Goal: Task Accomplishment & Management: Manage account settings

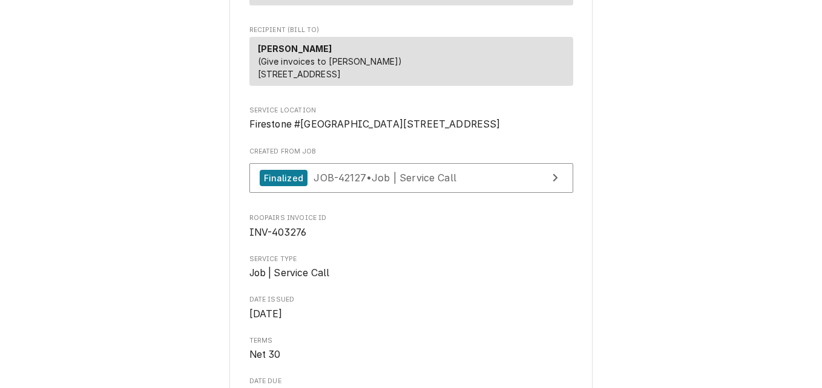
scroll to position [242, 0]
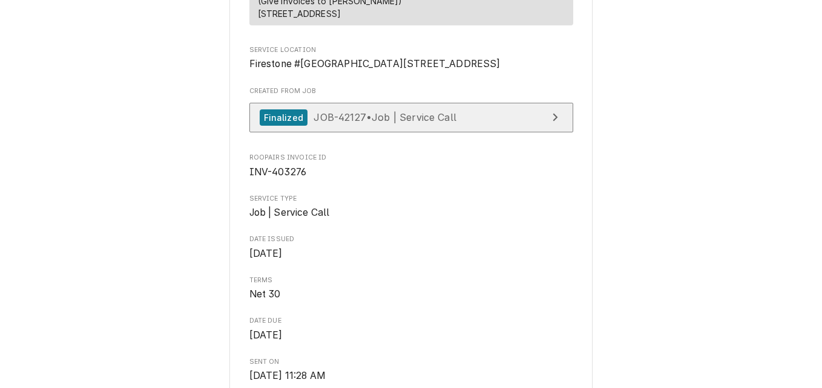
click at [374, 123] on span "JOB-42127 • Job | Service Call" at bounding box center [384, 117] width 143 height 12
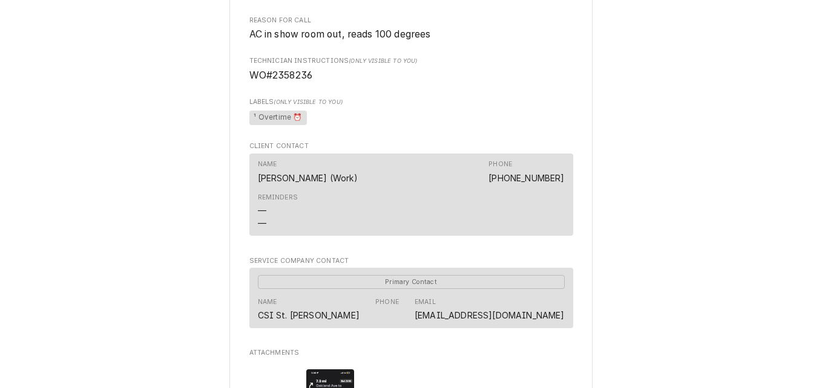
scroll to position [859, 0]
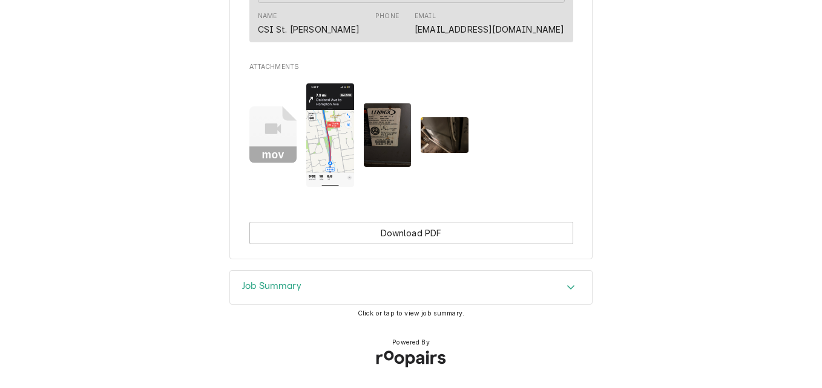
click at [280, 287] on h3 "Job Summary" at bounding box center [271, 286] width 59 height 11
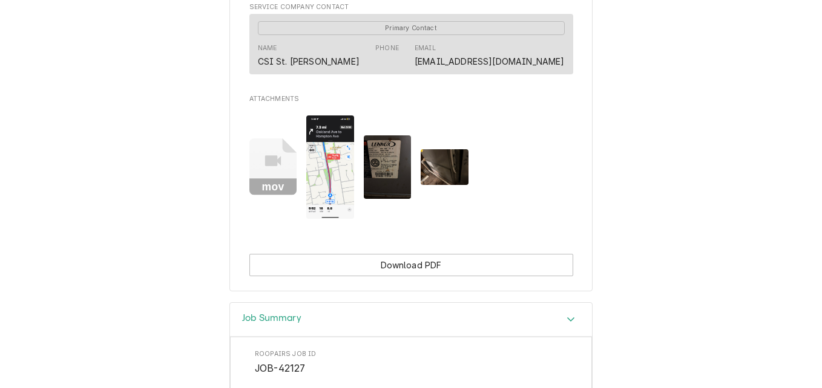
scroll to position [738, 0]
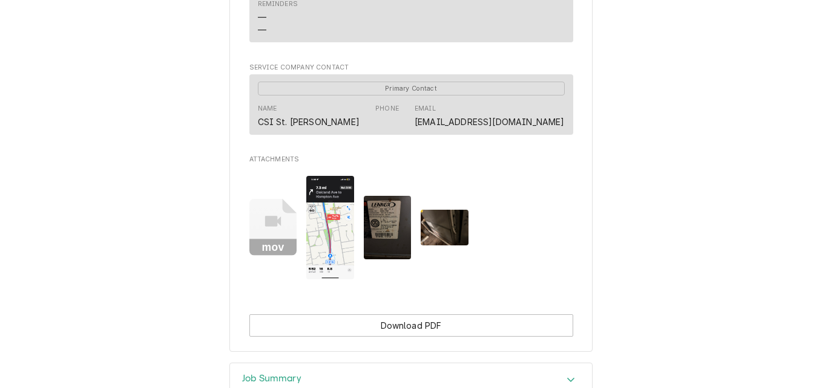
click at [269, 257] on rect "Attachments" at bounding box center [273, 248] width 48 height 17
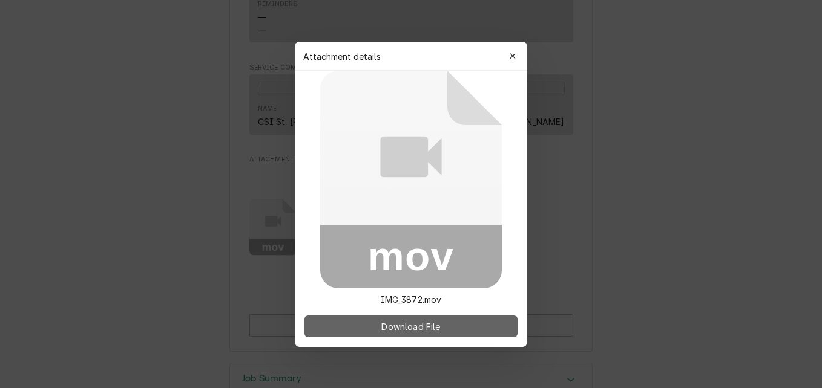
click at [390, 322] on span "Download File" at bounding box center [411, 326] width 64 height 13
click at [379, 326] on span "Download File" at bounding box center [411, 326] width 64 height 13
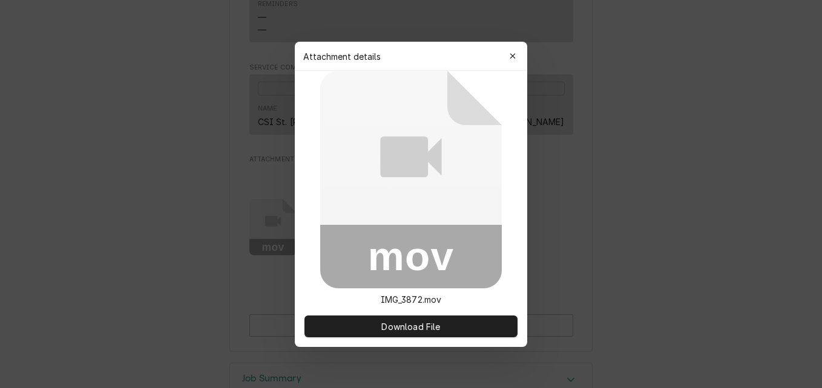
click at [408, 225] on rect at bounding box center [411, 257] width 182 height 64
click at [512, 52] on icon "button" at bounding box center [512, 56] width 7 height 8
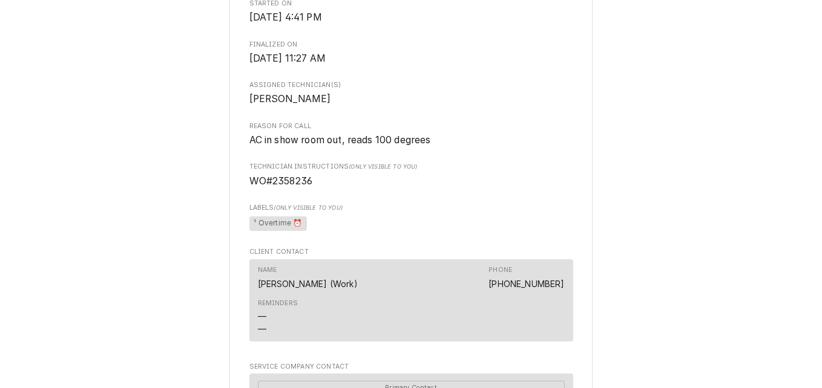
scroll to position [436, 0]
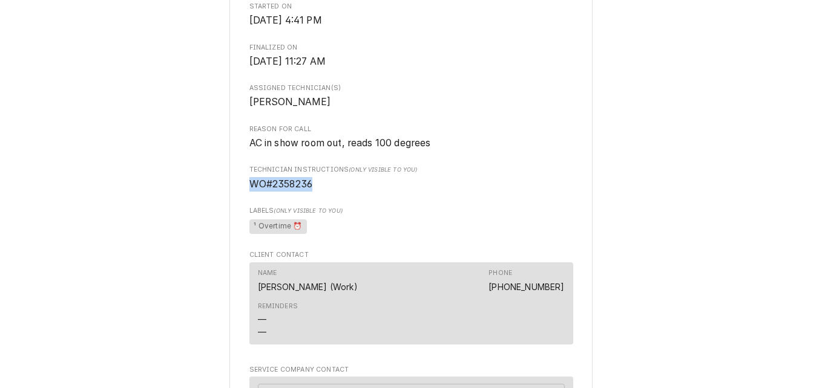
drag, startPoint x: 310, startPoint y: 214, endPoint x: 243, endPoint y: 214, distance: 67.2
click at [243, 214] on div "Lane Valente Firestone #306090 Chesterfield / 16950 Chesterfield Airport Rd, Ch…" at bounding box center [410, 130] width 363 height 1047
drag, startPoint x: 243, startPoint y: 214, endPoint x: 251, endPoint y: 213, distance: 7.9
copy span "WO#2358236"
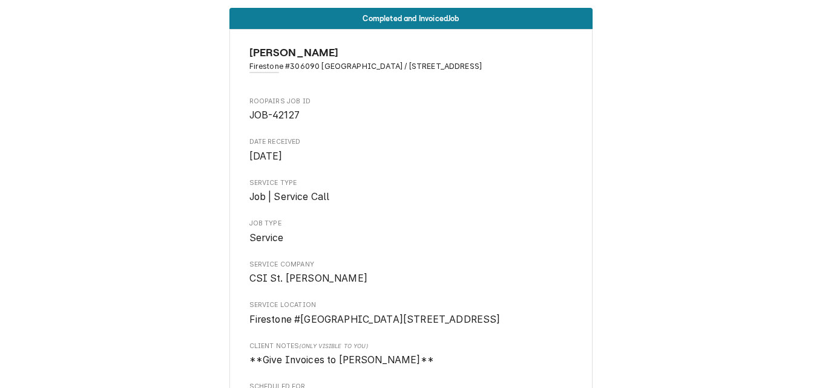
scroll to position [0, 0]
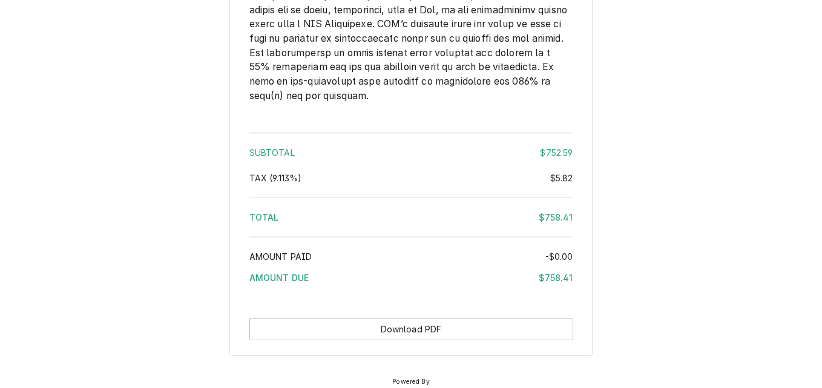
scroll to position [2115, 0]
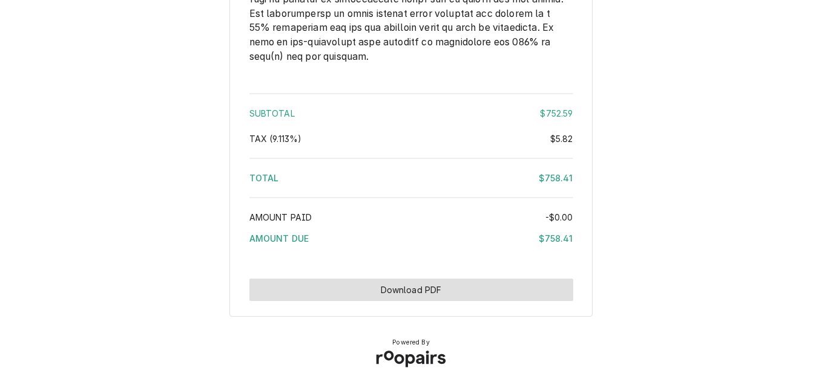
click at [386, 293] on button "Download PDF" at bounding box center [411, 290] width 324 height 22
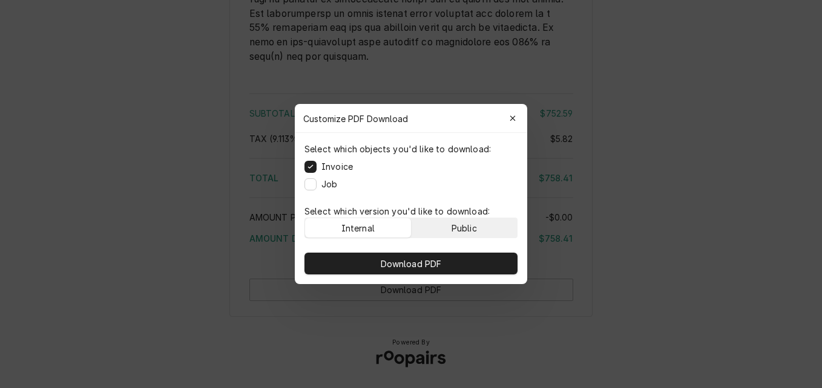
click at [443, 223] on button "Public" at bounding box center [464, 227] width 106 height 19
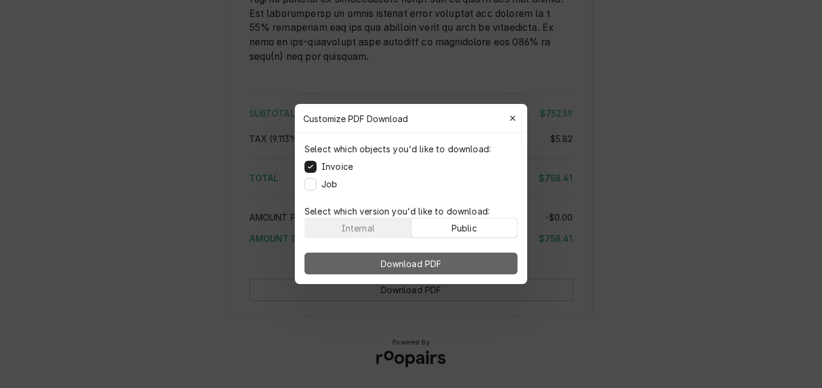
click at [448, 254] on button "Download PDF" at bounding box center [410, 264] width 213 height 22
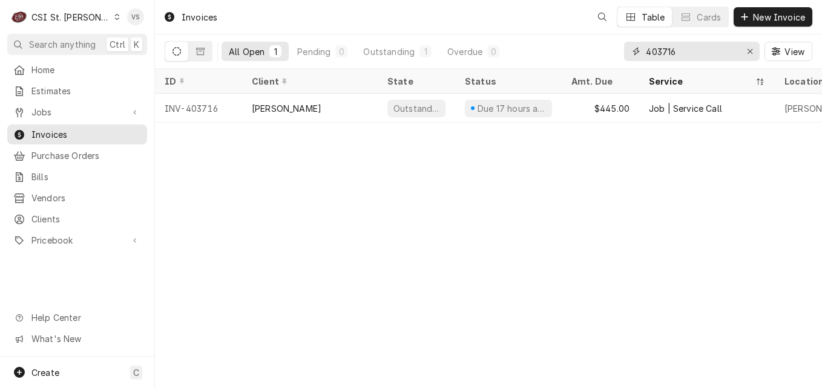
click at [680, 51] on input "403716" at bounding box center [691, 51] width 91 height 19
click at [661, 51] on input "403716" at bounding box center [691, 51] width 91 height 19
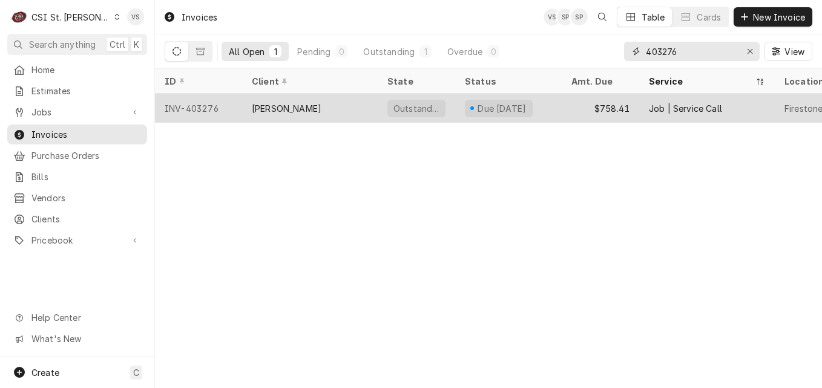
type input "403276"
click at [291, 111] on div "[PERSON_NAME]" at bounding box center [287, 108] width 70 height 13
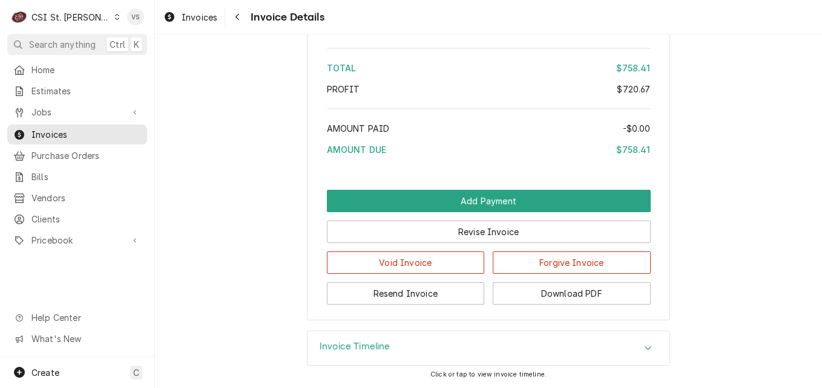
scroll to position [2513, 0]
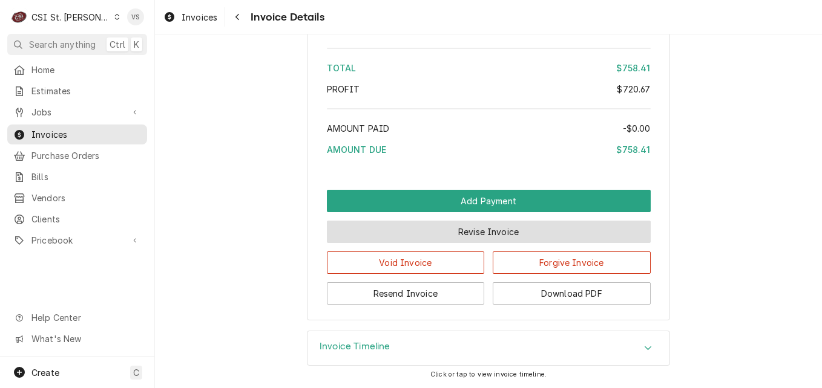
click at [472, 236] on button "Revise Invoice" at bounding box center [489, 232] width 324 height 22
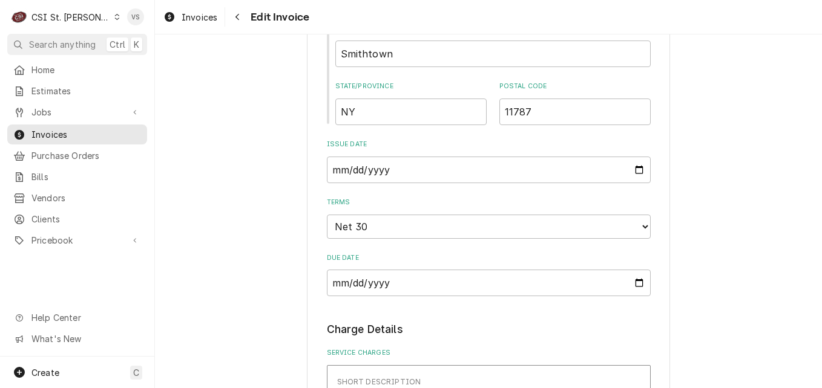
scroll to position [1089, 0]
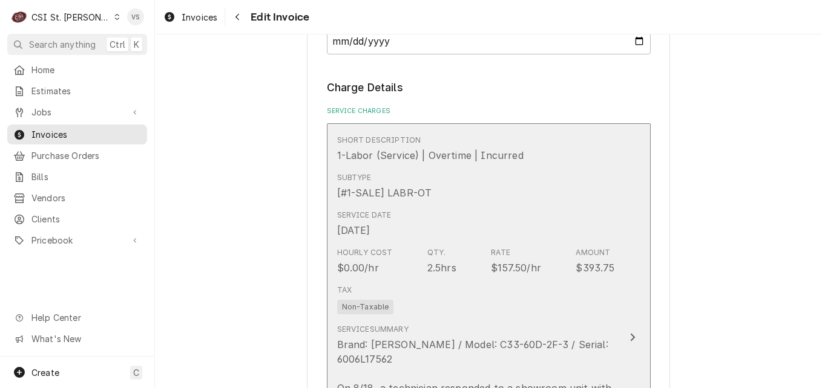
click at [496, 205] on div "Service Date Aug 18, 2025" at bounding box center [476, 224] width 278 height 38
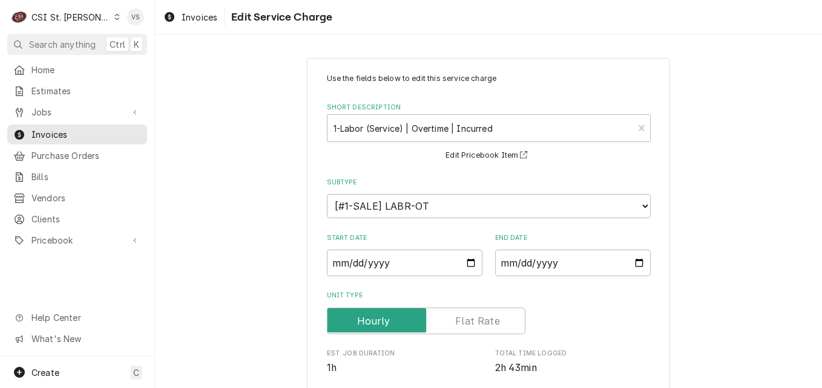
scroll to position [303, 0]
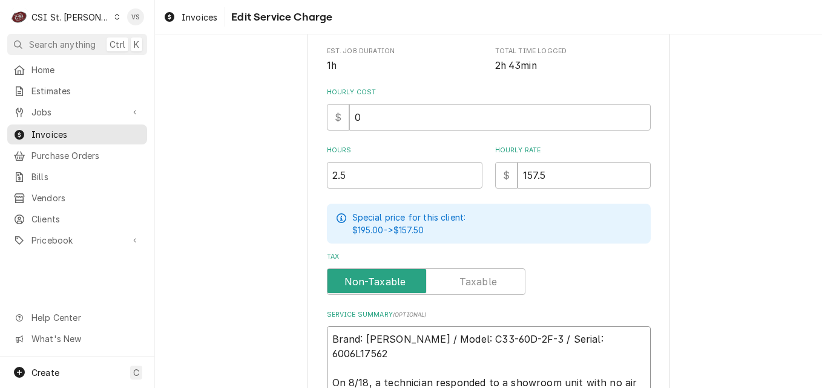
type textarea "x"
type textarea "Brand: Lennox / Model: C33-60D-2F-3 / Serial: 6006L17562 On 8/18, a technician …"
paste textarea "WO#2358236"
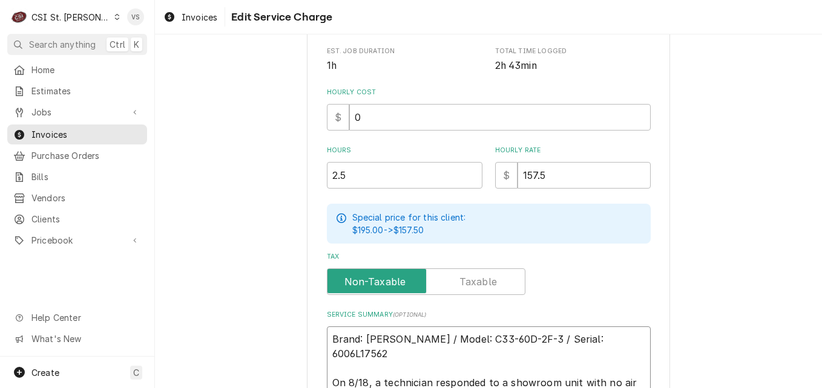
type textarea "x"
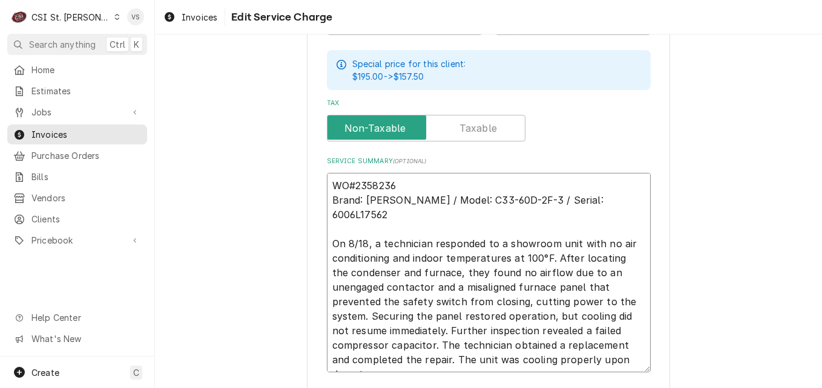
scroll to position [544, 0]
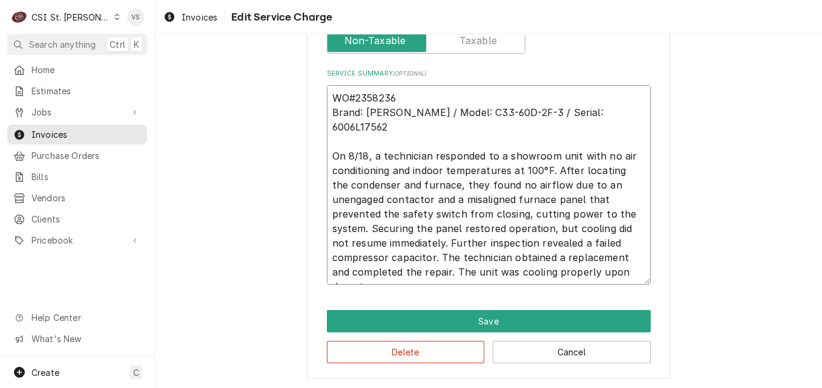
type textarea "WO#2358236 Brand: Lennox / Model: C33-60D-2F-3 / Serial: 6006L17562 On 8/18, a …"
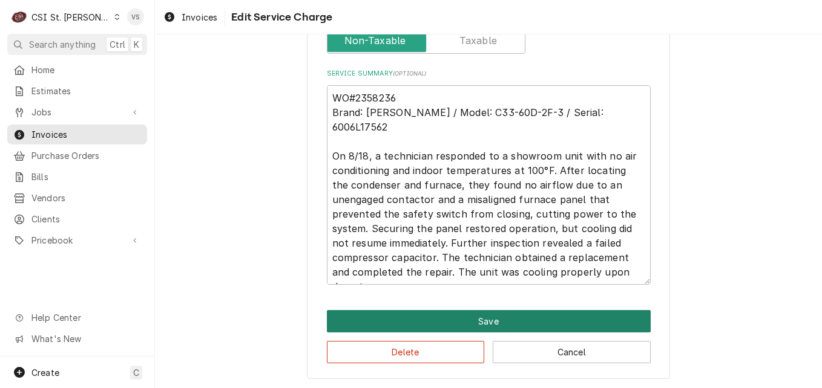
click at [394, 323] on button "Save" at bounding box center [489, 321] width 324 height 22
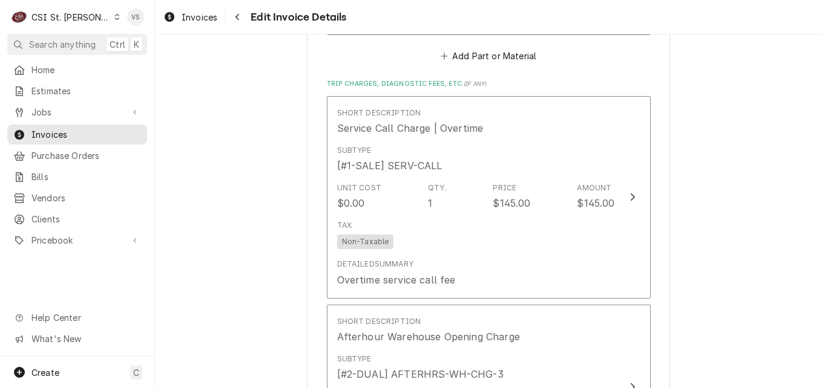
scroll to position [2285, 0]
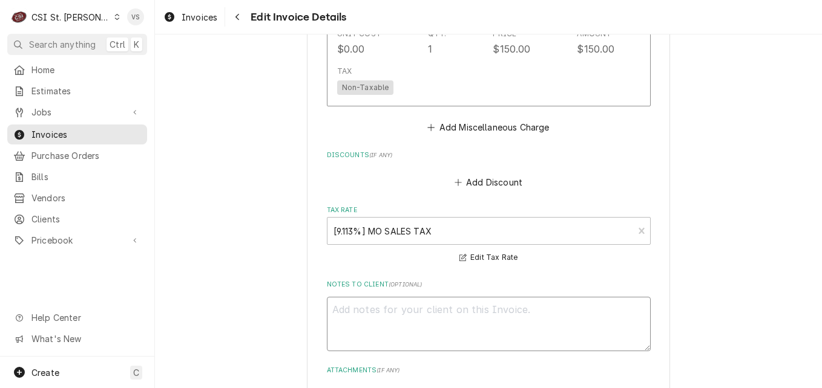
click at [354, 297] on textarea "Notes to Client ( optional )" at bounding box center [489, 324] width 324 height 54
paste textarea "WO#2358236"
type textarea "x"
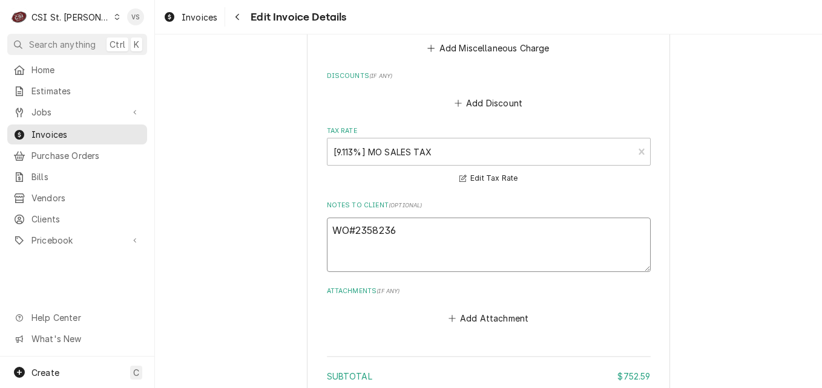
scroll to position [2637, 0]
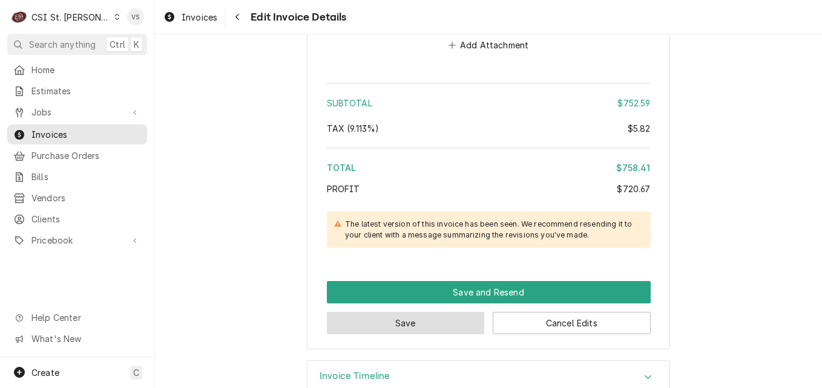
type textarea "WO#2358236"
click at [402, 312] on button "Save" at bounding box center [406, 323] width 158 height 22
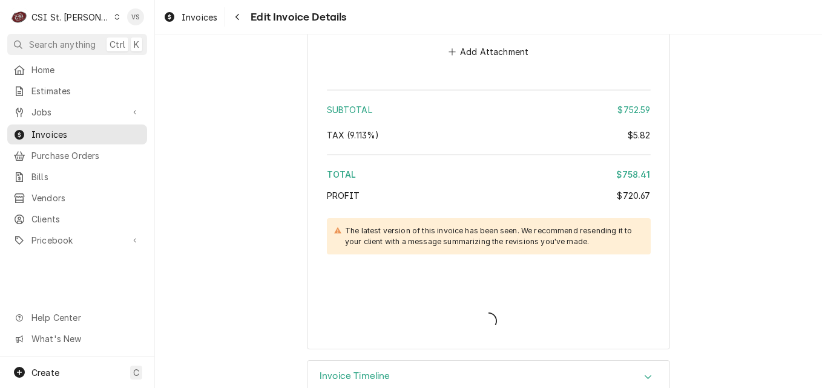
type textarea "x"
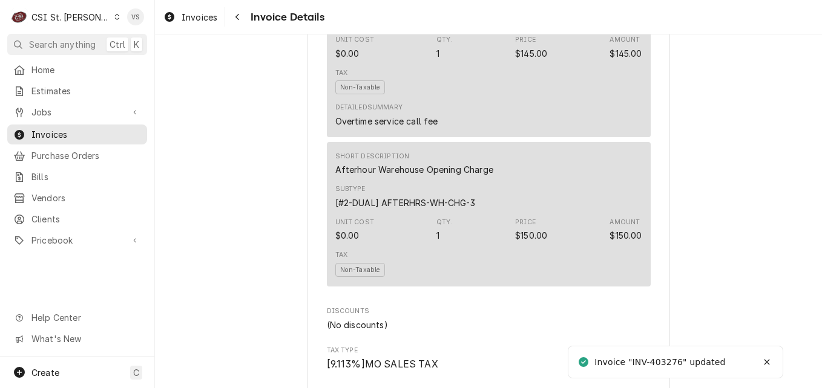
scroll to position [2526, 0]
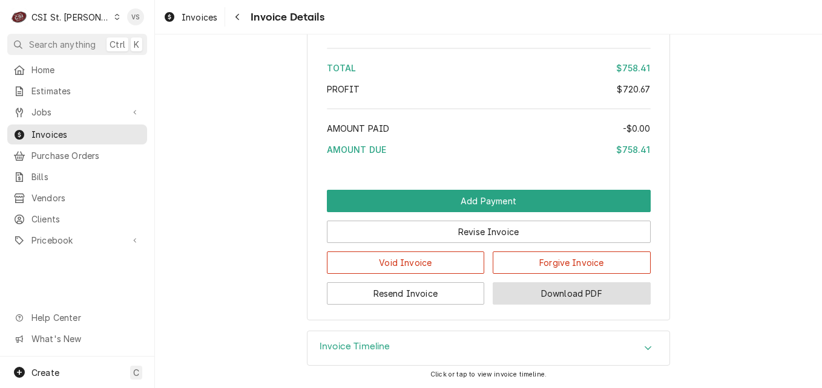
click at [585, 299] on button "Download PDF" at bounding box center [572, 294] width 158 height 22
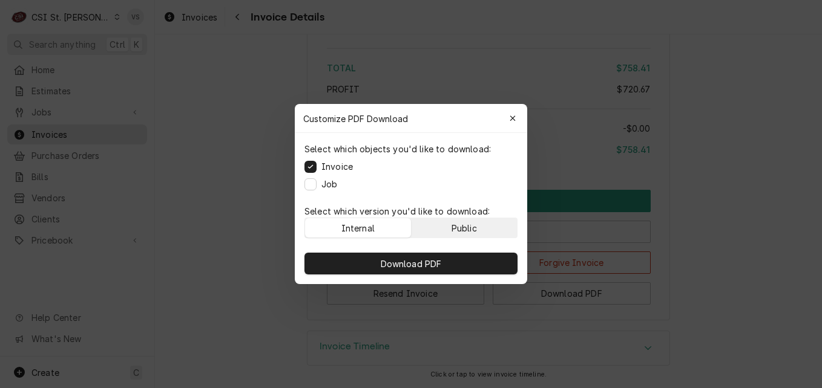
click at [485, 227] on button "Public" at bounding box center [464, 227] width 106 height 19
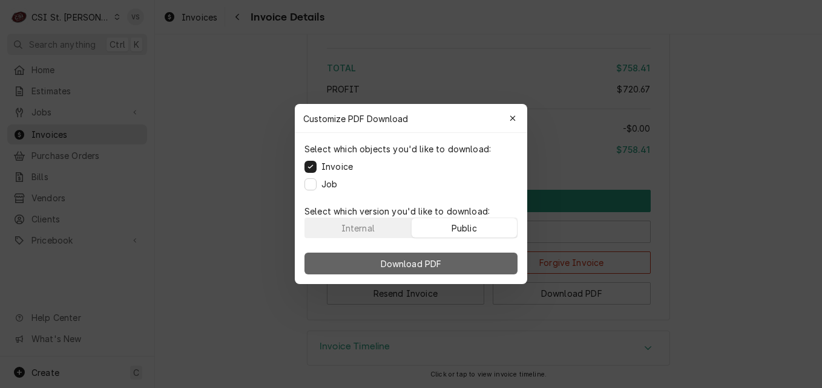
click at [477, 257] on button "Download PDF" at bounding box center [410, 264] width 213 height 22
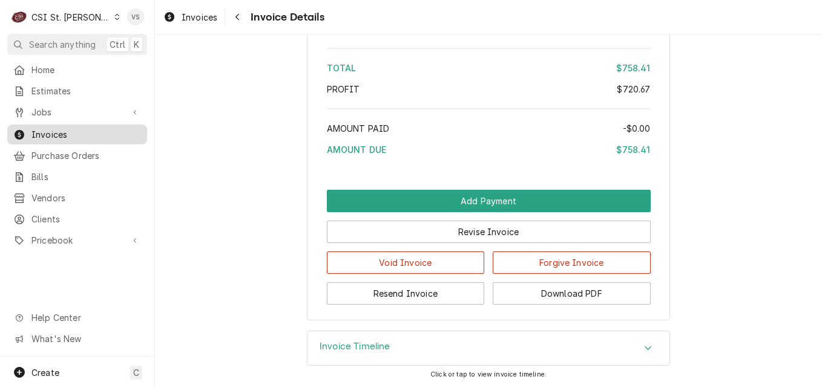
click at [57, 129] on span "Invoices" at bounding box center [86, 134] width 110 height 13
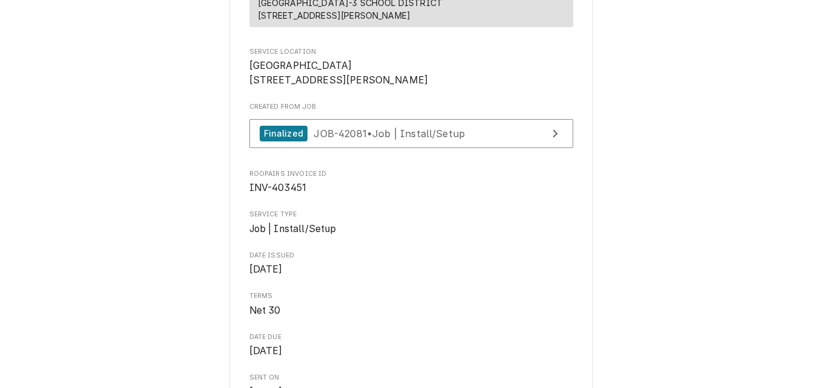
scroll to position [195, 0]
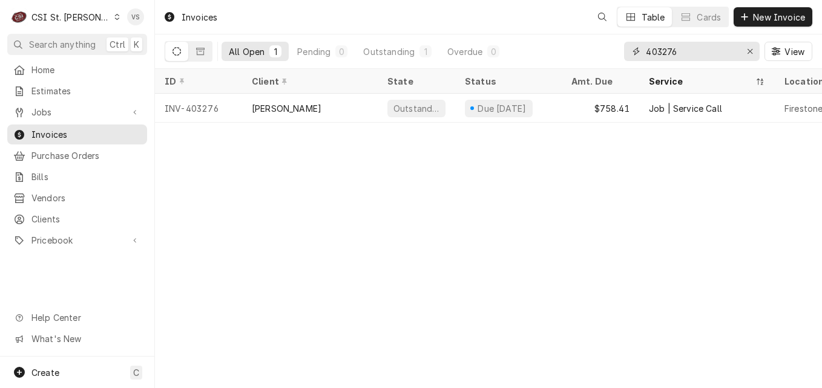
click at [675, 53] on input "403276" at bounding box center [691, 51] width 91 height 19
drag, startPoint x: 676, startPoint y: 51, endPoint x: 674, endPoint y: 78, distance: 27.3
click at [663, 53] on input "403276" at bounding box center [691, 51] width 91 height 19
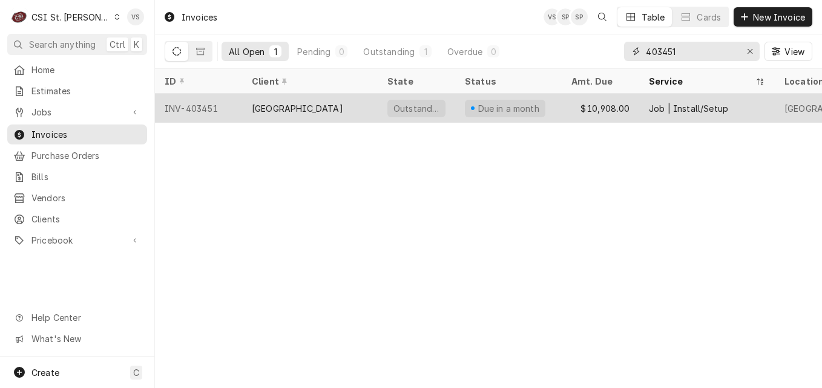
type input "403451"
click at [244, 104] on div "Warren County R-3 School District" at bounding box center [310, 108] width 136 height 29
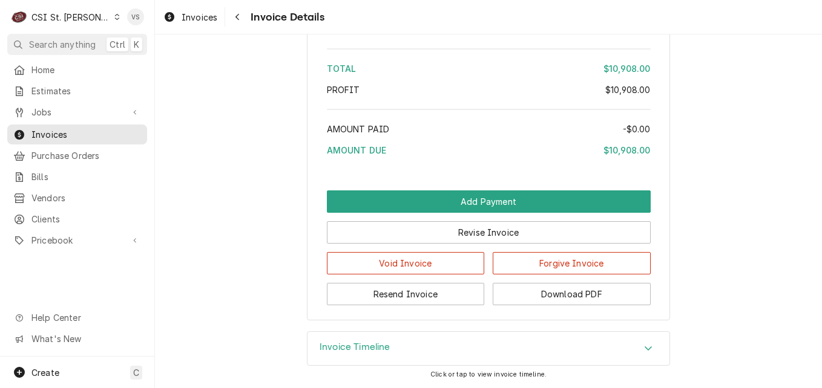
scroll to position [2618, 0]
click at [639, 344] on div "Accordion Header" at bounding box center [648, 349] width 18 height 15
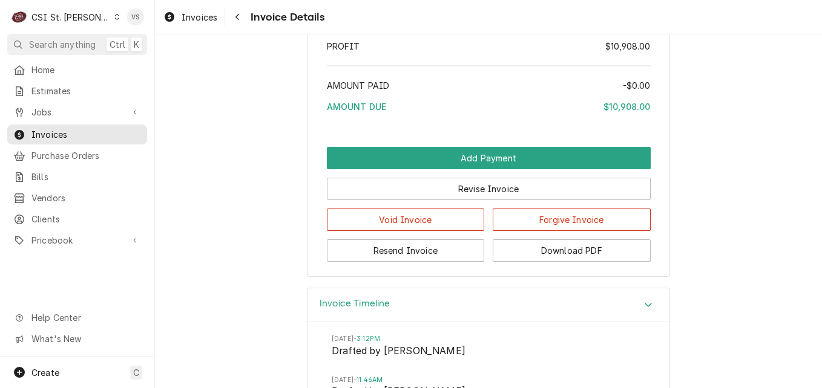
scroll to position [2597, 0]
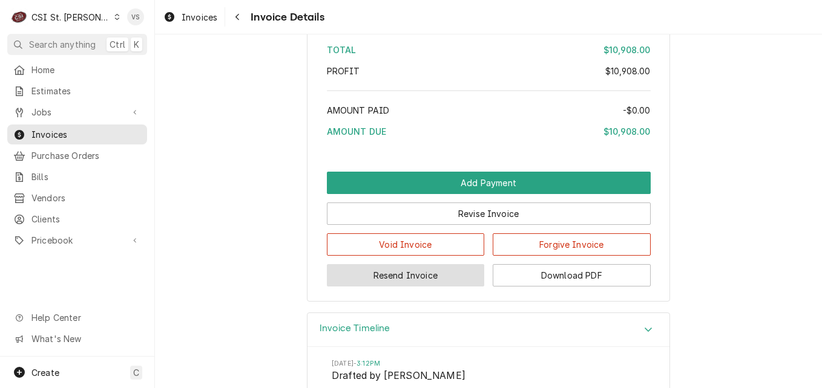
click at [413, 287] on button "Resend Invoice" at bounding box center [406, 275] width 158 height 22
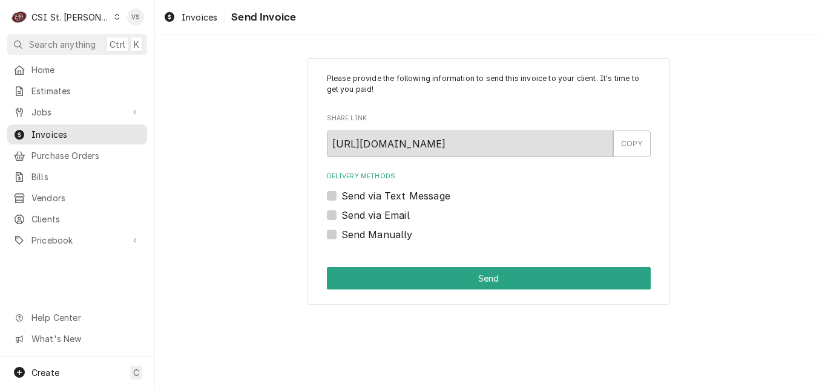
click at [341, 214] on label "Send via Email" at bounding box center [375, 215] width 68 height 15
click at [341, 214] on input "Send via Email" at bounding box center [503, 221] width 324 height 27
checkbox input "true"
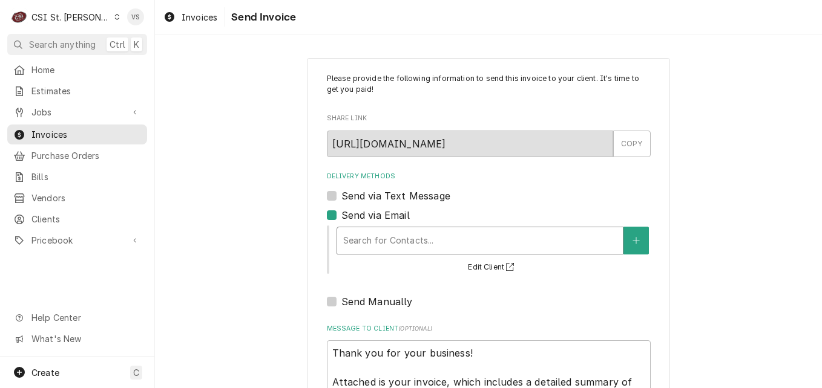
click at [398, 240] on div "Delivery Methods" at bounding box center [479, 241] width 273 height 22
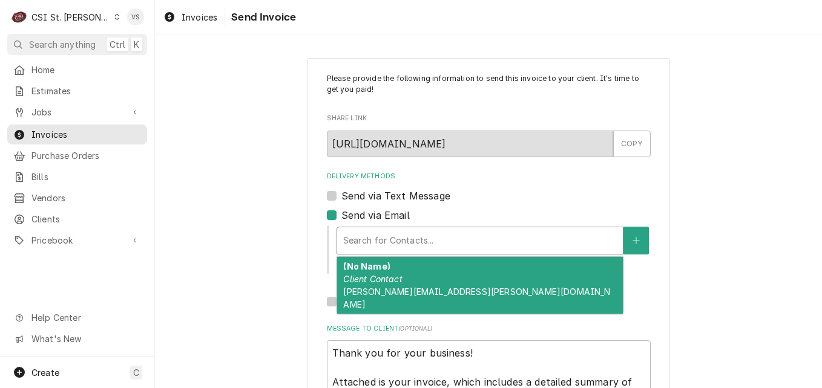
click at [261, 237] on div "Please provide the following information to send this invoice to your client. I…" at bounding box center [488, 279] width 667 height 465
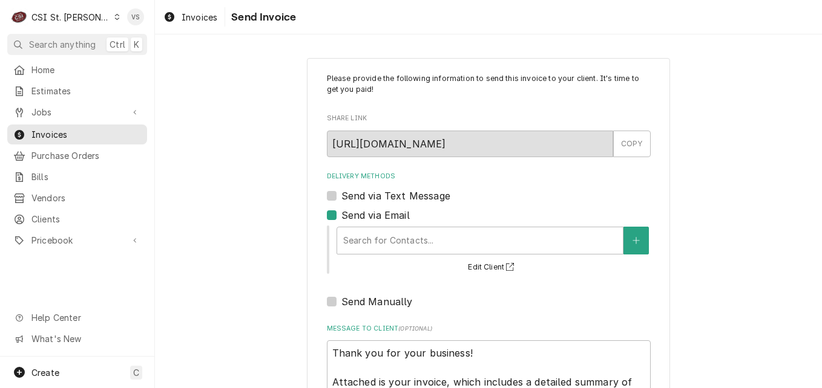
click at [244, 253] on div "Please provide the following information to send this invoice to your client. I…" at bounding box center [488, 279] width 667 height 465
click at [52, 218] on span "Clients" at bounding box center [86, 219] width 110 height 13
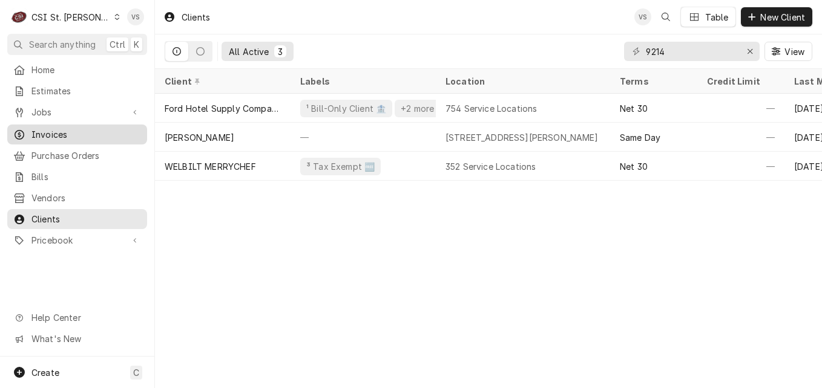
click at [62, 129] on span "Invoices" at bounding box center [86, 134] width 110 height 13
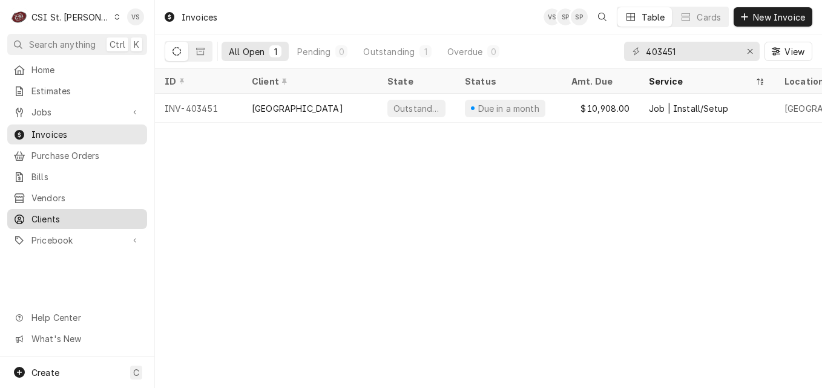
click at [55, 213] on span "Clients" at bounding box center [86, 219] width 110 height 13
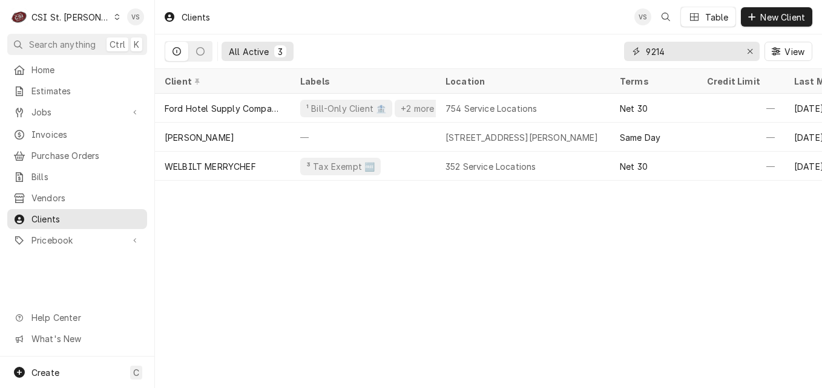
drag, startPoint x: 675, startPoint y: 51, endPoint x: 638, endPoint y: 53, distance: 37.5
click at [638, 53] on div "9214" at bounding box center [692, 51] width 136 height 19
type input "W"
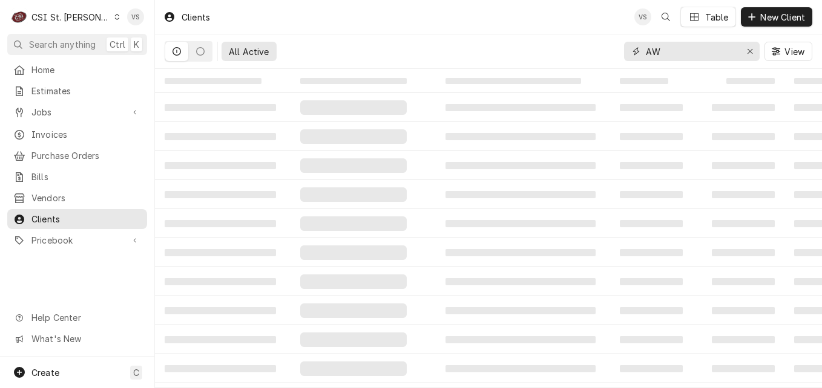
type input "A"
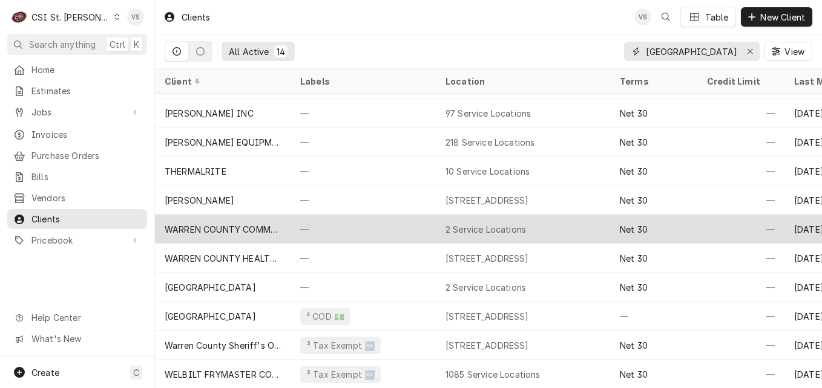
scroll to position [118, 0]
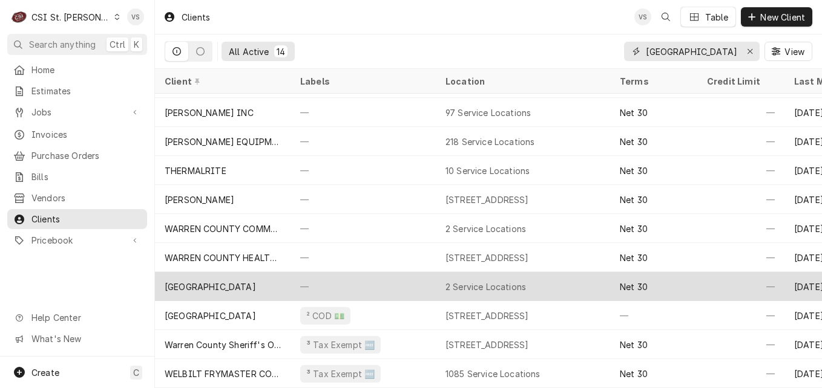
type input "WARREN COUNTY"
click at [256, 281] on div "Warren County R-3 School District" at bounding box center [210, 287] width 91 height 13
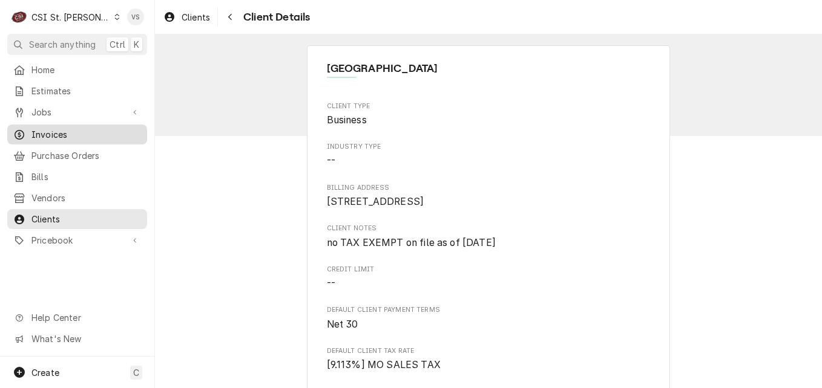
click at [72, 136] on span "Invoices" at bounding box center [86, 134] width 110 height 13
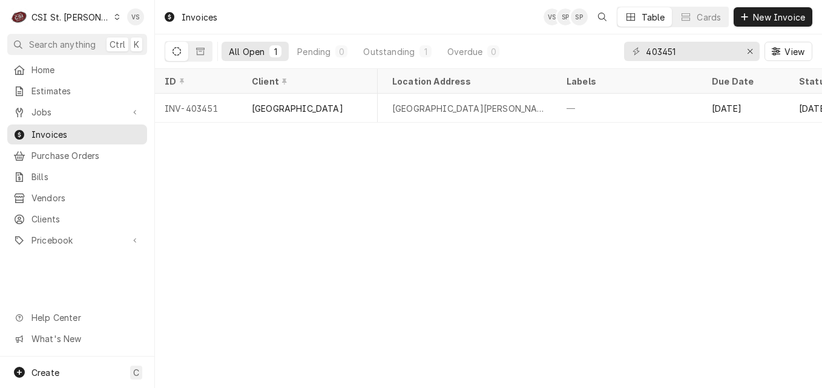
scroll to position [0, 559]
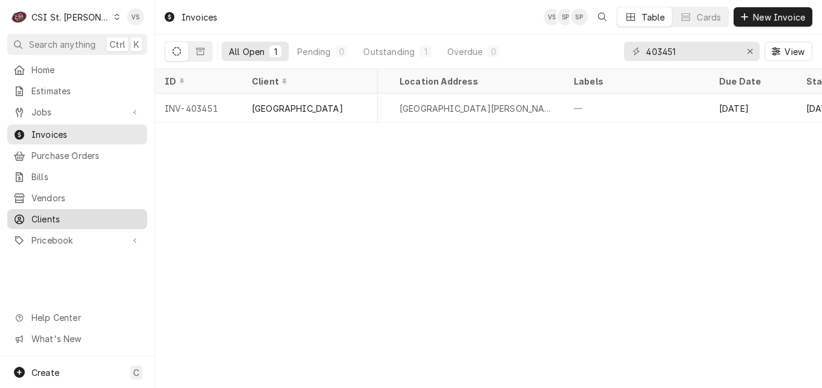
click at [64, 213] on span "Clients" at bounding box center [86, 219] width 110 height 13
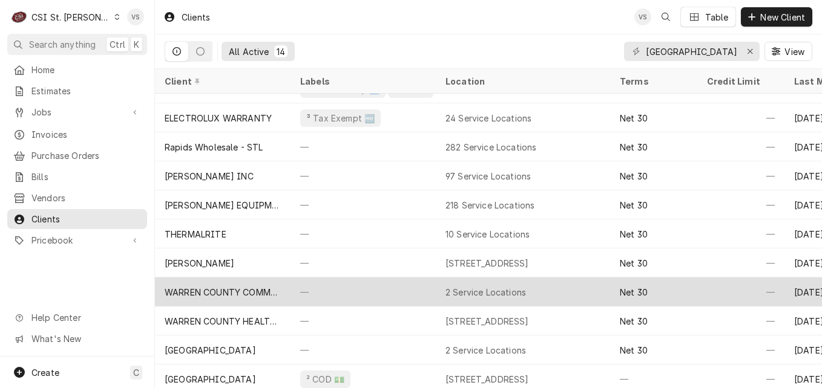
scroll to position [60, 0]
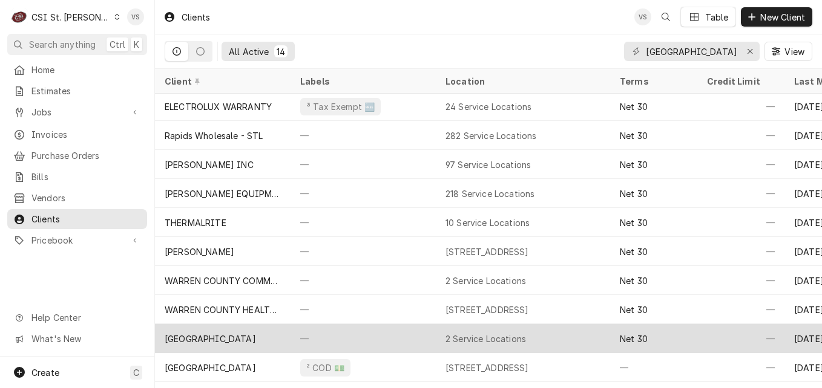
click at [299, 331] on div "—" at bounding box center [362, 338] width 145 height 29
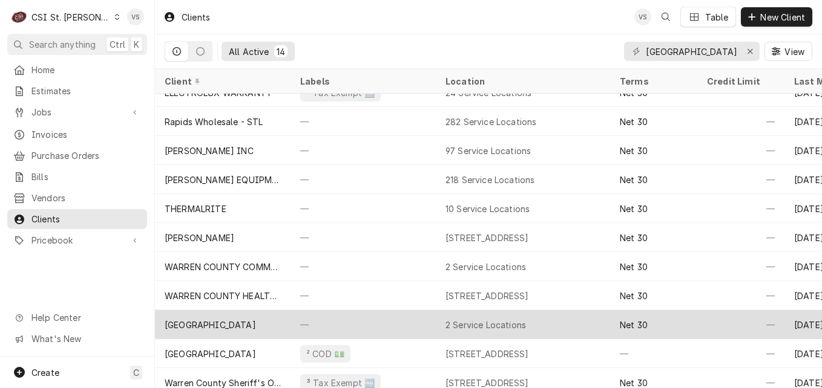
scroll to position [118, 0]
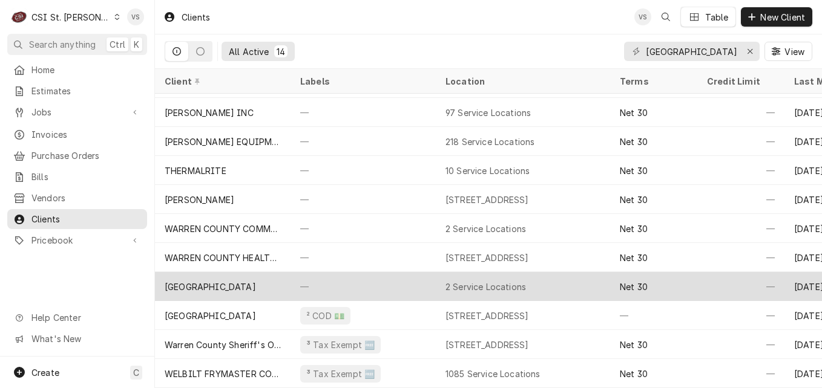
click at [299, 331] on div "³ Tax Exempt 🆓" at bounding box center [362, 344] width 145 height 29
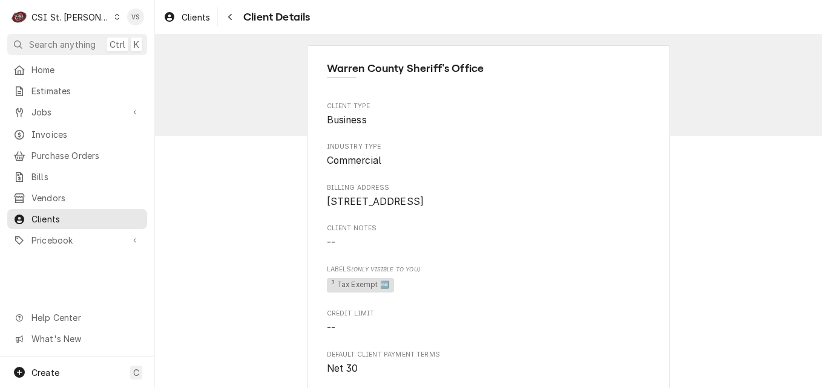
click at [77, 215] on span "Clients" at bounding box center [86, 219] width 110 height 13
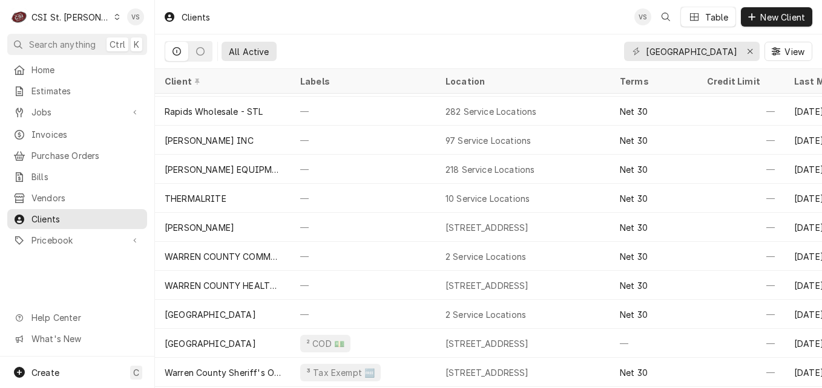
scroll to position [118, 0]
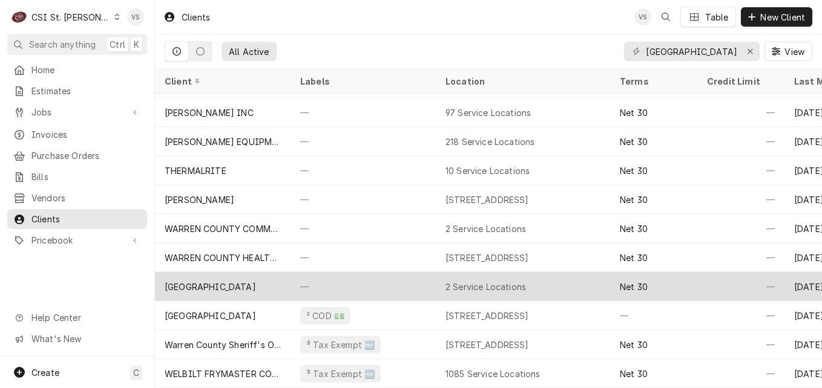
click at [230, 281] on div "[GEOGRAPHIC_DATA]" at bounding box center [210, 287] width 91 height 13
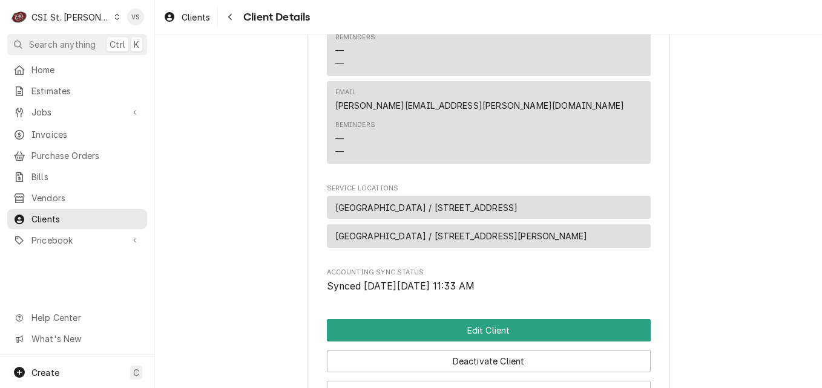
scroll to position [484, 0]
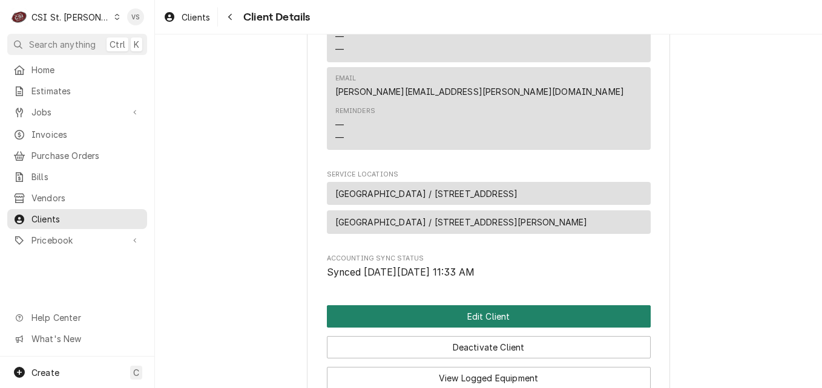
click at [407, 328] on button "Edit Client" at bounding box center [489, 317] width 324 height 22
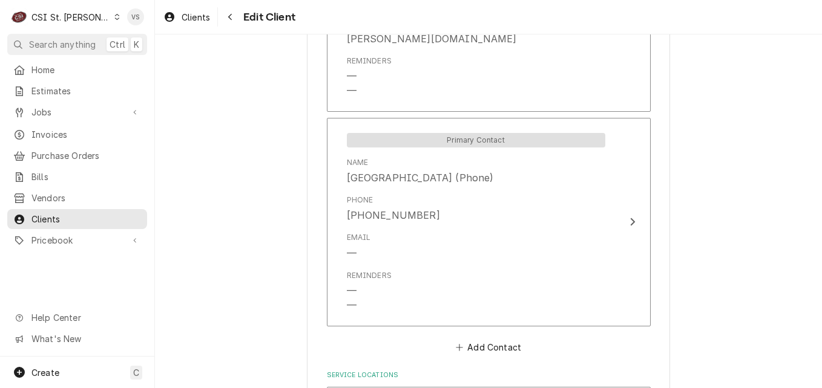
scroll to position [1239, 0]
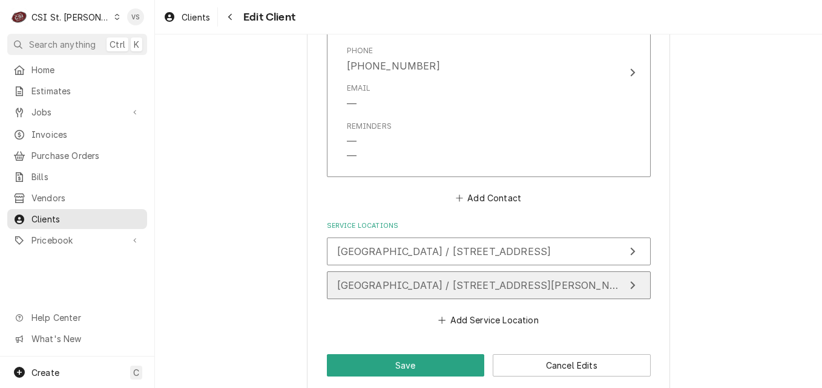
click at [391, 280] on span "[GEOGRAPHIC_DATA] / [STREET_ADDRESS][PERSON_NAME]" at bounding box center [486, 286] width 298 height 12
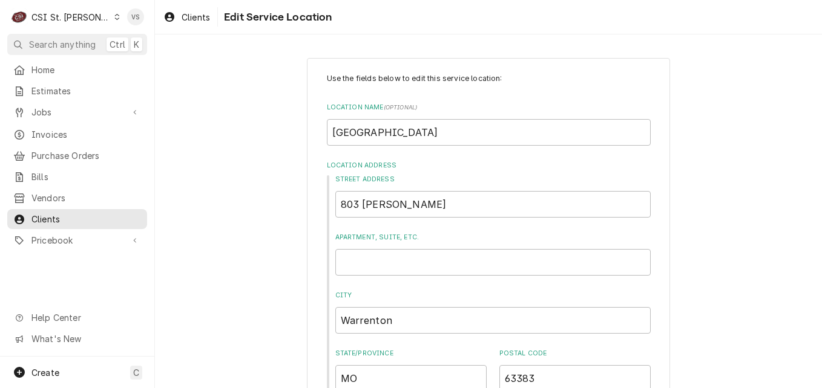
scroll to position [452, 0]
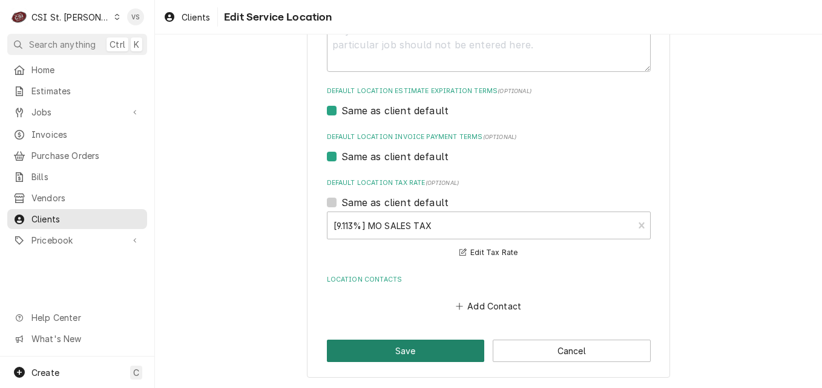
click at [417, 352] on button "Save" at bounding box center [406, 351] width 158 height 22
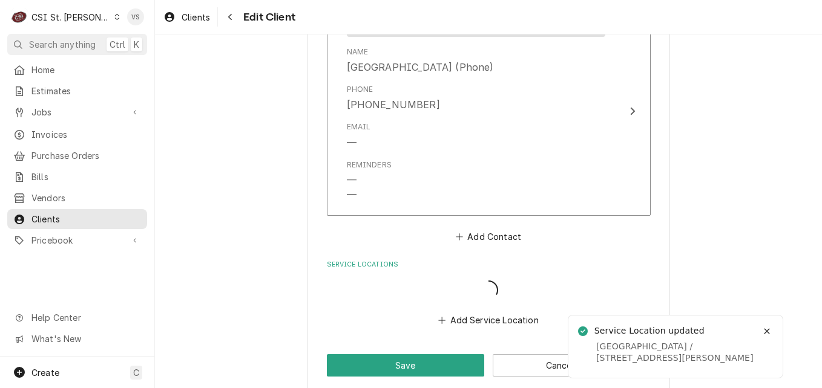
scroll to position [1200, 0]
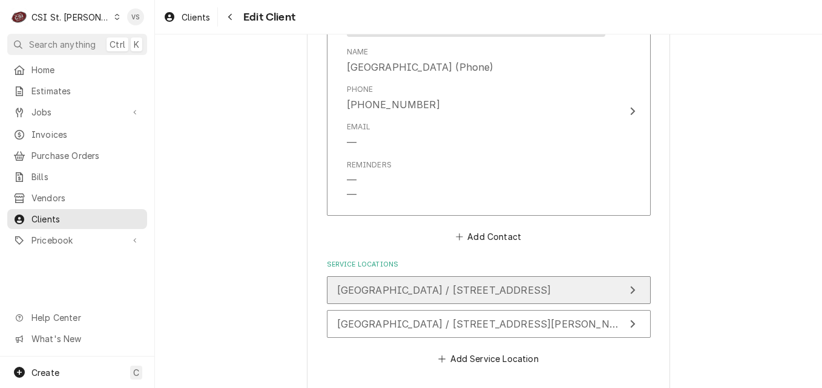
click at [452, 284] on span "[GEOGRAPHIC_DATA] / [STREET_ADDRESS]" at bounding box center [444, 290] width 214 height 12
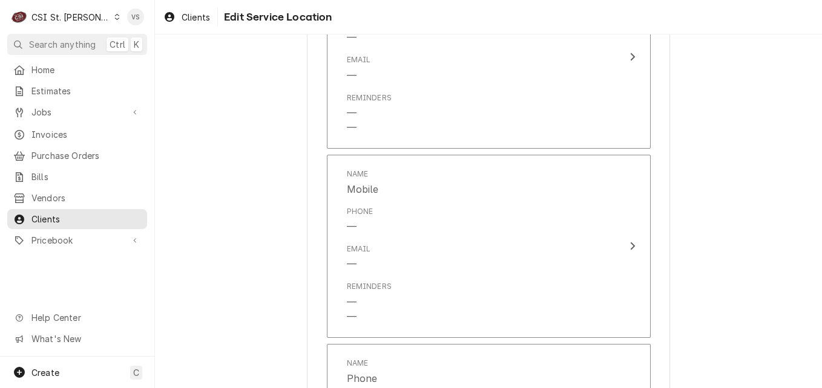
scroll to position [1373, 0]
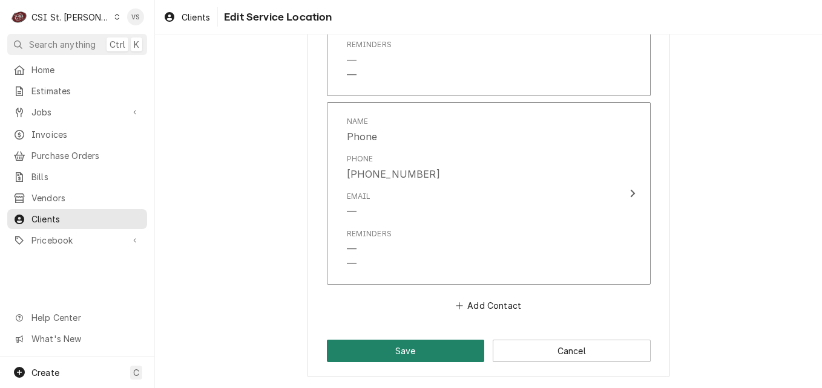
click at [416, 342] on button "Save" at bounding box center [406, 351] width 158 height 22
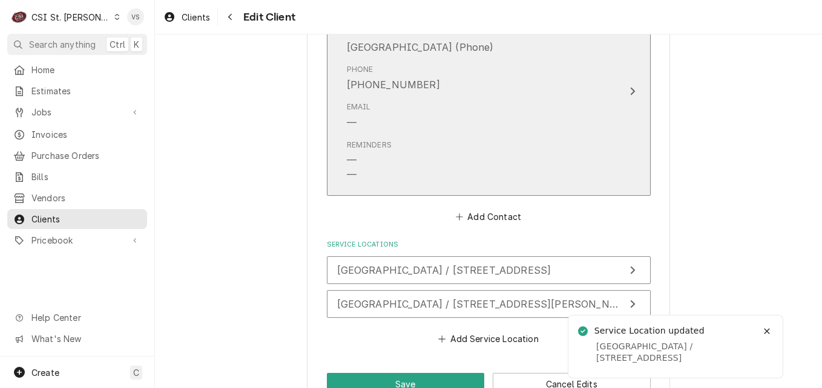
scroll to position [1239, 0]
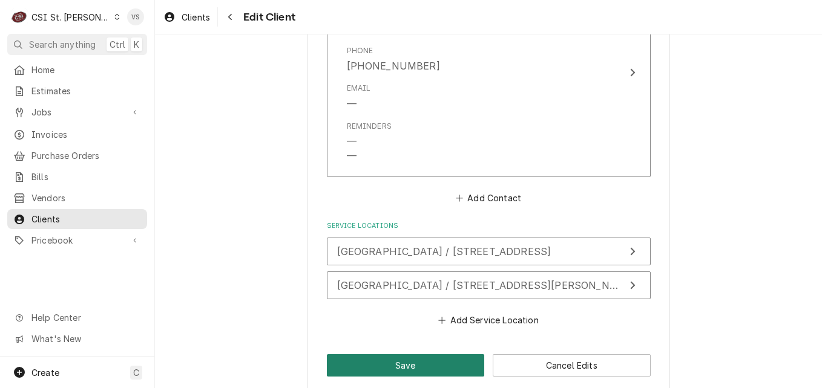
click at [447, 355] on button "Save" at bounding box center [406, 366] width 158 height 22
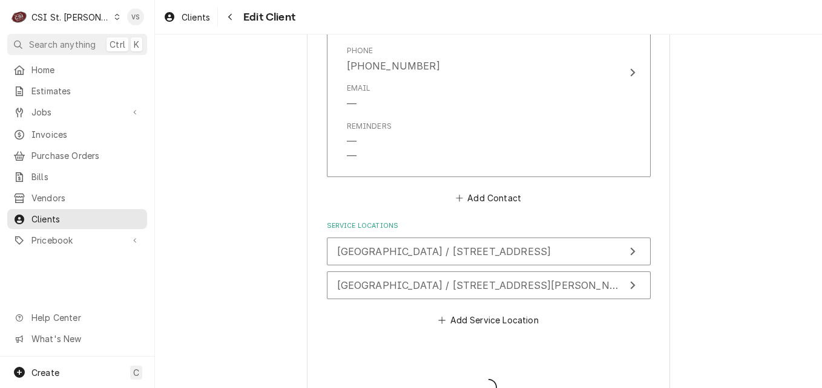
type textarea "x"
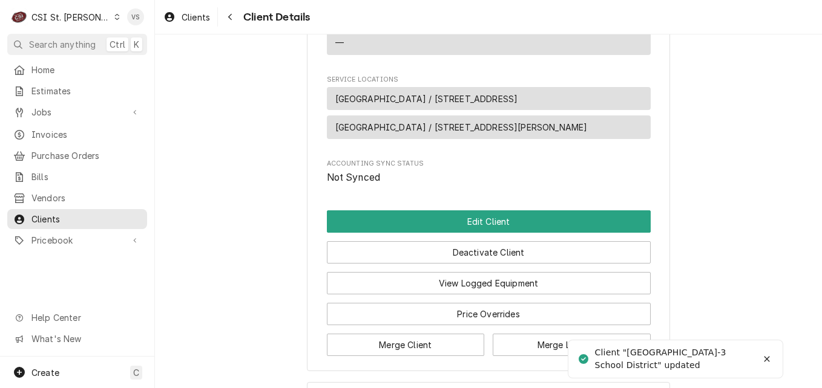
scroll to position [657, 0]
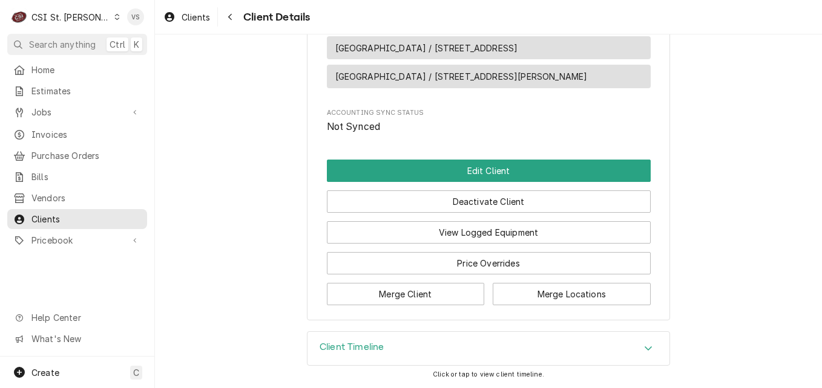
click at [644, 345] on icon "Accordion Header" at bounding box center [648, 349] width 8 height 10
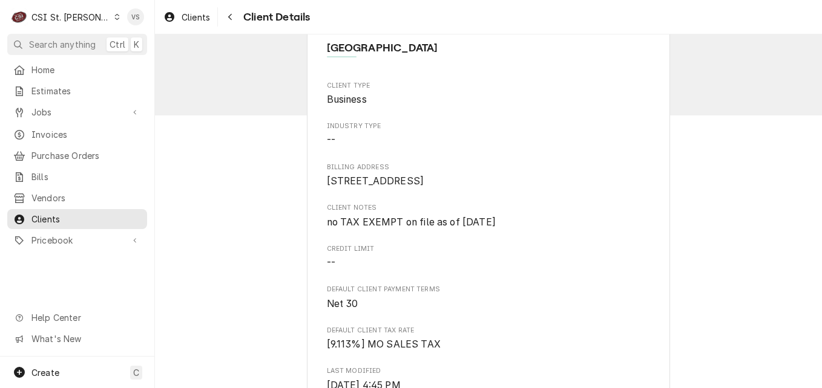
scroll to position [0, 0]
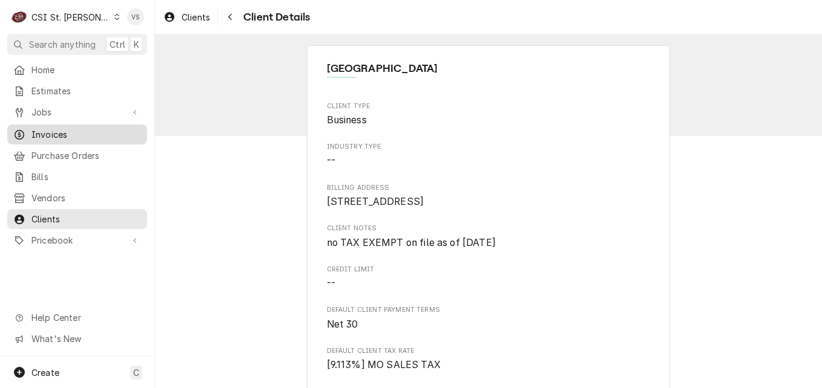
click at [48, 132] on span "Invoices" at bounding box center [86, 134] width 110 height 13
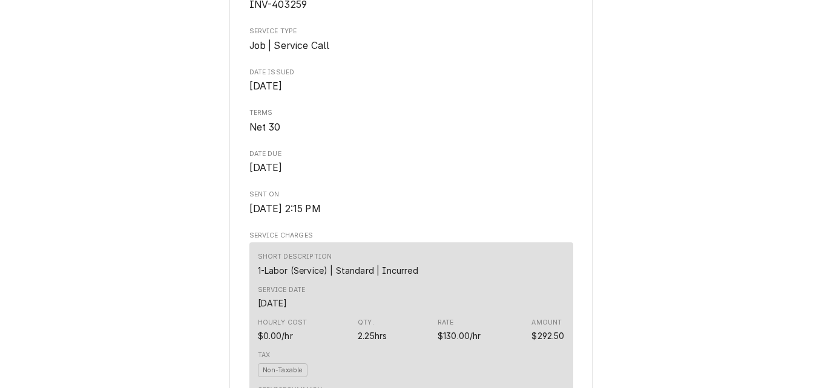
scroll to position [121, 0]
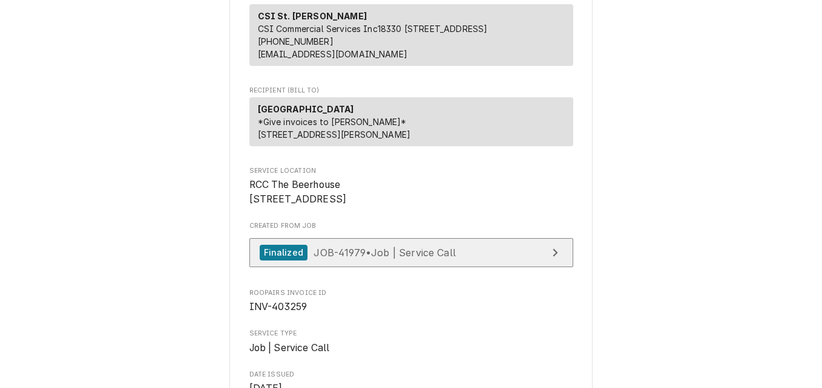
click at [381, 258] on span "JOB-41979 • Job | Service Call" at bounding box center [384, 252] width 142 height 12
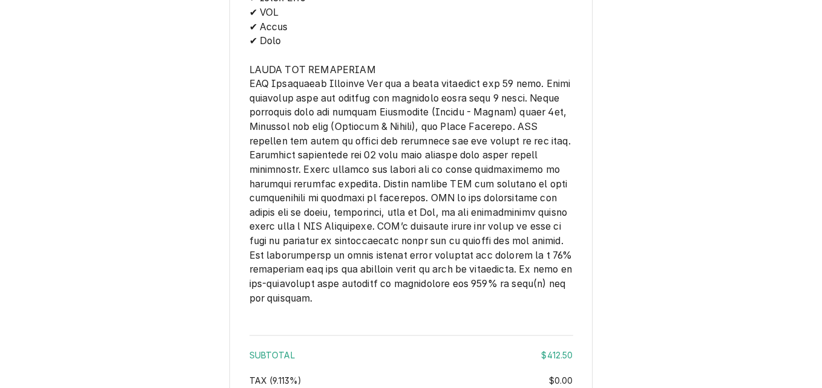
scroll to position [1777, 0]
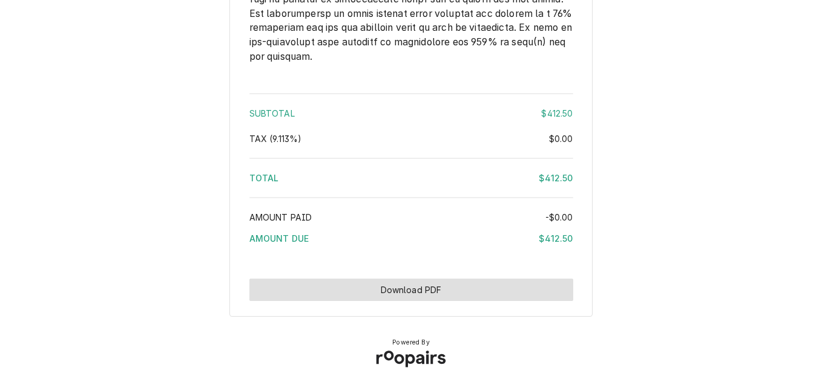
click at [454, 296] on button "Download PDF" at bounding box center [411, 290] width 324 height 22
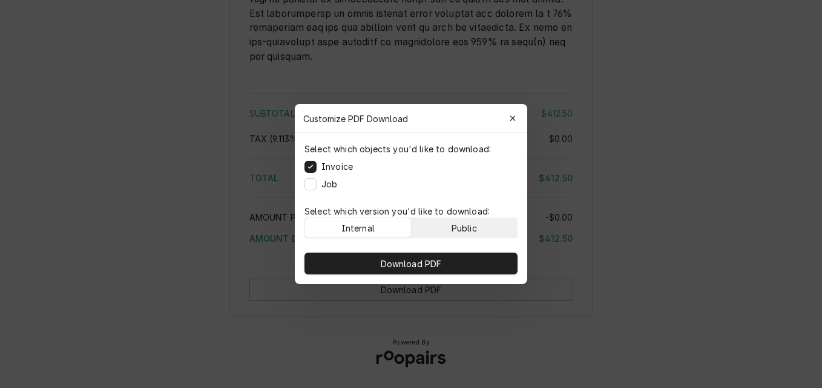
click at [472, 231] on div "Public" at bounding box center [463, 228] width 25 height 13
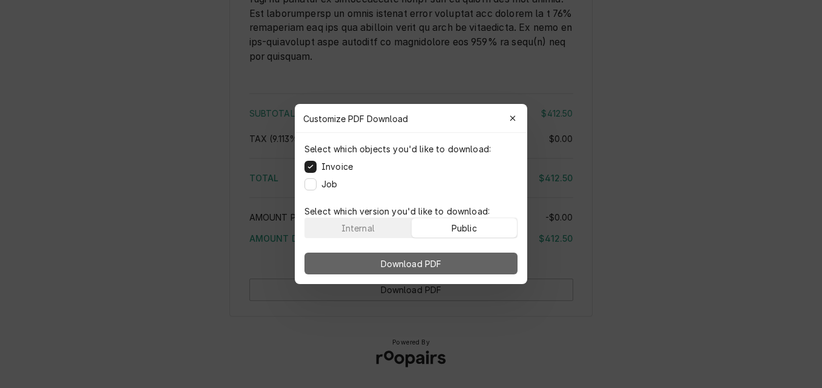
click at [468, 254] on button "Download PDF" at bounding box center [410, 264] width 213 height 22
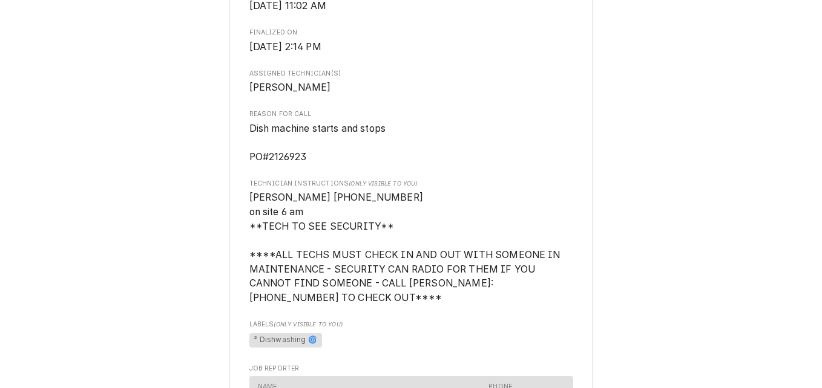
scroll to position [424, 0]
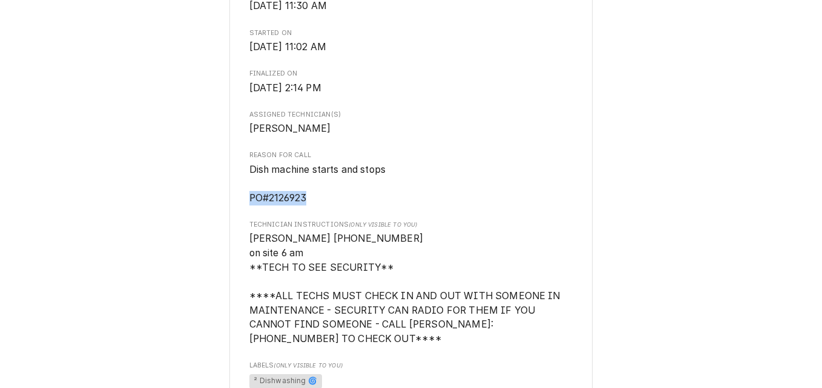
drag, startPoint x: 303, startPoint y: 214, endPoint x: 237, endPoint y: 215, distance: 66.0
click at [237, 215] on div "[GEOGRAPHIC_DATA] RCC The Beerhouse / [STREET_ADDRESS] Roopairs Job ID JOB-4197…" at bounding box center [410, 225] width 363 height 1213
drag, startPoint x: 237, startPoint y: 215, endPoint x: 269, endPoint y: 211, distance: 32.3
copy span "PO#2126923"
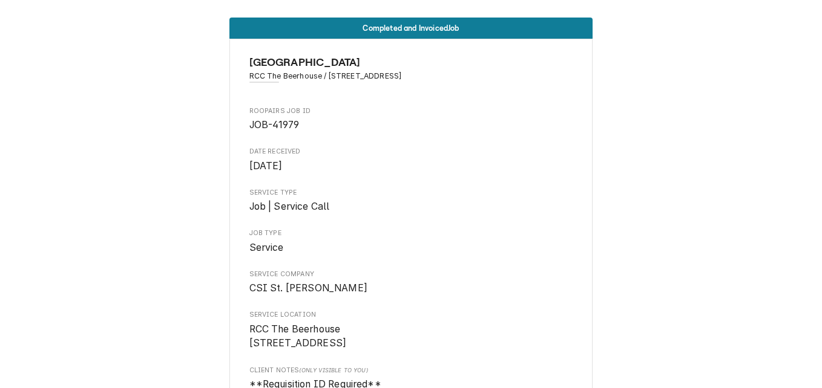
scroll to position [0, 0]
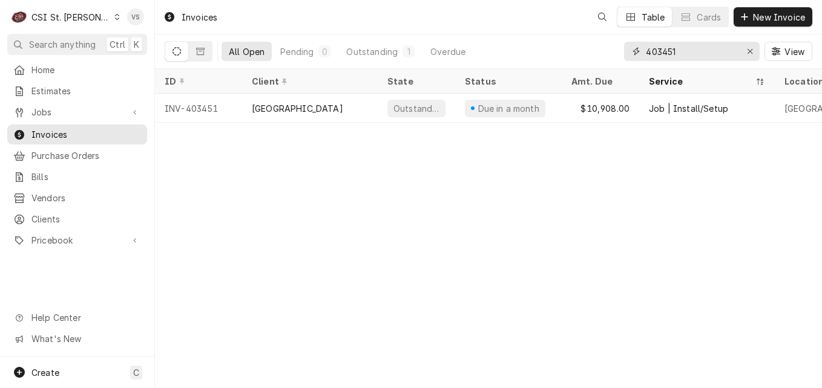
click at [675, 52] on input "403451" at bounding box center [691, 51] width 91 height 19
drag, startPoint x: 675, startPoint y: 52, endPoint x: 664, endPoint y: 55, distance: 11.9
click at [662, 55] on input "403451" at bounding box center [691, 51] width 91 height 19
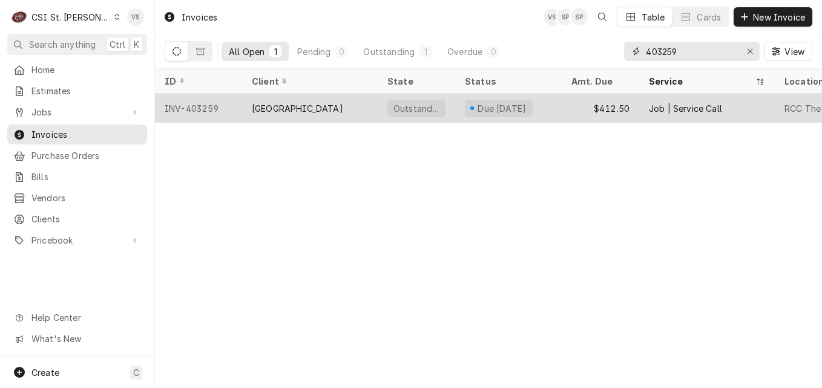
type input "403259"
click at [299, 110] on div "[GEOGRAPHIC_DATA]" at bounding box center [297, 108] width 91 height 13
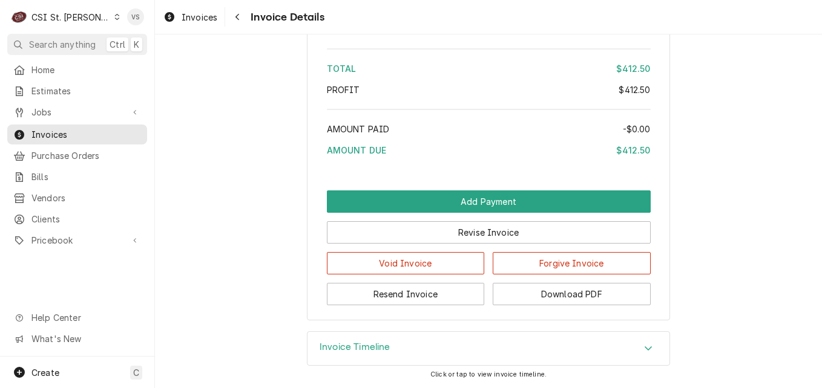
scroll to position [2110, 0]
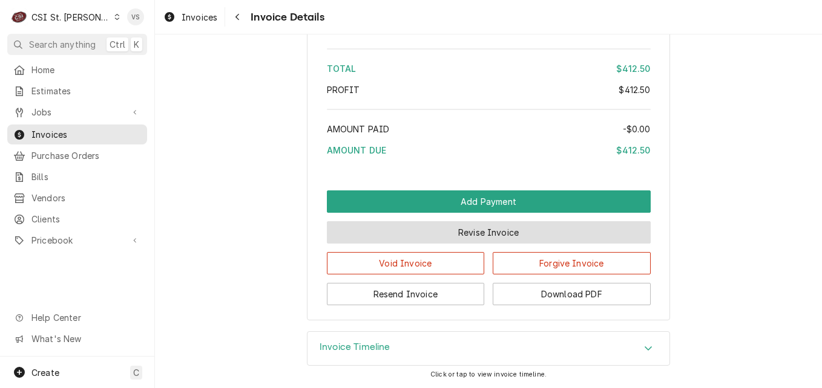
click at [489, 233] on button "Revise Invoice" at bounding box center [489, 232] width 324 height 22
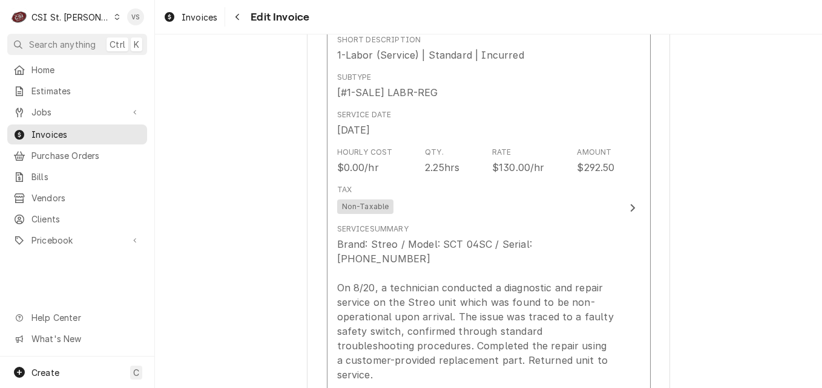
scroll to position [1150, 0]
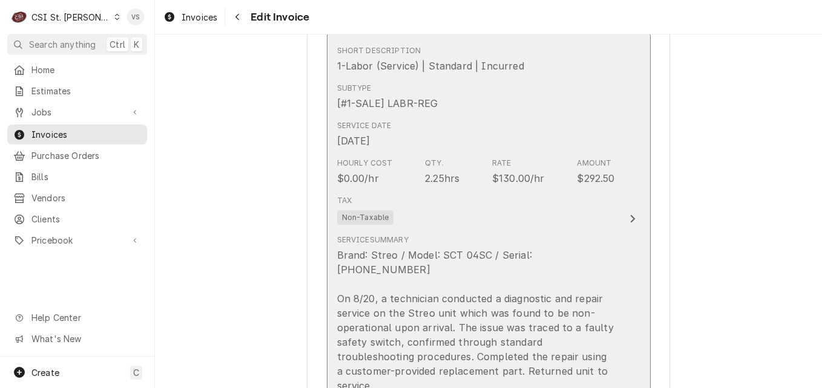
click at [532, 108] on div "Subtype [#1-SALE] LABR-REG" at bounding box center [476, 97] width 278 height 38
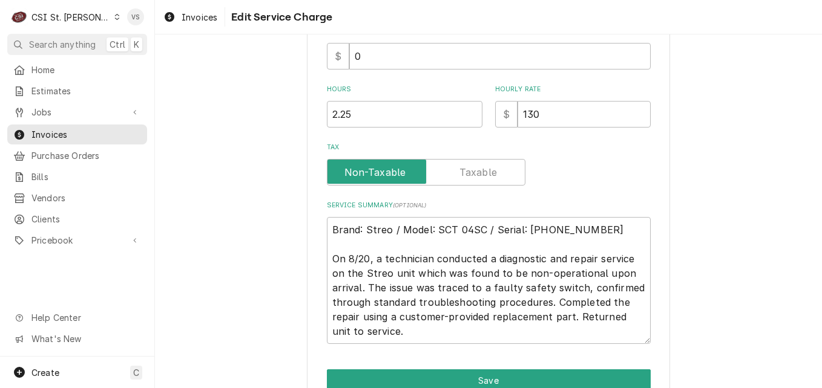
scroll to position [424, 0]
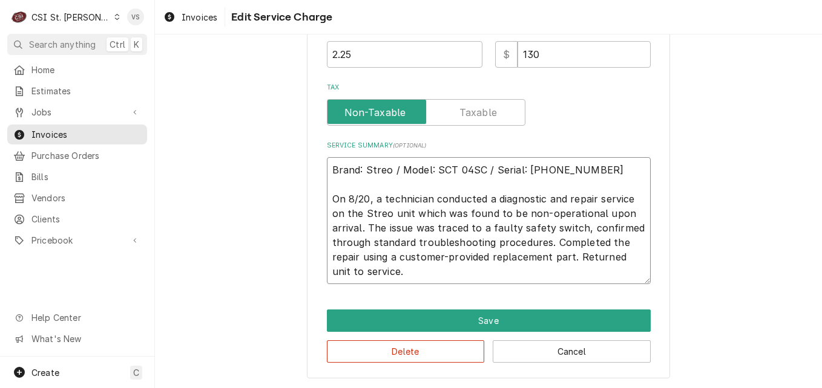
click at [328, 169] on textarea "Brand: Streo / Model: SCT 04SC / Serial: 76402-6-09 On 8/20, a technician condu…" at bounding box center [489, 220] width 324 height 127
click at [327, 169] on textarea "Brand: Streo / Model: SCT 04SC / Serial: 76402-6-09 On 8/20, a technician condu…" at bounding box center [489, 220] width 324 height 127
type textarea "x"
type textarea "Brand: Streo / Model: SCT 04SC / Serial: 76402-6-09 On 8/20, a technician condu…"
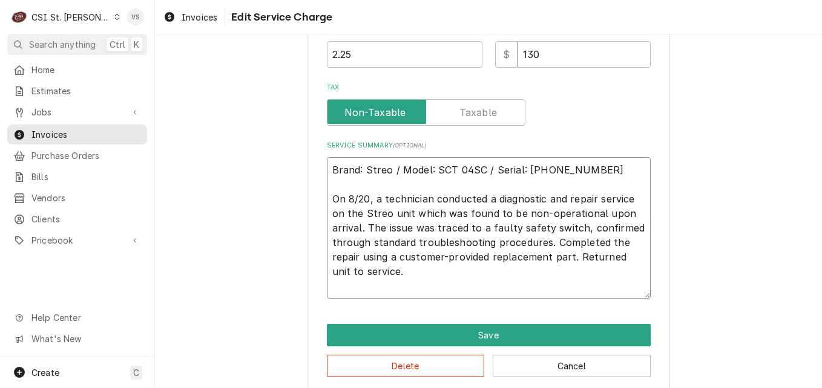
paste textarea "PO#2126923"
type textarea "x"
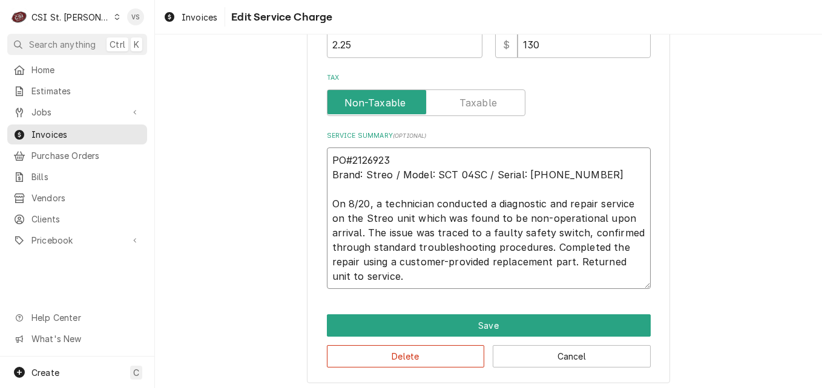
scroll to position [439, 0]
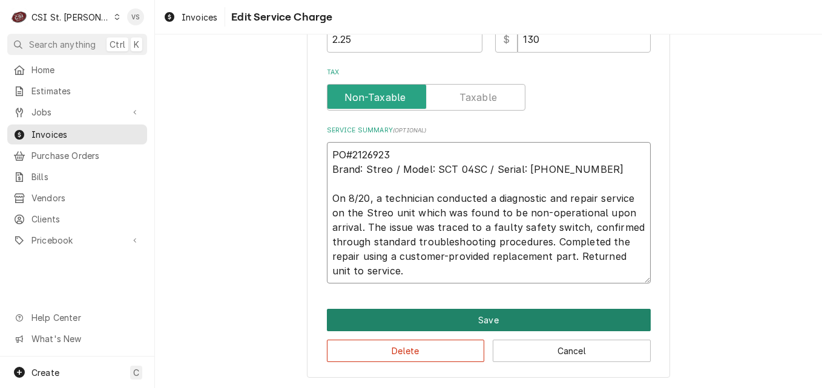
type textarea "PO#2126923 Brand: Streo / Model: SCT 04SC / Serial: 76402-6-09 On 8/20, a techn…"
click at [448, 319] on button "Save" at bounding box center [489, 320] width 324 height 22
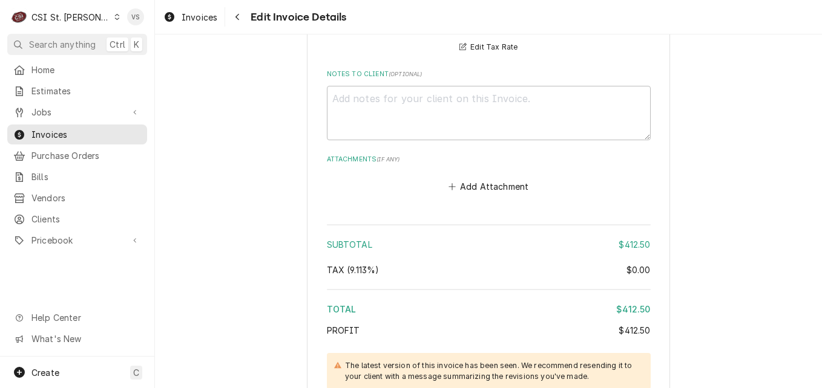
scroll to position [1951, 0]
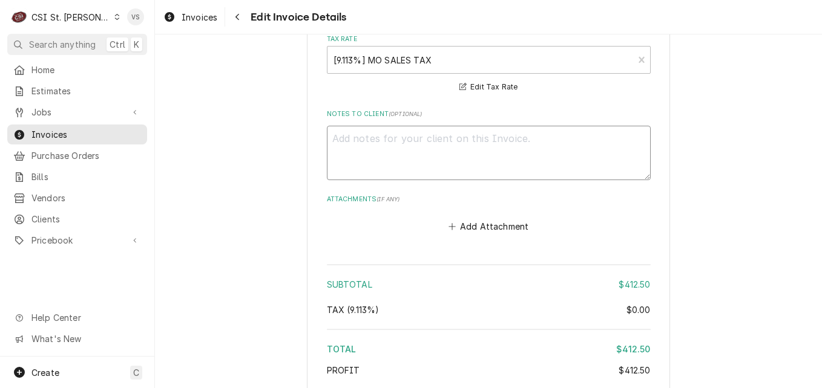
click at [352, 126] on textarea "Notes to Client ( optional )" at bounding box center [489, 153] width 324 height 54
paste textarea "PO#2126923"
type textarea "x"
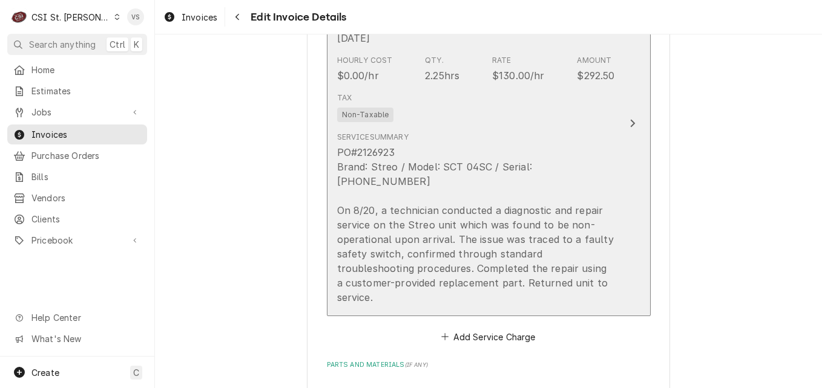
scroll to position [1225, 0]
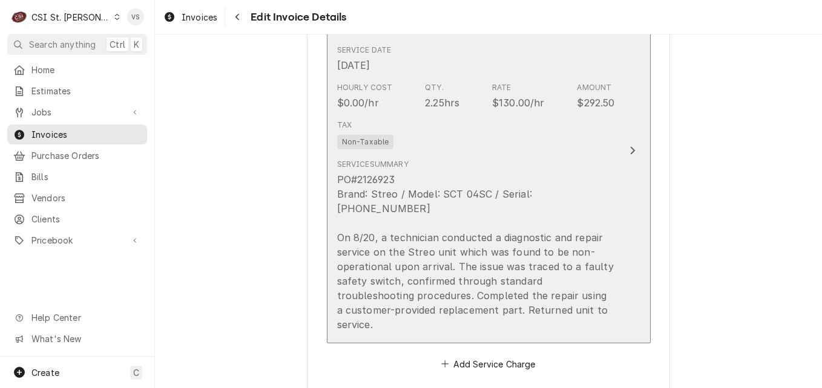
type textarea "PO#2126923"
drag, startPoint x: 391, startPoint y: 177, endPoint x: 324, endPoint y: 180, distance: 66.6
click at [327, 180] on button "Short Description 1-Labor (Service) | Standard | Incurred Subtype [#1-SALE] LAB…" at bounding box center [489, 150] width 324 height 385
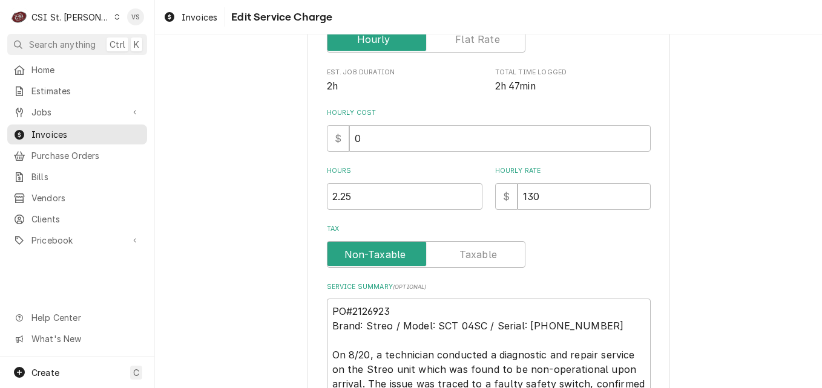
scroll to position [315, 0]
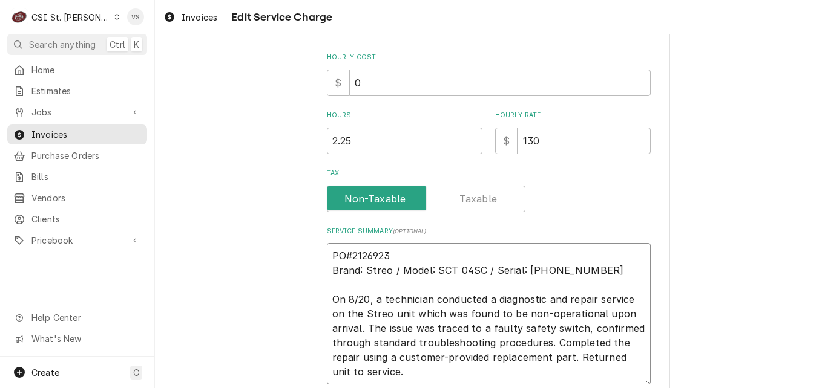
drag, startPoint x: 385, startPoint y: 252, endPoint x: 368, endPoint y: 256, distance: 17.5
click at [368, 256] on textarea "PO#2126923 Brand: Streo / Model: SCT 04SC / Serial: 76402-6-09 On 8/20, a techn…" at bounding box center [489, 314] width 324 height 142
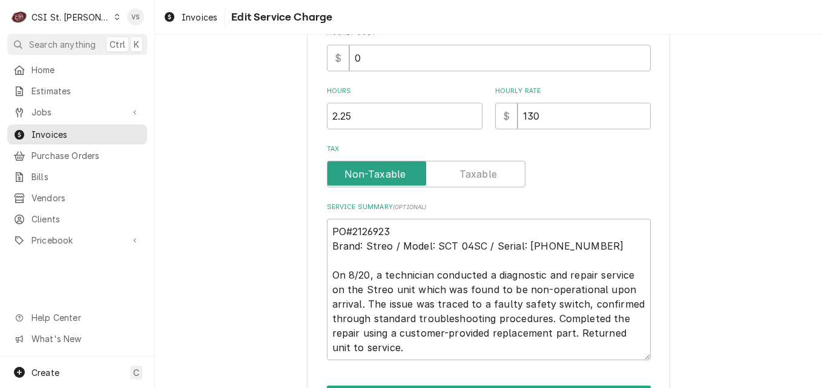
scroll to position [363, 0]
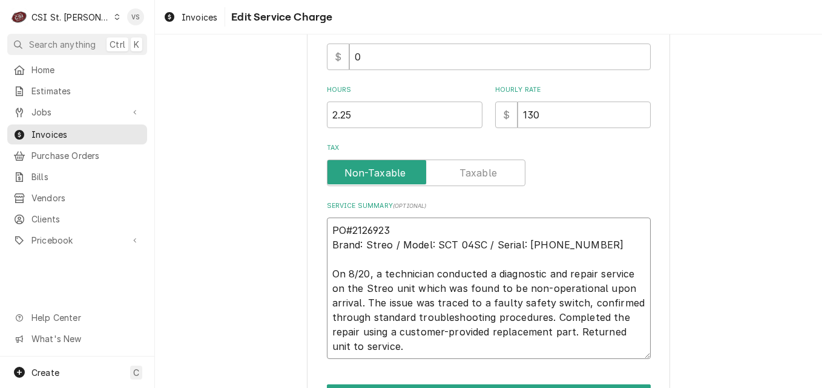
click at [349, 231] on textarea "PO#2126923 Brand: Streo / Model: SCT 04SC / Serial: 76402-6-09 On 8/20, a techn…" at bounding box center [489, 289] width 324 height 142
type textarea "x"
drag, startPoint x: 400, startPoint y: 233, endPoint x: 329, endPoint y: 233, distance: 71.4
click at [329, 233] on textarea "PO#C2126923 Brand: Streo / Model: SCT 04SC / Serial: 76402-6-09 On 8/20, a tech…" at bounding box center [489, 289] width 324 height 142
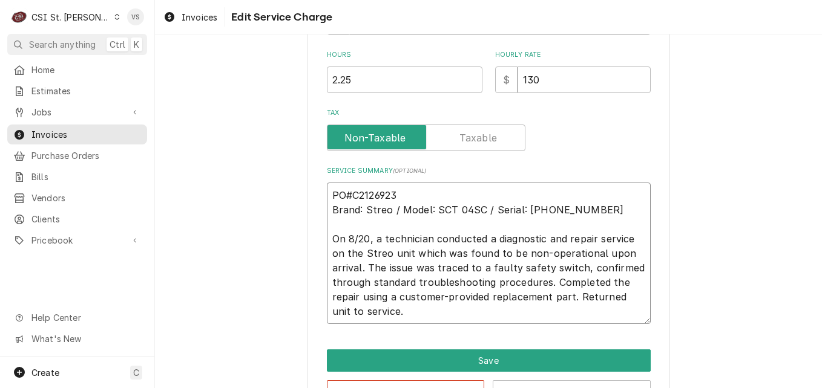
scroll to position [439, 0]
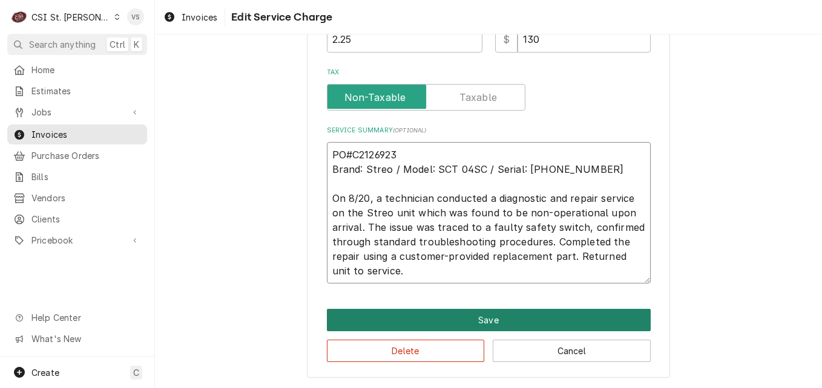
type textarea "PO#C2126923 Brand: Streo / Model: SCT 04SC / Serial: 76402-6-09 On 8/20, a tech…"
click at [399, 320] on button "Save" at bounding box center [489, 320] width 324 height 22
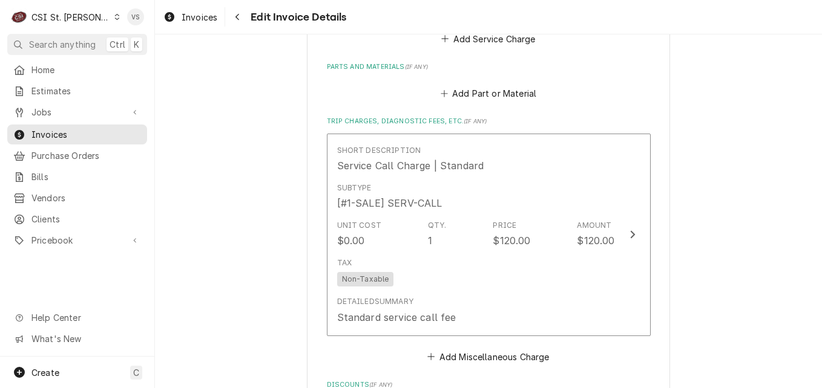
scroll to position [1914, 0]
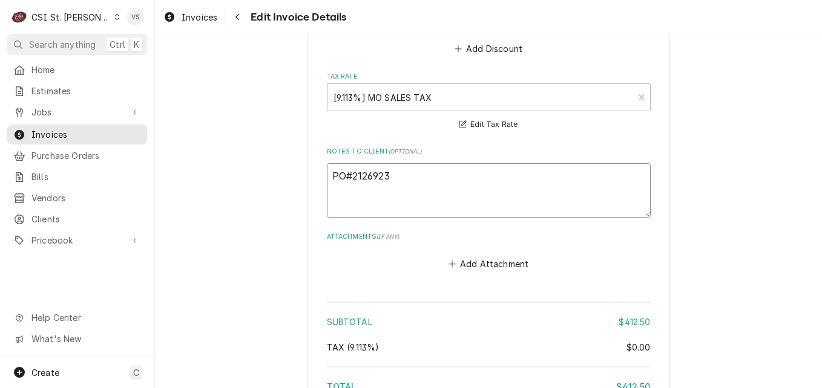
drag, startPoint x: 375, startPoint y: 142, endPoint x: 322, endPoint y: 146, distance: 52.8
click at [327, 163] on textarea "PO#2126923" at bounding box center [489, 190] width 324 height 54
paste textarea "C"
type textarea "x"
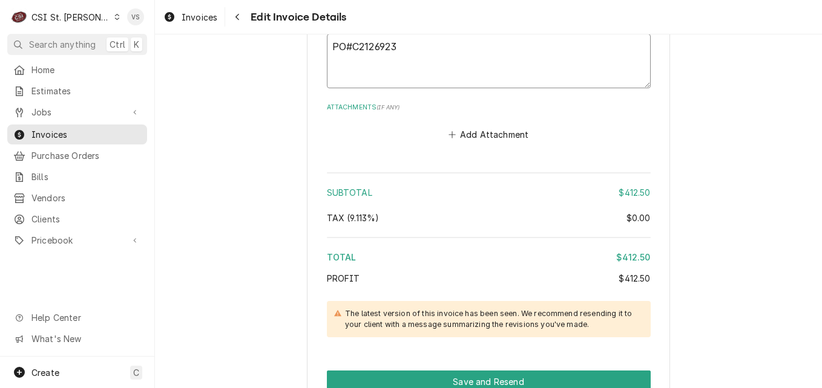
scroll to position [2095, 0]
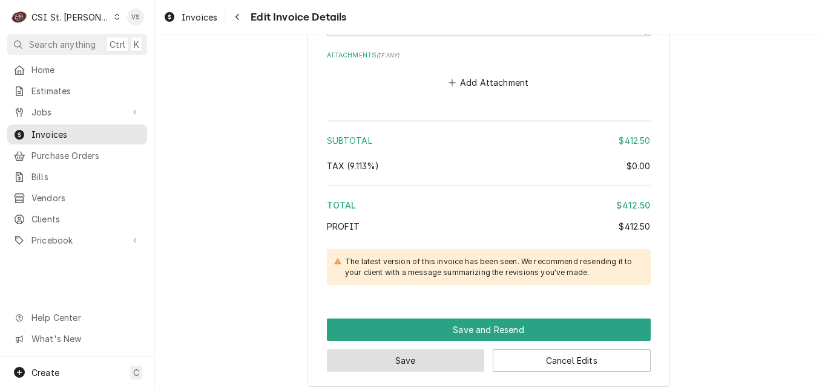
type textarea "PO#C2126923"
click at [422, 350] on button "Save" at bounding box center [406, 361] width 158 height 22
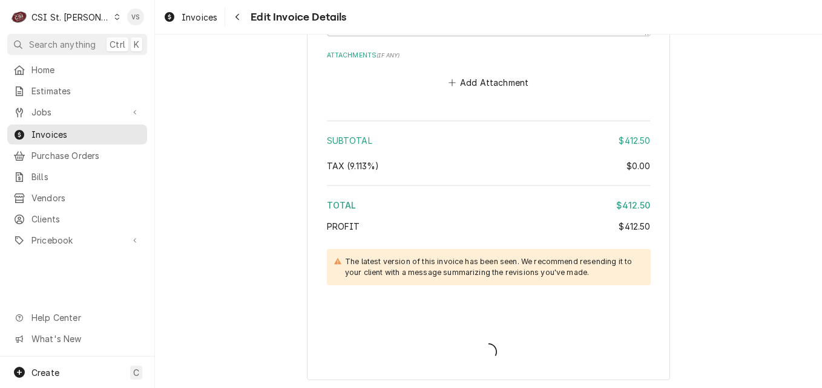
type textarea "x"
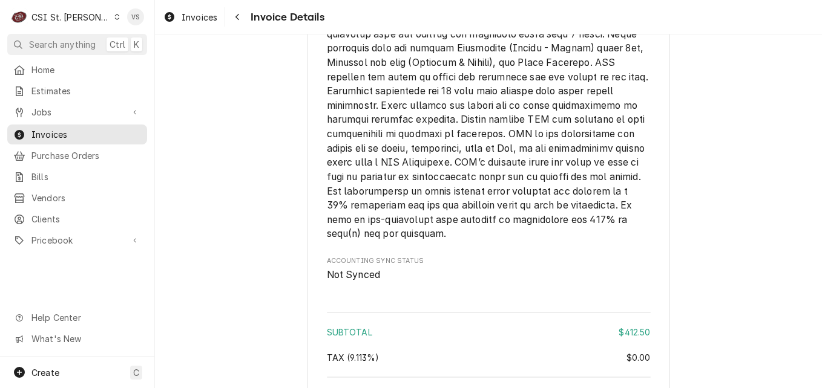
scroll to position [2123, 0]
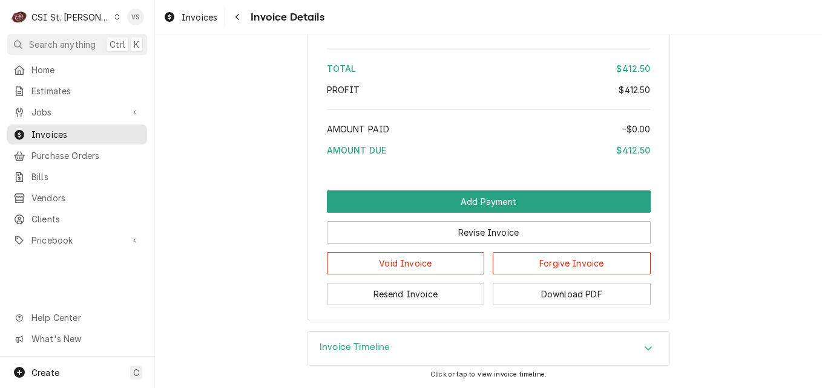
click at [645, 350] on icon "Accordion Header" at bounding box center [648, 349] width 8 height 10
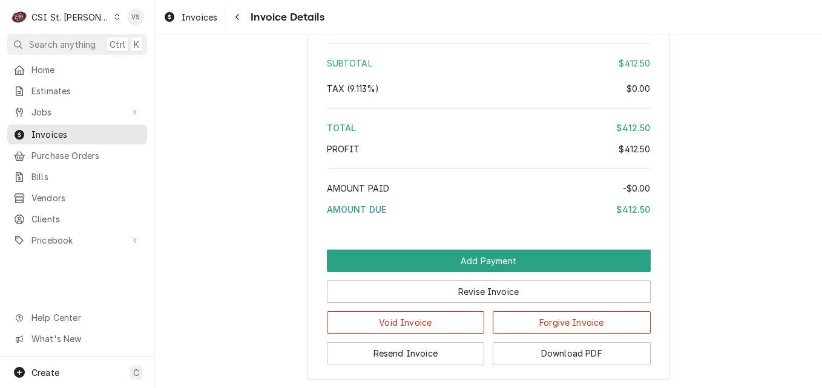
scroll to position [2063, 0]
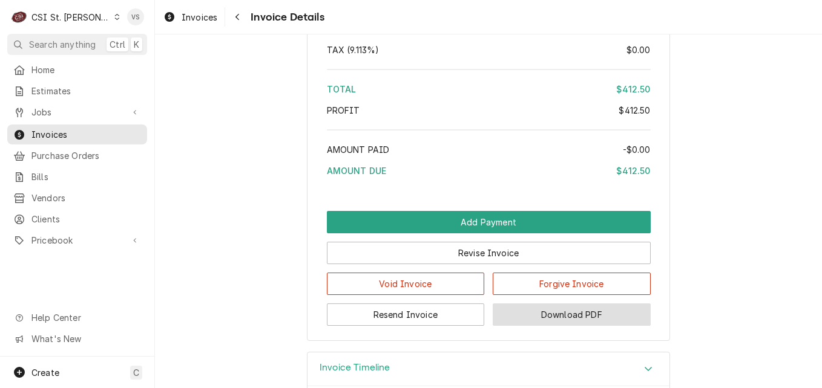
click at [543, 326] on button "Download PDF" at bounding box center [572, 315] width 158 height 22
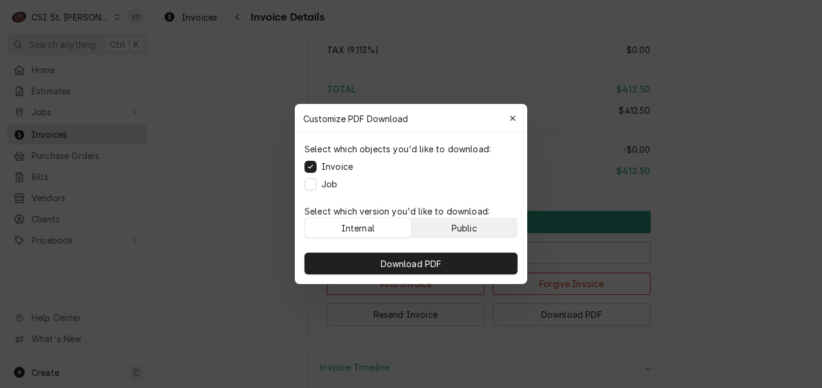
click at [449, 229] on button "Public" at bounding box center [464, 227] width 106 height 19
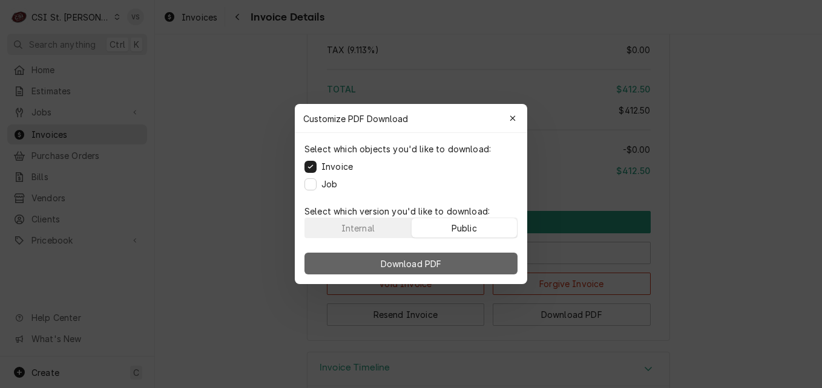
click at [451, 254] on button "Download PDF" at bounding box center [410, 264] width 213 height 22
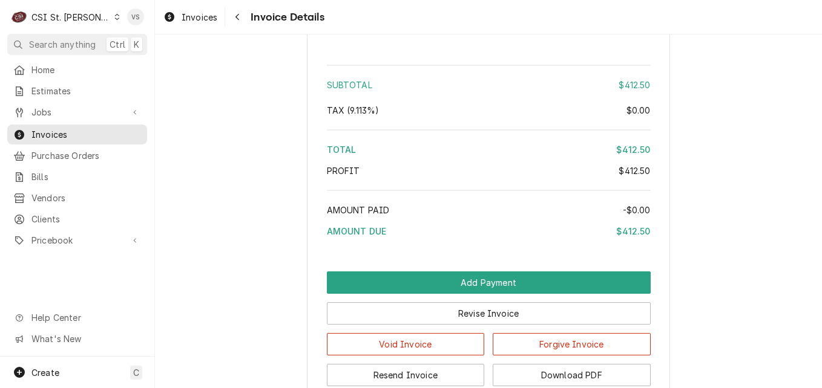
scroll to position [1942, 0]
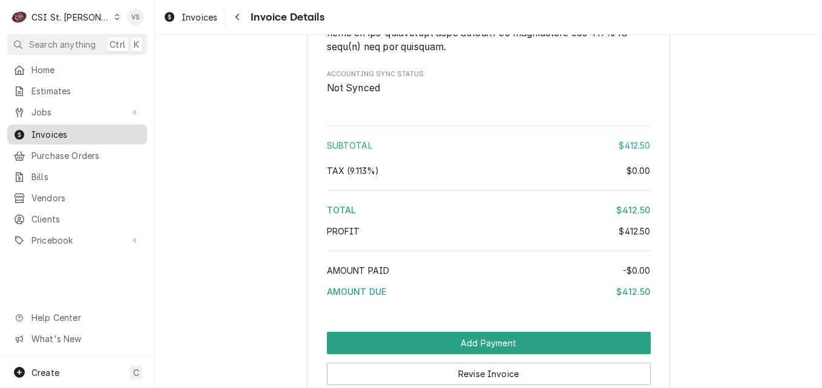
click at [74, 128] on span "Invoices" at bounding box center [86, 134] width 110 height 13
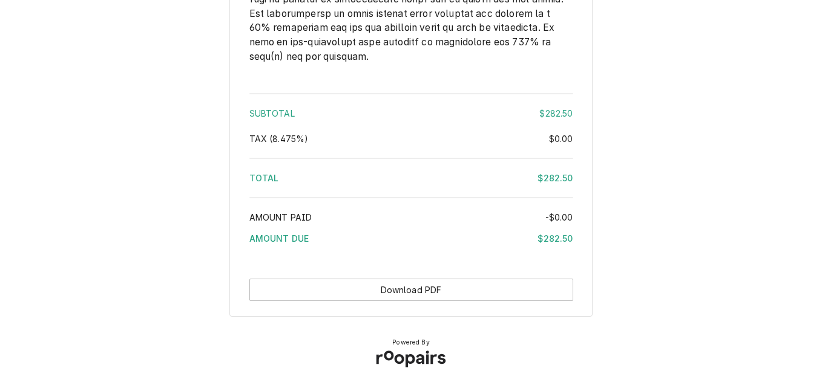
scroll to position [1846, 0]
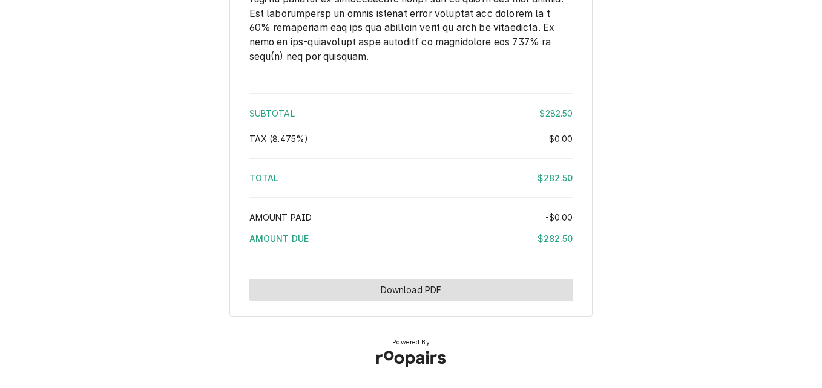
click at [411, 296] on button "Download PDF" at bounding box center [411, 290] width 324 height 22
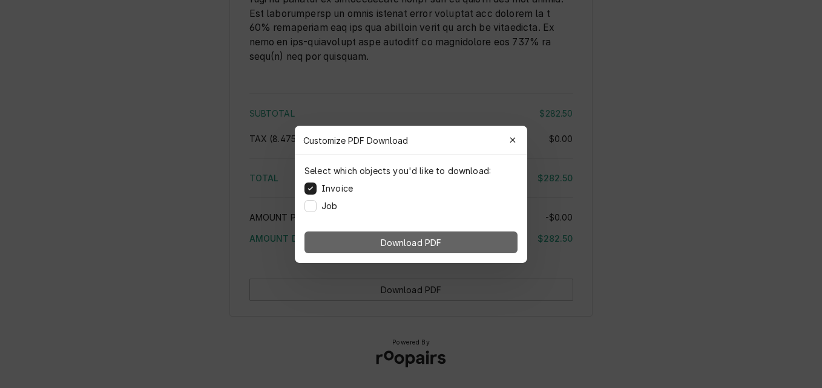
click at [352, 236] on button "Download PDF" at bounding box center [410, 243] width 213 height 22
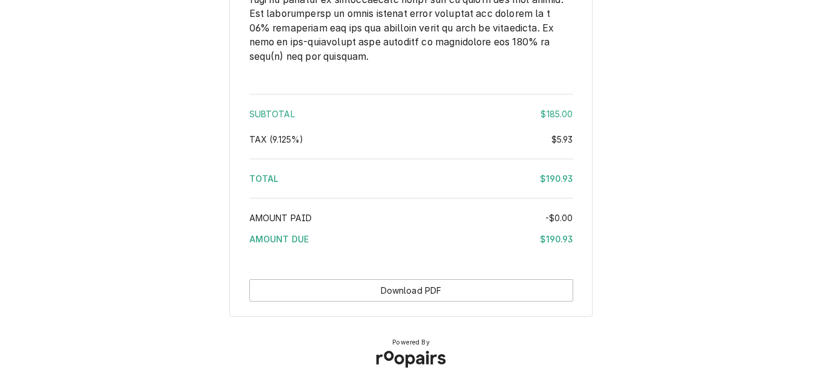
scroll to position [1808, 0]
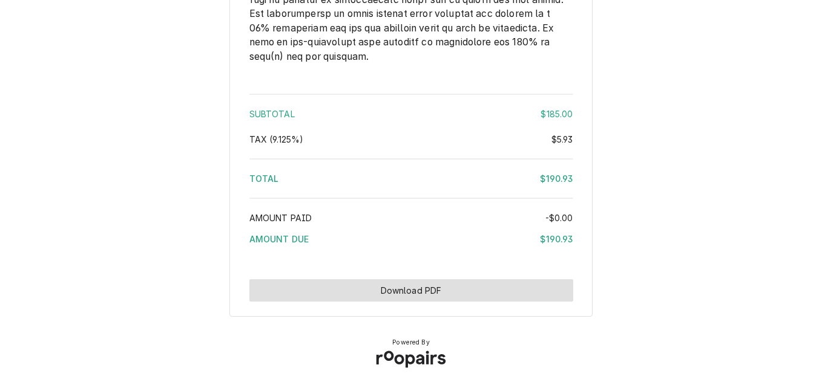
click at [382, 292] on button "Download PDF" at bounding box center [411, 291] width 324 height 22
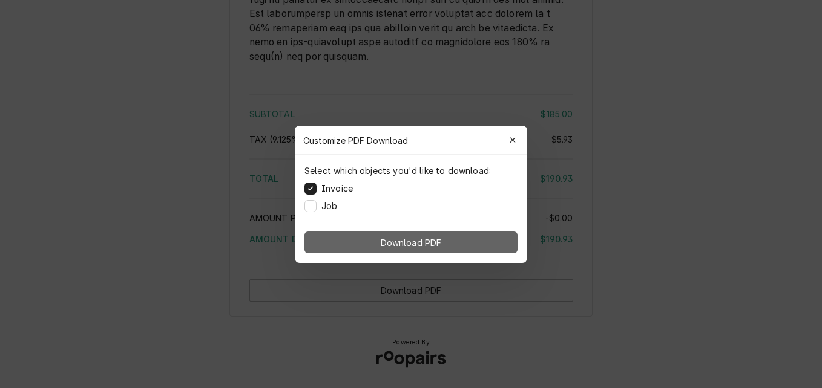
click at [421, 240] on span "Download PDF" at bounding box center [411, 242] width 66 height 13
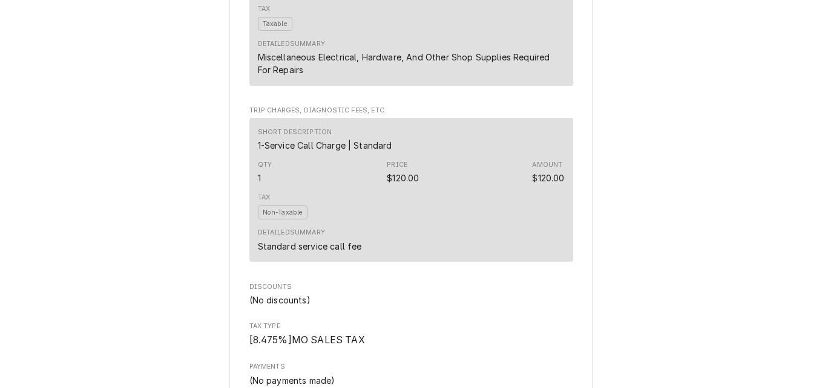
scroll to position [2034, 0]
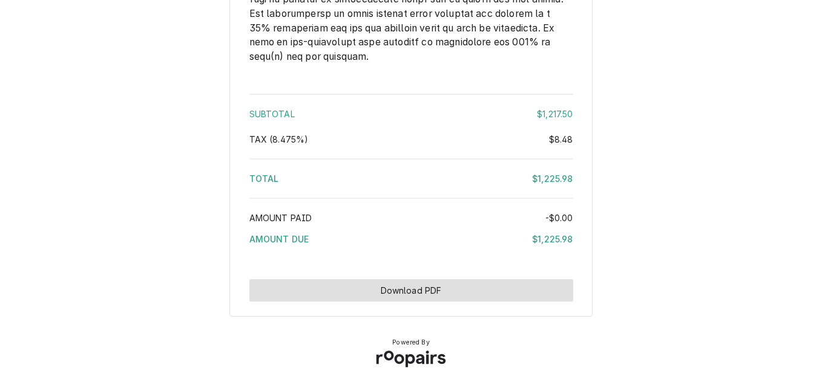
click at [489, 288] on button "Download PDF" at bounding box center [411, 291] width 324 height 22
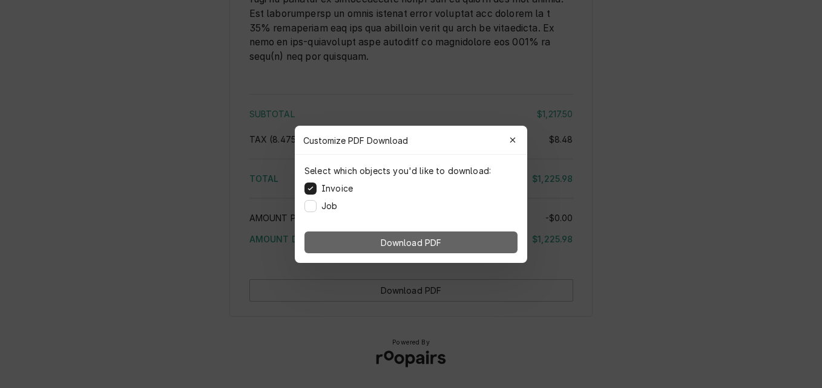
click at [488, 243] on button "Download PDF" at bounding box center [410, 243] width 213 height 22
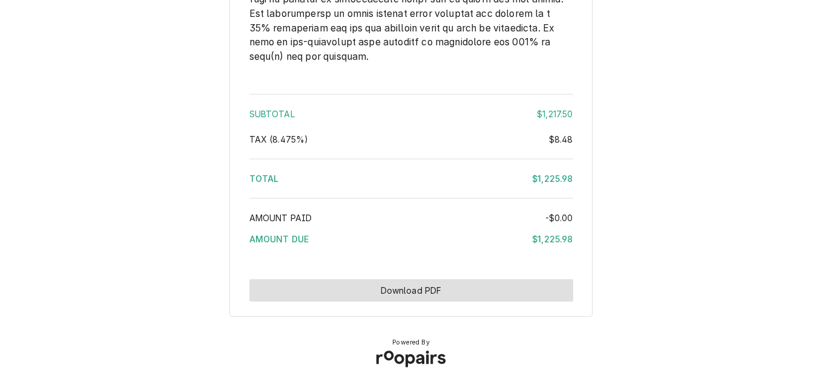
click at [479, 288] on button "Download PDF" at bounding box center [411, 291] width 324 height 22
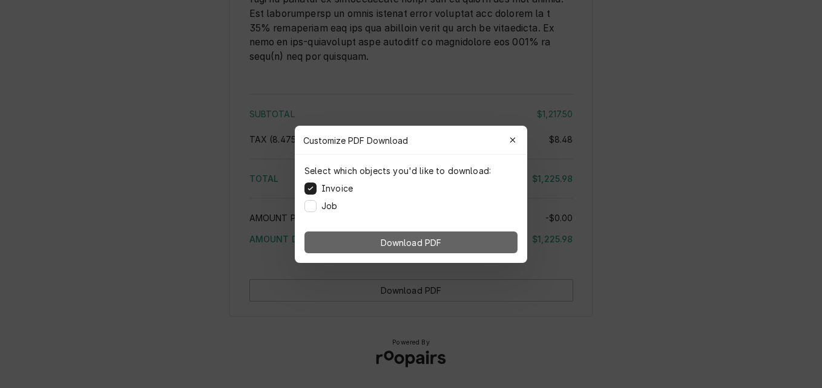
click at [450, 242] on button "Download PDF" at bounding box center [410, 243] width 213 height 22
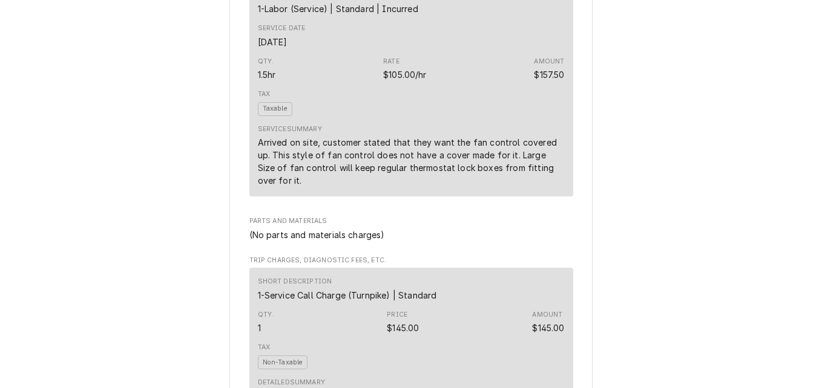
scroll to position [1808, 0]
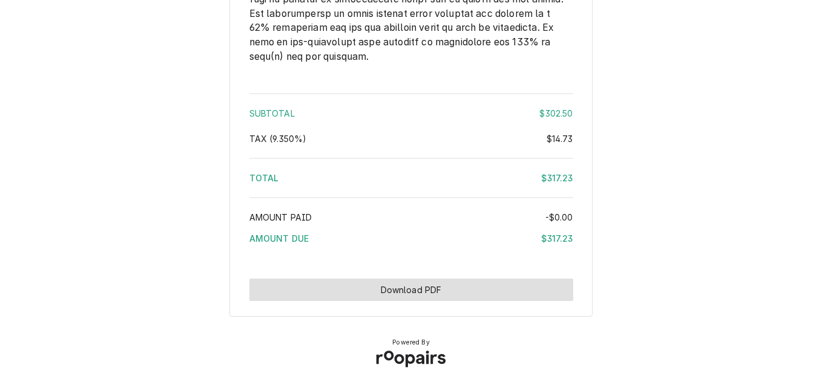
click at [468, 289] on button "Download PDF" at bounding box center [411, 290] width 324 height 22
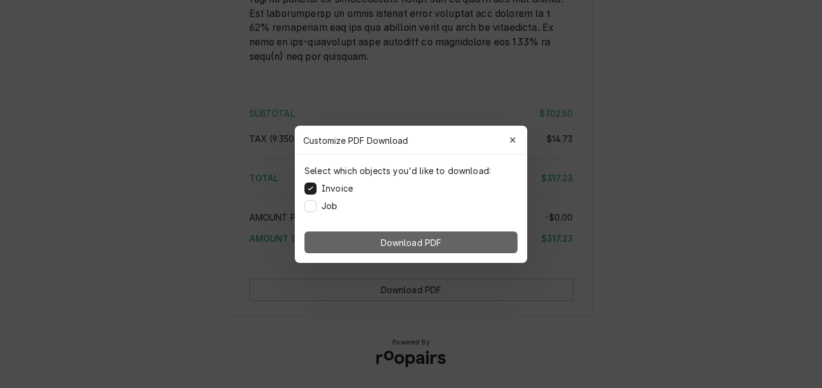
click at [442, 236] on span "Download PDF" at bounding box center [411, 242] width 66 height 13
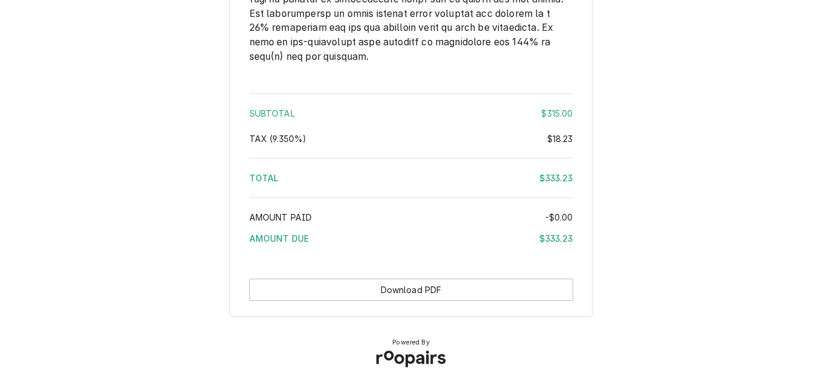
scroll to position [1764, 0]
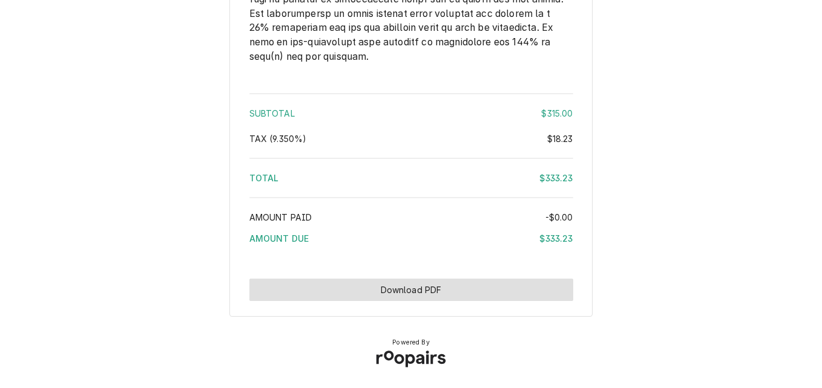
click at [408, 296] on button "Download PDF" at bounding box center [411, 290] width 324 height 22
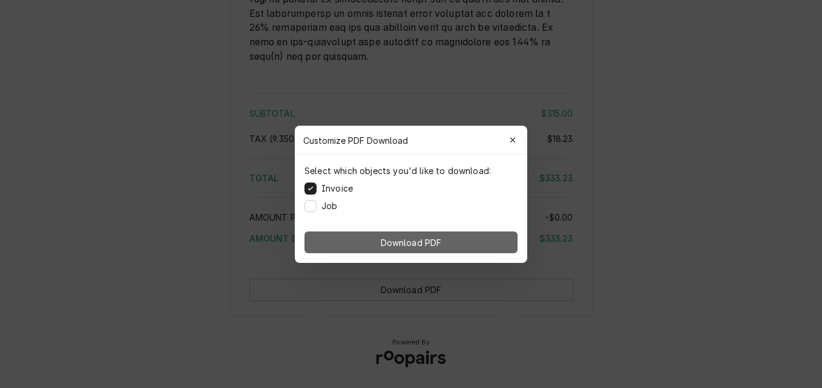
click at [410, 246] on span "Download PDF" at bounding box center [411, 242] width 66 height 13
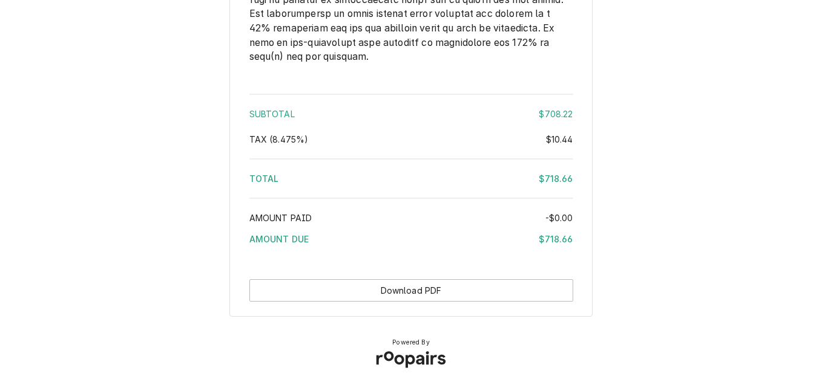
scroll to position [2260, 0]
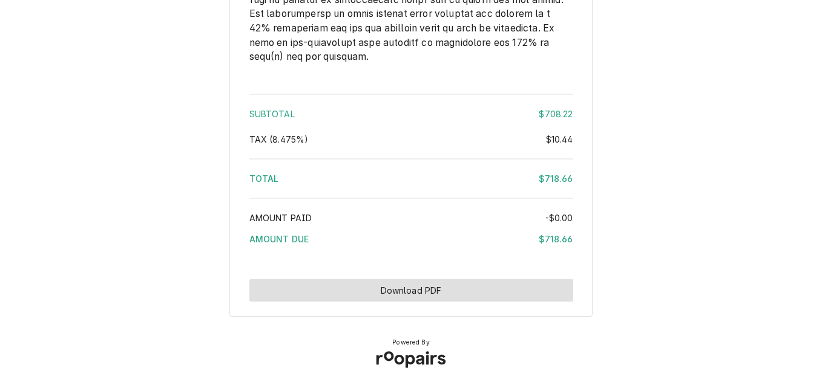
click at [463, 288] on button "Download PDF" at bounding box center [411, 291] width 324 height 22
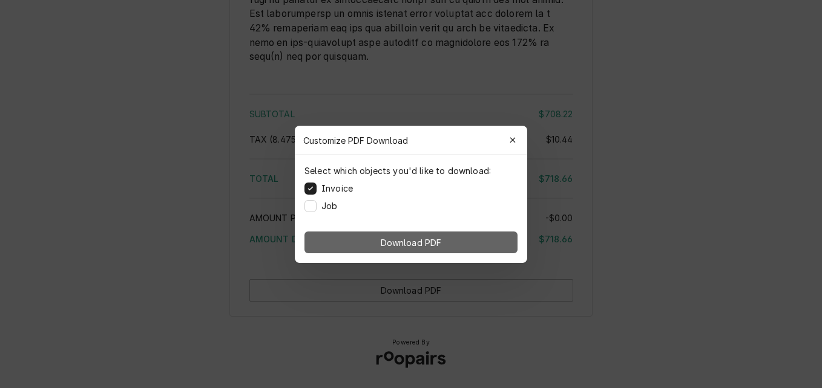
click at [434, 246] on span "Download PDF" at bounding box center [411, 242] width 66 height 13
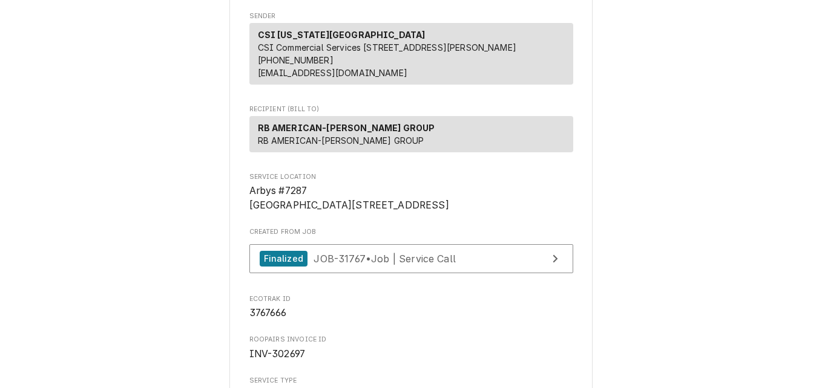
scroll to position [121, 0]
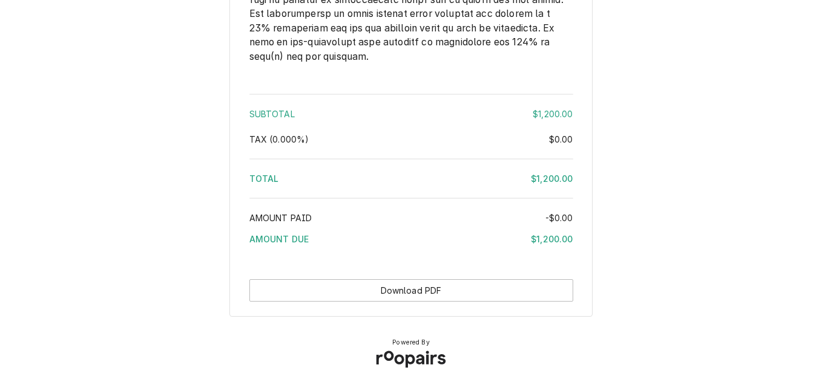
scroll to position [1780, 0]
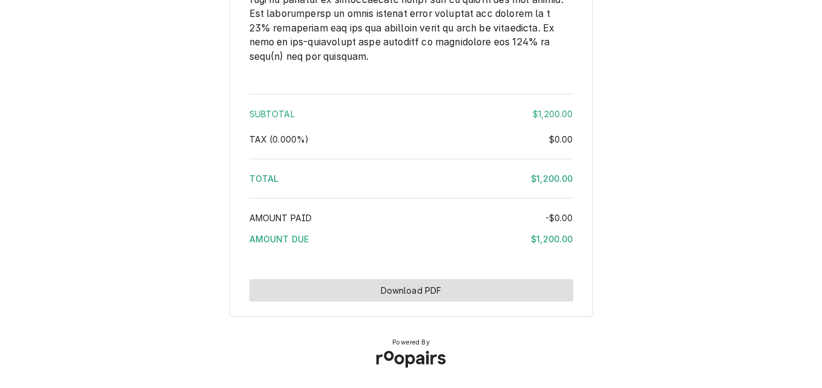
click at [386, 285] on button "Download PDF" at bounding box center [411, 291] width 324 height 22
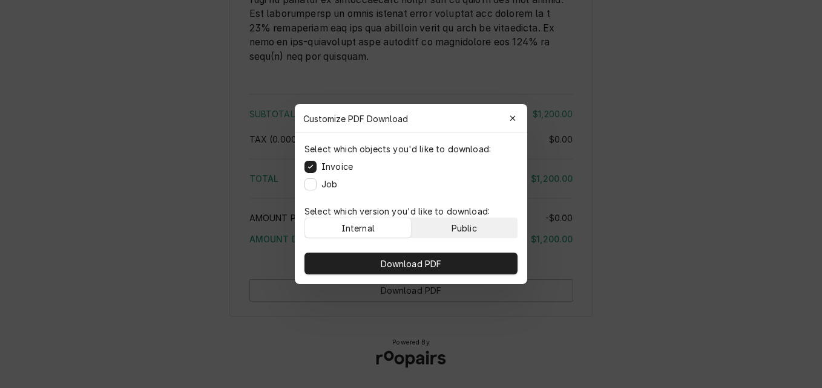
click at [438, 229] on button "Public" at bounding box center [464, 227] width 106 height 19
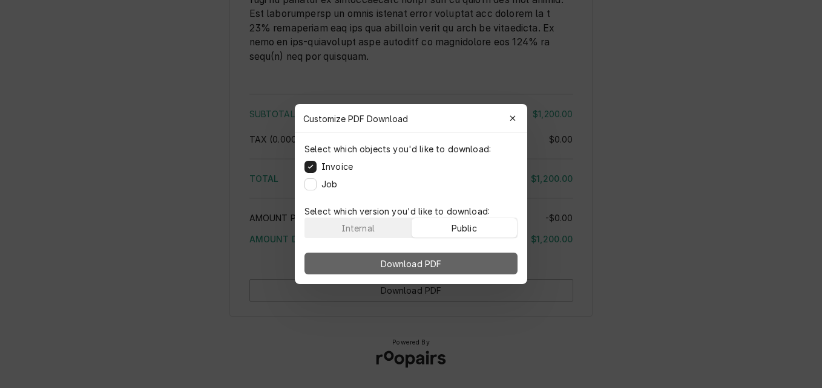
click at [429, 256] on button "Download PDF" at bounding box center [410, 264] width 213 height 22
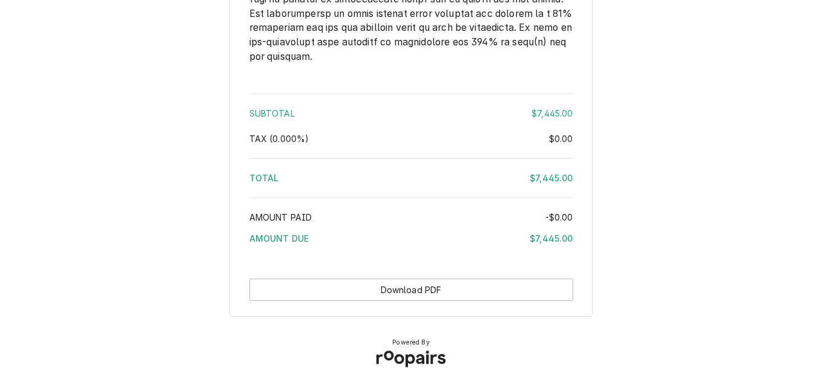
scroll to position [2363, 0]
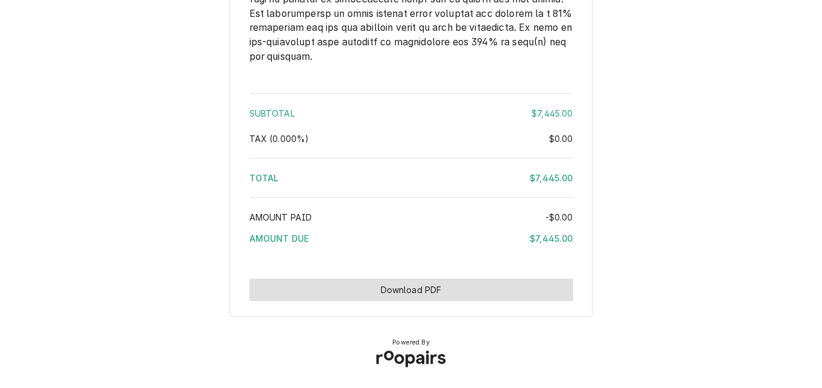
click at [448, 290] on button "Download PDF" at bounding box center [411, 290] width 324 height 22
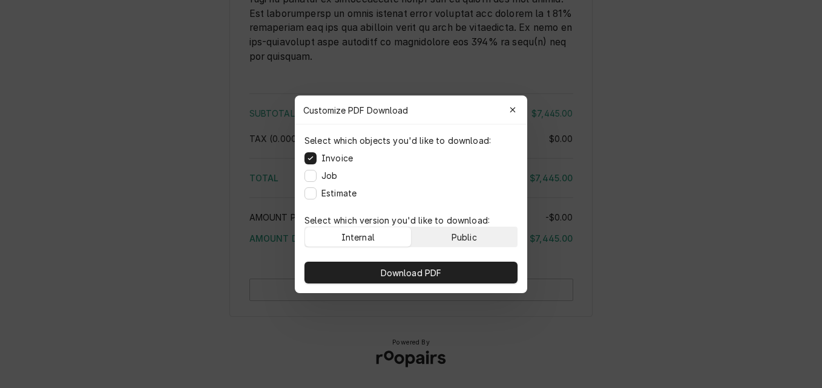
click at [445, 238] on button "Public" at bounding box center [464, 236] width 106 height 19
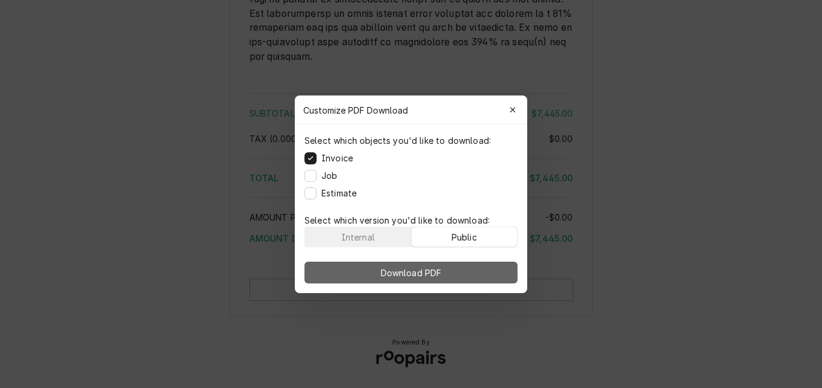
click at [437, 267] on span "Download PDF" at bounding box center [411, 272] width 66 height 13
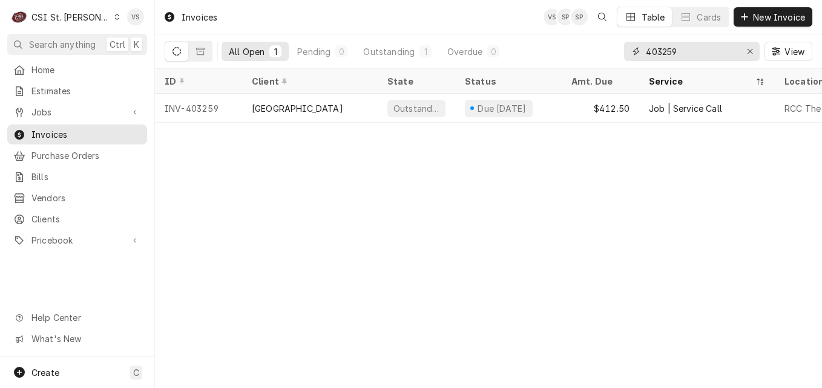
drag, startPoint x: 693, startPoint y: 48, endPoint x: 684, endPoint y: 47, distance: 9.8
click at [661, 51] on input "403259" at bounding box center [691, 51] width 91 height 19
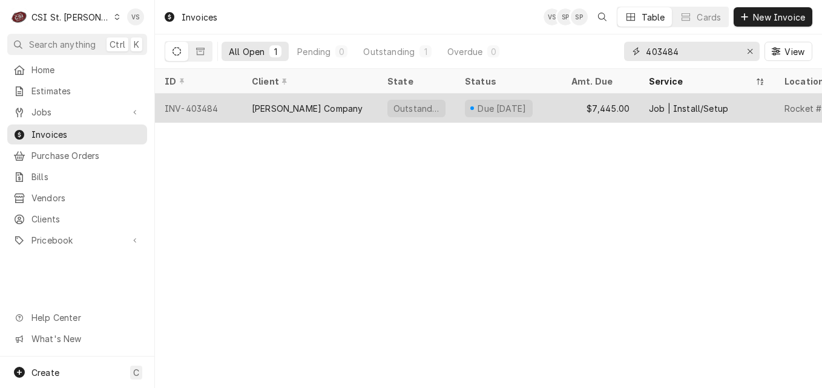
type input "403484"
click at [293, 105] on div "[PERSON_NAME] Company" at bounding box center [307, 108] width 111 height 13
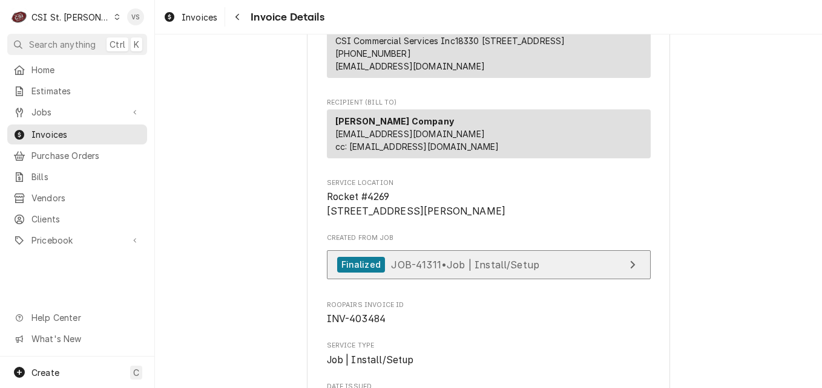
scroll to position [182, 0]
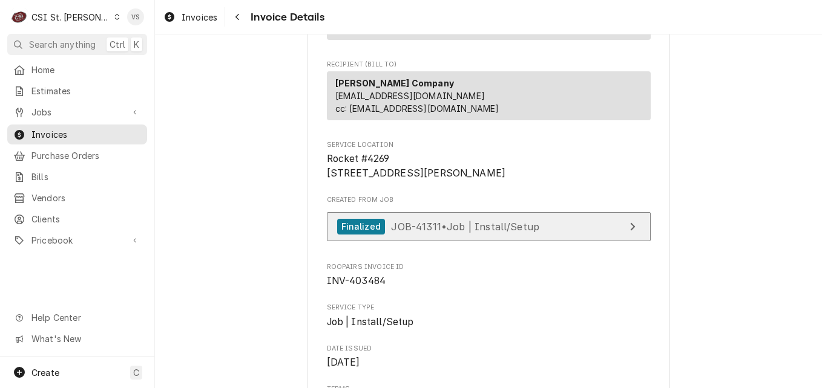
click at [491, 289] on span "INV-403484" at bounding box center [489, 281] width 324 height 15
click at [502, 232] on span "JOB-41311 • Job | Install/Setup" at bounding box center [465, 226] width 148 height 12
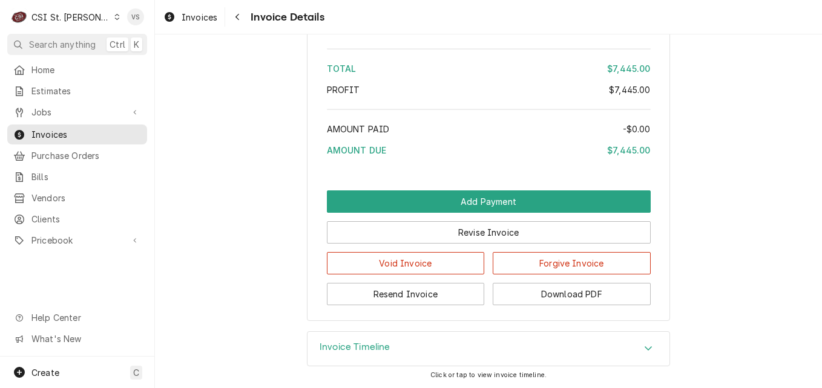
scroll to position [2783, 0]
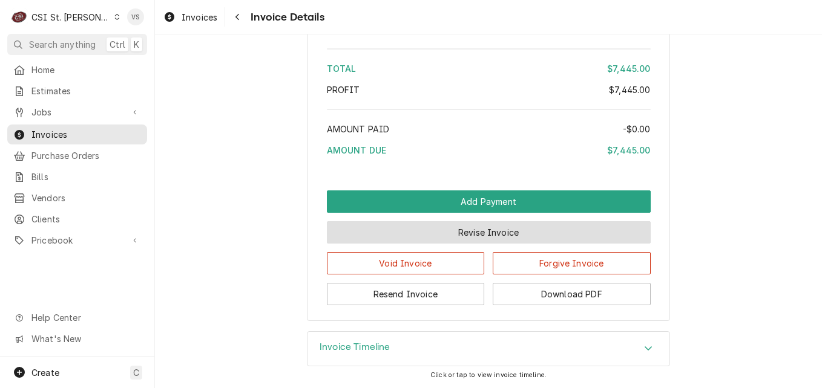
click at [480, 241] on button "Revise Invoice" at bounding box center [489, 232] width 324 height 22
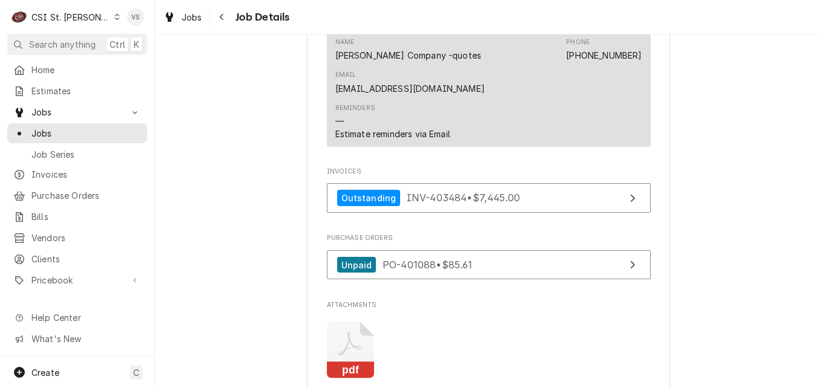
scroll to position [1271, 0]
click at [350, 321] on icon "Attachments" at bounding box center [351, 349] width 48 height 57
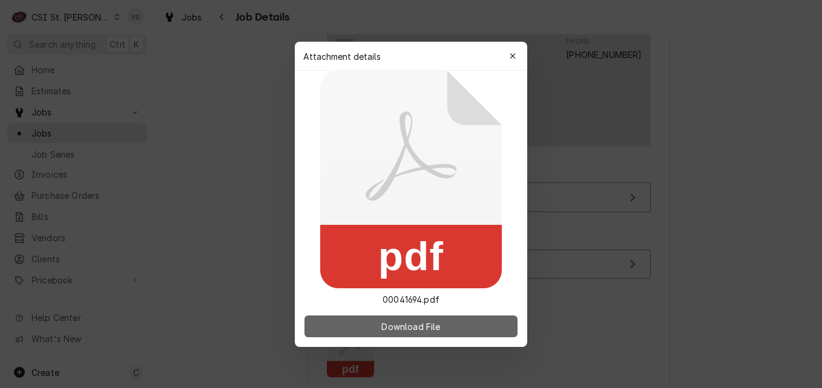
click at [424, 336] on button "Download File" at bounding box center [410, 327] width 213 height 22
click at [422, 328] on span "Download File" at bounding box center [411, 326] width 64 height 13
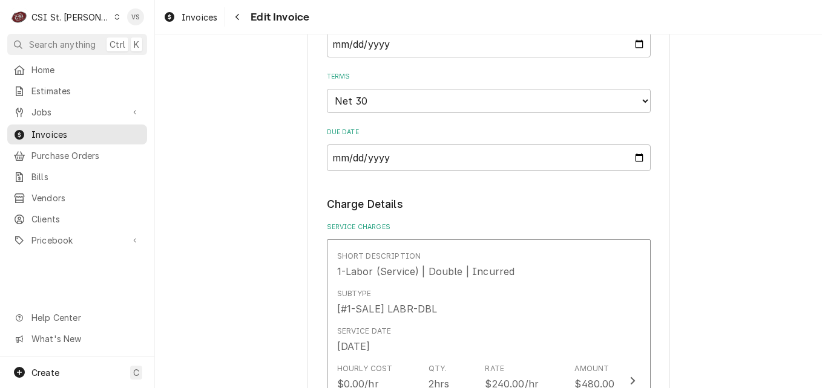
scroll to position [1452, 0]
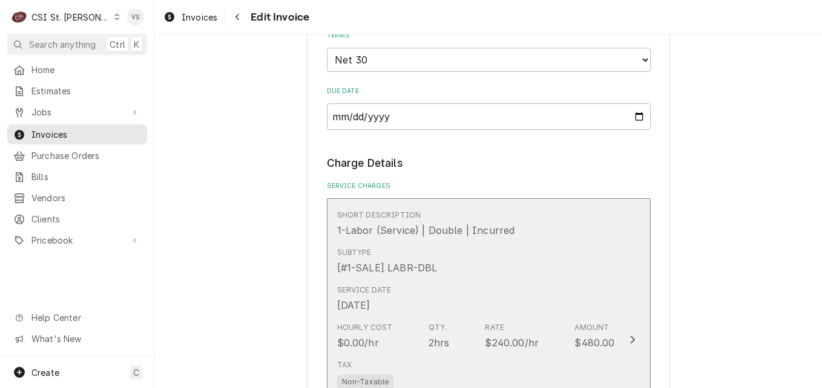
click at [514, 249] on div "Subtype [#1-SALE] LABR-DBL" at bounding box center [476, 262] width 278 height 38
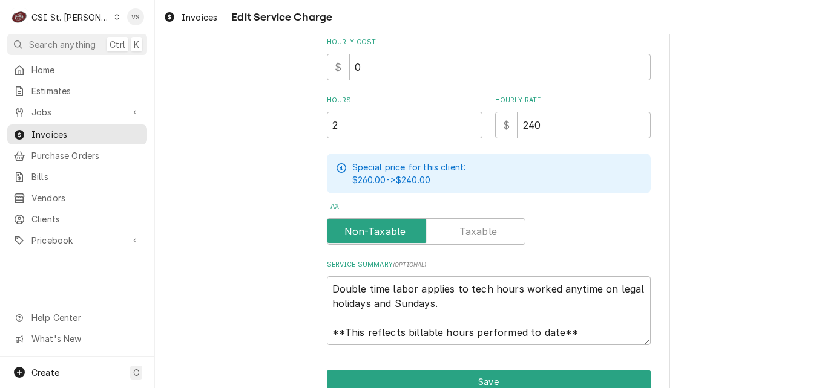
scroll to position [413, 0]
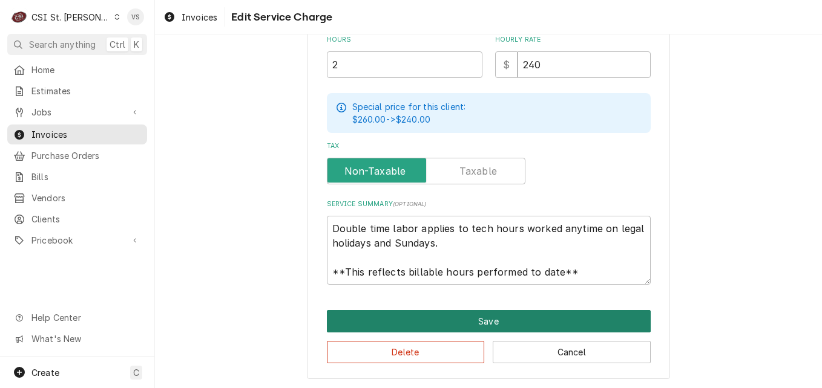
click at [374, 322] on button "Save" at bounding box center [489, 321] width 324 height 22
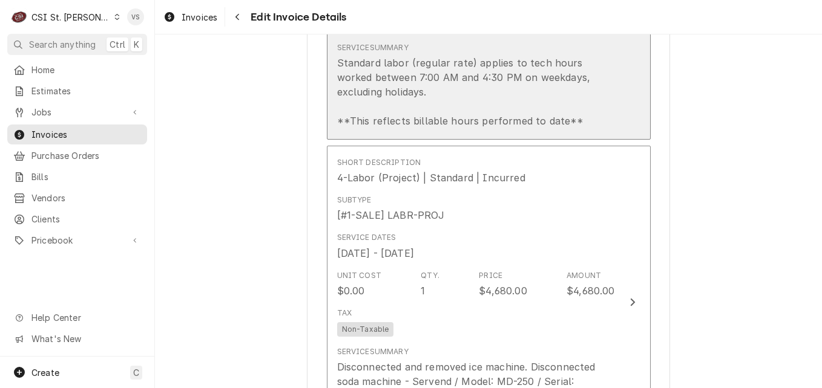
scroll to position [2103, 0]
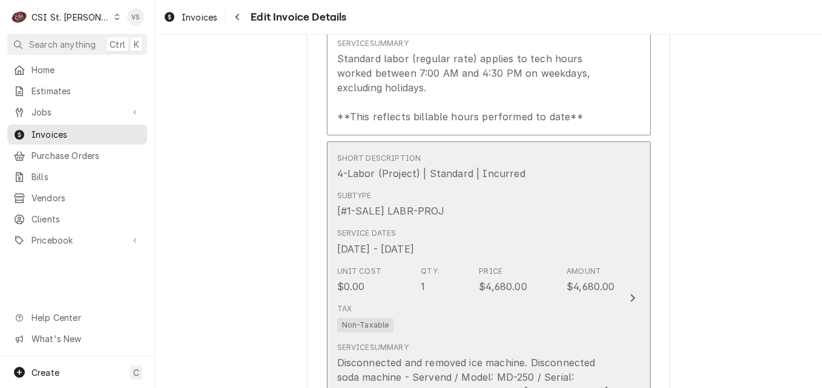
click at [529, 186] on div "Subtype [#1-SALE] LABR-PROJ" at bounding box center [476, 205] width 278 height 38
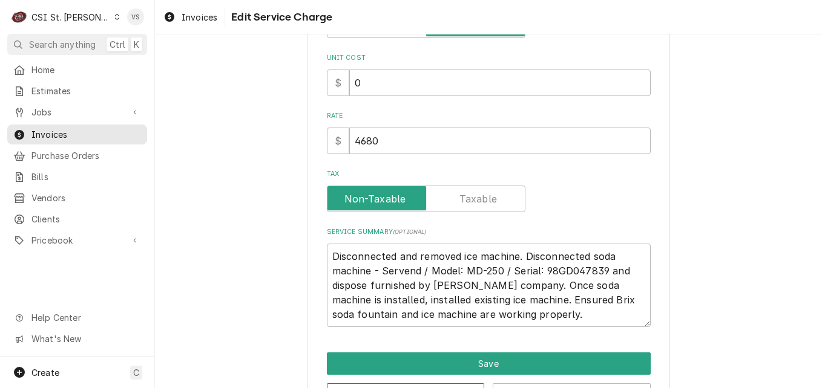
scroll to position [273, 0]
type textarea "x"
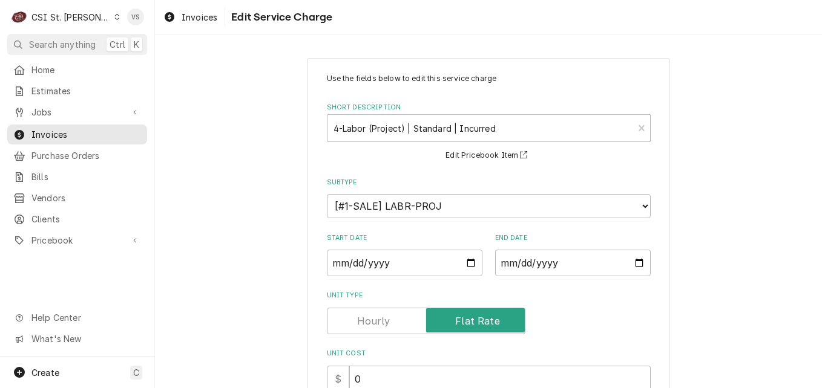
scroll to position [340, 0]
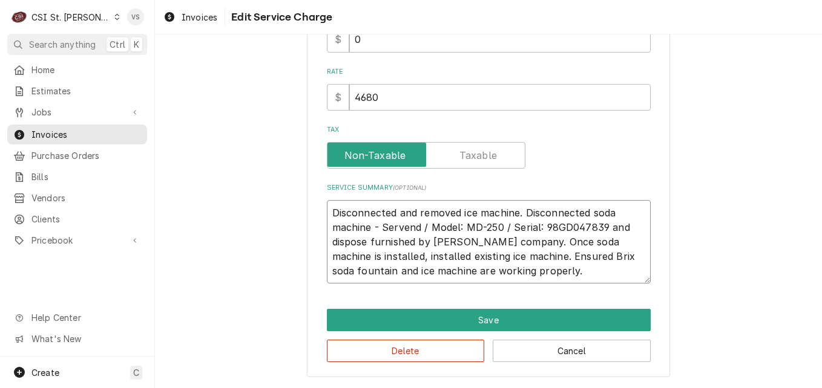
click at [329, 212] on textarea "Disconnected and removed ice machine. Disconnected soda machine - Servend / Mod…" at bounding box center [489, 241] width 324 height 83
click at [327, 210] on textarea "Disconnected and removed ice machine. Disconnected soda machine - Servend / Mod…" at bounding box center [489, 241] width 324 height 83
type textarea "Disconnected and removed ice machine. Disconnected soda machine - Servend / Mod…"
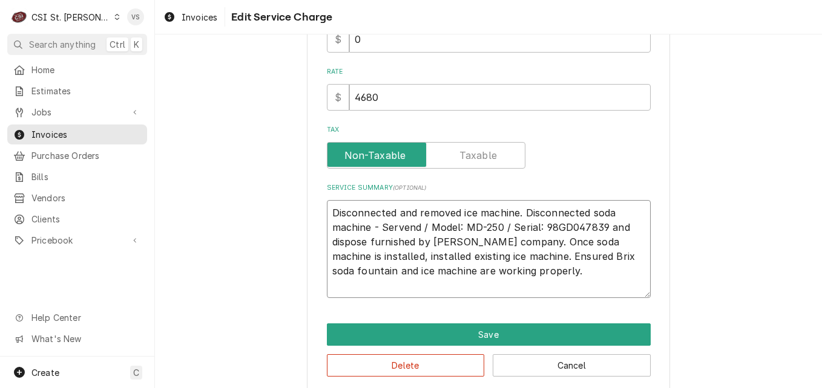
type textarea "x"
type textarea "p Disconnected and removed ice machine. Disconnected soda machine - Servend / M…"
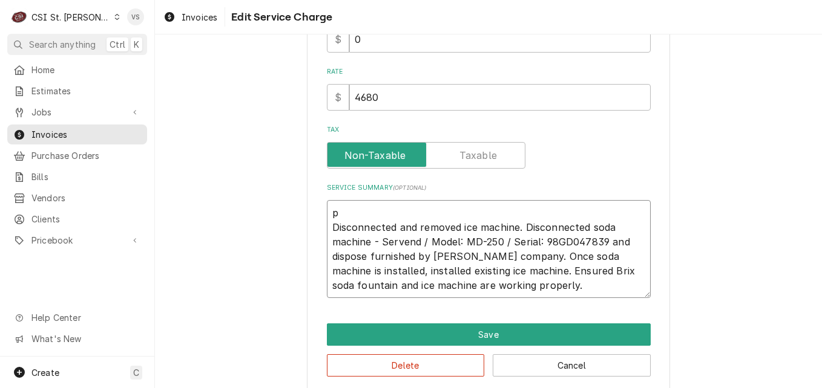
type textarea "x"
type textarea "po Disconnected and removed ice machine. Disconnected soda machine - Servend / …"
type textarea "x"
type textarea "p Disconnected and removed ice machine. Disconnected soda machine - Servend / M…"
type textarea "x"
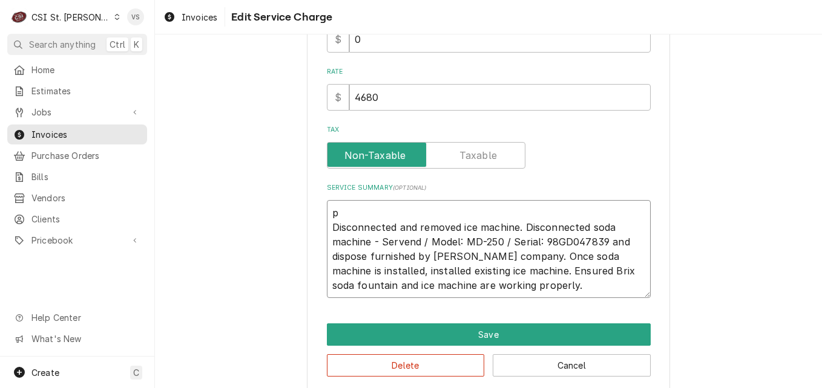
type textarea "Disconnected and removed ice machine. Disconnected soda machine - Servend / Mod…"
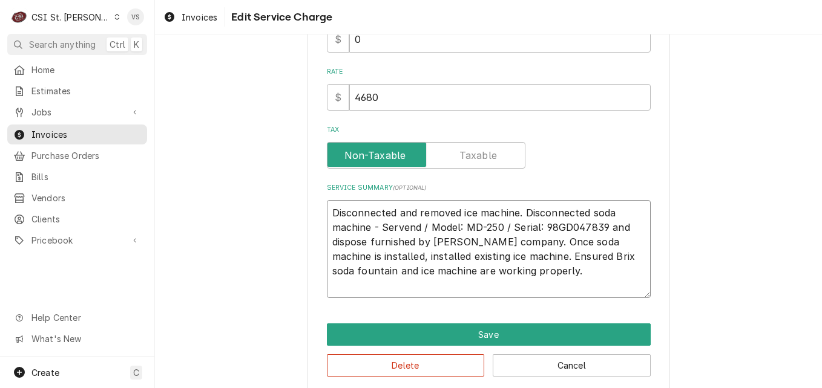
type textarea "x"
type textarea "P Disconnected and removed ice machine. Disconnected soda machine - Servend / M…"
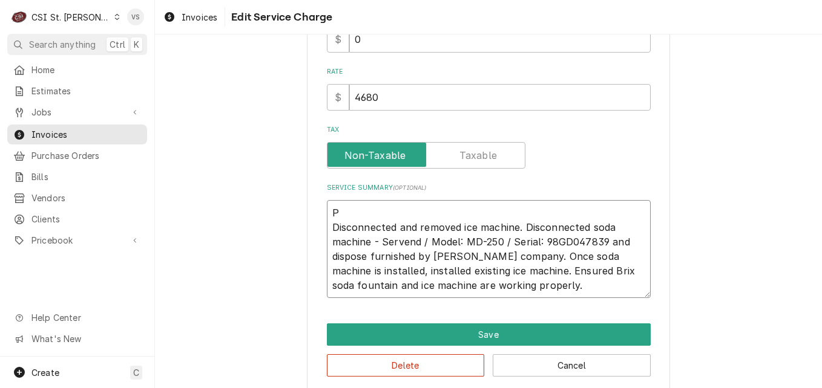
type textarea "x"
type textarea "PO Disconnected and removed ice machine. Disconnected soda machine - Servend / …"
type textarea "x"
type textarea "PO# Disconnected and removed ice machine. Disconnected soda machine - Servend /…"
type textarea "x"
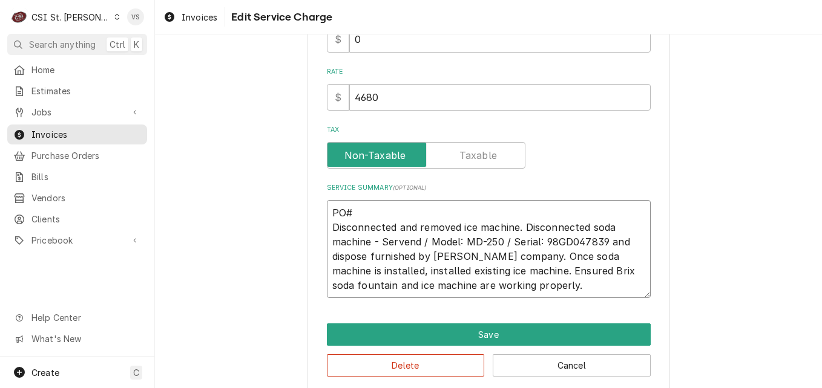
type textarea "PO#4 Disconnected and removed ice machine. Disconnected soda machine - Servend …"
type textarea "x"
type textarea "PO#41 Disconnected and removed ice machine. Disconnected soda machine - Servend…"
type textarea "x"
type textarea "PO#416 Disconnected and removed ice machine. Disconnected soda machine - Serven…"
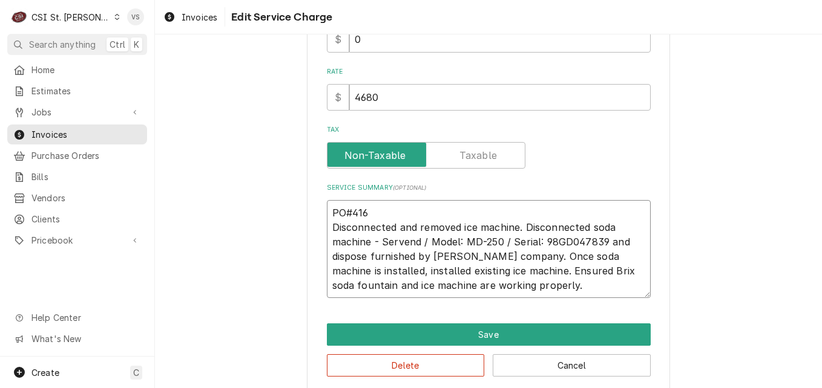
type textarea "x"
type textarea "PO#4169 Disconnected and removed ice machine. Disconnected soda machine - Serve…"
type textarea "x"
drag, startPoint x: 378, startPoint y: 212, endPoint x: 321, endPoint y: 213, distance: 56.9
click at [321, 213] on div "Use the fields below to edit this service charge Short Description 4-Labor (Pro…" at bounding box center [488, 55] width 363 height 675
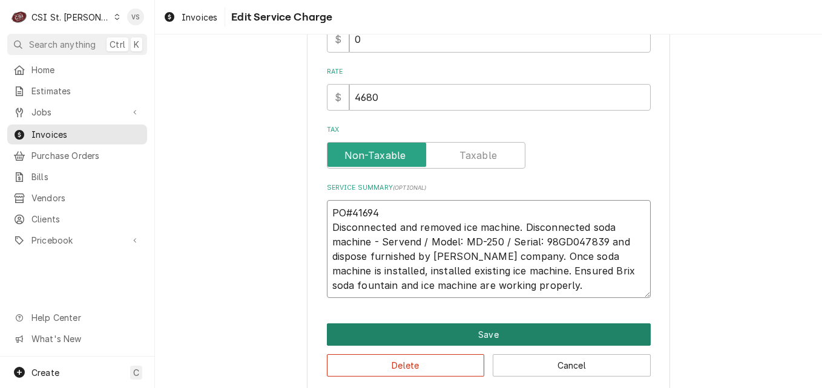
type textarea "PO#41694 Disconnected and removed ice machine. Disconnected soda machine - Serv…"
click at [485, 335] on button "Save" at bounding box center [489, 335] width 324 height 22
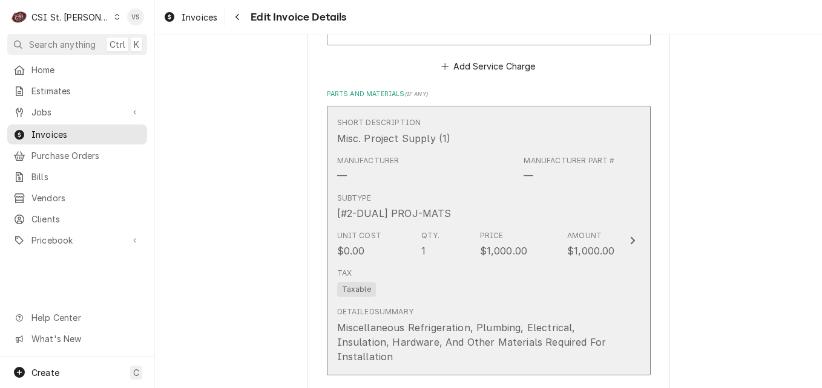
scroll to position [3011, 0]
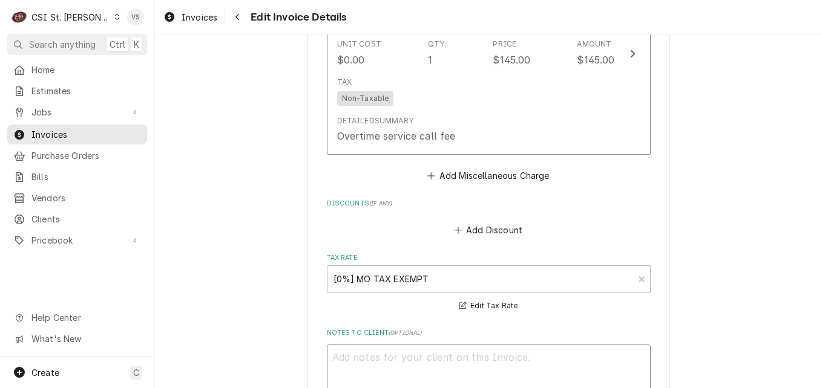
click at [372, 345] on textarea "Notes to Client ( optional )" at bounding box center [489, 372] width 324 height 54
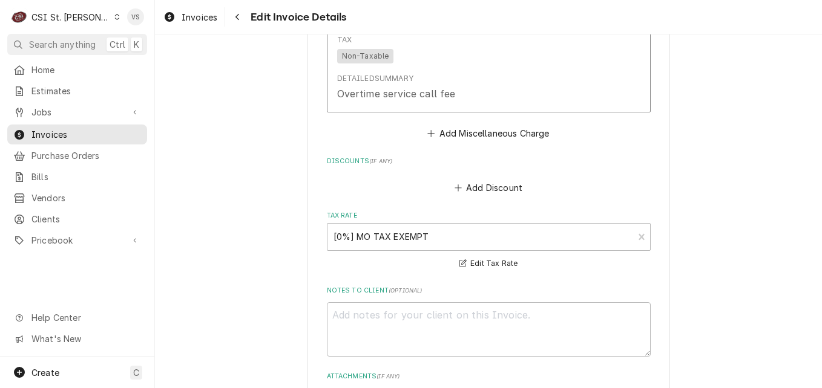
scroll to position [3071, 0]
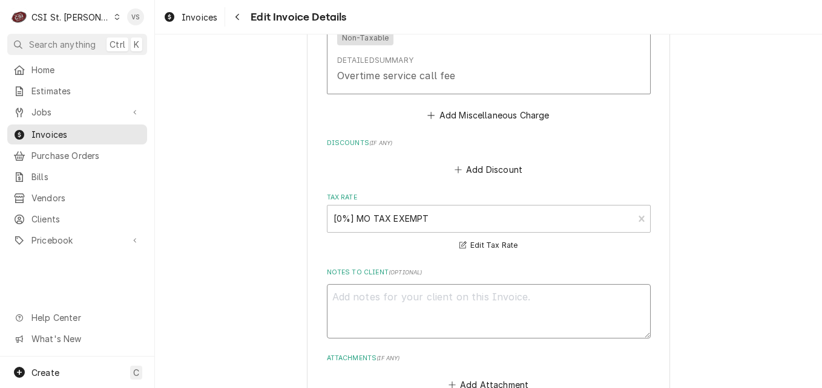
drag, startPoint x: 372, startPoint y: 341, endPoint x: 350, endPoint y: 291, distance: 54.7
click at [350, 291] on textarea "Notes to Client ( optional )" at bounding box center [489, 311] width 324 height 54
paste textarea "PO#41694"
type textarea "x"
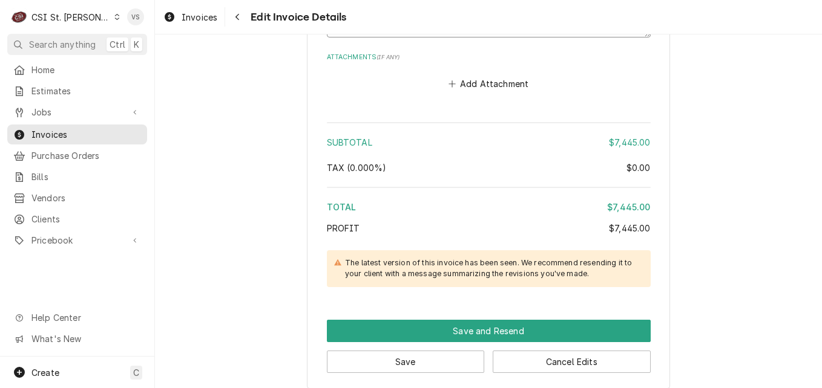
scroll to position [3374, 0]
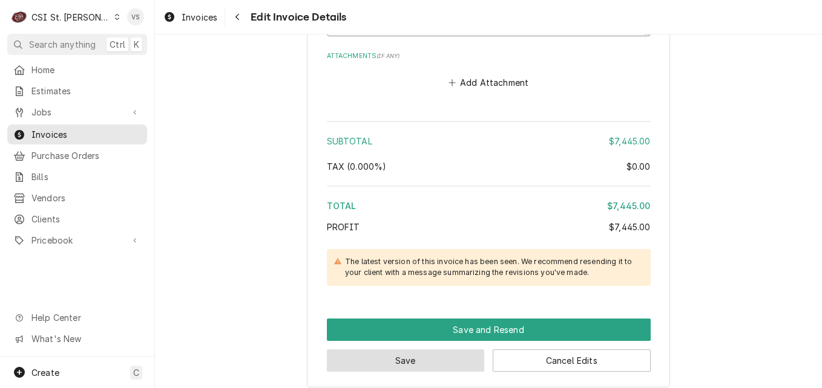
type textarea "PO#41694"
click at [416, 350] on button "Save" at bounding box center [406, 361] width 158 height 22
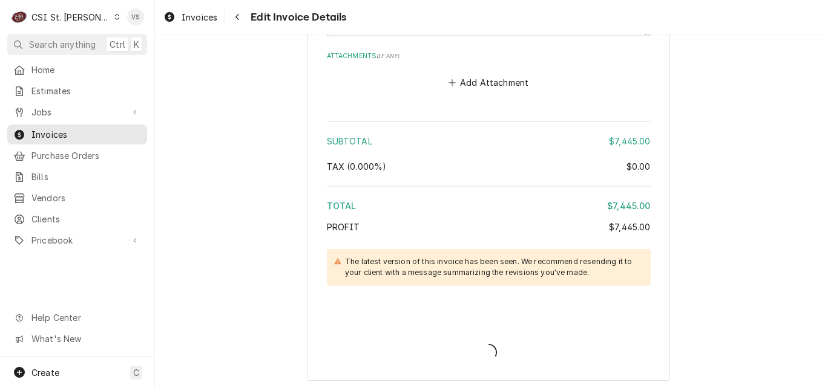
type textarea "x"
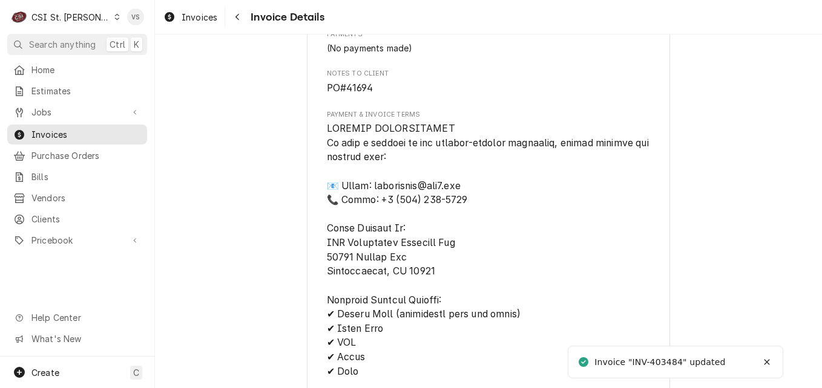
scroll to position [2807, 0]
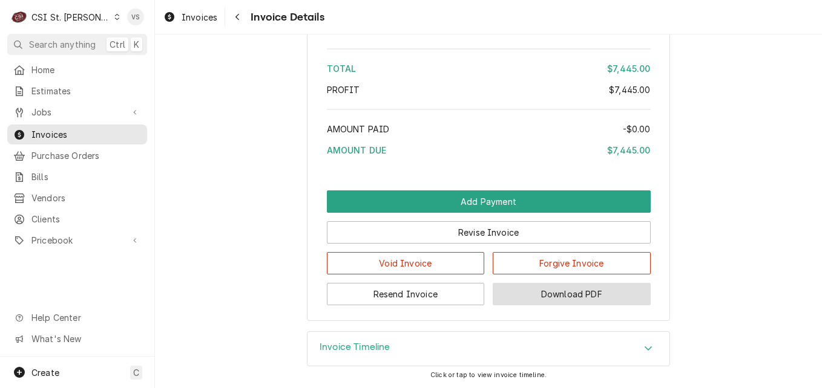
click at [565, 303] on button "Download PDF" at bounding box center [572, 294] width 158 height 22
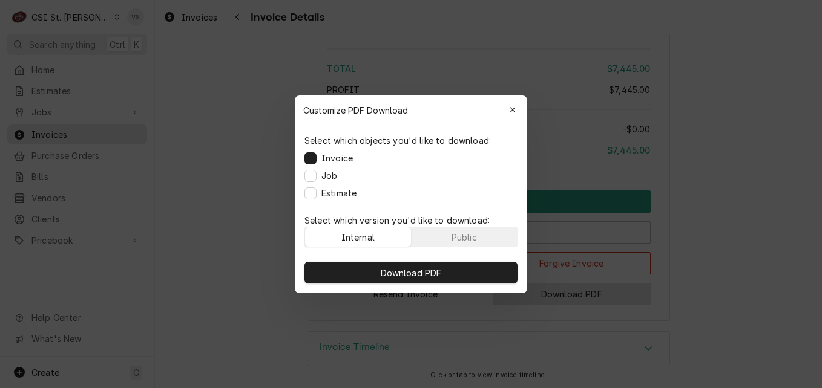
click at [561, 296] on div at bounding box center [411, 194] width 822 height 388
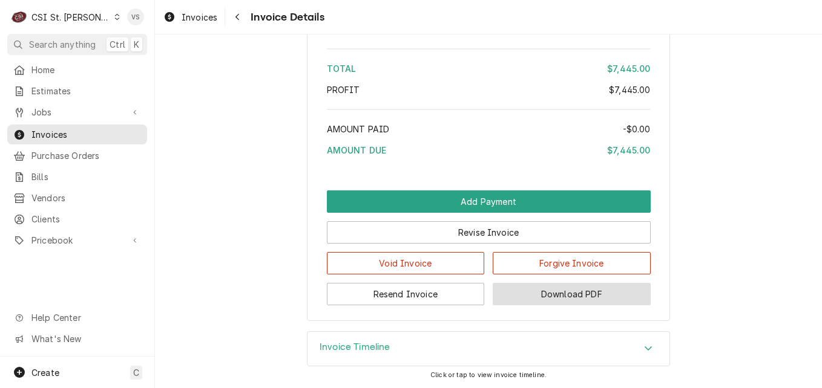
click at [561, 296] on button "Download PDF" at bounding box center [572, 294] width 158 height 22
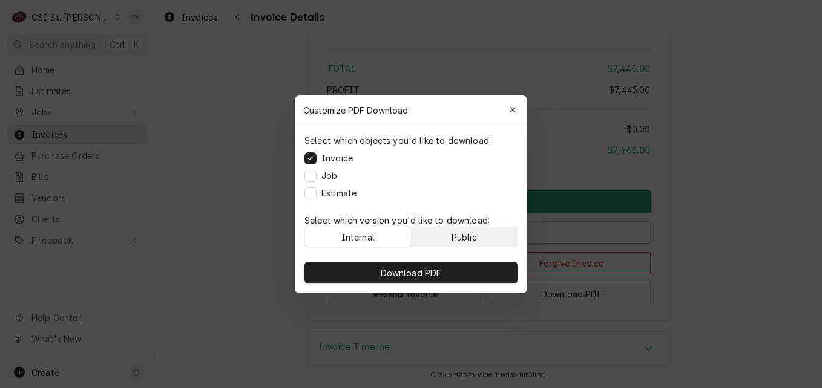
click at [462, 234] on div "Public" at bounding box center [463, 237] width 25 height 13
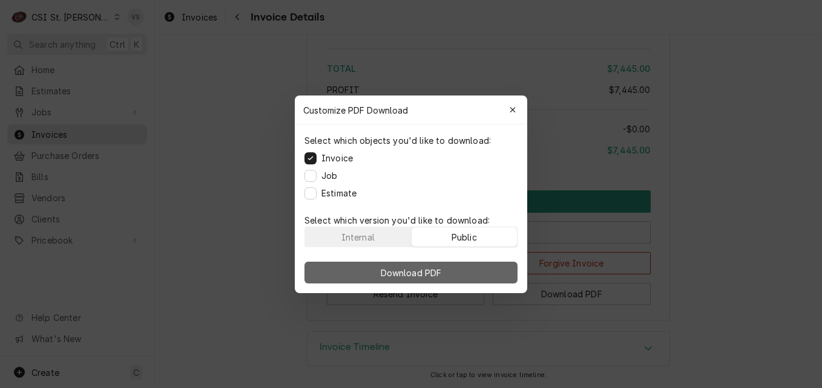
click at [457, 266] on button "Download PDF" at bounding box center [410, 273] width 213 height 22
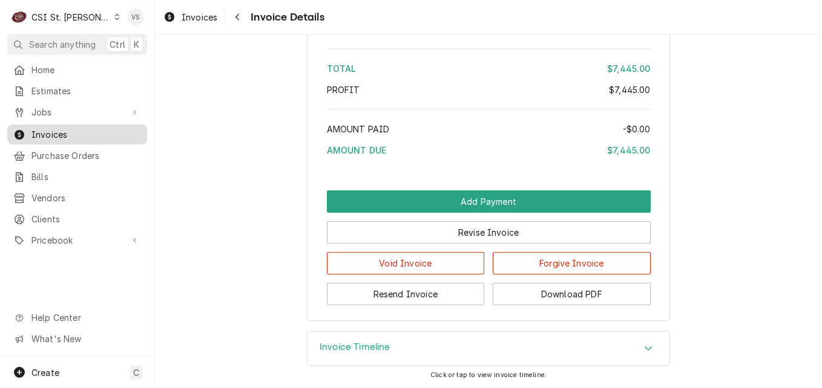
click at [65, 131] on span "Invoices" at bounding box center [86, 134] width 110 height 13
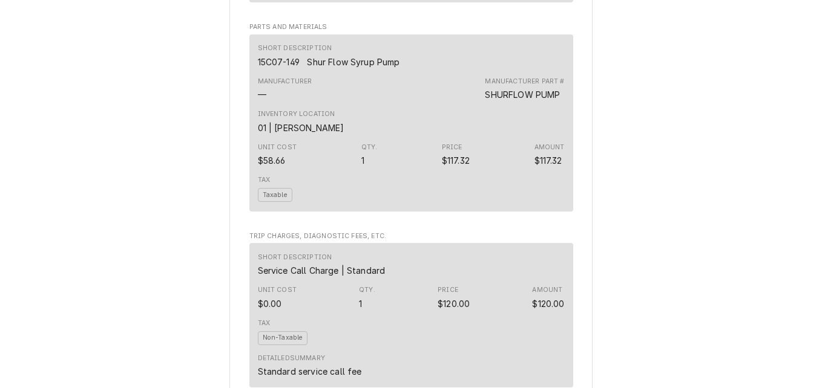
scroll to position [2041, 0]
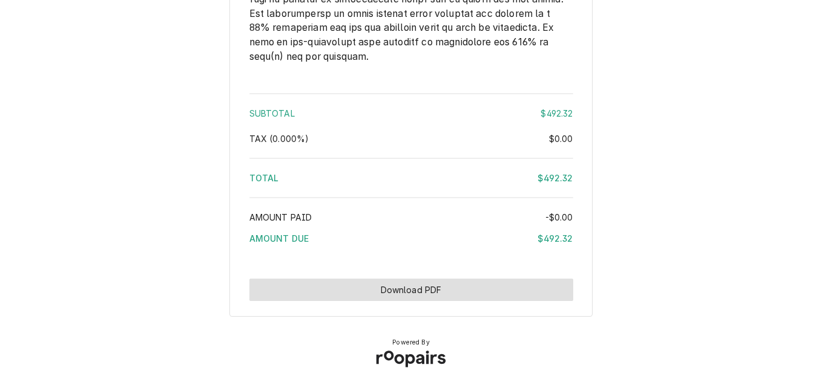
click at [447, 287] on button "Download PDF" at bounding box center [411, 290] width 324 height 22
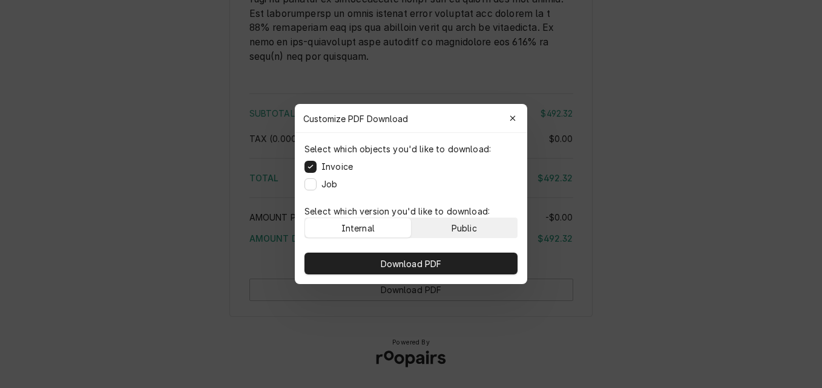
click at [461, 228] on div "Public" at bounding box center [463, 228] width 25 height 13
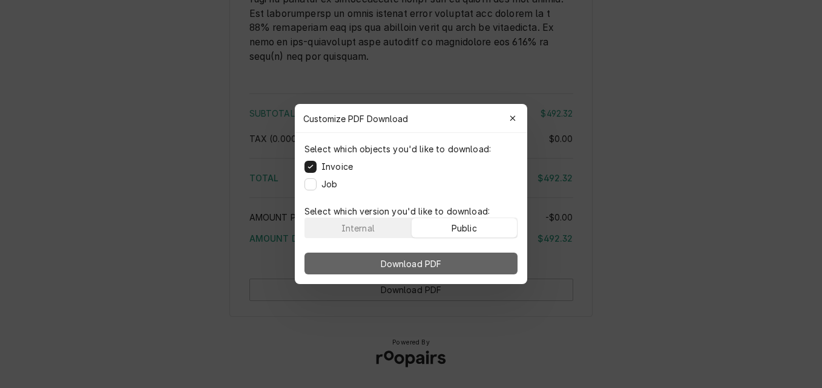
click at [460, 258] on button "Download PDF" at bounding box center [410, 264] width 213 height 22
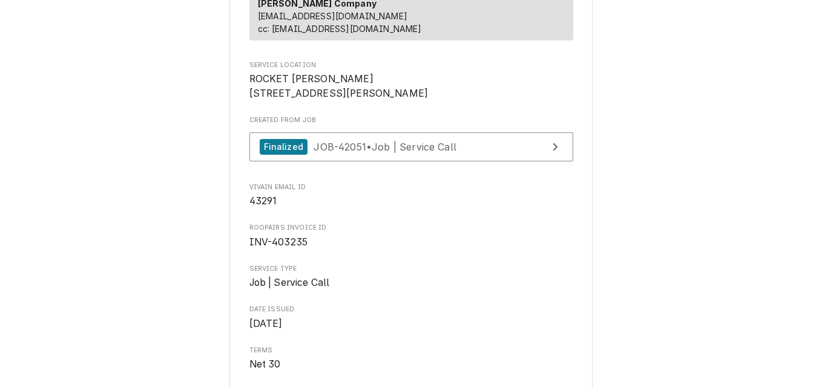
scroll to position [226, 0]
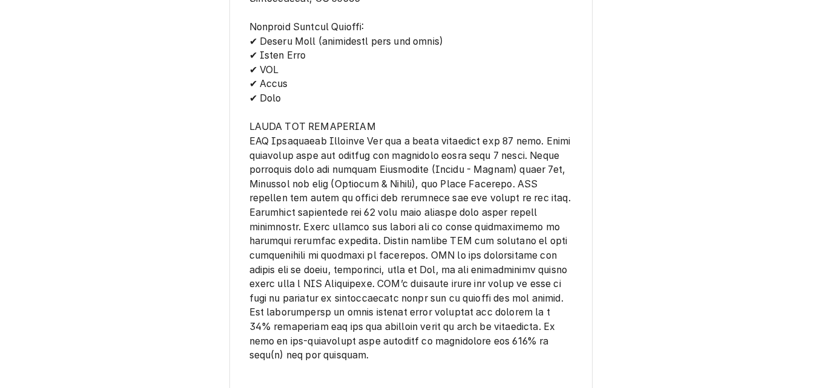
scroll to position [1960, 0]
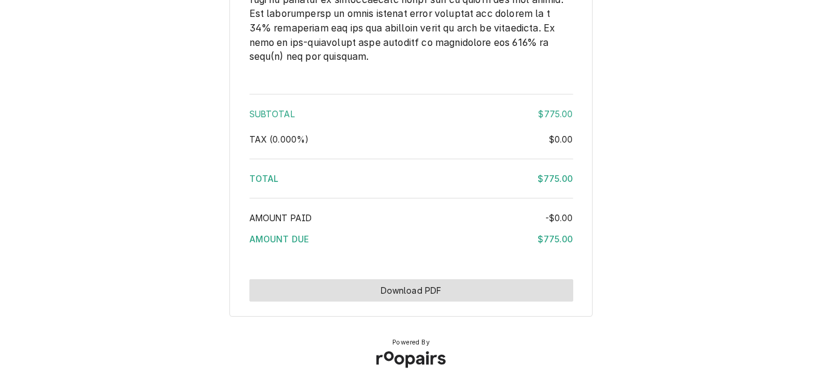
click at [439, 286] on button "Download PDF" at bounding box center [411, 291] width 324 height 22
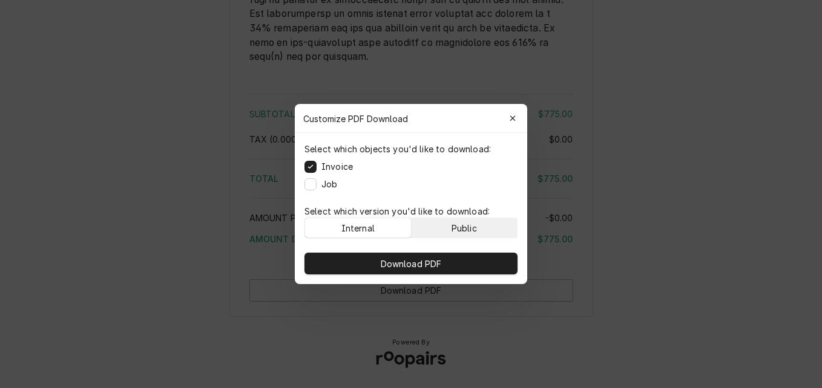
click at [465, 225] on div "Public" at bounding box center [463, 228] width 25 height 13
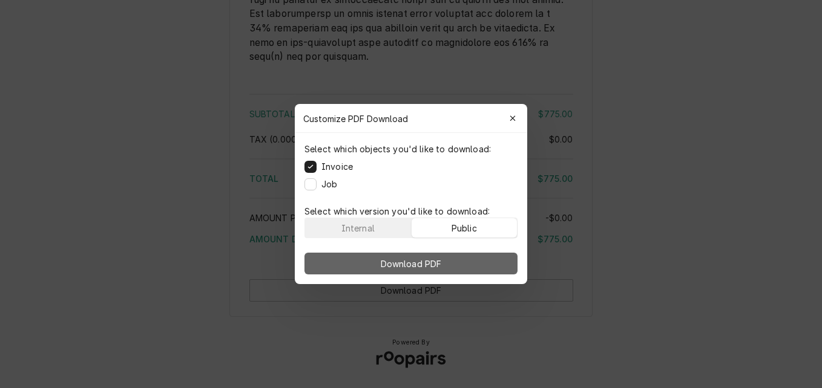
click at [456, 262] on button "Download PDF" at bounding box center [410, 264] width 213 height 22
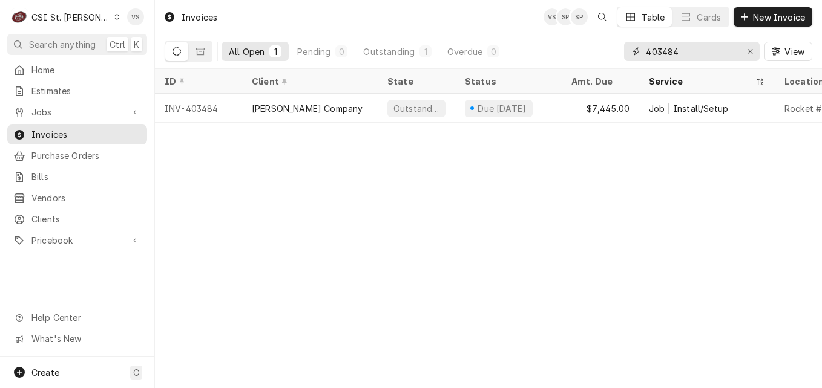
drag, startPoint x: 678, startPoint y: 51, endPoint x: 665, endPoint y: 51, distance: 13.3
click at [666, 51] on input "403484" at bounding box center [691, 51] width 91 height 19
drag, startPoint x: 665, startPoint y: 51, endPoint x: 686, endPoint y: 56, distance: 21.7
click at [686, 56] on input "403484" at bounding box center [691, 51] width 91 height 19
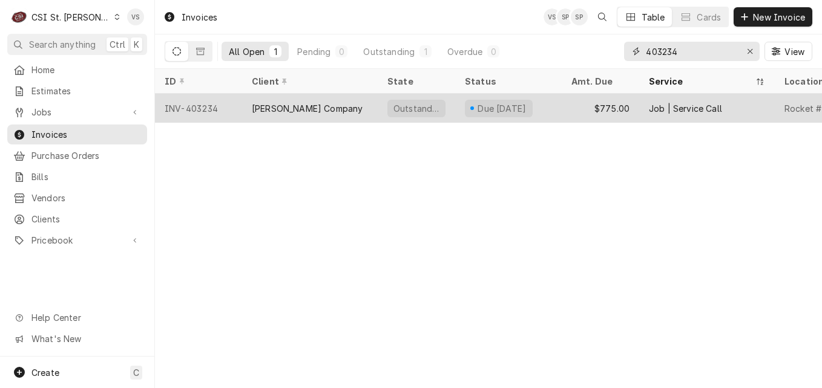
type input "403234"
click at [255, 109] on div "[PERSON_NAME] Company" at bounding box center [307, 108] width 111 height 13
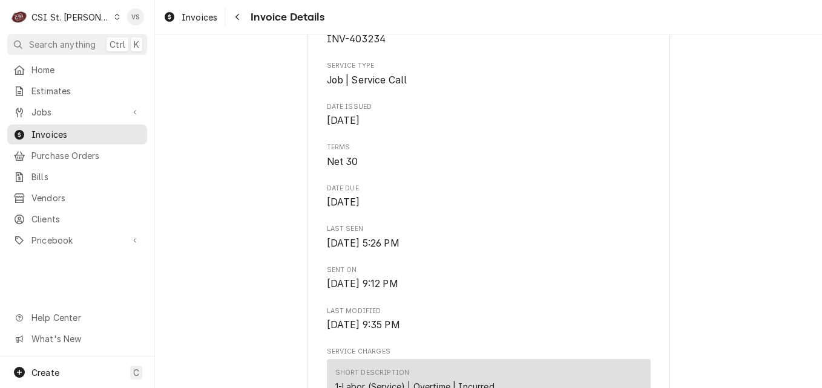
scroll to position [182, 0]
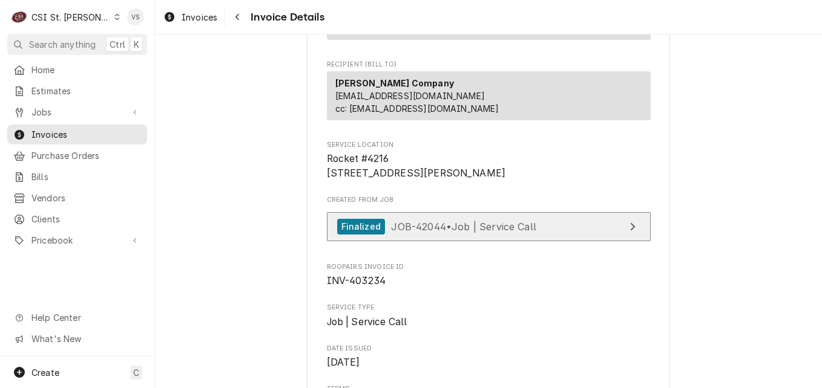
click at [456, 232] on span "JOB-42044 • Job | Service Call" at bounding box center [463, 226] width 145 height 12
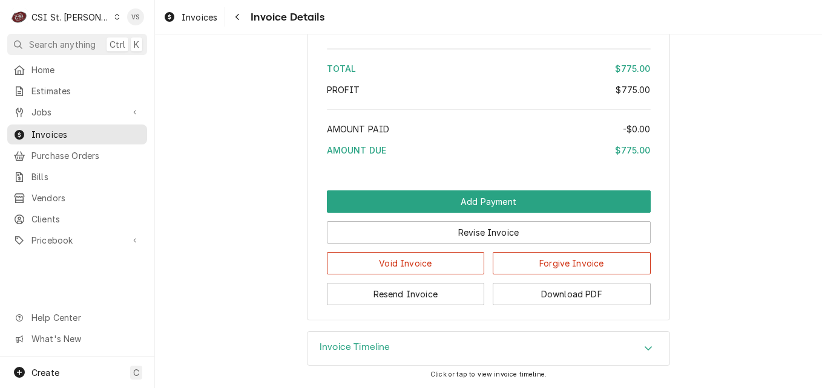
scroll to position [2326, 0]
click at [646, 348] on icon "Accordion Header" at bounding box center [647, 349] width 7 height 4
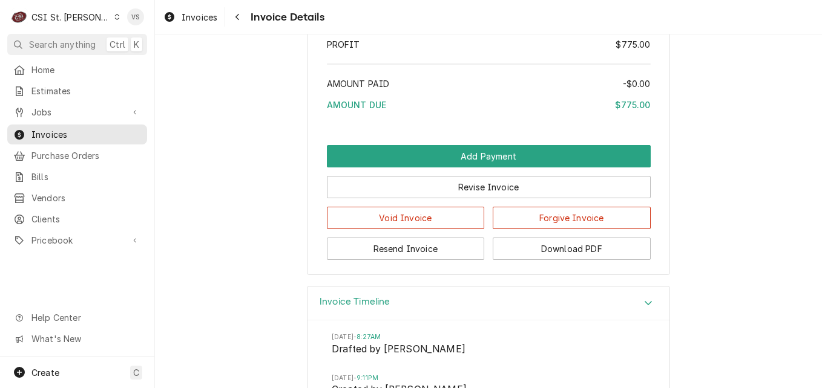
scroll to position [2325, 0]
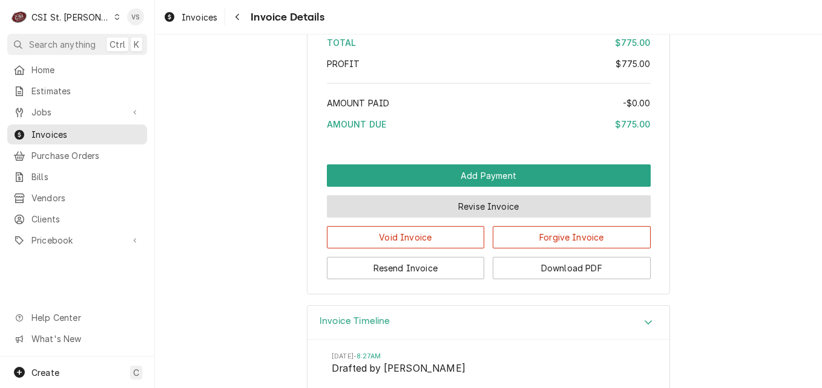
click at [466, 218] on button "Revise Invoice" at bounding box center [489, 206] width 324 height 22
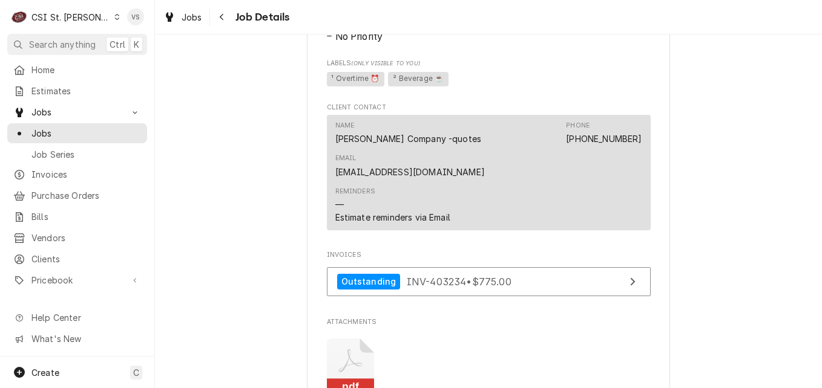
scroll to position [847, 0]
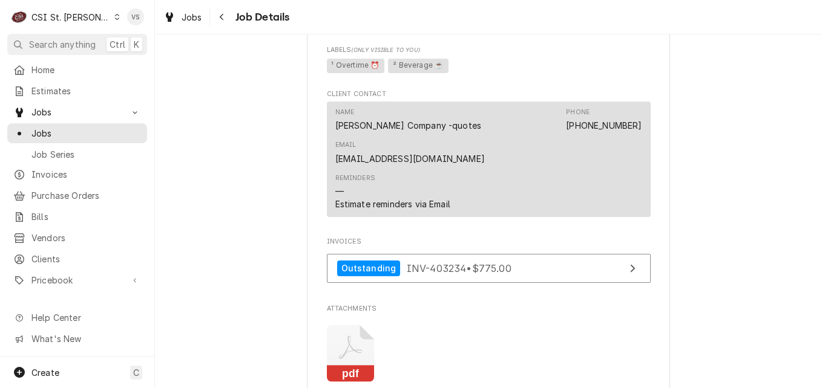
click at [357, 326] on icon "Attachments" at bounding box center [351, 354] width 48 height 57
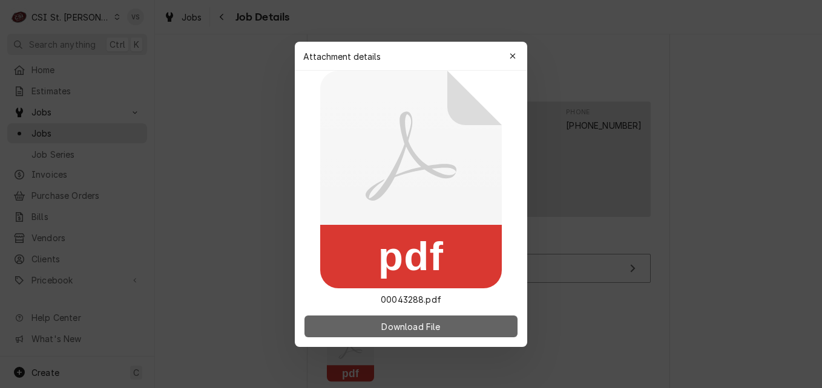
click at [432, 328] on span "Download File" at bounding box center [411, 326] width 64 height 13
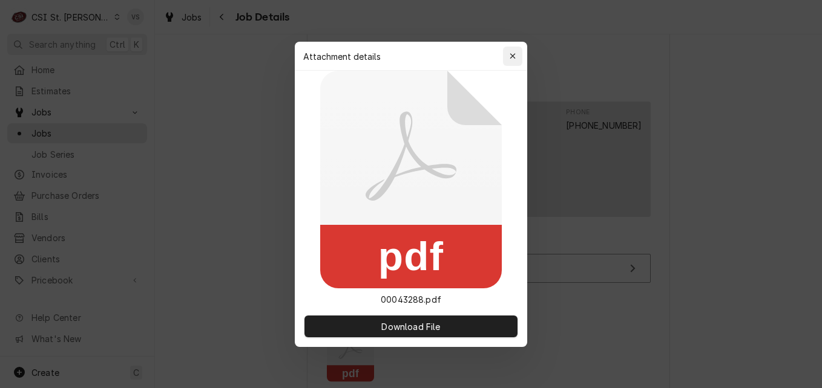
click at [516, 55] on div "button" at bounding box center [512, 56] width 12 height 12
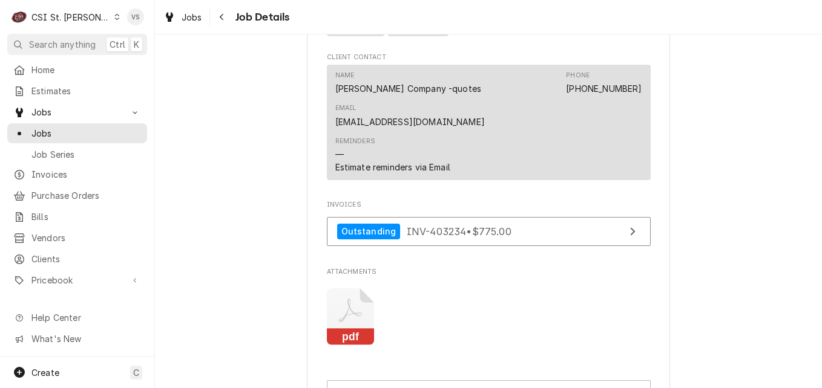
scroll to position [883, 0]
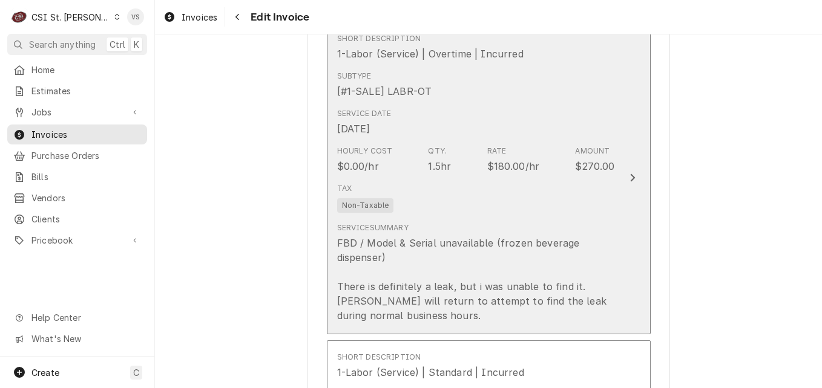
scroll to position [1210, 0]
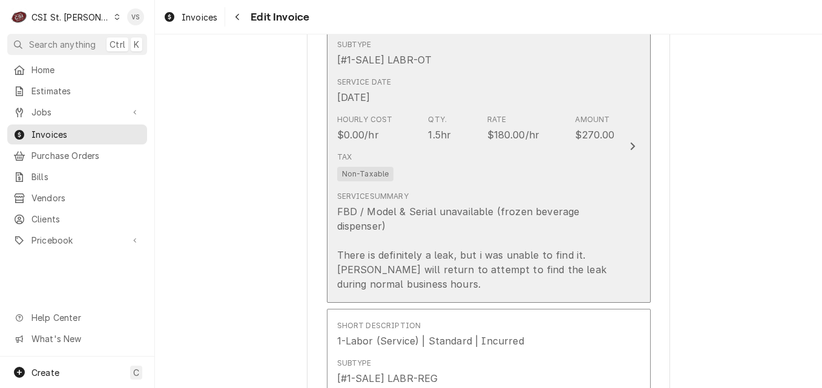
click at [508, 177] on div "Tax Non-Taxable" at bounding box center [476, 166] width 278 height 39
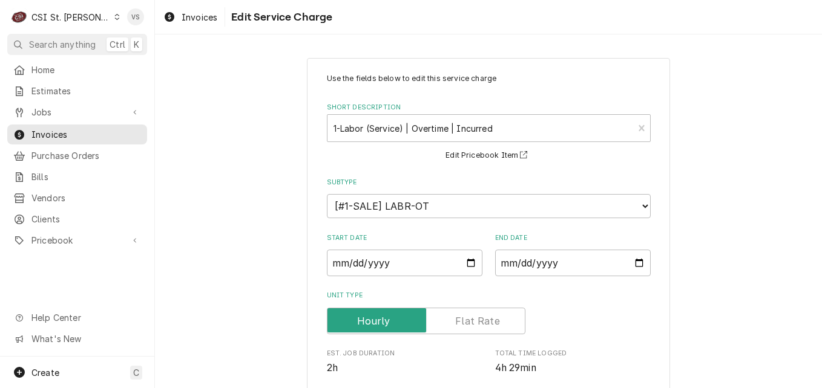
scroll to position [363, 0]
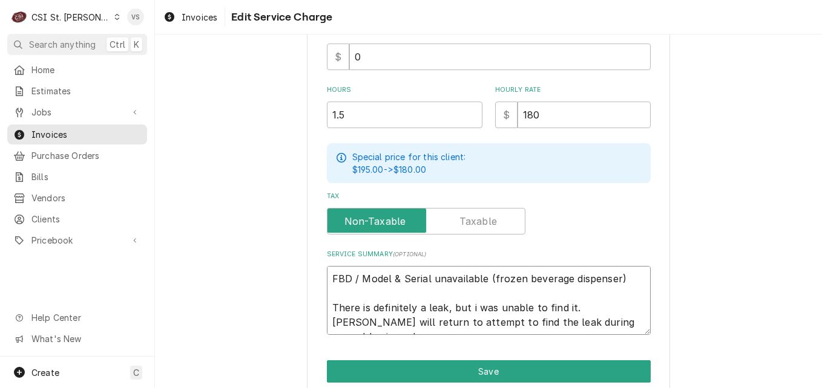
click at [327, 277] on textarea "FBD / Model & Serial unavailable (frozen beverage dispenser) There is definitel…" at bounding box center [489, 300] width 324 height 69
click at [327, 275] on textarea "FBD / Model & Serial unavailable (frozen beverage dispenser) There is definitel…" at bounding box center [489, 300] width 324 height 69
type textarea "x"
type textarea "FBD / Model & Serial unavailable (frozen beverage dispenser) There is definitel…"
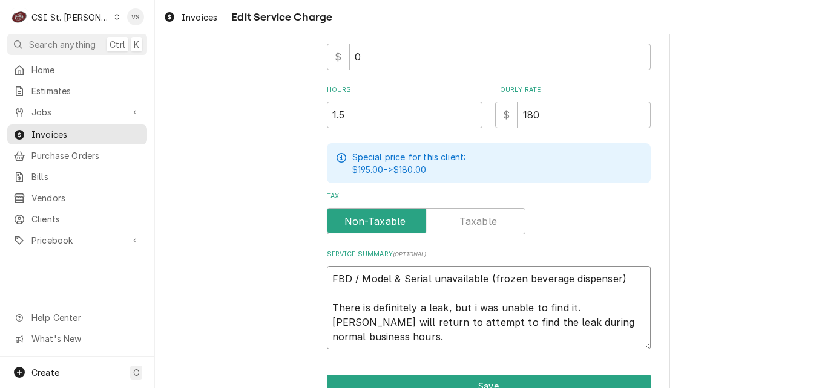
type textarea "x"
type textarea "p FBD / Model & Serial unavailable (frozen beverage dispenser) There is definit…"
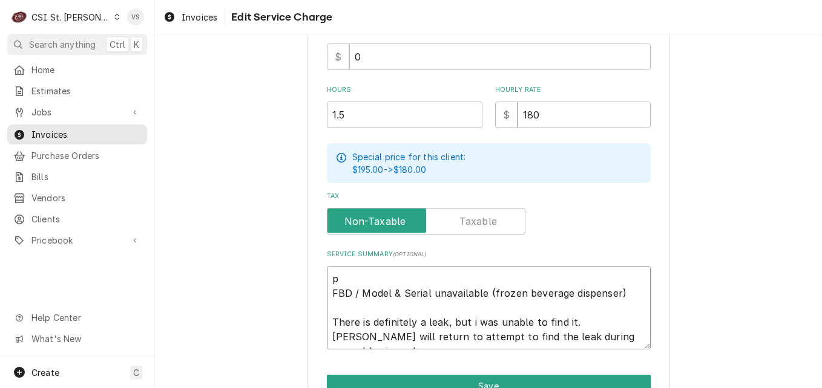
type textarea "x"
type textarea "po FBD / Model & Serial unavailable (frozen beverage dispenser) There is defini…"
type textarea "x"
type textarea "p FBD / Model & Serial unavailable (frozen beverage dispenser) There is definit…"
type textarea "x"
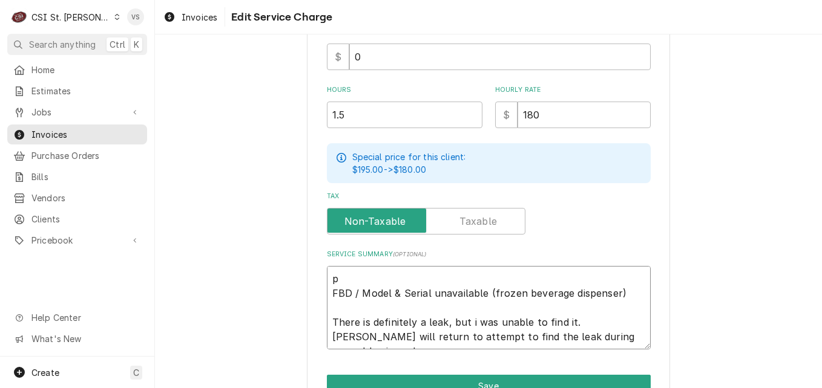
type textarea "FBD / Model & Serial unavailable (frozen beverage dispenser) There is definitel…"
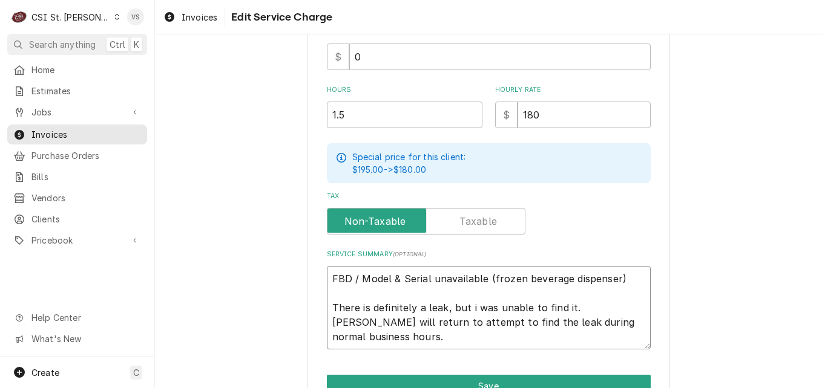
type textarea "x"
type textarea "P FBD / Model & Serial unavailable (frozen beverage dispenser) There is definit…"
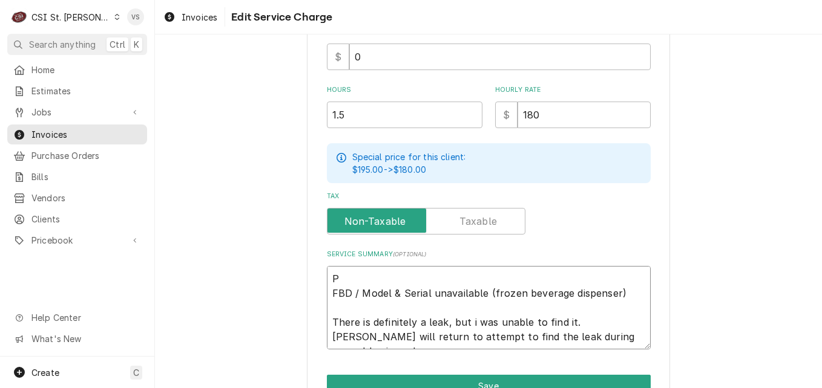
type textarea "x"
type textarea "PP FBD / Model & Serial unavailable (frozen beverage dispenser) There is defini…"
type textarea "x"
type textarea "PO FBD / Model & Serial unavailable (frozen beverage dispenser) There is defini…"
type textarea "x"
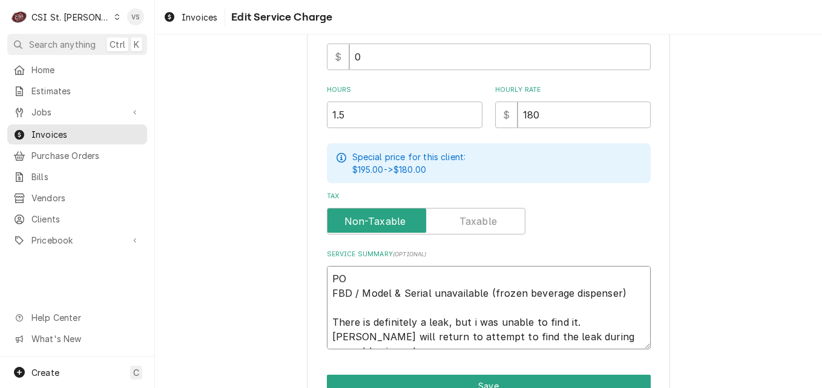
type textarea "POP FBD / Model & Serial unavailable (frozen beverage dispenser) There is defin…"
type textarea "x"
type textarea "PO FBD / Model & Serial unavailable (frozen beverage dispenser) There is defini…"
type textarea "x"
type textarea "PO FBD / Model & Serial unavailable (frozen beverage dispenser) There is defini…"
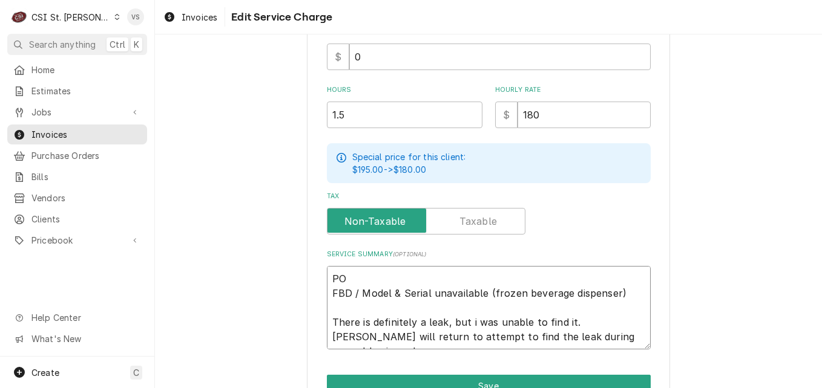
type textarea "x"
type textarea "PO # FBD / Model & Serial unavailable (frozen beverage dispenser) There is defi…"
type textarea "x"
type textarea "PO #4 FBD / Model & Serial unavailable (frozen beverage dispenser) There is def…"
type textarea "x"
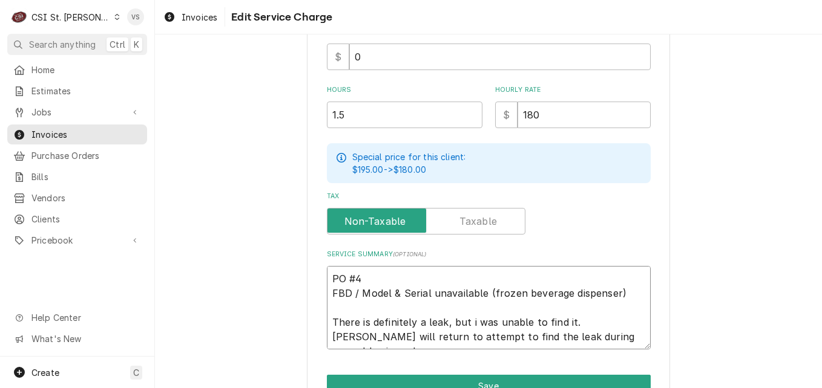
type textarea "PO #43 FBD / Model & Serial unavailable (frozen beverage dispenser) There is de…"
type textarea "x"
type textarea "PO #432 FBD / Model & Serial unavailable (frozen beverage dispenser) There is d…"
type textarea "x"
type textarea "PO #4328 FBD / Model & Serial unavailable (frozen beverage dispenser) There is …"
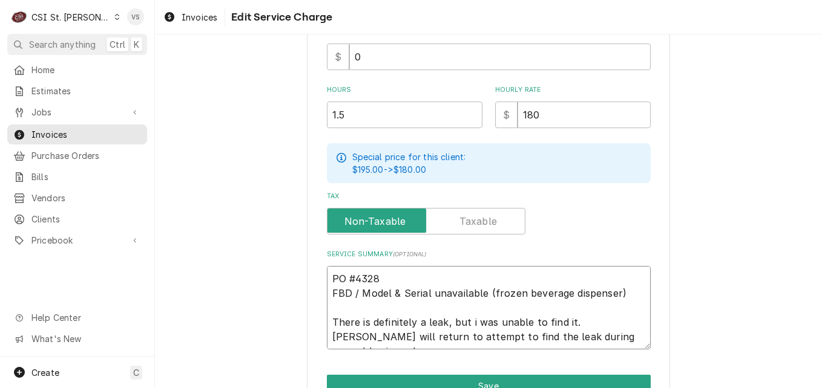
type textarea "x"
drag, startPoint x: 381, startPoint y: 278, endPoint x: 319, endPoint y: 280, distance: 61.7
click at [319, 280] on div "Use the fields below to edit this service charge Short Description 1-Labor (Ser…" at bounding box center [488, 69] width 363 height 749
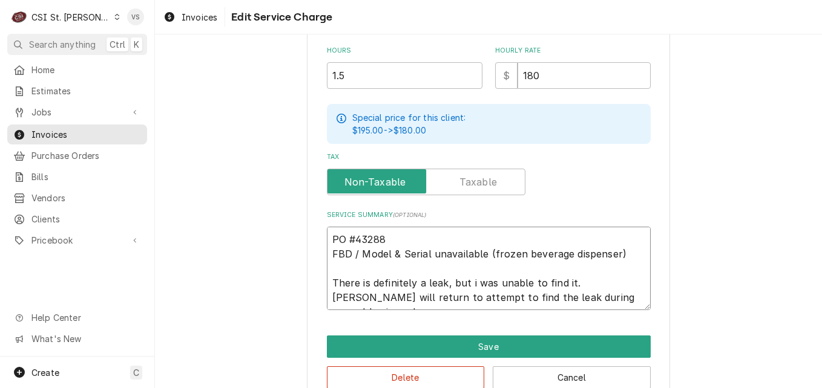
scroll to position [428, 0]
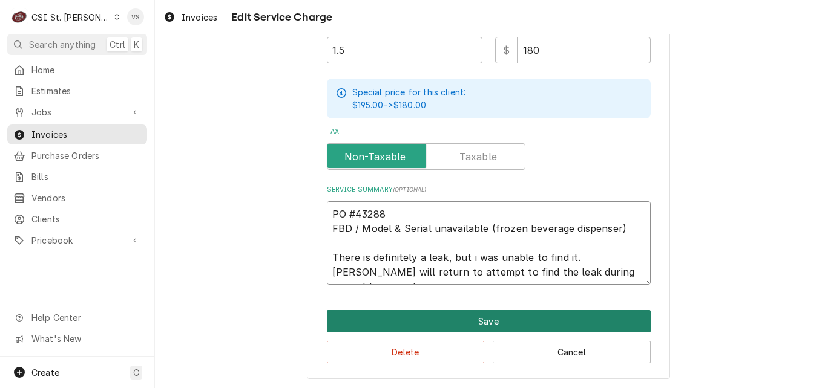
type textarea "PO #43288 FBD / Model & Serial unavailable (frozen beverage dispenser) There is…"
click at [462, 322] on button "Save" at bounding box center [489, 321] width 324 height 22
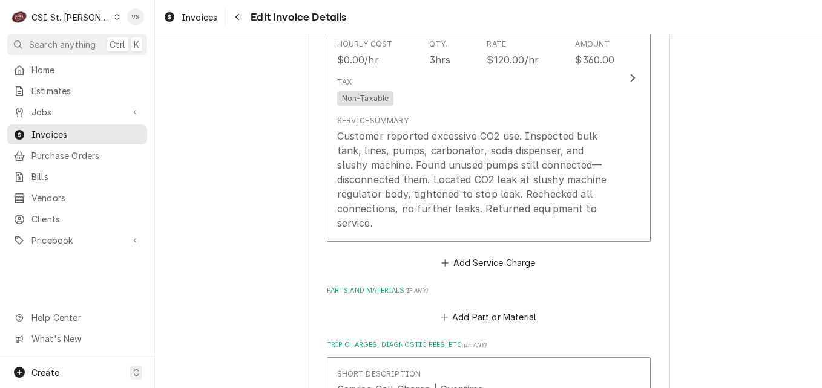
scroll to position [2043, 0]
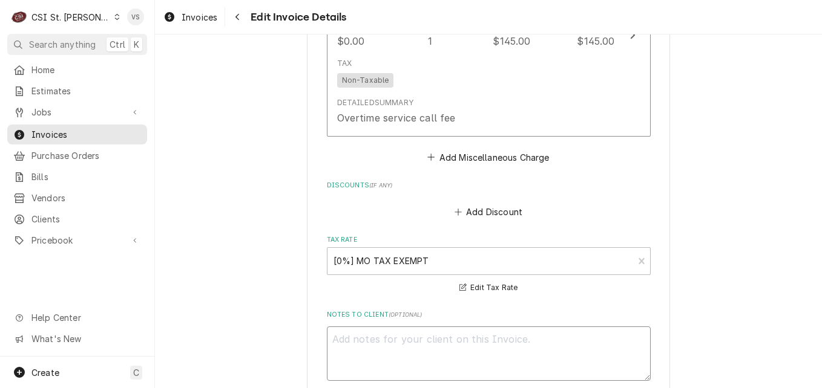
click at [380, 335] on textarea "Notes to Client ( optional )" at bounding box center [489, 354] width 324 height 54
paste textarea "PO #43288"
type textarea "x"
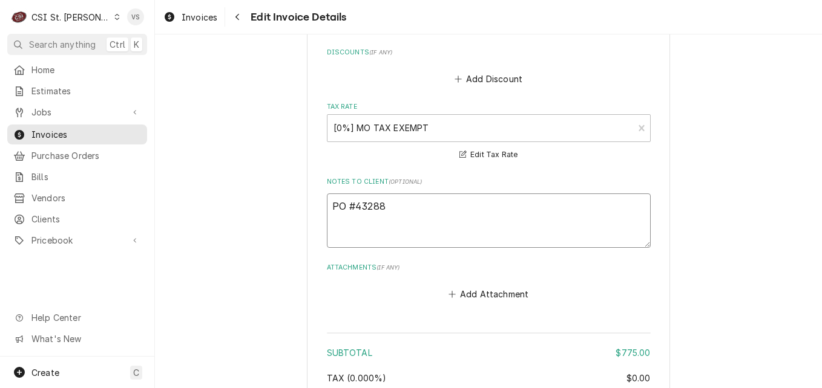
scroll to position [2406, 0]
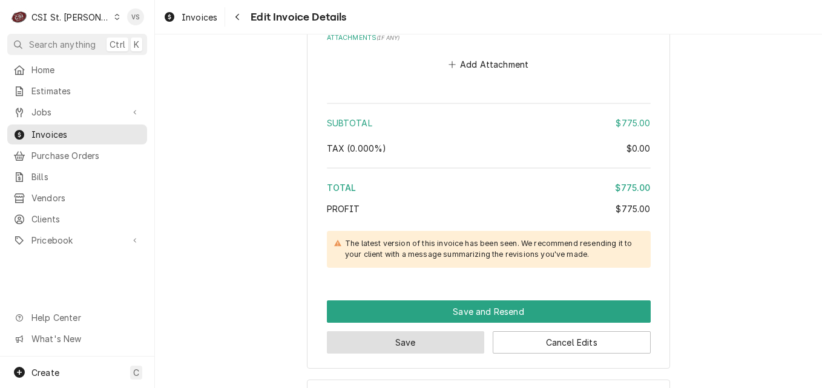
type textarea "PO #43288"
click at [407, 342] on button "Save" at bounding box center [406, 343] width 158 height 22
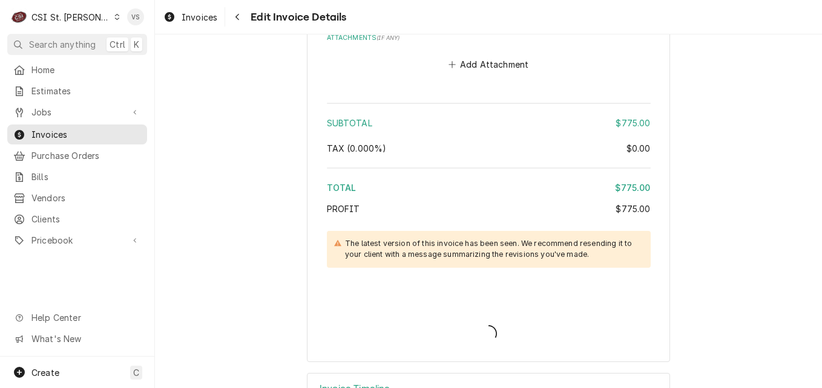
type textarea "x"
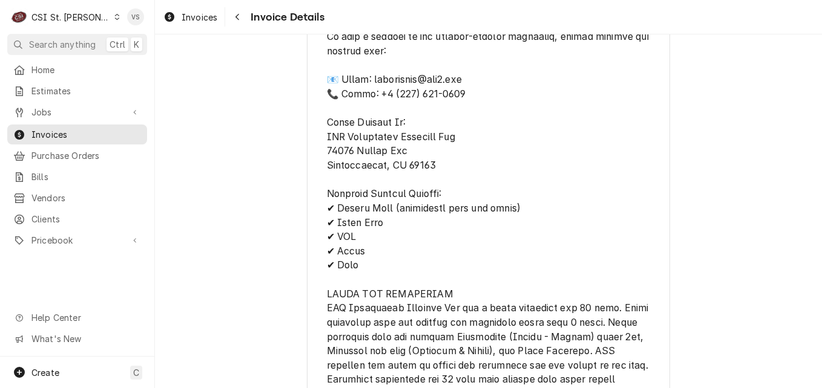
scroll to position [2299, 0]
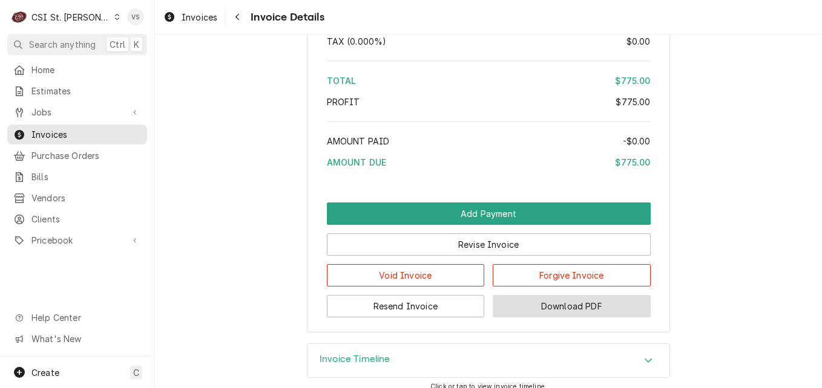
click at [564, 318] on button "Download PDF" at bounding box center [572, 306] width 158 height 22
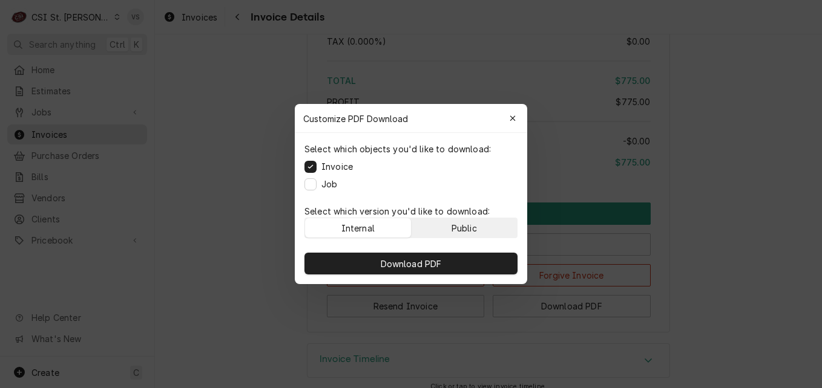
click at [463, 227] on div "Public" at bounding box center [463, 228] width 25 height 13
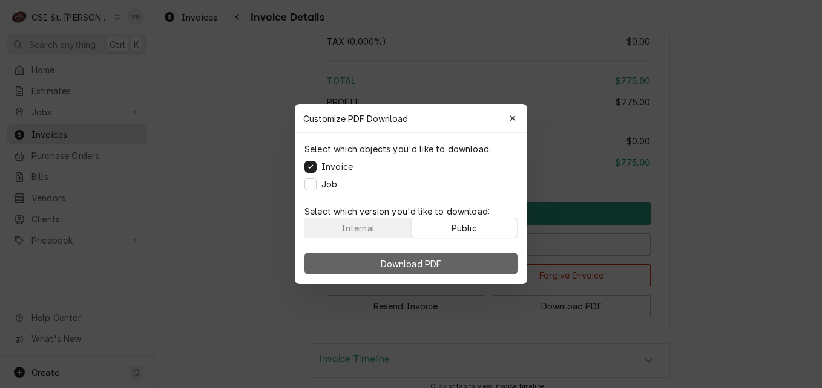
click at [462, 260] on button "Download PDF" at bounding box center [410, 264] width 213 height 22
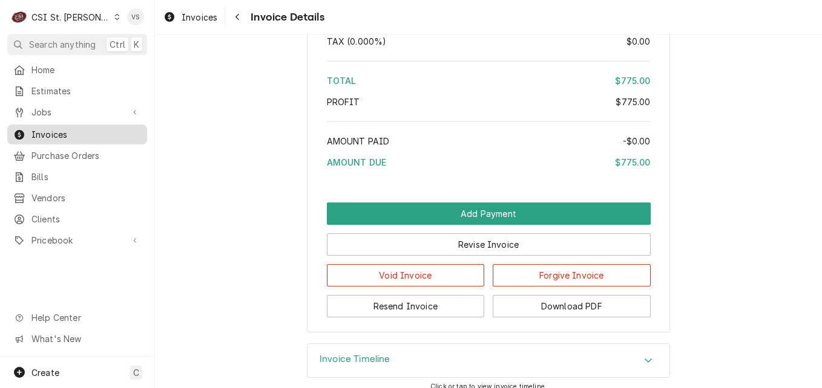
click at [114, 131] on span "Invoices" at bounding box center [86, 134] width 110 height 13
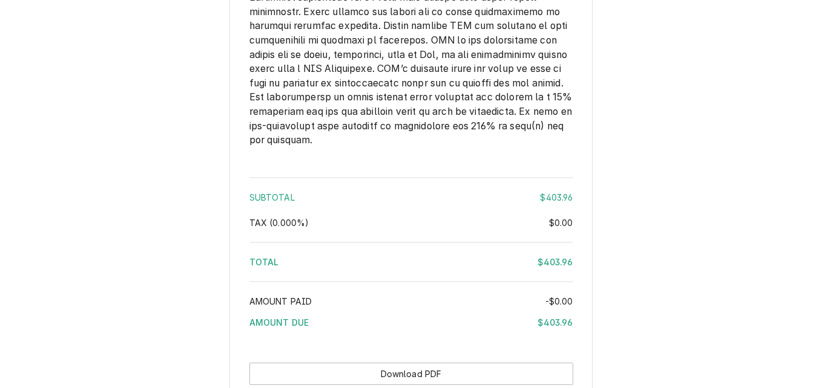
scroll to position [1922, 0]
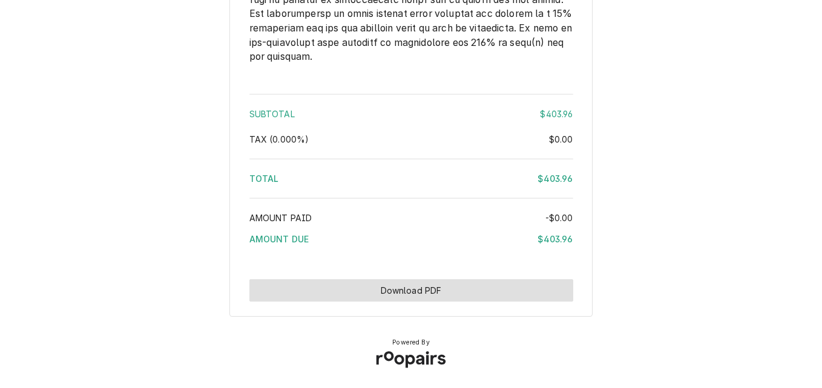
click at [419, 290] on button "Download PDF" at bounding box center [411, 291] width 324 height 22
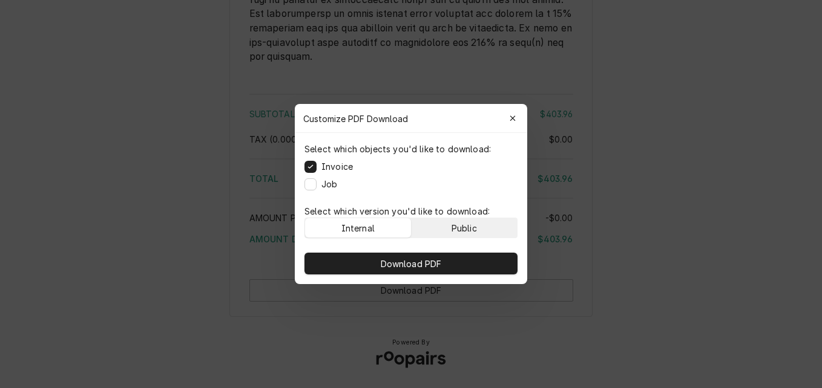
click at [442, 227] on button "Public" at bounding box center [464, 227] width 106 height 19
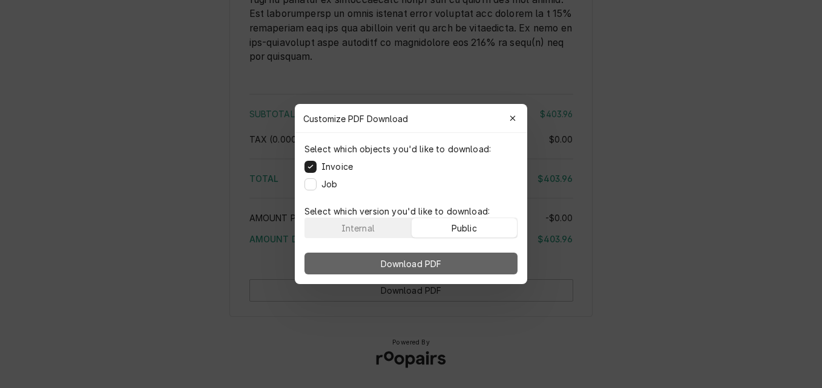
click at [438, 261] on span "Download PDF" at bounding box center [411, 264] width 66 height 13
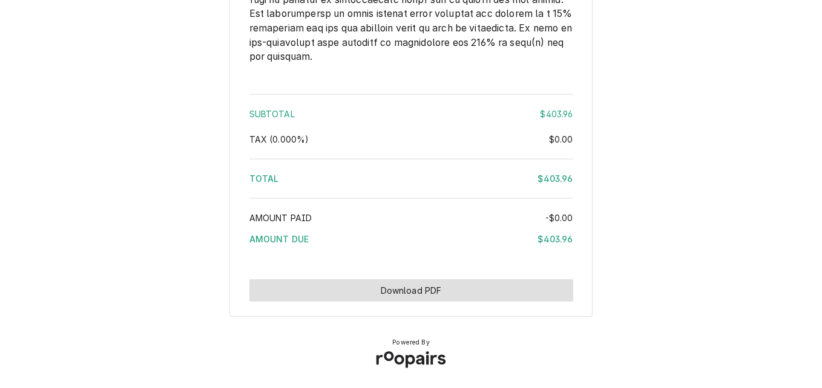
click at [466, 293] on button "Download PDF" at bounding box center [411, 291] width 324 height 22
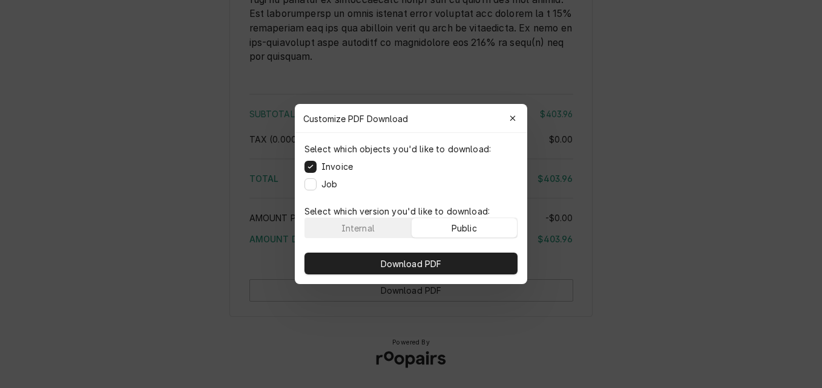
click at [468, 225] on div "Public" at bounding box center [463, 228] width 25 height 13
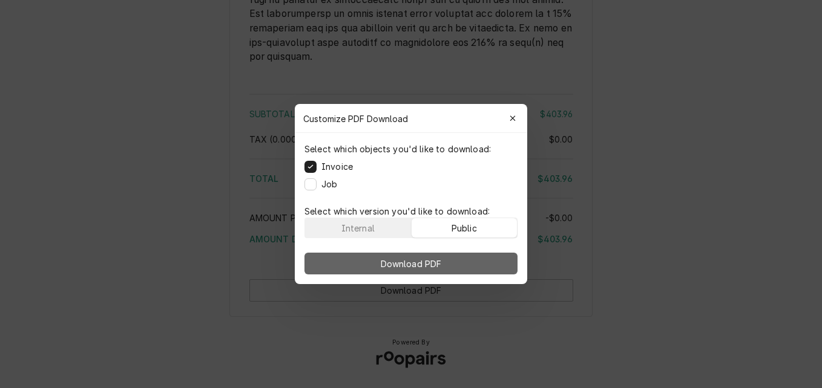
click at [460, 260] on button "Download PDF" at bounding box center [410, 264] width 213 height 22
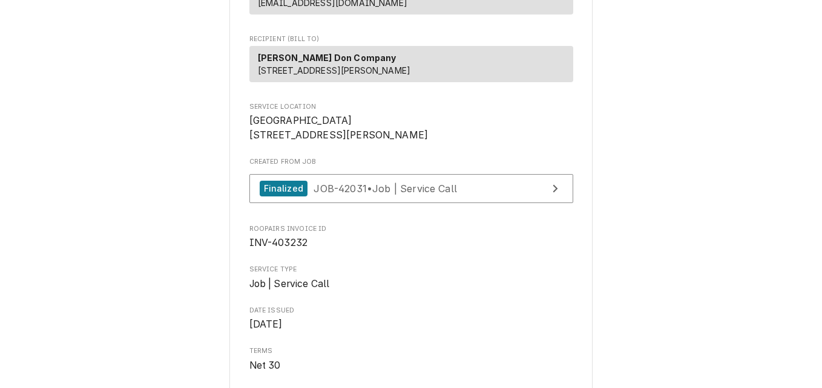
scroll to position [182, 0]
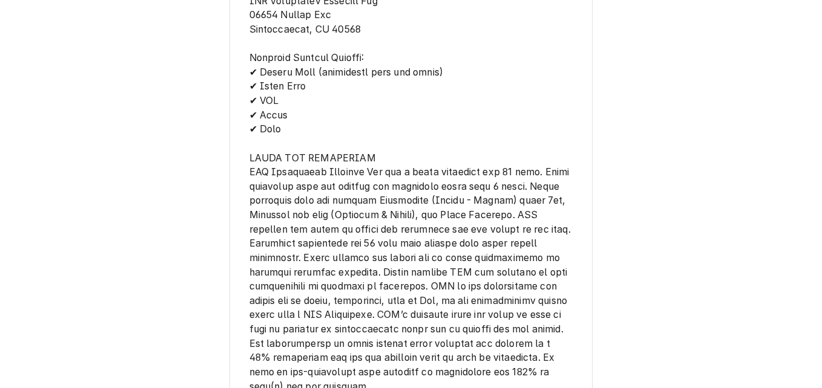
scroll to position [1701, 0]
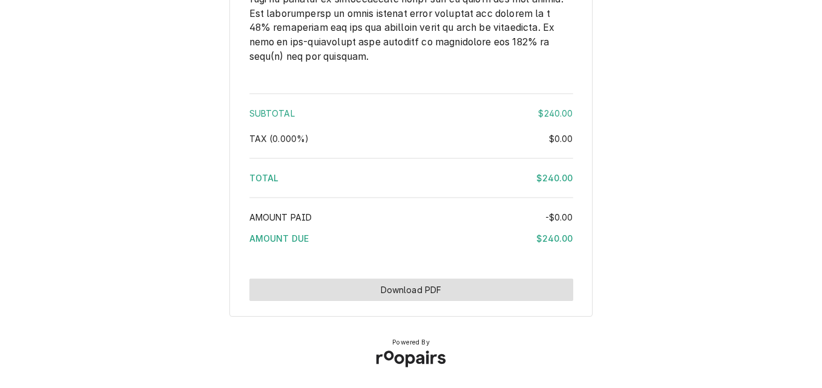
click at [444, 282] on button "Download PDF" at bounding box center [411, 290] width 324 height 22
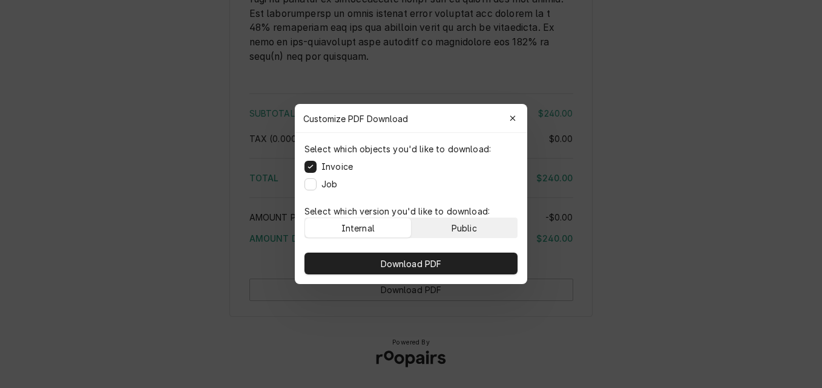
click at [445, 226] on button "Public" at bounding box center [464, 227] width 106 height 19
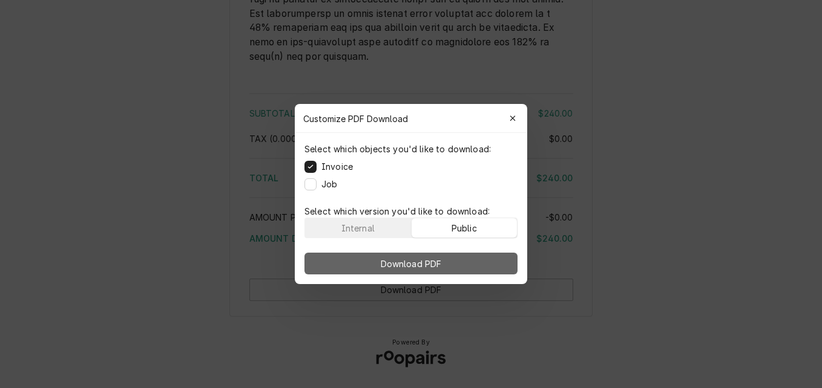
click at [442, 263] on span "Download PDF" at bounding box center [411, 264] width 66 height 13
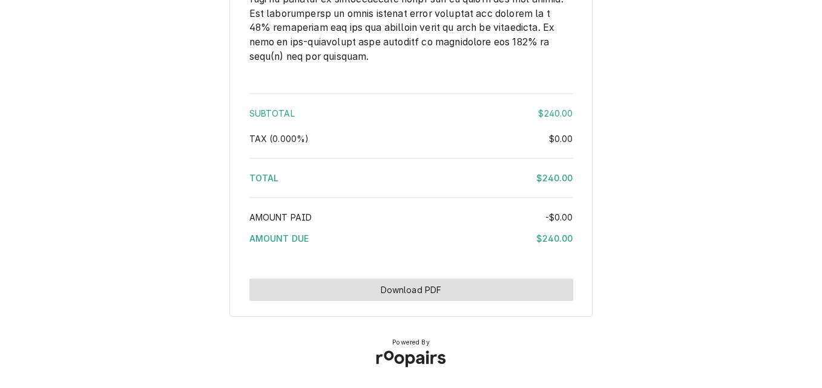
click at [466, 289] on button "Download PDF" at bounding box center [411, 290] width 324 height 22
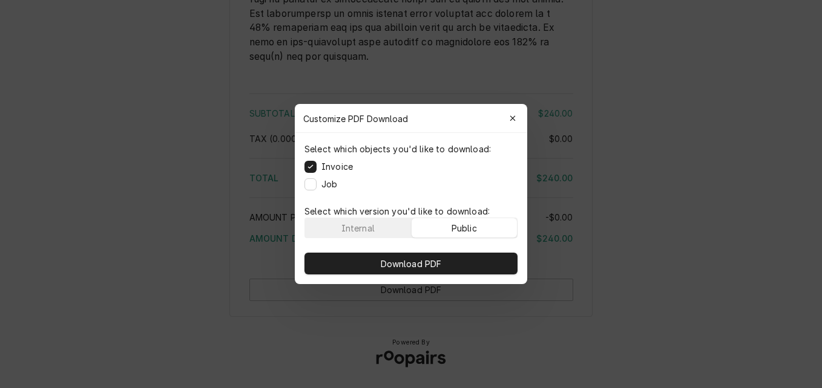
click at [471, 226] on div "Public" at bounding box center [463, 228] width 25 height 13
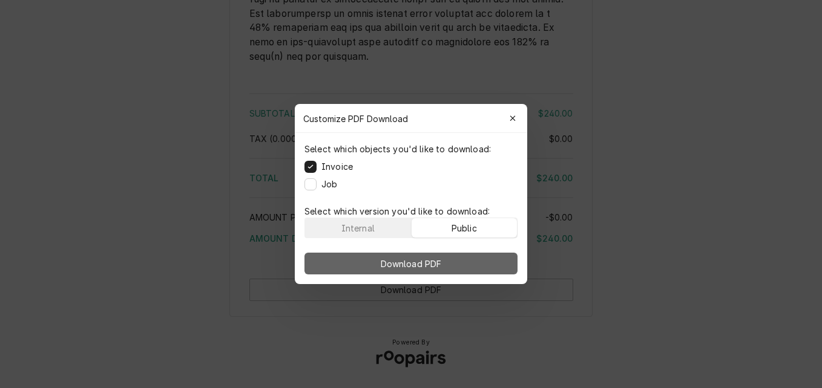
click at [461, 259] on button "Download PDF" at bounding box center [410, 264] width 213 height 22
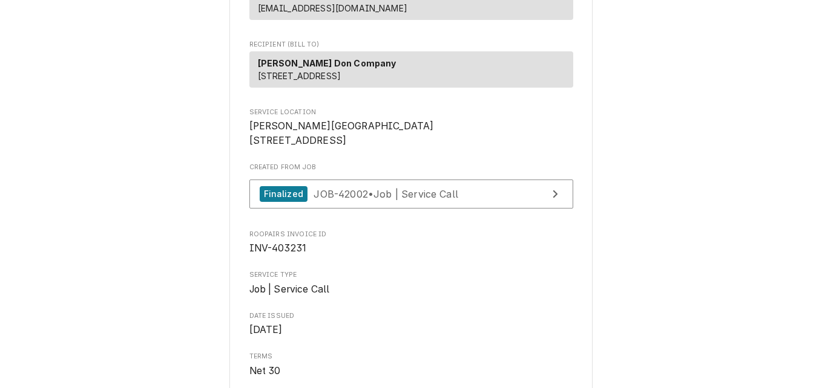
scroll to position [188, 0]
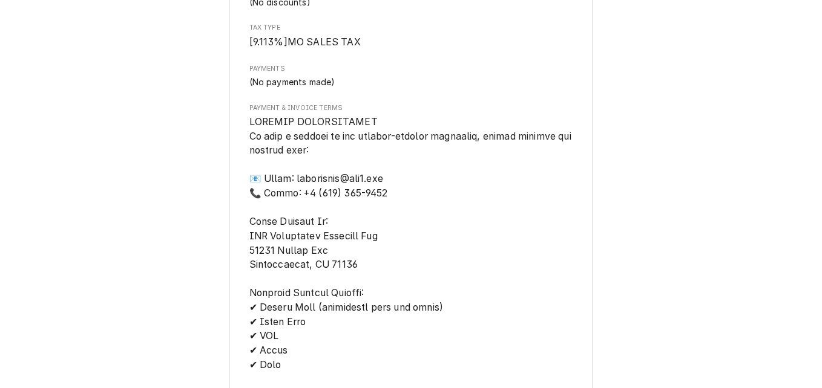
scroll to position [1863, 0]
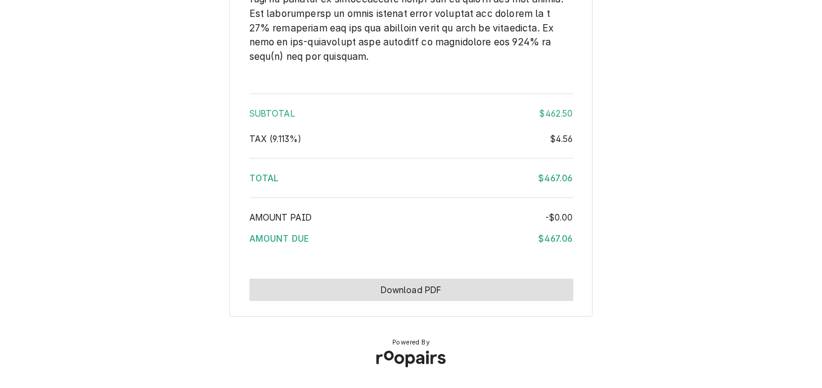
click at [461, 290] on button "Download PDF" at bounding box center [411, 290] width 324 height 22
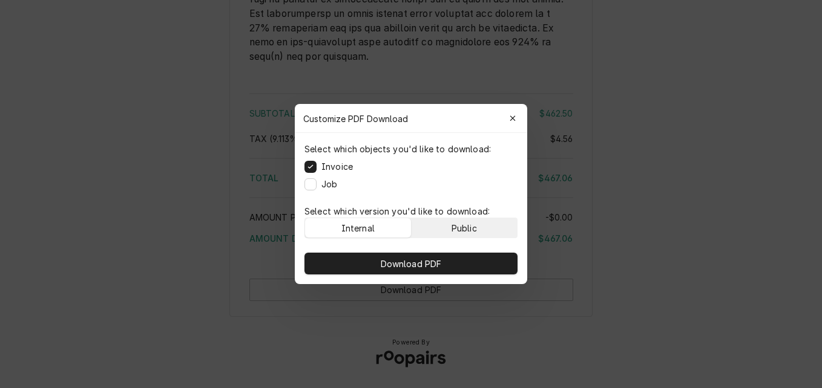
click at [476, 229] on div "Public" at bounding box center [463, 228] width 25 height 13
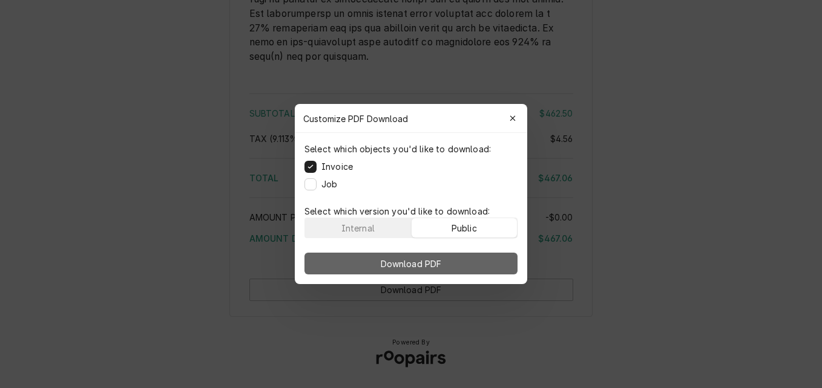
click at [476, 264] on button "Download PDF" at bounding box center [410, 264] width 213 height 22
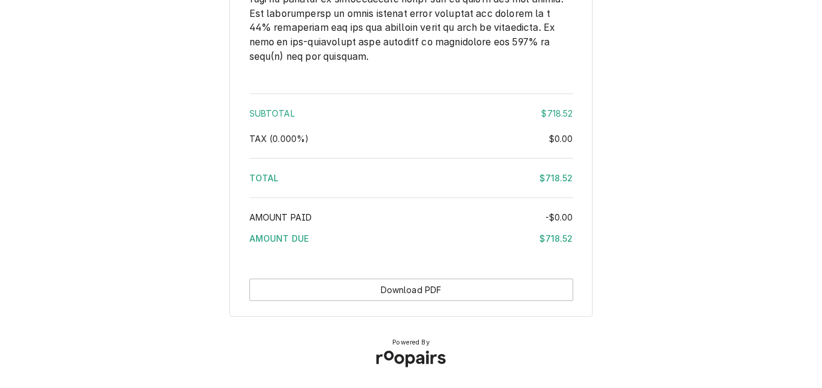
scroll to position [2079, 0]
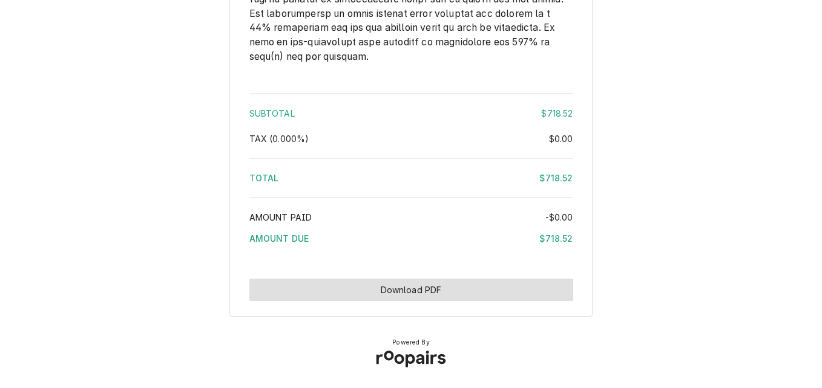
click at [438, 292] on button "Download PDF" at bounding box center [411, 290] width 324 height 22
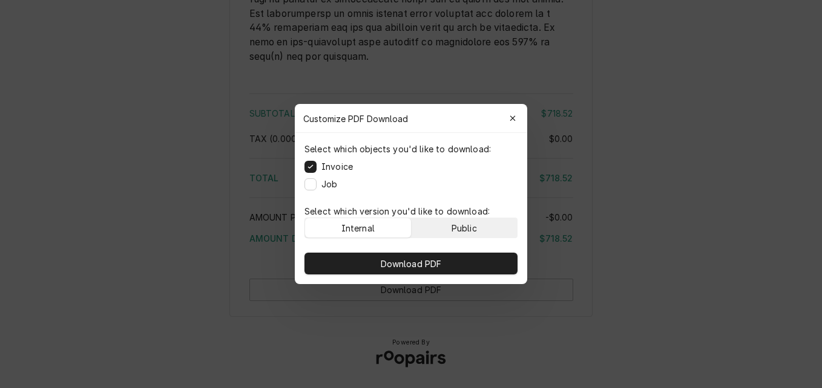
click at [459, 226] on div "Public" at bounding box center [463, 228] width 25 height 13
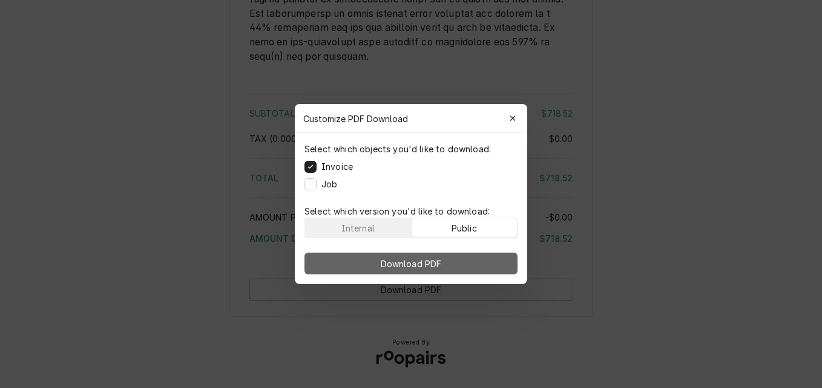
click at [462, 261] on button "Download PDF" at bounding box center [410, 264] width 213 height 22
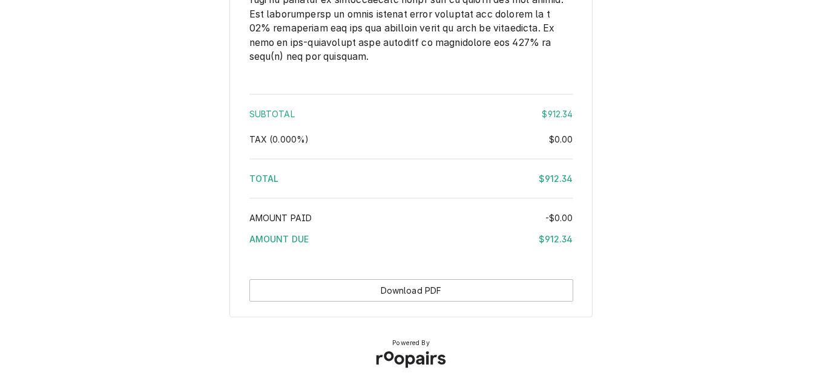
scroll to position [2201, 0]
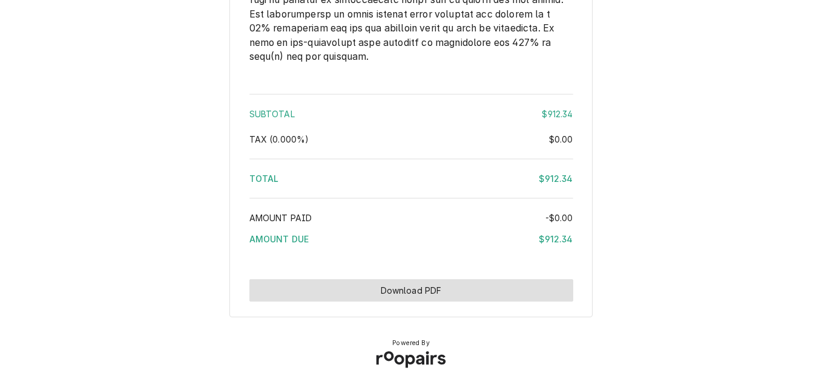
click at [407, 289] on button "Download PDF" at bounding box center [411, 291] width 324 height 22
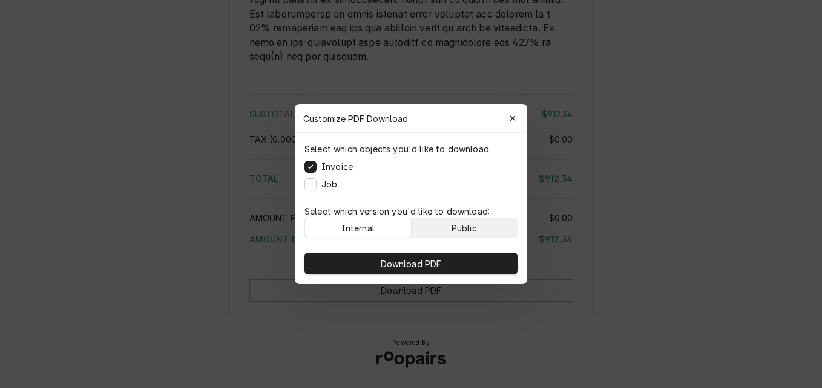
click at [476, 227] on div "Public" at bounding box center [463, 228] width 25 height 13
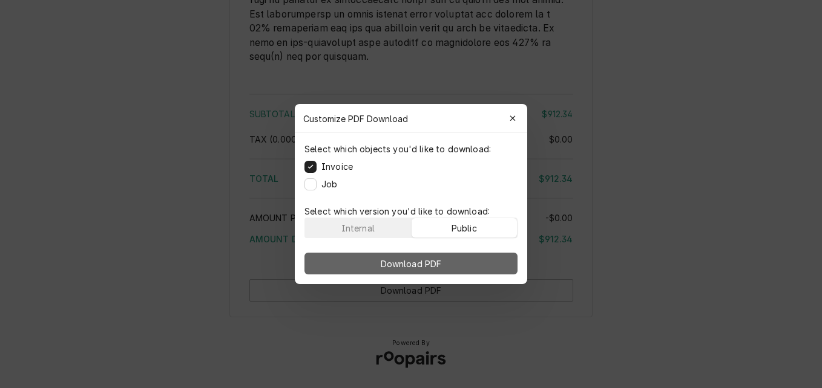
click at [474, 260] on button "Download PDF" at bounding box center [410, 264] width 213 height 22
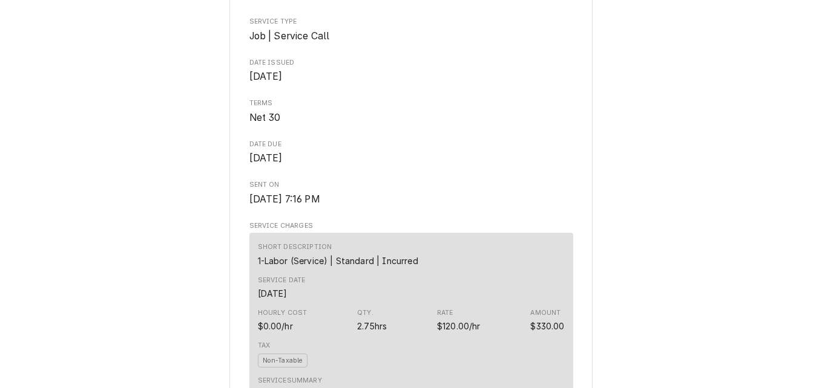
scroll to position [360, 0]
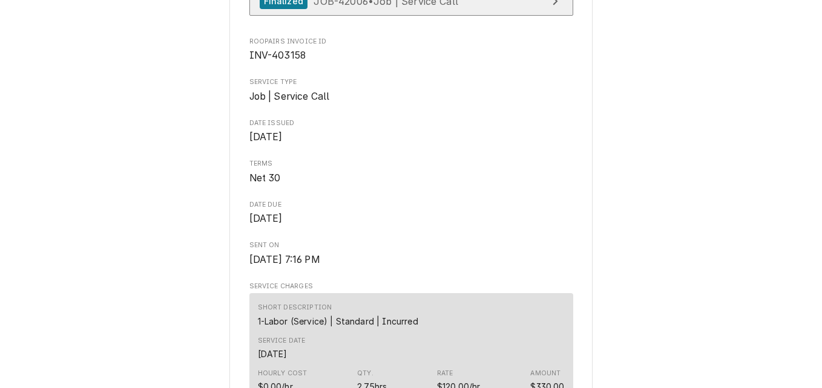
click at [405, 7] on span "JOB-42006 • Job | Service Call" at bounding box center [385, 1] width 145 height 12
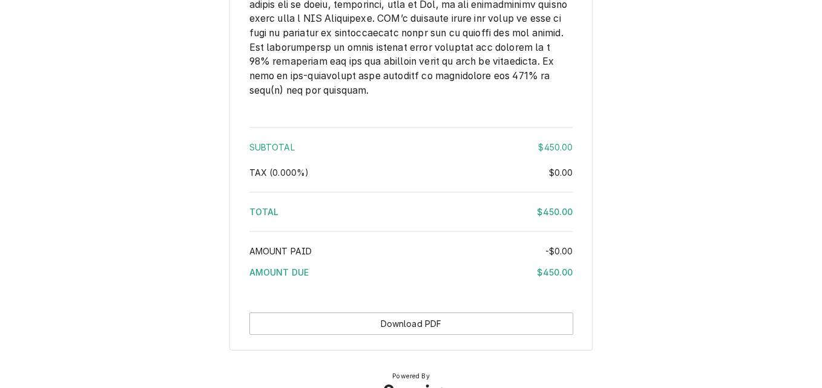
scroll to position [1752, 0]
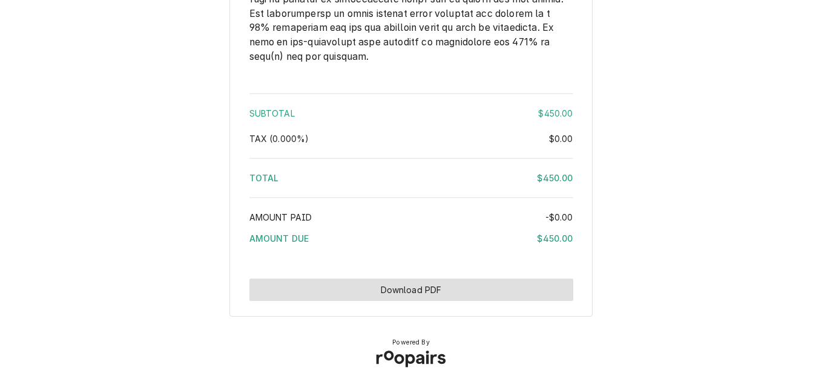
click at [442, 286] on button "Download PDF" at bounding box center [411, 290] width 324 height 22
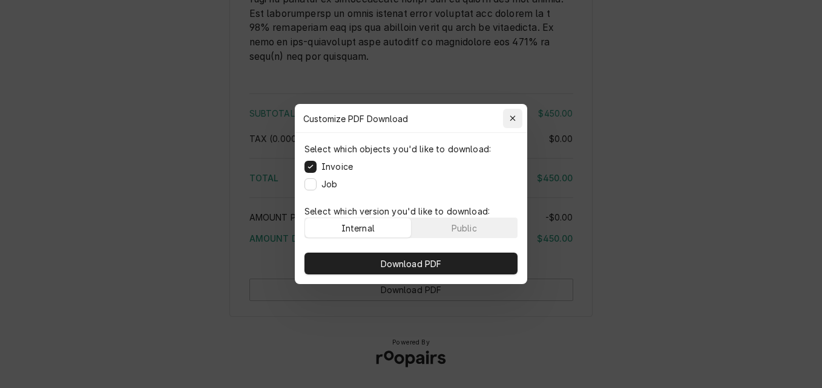
click at [511, 119] on icon "button" at bounding box center [512, 118] width 7 height 8
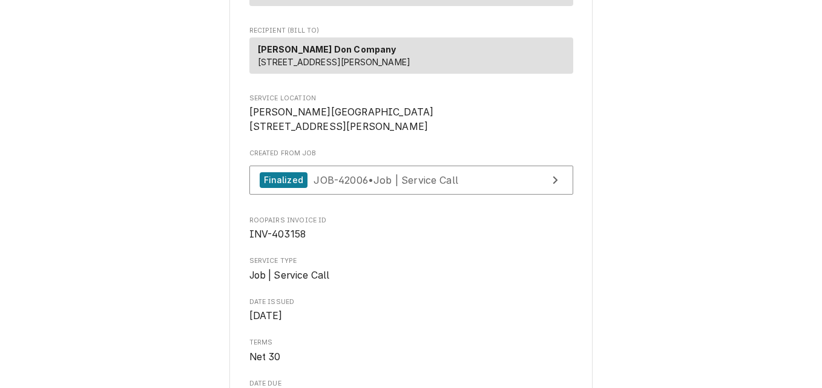
scroll to position [182, 0]
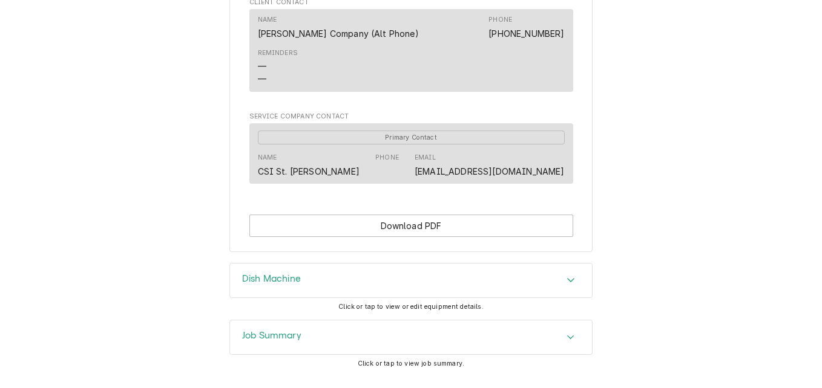
scroll to position [851, 0]
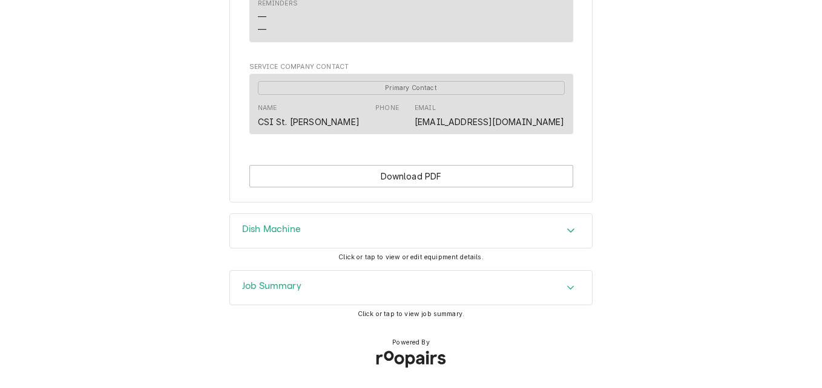
click at [305, 280] on div "Job Summary" at bounding box center [411, 288] width 362 height 34
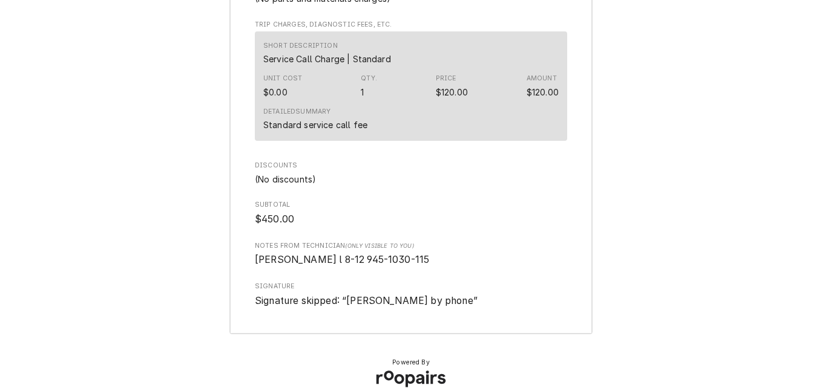
scroll to position [2417, 0]
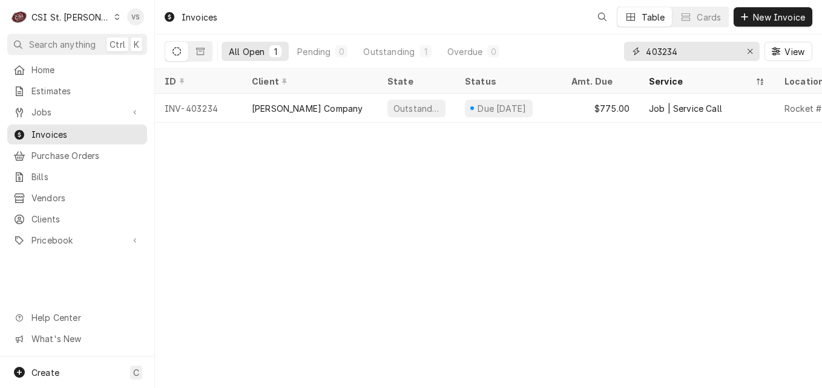
click at [680, 50] on input "403234" at bounding box center [691, 51] width 91 height 19
drag, startPoint x: 678, startPoint y: 51, endPoint x: 667, endPoint y: 49, distance: 11.7
click at [667, 49] on input "403234" at bounding box center [691, 51] width 91 height 19
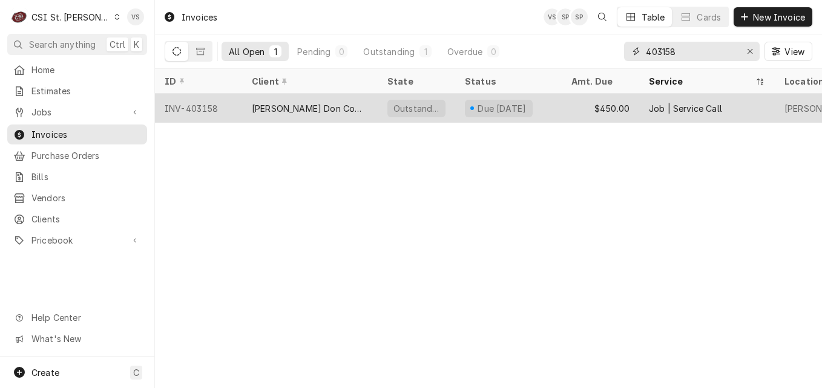
type input "403158"
click at [383, 106] on div "Outstanding" at bounding box center [416, 108] width 77 height 29
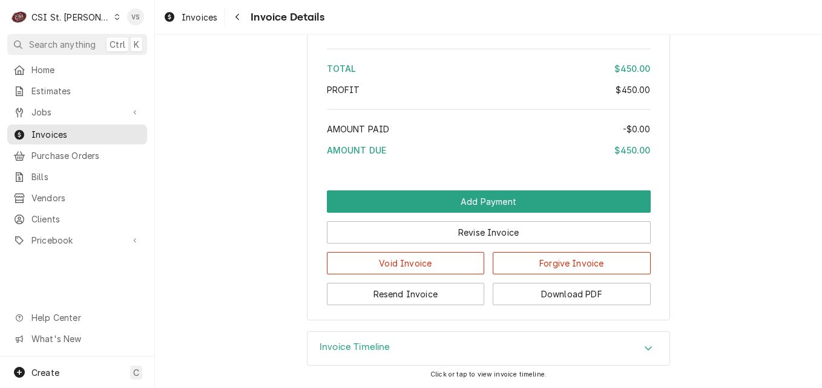
scroll to position [2085, 0]
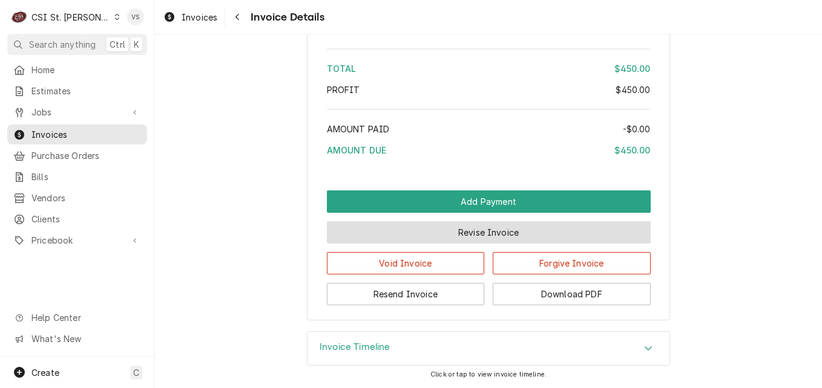
click at [444, 229] on button "Revise Invoice" at bounding box center [489, 232] width 324 height 22
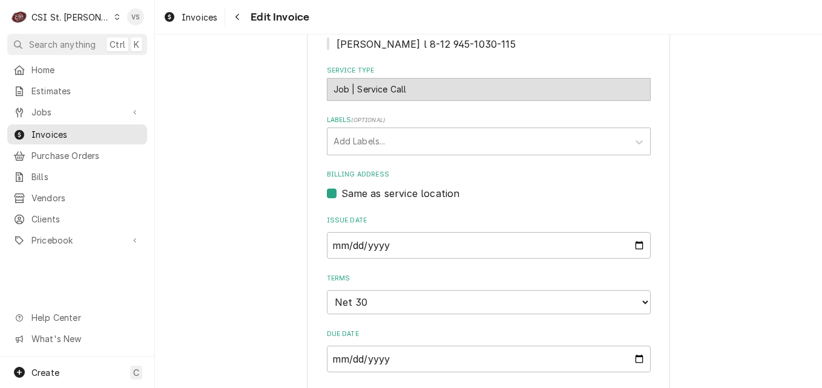
scroll to position [787, 0]
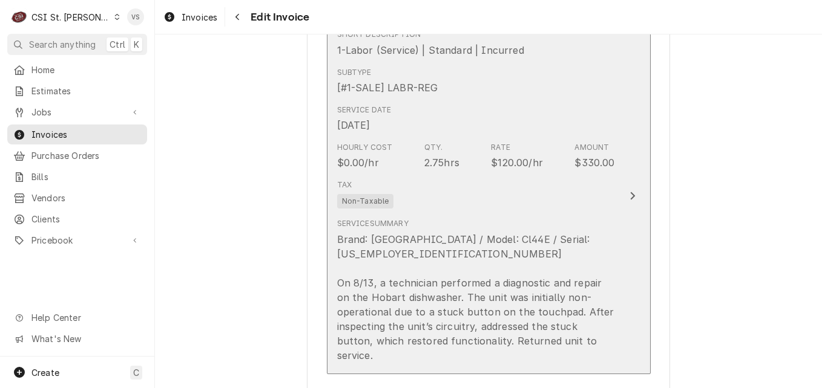
click at [478, 186] on div "Tax Non-Taxable" at bounding box center [476, 194] width 278 height 39
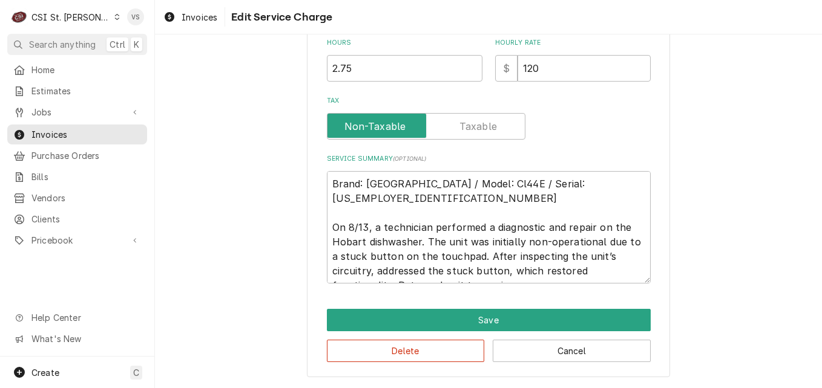
scroll to position [315, 0]
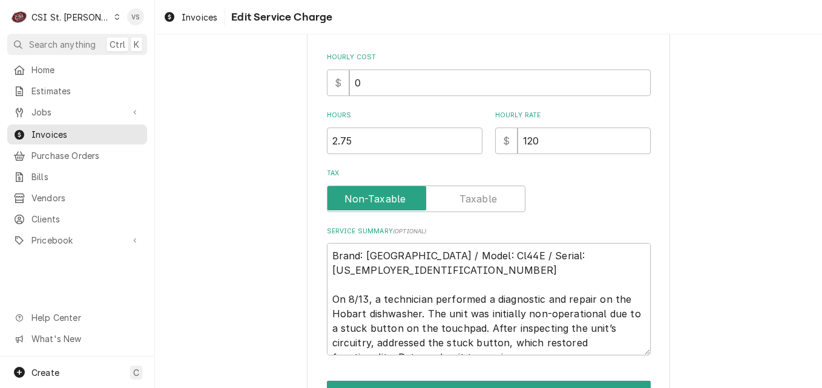
type textarea "x"
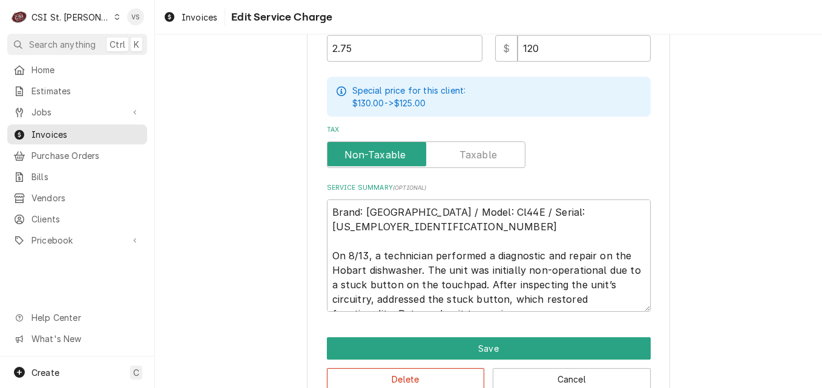
scroll to position [457, 0]
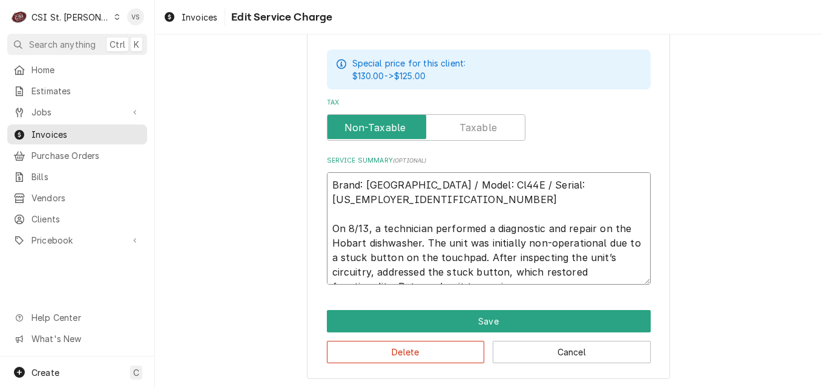
click at [407, 271] on textarea "Brand: Hobart / Model: Cl44E / Serial: 85-1092680 On 8/13, a technician perform…" at bounding box center [489, 228] width 324 height 113
type textarea "Brand: Hobart / Model: Cl44E / Serial: 85-1092680 On 8/13, a technician perform…"
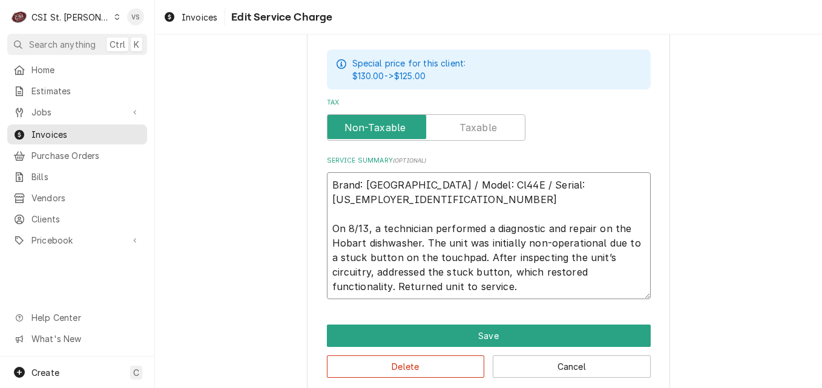
type textarea "x"
type textarea "Brand: Hobart / Model: Cl44E / Serial: 85-1092680 On 8/13, a technician perform…"
type textarea "x"
type textarea "Brand: Hobart / Model: Cl44E / Serial: 85-1092680 On 8/13, a technician perform…"
type textarea "x"
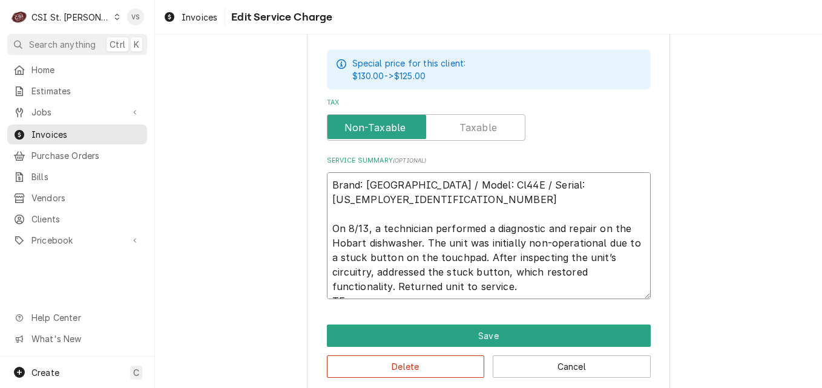
type textarea "Brand: Hobart / Model: Cl44E / Serial: 85-1092680 On 8/13, a technician perform…"
type textarea "x"
type textarea "Brand: Hobart / Model: Cl44E / Serial: 85-1092680 On 8/13, a technician perform…"
type textarea "x"
type textarea "Brand: Hobart / Model: Cl44E / Serial: 85-1092680 On 8/13, a technician perform…"
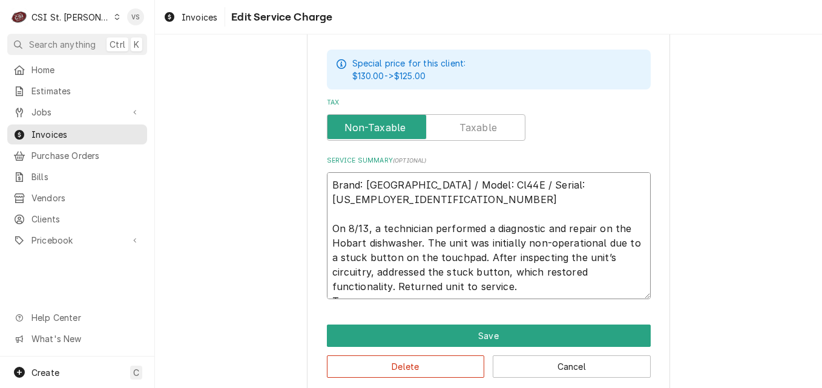
type textarea "x"
type textarea "Brand: Hobart / Model: Cl44E / Serial: 85-1092680 On 8/13, a technician perform…"
type textarea "x"
type textarea "Brand: Hobart / Model: Cl44E / Serial: 85-1092680 On 8/13, a technician perform…"
type textarea "x"
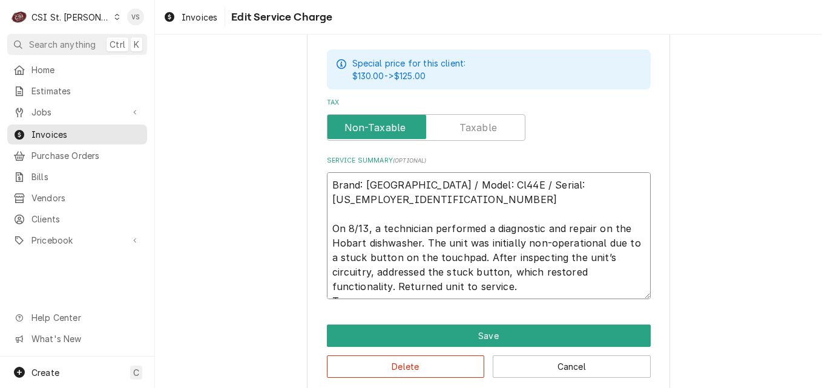
type textarea "Brand: Hobart / Model: Cl44E / Serial: 85-1092680 On 8/13, a technician perform…"
type textarea "x"
type textarea "Brand: Hobart / Model: Cl44E / Serial: 85-1092680 On 8/13, a technician perform…"
type textarea "x"
type textarea "Brand: Hobart / Model: Cl44E / Serial: 85-1092680 On 8/13, a technician perform…"
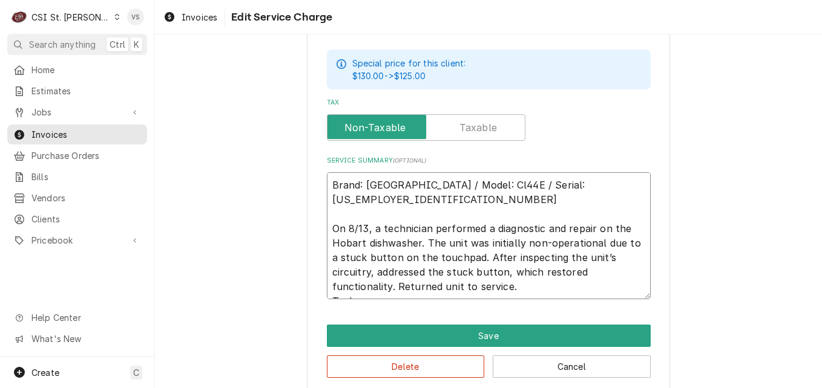
type textarea "x"
type textarea "Brand: Hobart / Model: Cl44E / Serial: 85-1092680 On 8/13, a technician perform…"
type textarea "x"
type textarea "Brand: Hobart / Model: Cl44E / Serial: 85-1092680 On 8/13, a technician perform…"
type textarea "x"
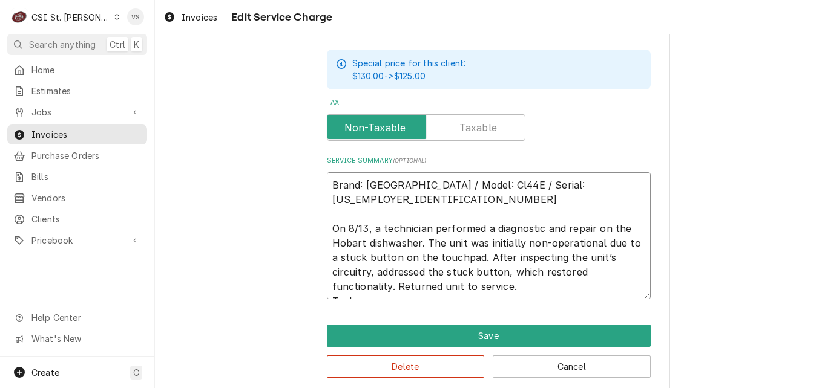
type textarea "Brand: Hobart / Model: Cl44E / Serial: 85-1092680 On 8/13, a technician perform…"
type textarea "x"
type textarea "Brand: Hobart / Model: Cl44E / Serial: 85-1092680 On 8/13, a technician perform…"
type textarea "x"
type textarea "Brand: Hobart / Model: Cl44E / Serial: 85-1092680 On 8/13, a technician perform…"
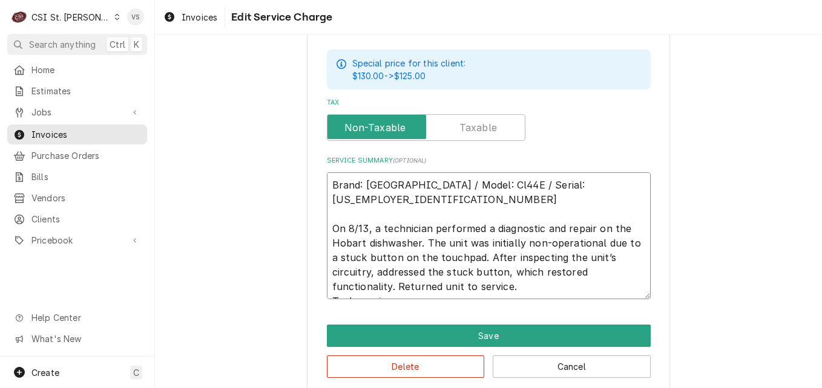
type textarea "x"
type textarea "Brand: Hobart / Model: Cl44E / Serial: 85-1092680 On 8/13, a technician perform…"
type textarea "x"
type textarea "Brand: Hobart / Model: Cl44E / Serial: 85-1092680 On 8/13, a technician perform…"
type textarea "x"
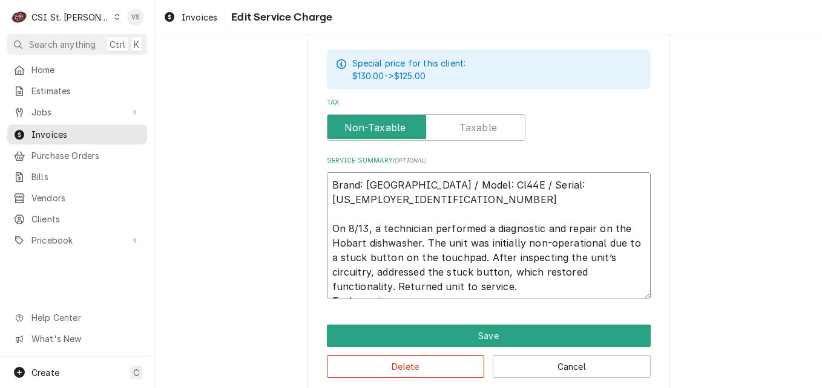
type textarea "Brand: Hobart / Model: Cl44E / Serial: 85-1092680 On 8/13, a technician perform…"
type textarea "x"
type textarea "Brand: Hobart / Model: Cl44E / Serial: 85-1092680 On 8/13, a technician perform…"
type textarea "x"
type textarea "Brand: Hobart / Model: Cl44E / Serial: 85-1092680 On 8/13, a technician perform…"
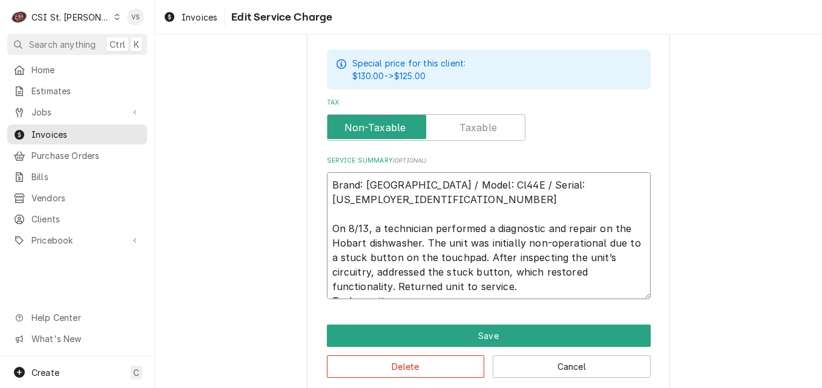
type textarea "x"
type textarea "Brand: Hobart / Model: Cl44E / Serial: 85-1092680 On 8/13, a technician perform…"
type textarea "x"
type textarea "Brand: Hobart / Model: Cl44E / Serial: 85-1092680 On 8/13, a technician perform…"
type textarea "x"
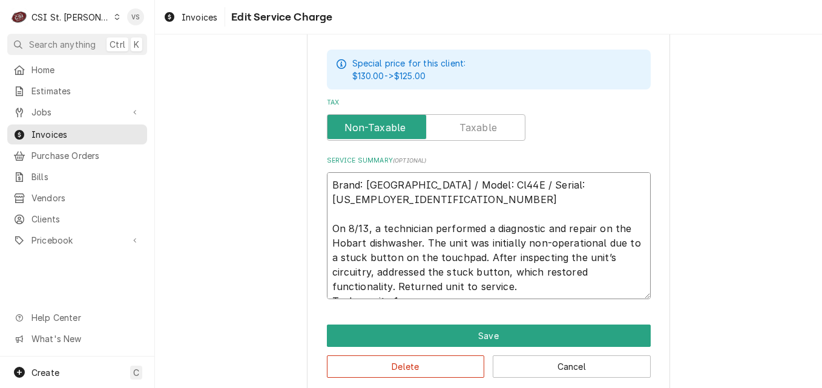
type textarea "Brand: Hobart / Model: Cl44E / Serial: 85-1092680 On 8/13, a technician perform…"
type textarea "x"
type textarea "Brand: Hobart / Model: Cl44E / Serial: 85-1092680 On 8/13, a technician perform…"
type textarea "x"
type textarea "Brand: Hobart / Model: Cl44E / Serial: 85-1092680 On 8/13, a technician perform…"
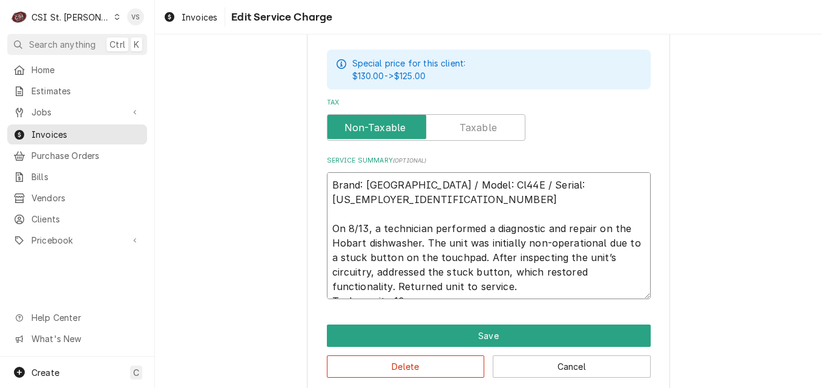
type textarea "x"
type textarea "Brand: Hobart / Model: Cl44E / Serial: 85-1092680 On 8/13, a technician perform…"
type textarea "x"
type textarea "Brand: Hobart / Model: Cl44E / Serial: 85-1092680 On 8/13, a technician perform…"
type textarea "x"
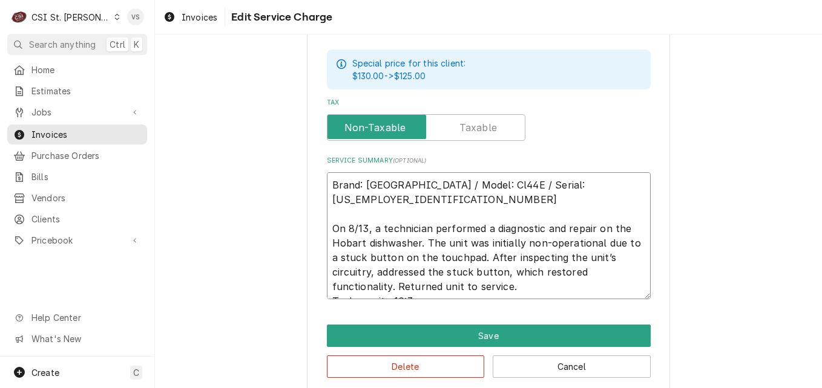
type textarea "Brand: Hobart / Model: Cl44E / Serial: 85-1092680 On 8/13, a technician perform…"
type textarea "x"
type textarea "Brand: Hobart / Model: Cl44E / Serial: 85-1092680 On 8/13, a technician perform…"
type textarea "x"
type textarea "Brand: Hobart / Model: Cl44E / Serial: 85-1092680 On 8/13, a technician perform…"
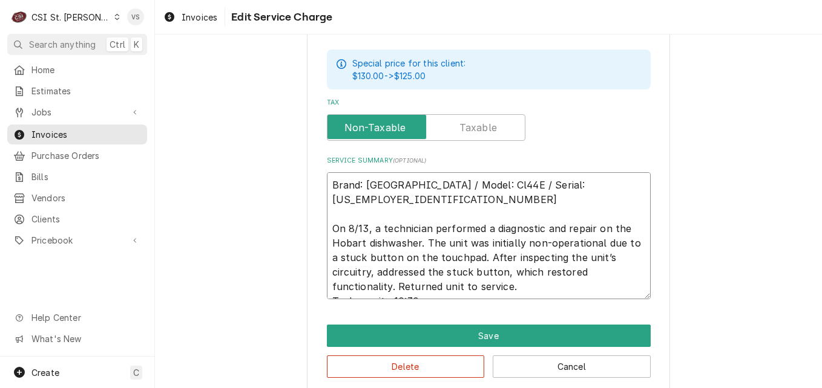
type textarea "x"
type textarea "Brand: Hobart / Model: Cl44E / Serial: 85-1092680 On 8/13, a technician perform…"
type textarea "x"
type textarea "Brand: Hobart / Model: Cl44E / Serial: 85-1092680 On 8/13, a technician perform…"
type textarea "x"
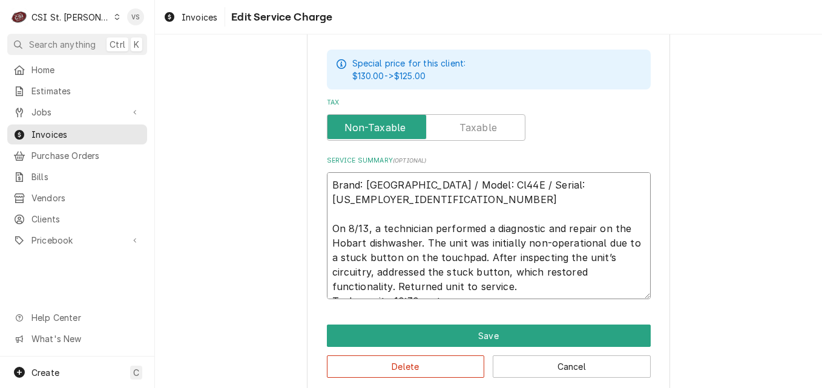
type textarea "Brand: Hobart / Model: Cl44E / Serial: 85-1092680 On 8/13, a technician perform…"
type textarea "x"
type textarea "Brand: Hobart / Model: Cl44E / Serial: 85-1092680 On 8/13, a technician perform…"
type textarea "x"
type textarea "Brand: Hobart / Model: Cl44E / Serial: 85-1092680 On 8/13, a technician perform…"
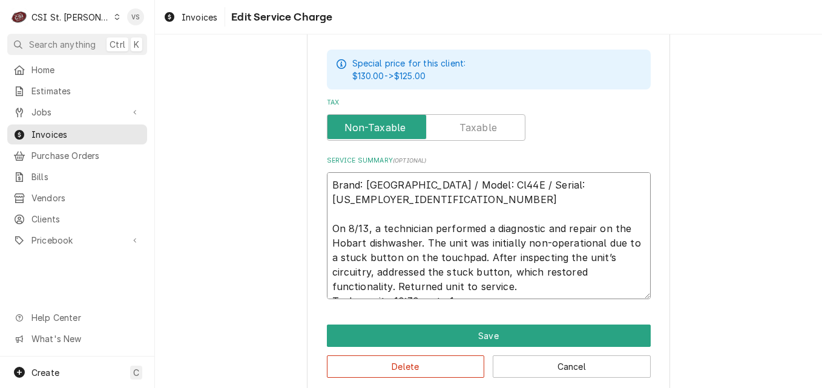
type textarea "x"
type textarea "Brand: Hobart / Model: Cl44E / Serial: 85-1092680 On 8/13, a technician perform…"
type textarea "x"
type textarea "Brand: Hobart / Model: Cl44E / Serial: 85-1092680 On 8/13, a technician perform…"
type textarea "x"
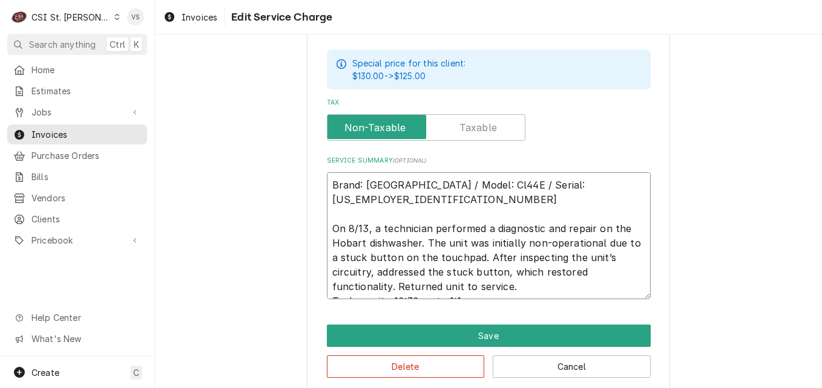
type textarea "Brand: Hobart / Model: Cl44E / Serial: 85-1092680 On 8/13, a technician perform…"
type textarea "x"
type textarea "Brand: Hobart / Model: Cl44E / Serial: 85-1092680 On 8/13, a technician perform…"
type textarea "x"
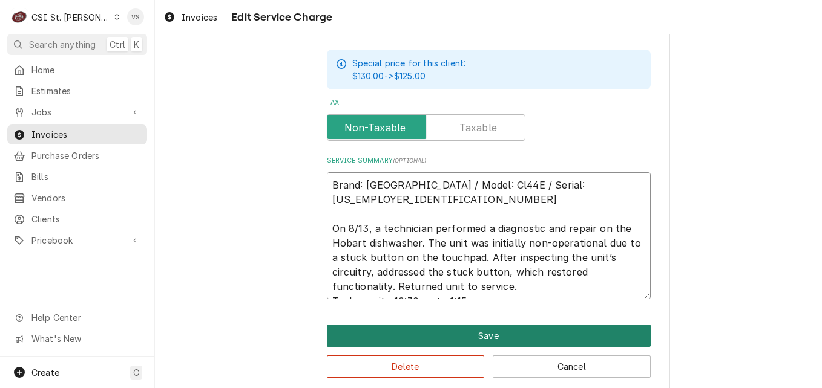
type textarea "Brand: Hobart / Model: Cl44E / Serial: 85-1092680 On 8/13, a technician perform…"
click at [464, 328] on button "Save" at bounding box center [489, 336] width 324 height 22
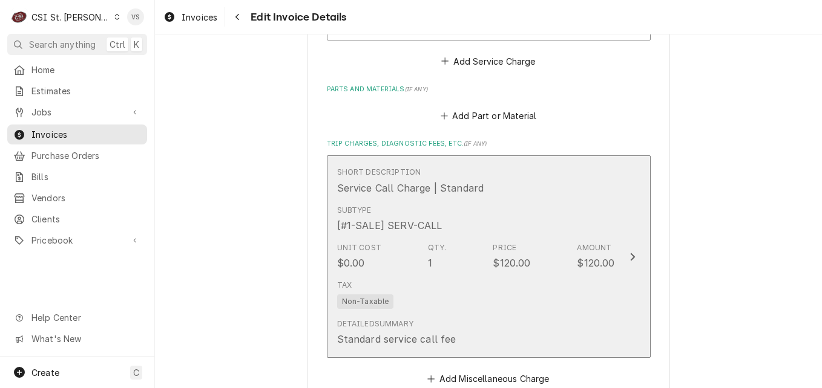
scroll to position [1740, 0]
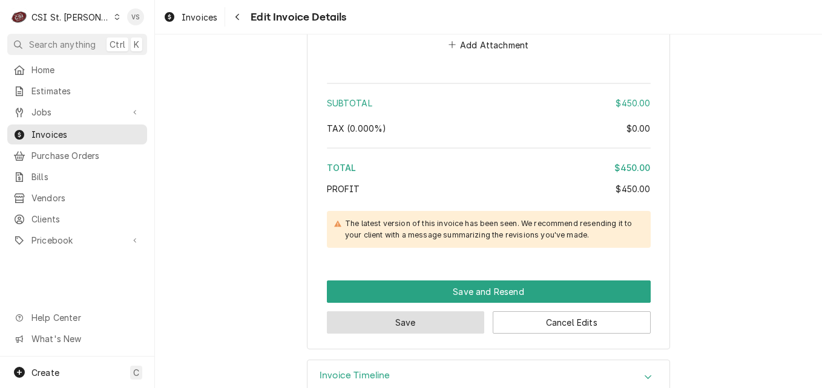
click at [414, 312] on button "Save" at bounding box center [406, 323] width 158 height 22
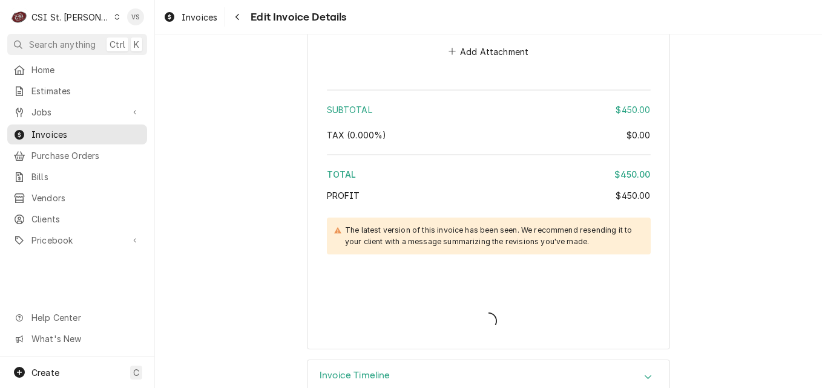
type textarea "x"
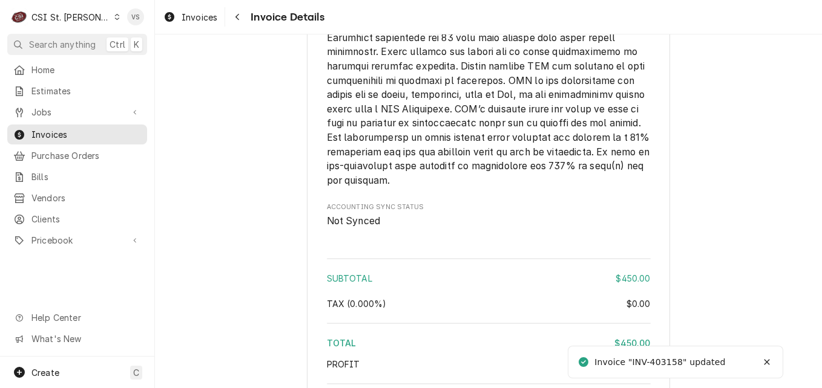
scroll to position [2057, 0]
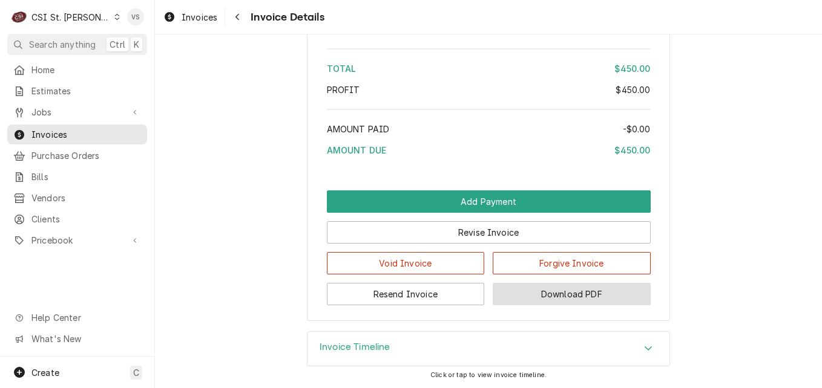
click at [553, 300] on button "Download PDF" at bounding box center [572, 294] width 158 height 22
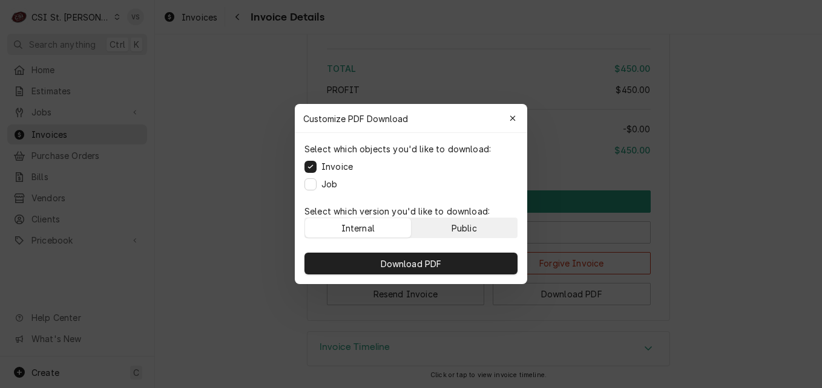
click at [481, 226] on button "Public" at bounding box center [464, 227] width 106 height 19
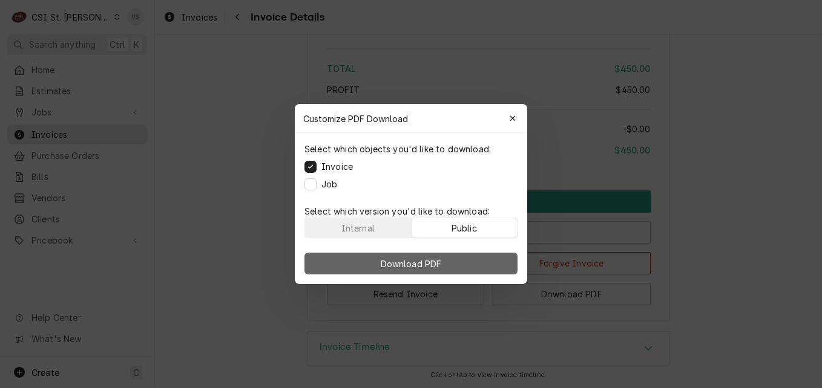
click at [479, 259] on button "Download PDF" at bounding box center [410, 264] width 213 height 22
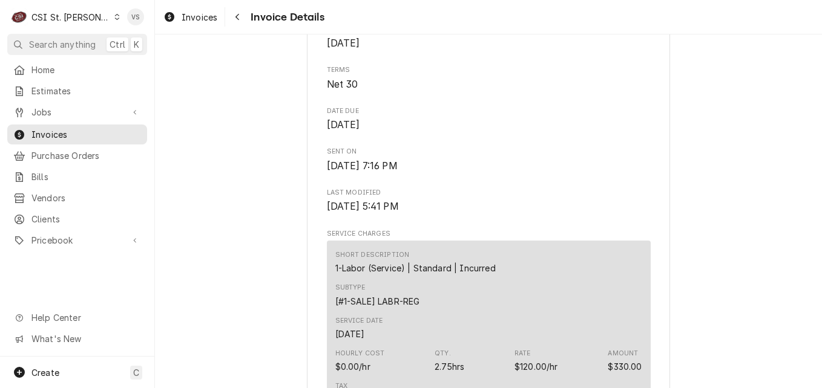
scroll to position [423, 0]
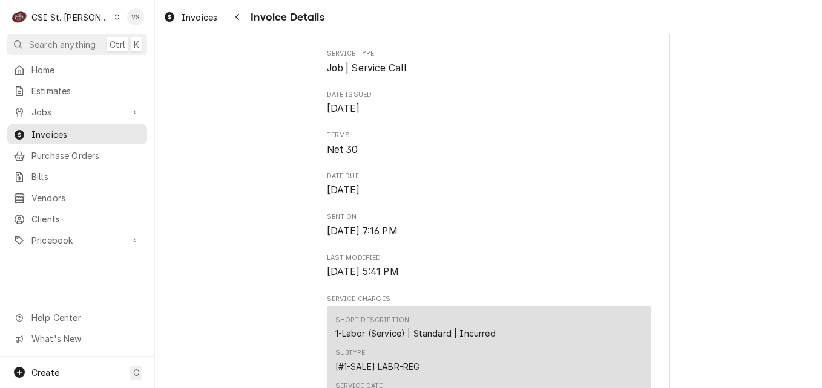
drag, startPoint x: 247, startPoint y: 100, endPoint x: 218, endPoint y: 117, distance: 33.9
click at [77, 134] on span "Invoices" at bounding box center [86, 134] width 110 height 13
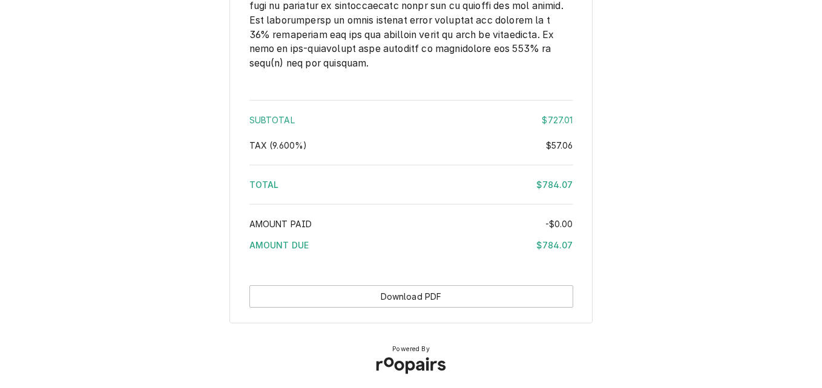
scroll to position [2125, 0]
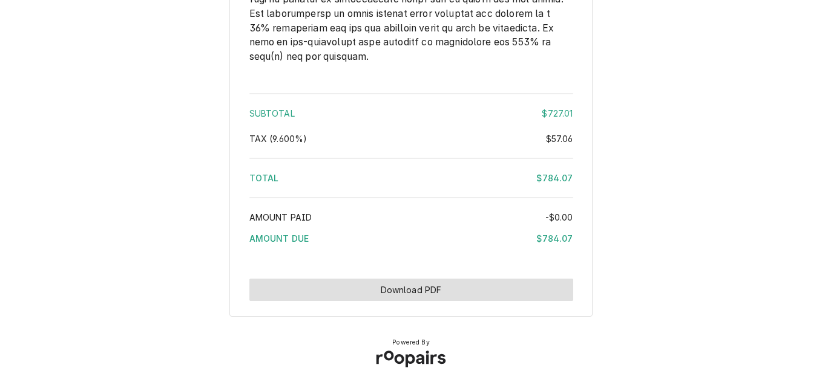
click at [460, 287] on button "Download PDF" at bounding box center [411, 290] width 324 height 22
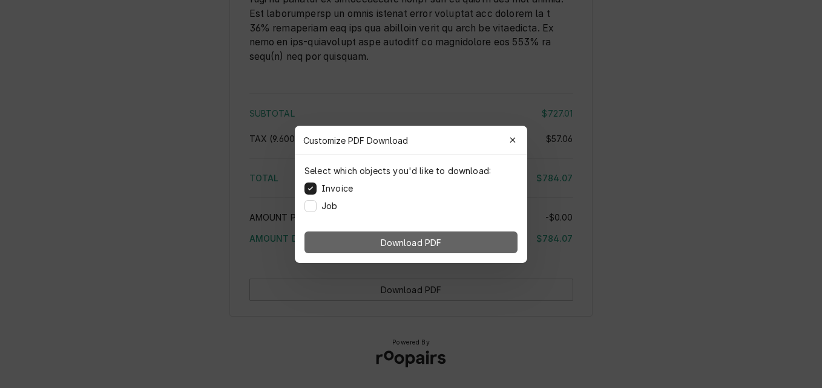
click at [457, 240] on button "Download PDF" at bounding box center [410, 243] width 213 height 22
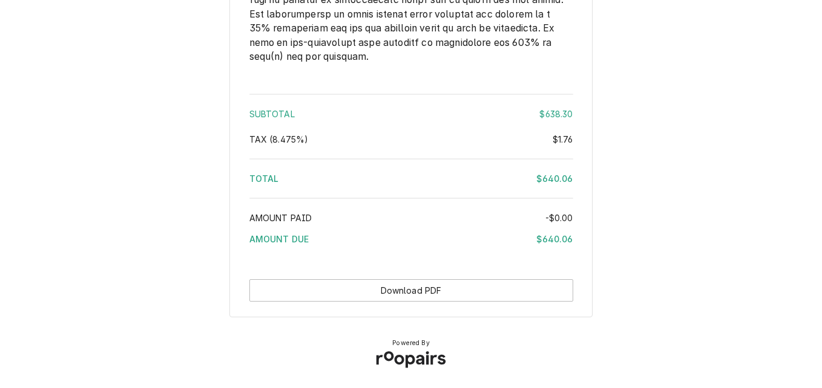
scroll to position [2143, 0]
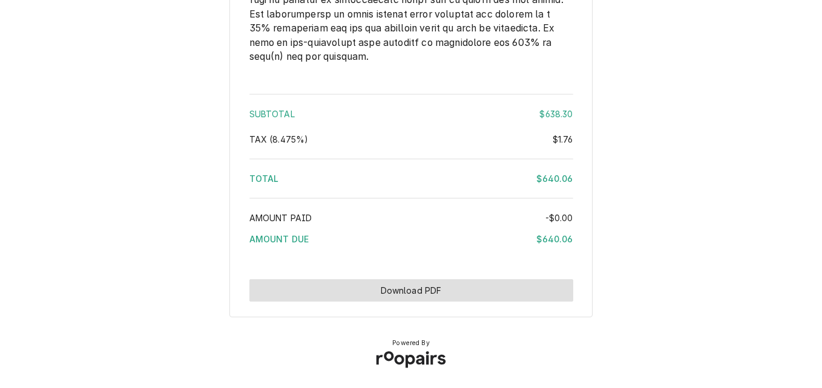
click at [452, 289] on button "Download PDF" at bounding box center [411, 291] width 324 height 22
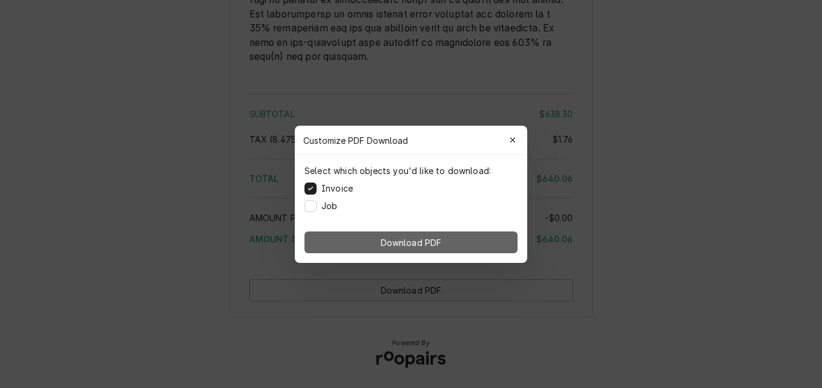
click at [448, 244] on button "Download PDF" at bounding box center [410, 243] width 213 height 22
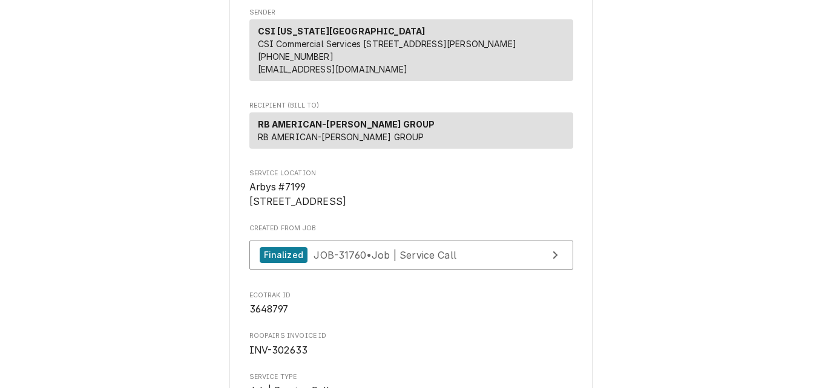
scroll to position [146, 0]
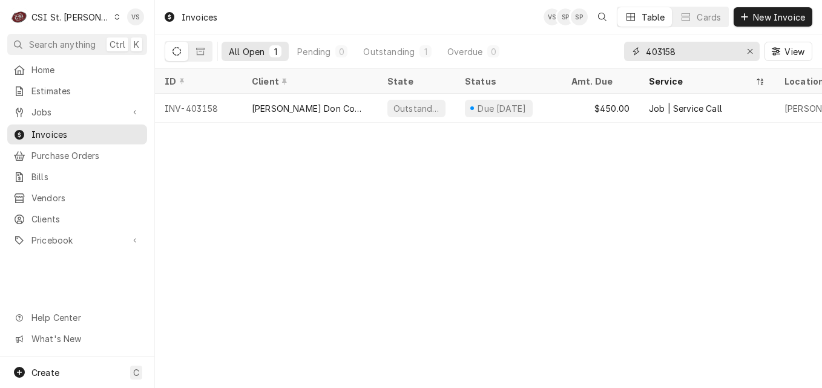
drag, startPoint x: 684, startPoint y: 52, endPoint x: 663, endPoint y: 52, distance: 21.8
click at [663, 52] on input "403158" at bounding box center [691, 51] width 91 height 19
click at [675, 53] on input "403158" at bounding box center [691, 51] width 91 height 19
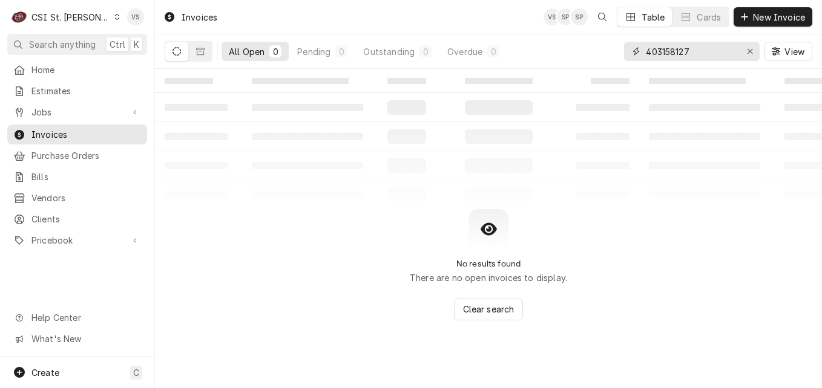
drag, startPoint x: 693, startPoint y: 50, endPoint x: 637, endPoint y: 52, distance: 55.7
click at [637, 52] on div "403158127" at bounding box center [692, 51] width 136 height 19
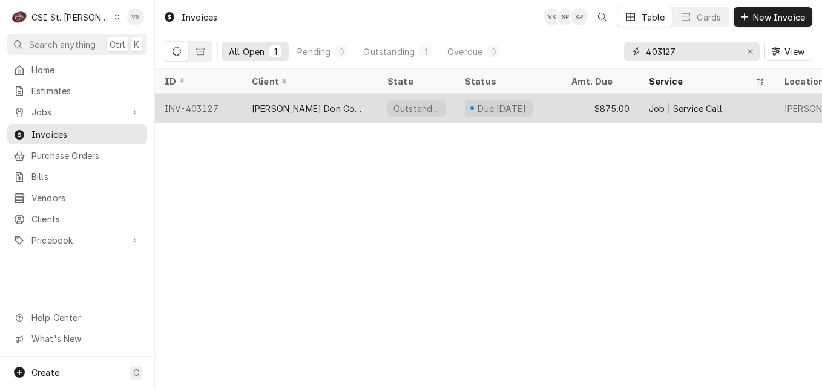
type input "403127"
click at [338, 105] on div "[PERSON_NAME] Don Company" at bounding box center [310, 108] width 116 height 13
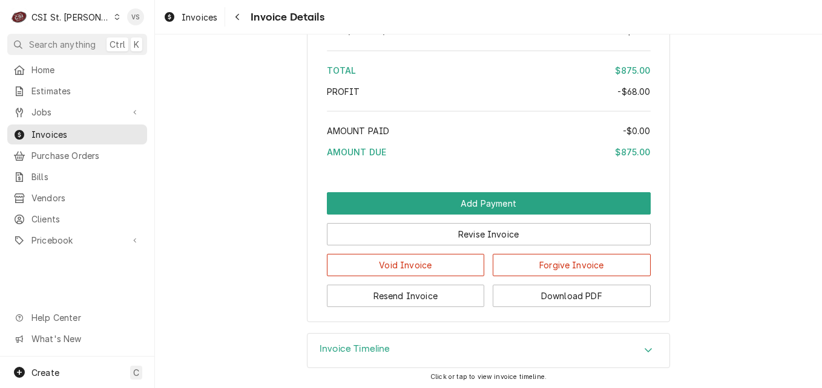
scroll to position [2481, 0]
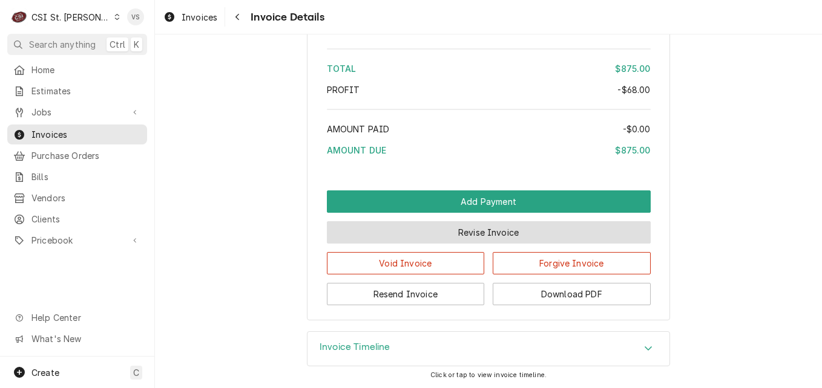
click at [462, 244] on button "Revise Invoice" at bounding box center [489, 232] width 324 height 22
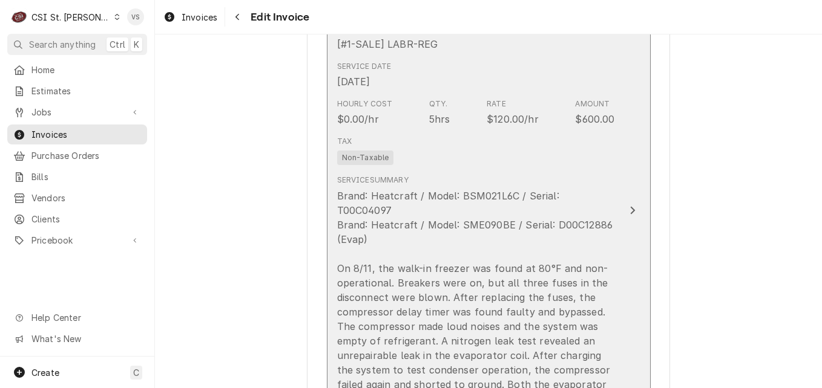
scroll to position [776, 0]
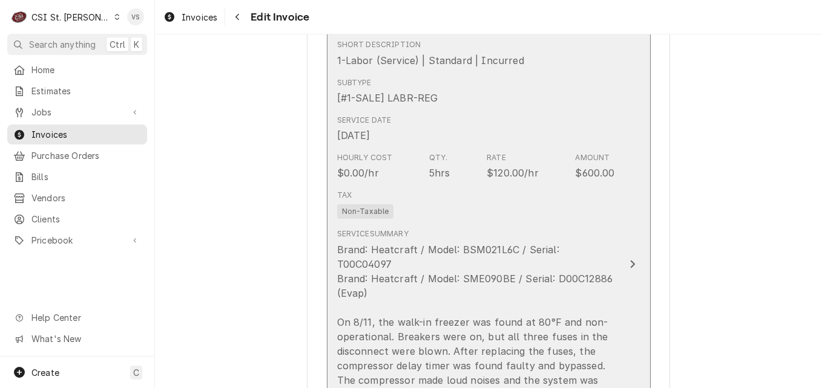
click at [494, 114] on div "Service Date Aug 11, 2025" at bounding box center [476, 129] width 278 height 38
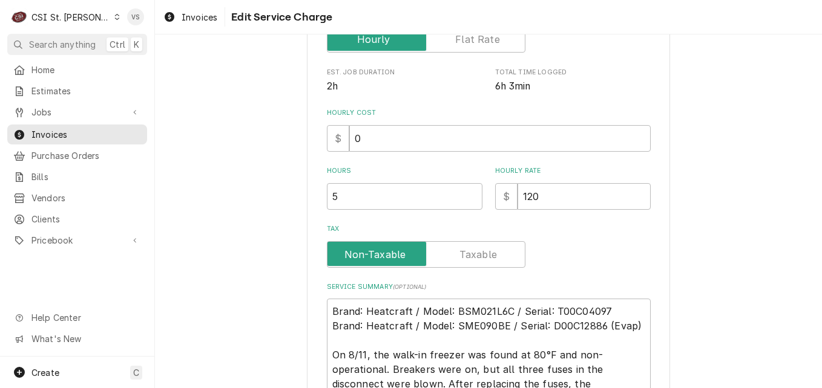
scroll to position [315, 0]
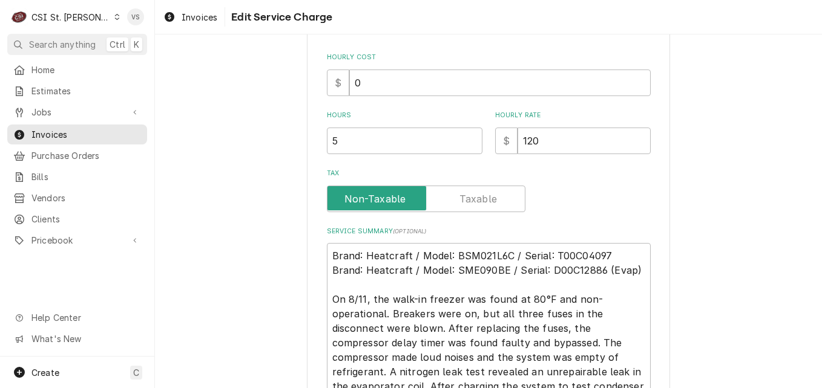
type textarea "x"
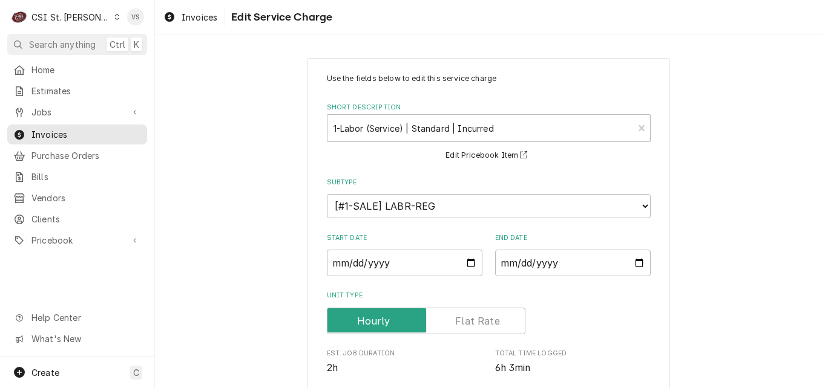
scroll to position [484, 0]
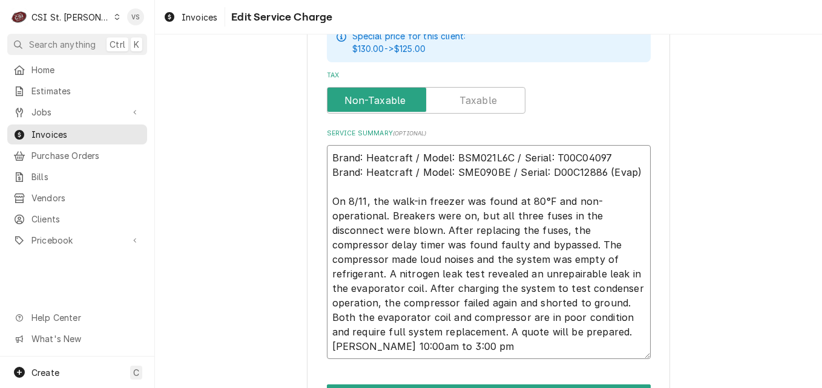
click at [329, 155] on textarea "Brand: Heatcraft / Model: BSM021L6C / Serial: T00C04097 Brand: Heatcraft / Mode…" at bounding box center [489, 252] width 324 height 214
type textarea "Brand: Heatcraft / Model: BSM021L6C / Serial: T00C04097 Brand: Heatcraft / Mode…"
type textarea "x"
type textarea "p Brand: Heatcraft / Model: BSM021L6C / Serial: T00C04097 Brand: Heatcraft / Mo…"
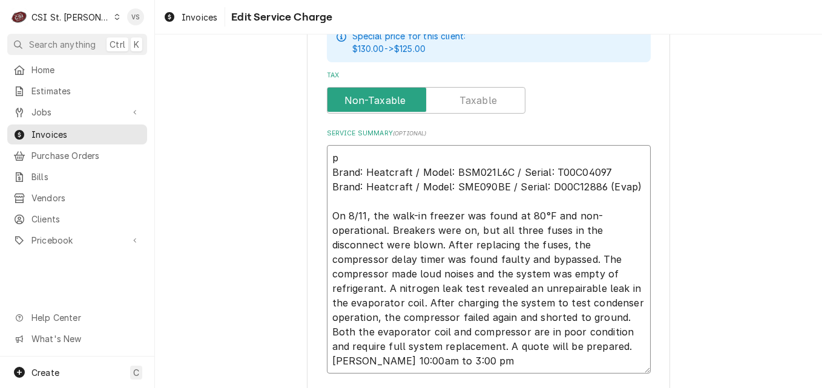
type textarea "x"
type textarea "po Brand: Heatcraft / Model: BSM021L6C / Serial: T00C04097 Brand: Heatcraft / M…"
type textarea "x"
type textarea "p Brand: Heatcraft / Model: BSM021L6C / Serial: T00C04097 Brand: Heatcraft / Mo…"
type textarea "x"
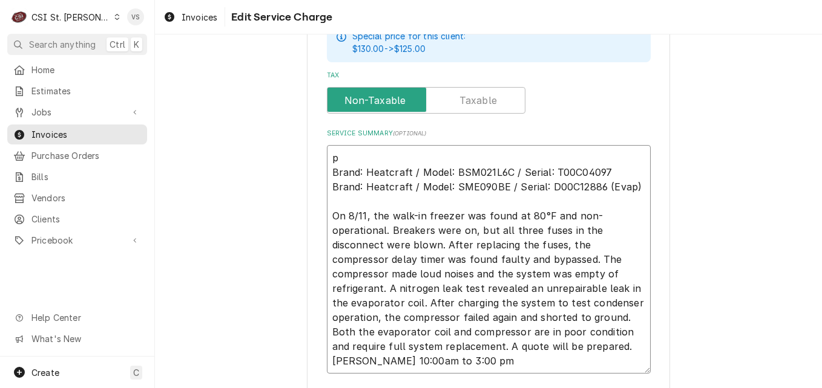
type textarea "Brand: Heatcraft / Model: BSM021L6C / Serial: T00C04097 Brand: Heatcraft / Mode…"
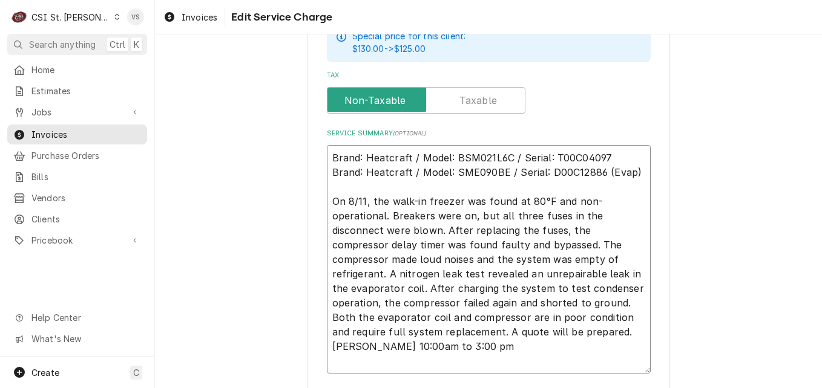
paste textarea "7005539273 - 10"
type textarea "x"
type textarea "7005539273 - 10 Brand: Heatcraft / Model: BSM021L6C / Serial: T00C04097 Brand: …"
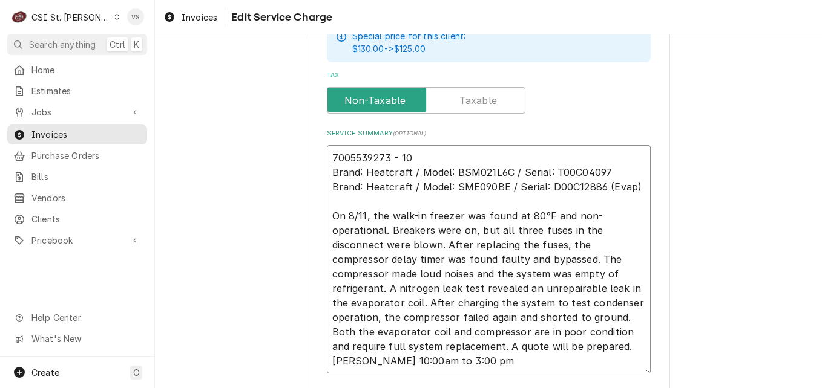
click at [327, 154] on textarea "7005539273 - 10 Brand: Heatcraft / Model: BSM021L6C / Serial: T00C04097 Brand: …" at bounding box center [489, 259] width 324 height 229
type textarea "x"
type textarea "p7005539273 - 10 Brand: Heatcraft / Model: BSM021L6C / Serial: T00C04097 Brand:…"
type textarea "x"
type textarea "po7005539273 - 10 Brand: Heatcraft / Model: BSM021L6C / Serial: T00C04097 Brand…"
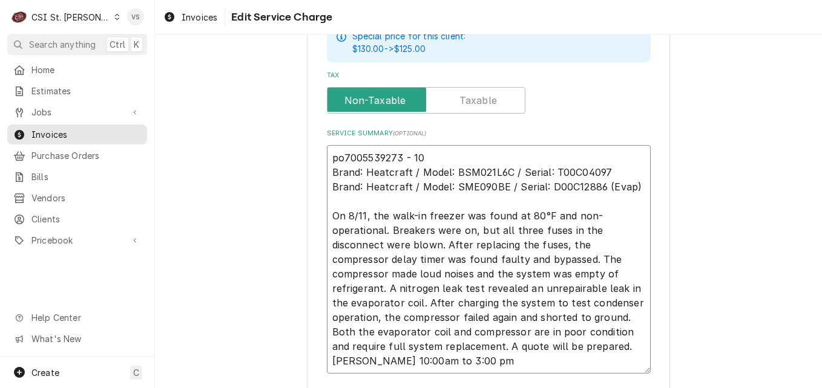
type textarea "x"
type textarea "po 7005539273 - 10 Brand: Heatcraft / Model: BSM021L6C / Serial: T00C04097 Bran…"
type textarea "x"
type textarea "po7005539273 - 10 Brand: Heatcraft / Model: BSM021L6C / Serial: T00C04097 Brand…"
type textarea "x"
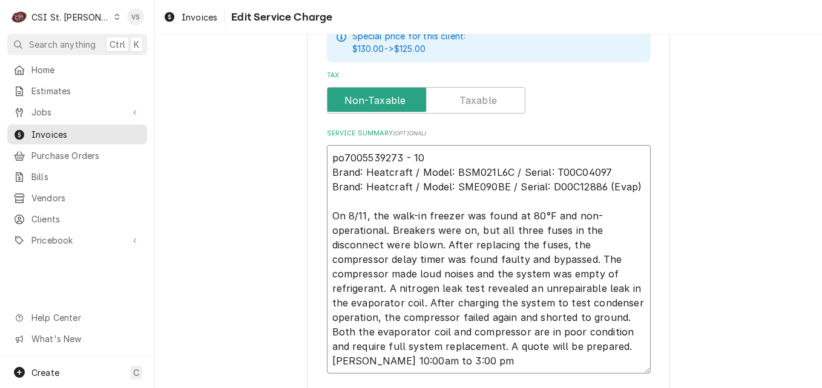
type textarea "p7005539273 - 10 Brand: Heatcraft / Model: BSM021L6C / Serial: T00C04097 Brand:…"
type textarea "x"
type textarea "7005539273 - 10 Brand: Heatcraft / Model: BSM021L6C / Serial: T00C04097 Brand: …"
type textarea "x"
type textarea "p7005539273 - 10 Brand: Heatcraft / Model: BSM021L6C / Serial: T00C04097 Brand:…"
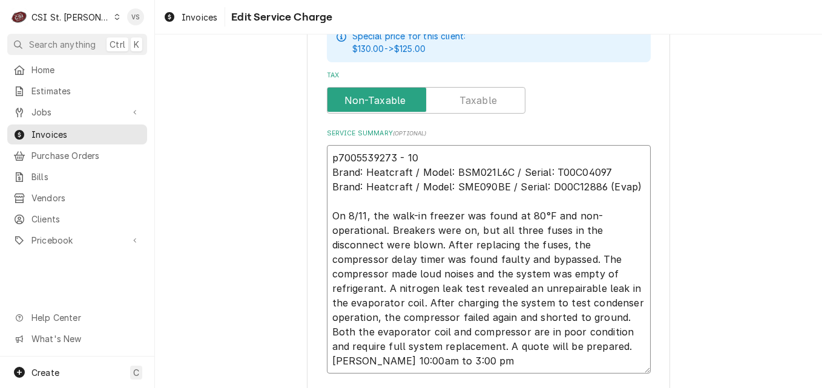
type textarea "x"
type textarea "7005539273 - 10 Brand: Heatcraft / Model: BSM021L6C / Serial: T00C04097 Brand: …"
type textarea "x"
type textarea "P7005539273 - 10 Brand: Heatcraft / Model: BSM021L6C / Serial: T00C04097 Brand:…"
type textarea "x"
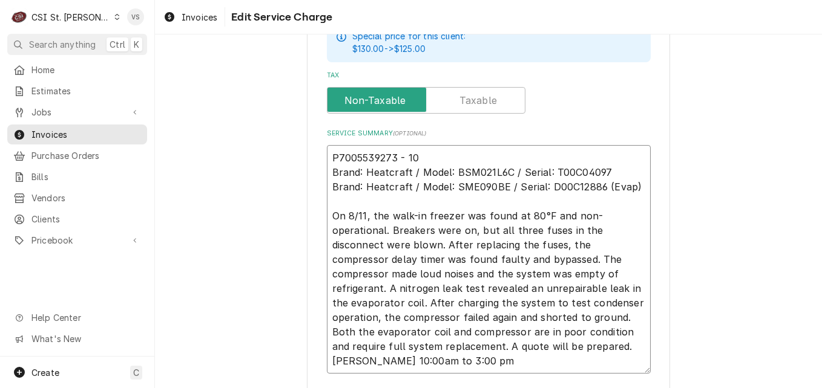
type textarea "PO7005539273 - 10 Brand: Heatcraft / Model: BSM021L6C / Serial: T00C04097 Brand…"
type textarea "x"
type textarea "PO 7005539273 - 10 Brand: Heatcraft / Model: BSM021L6C / Serial: T00C04097 Bran…"
type textarea "x"
drag, startPoint x: 427, startPoint y: 155, endPoint x: 323, endPoint y: 155, distance: 103.5
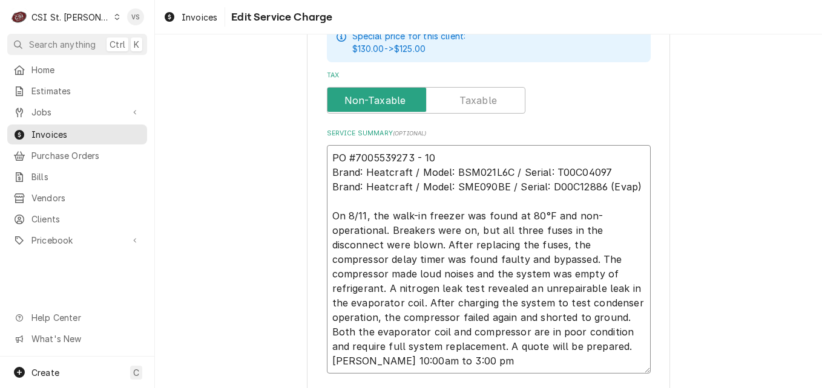
click at [327, 155] on textarea "PO #7005539273 - 10 Brand: Heatcraft / Model: BSM021L6C / Serial: T00C04097 Bra…" at bounding box center [489, 259] width 324 height 229
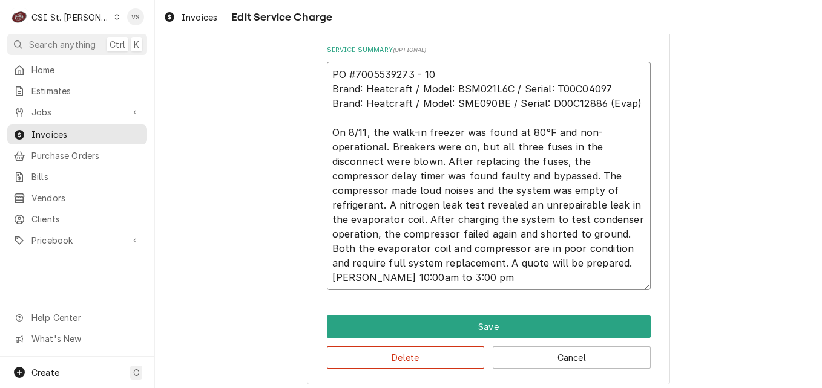
scroll to position [573, 0]
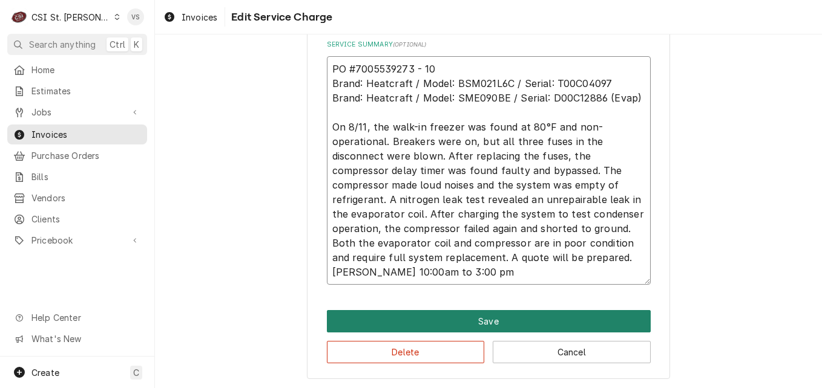
type textarea "PO #7005539273 - 10 Brand: Heatcraft / Model: BSM021L6C / Serial: T00C04097 Bra…"
click at [430, 320] on button "Save" at bounding box center [489, 321] width 324 height 22
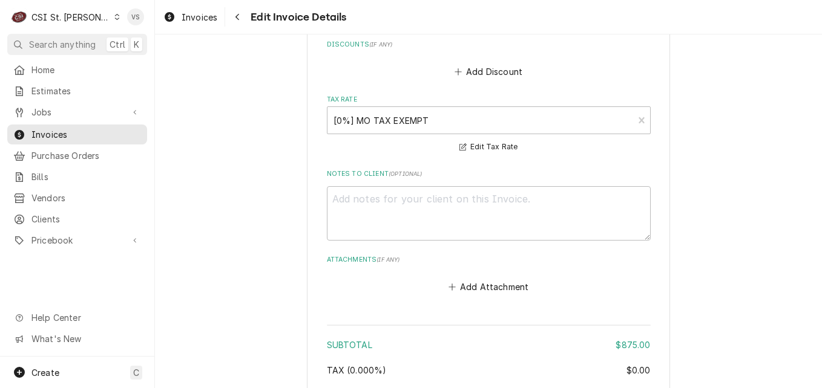
scroll to position [2001, 0]
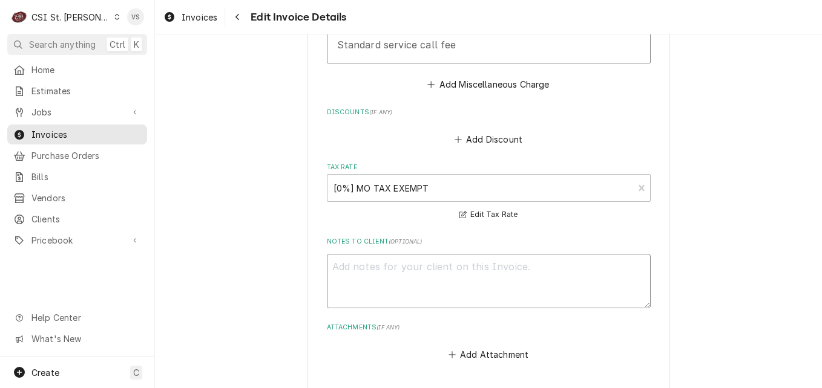
click at [348, 261] on textarea "Notes to Client ( optional )" at bounding box center [489, 281] width 324 height 54
paste textarea "PO #7005539273 - 10"
type textarea "x"
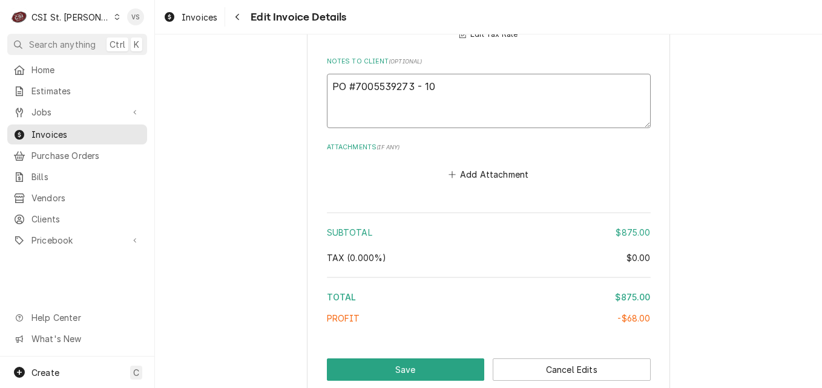
scroll to position [2182, 0]
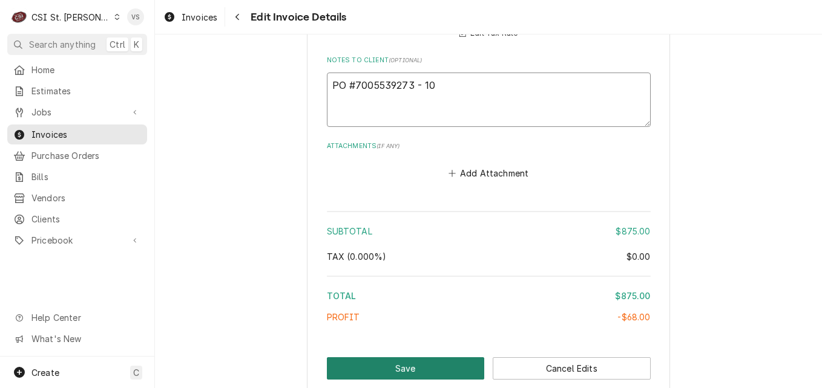
type textarea "PO #7005539273 - 10"
click at [414, 358] on button "Save" at bounding box center [406, 369] width 158 height 22
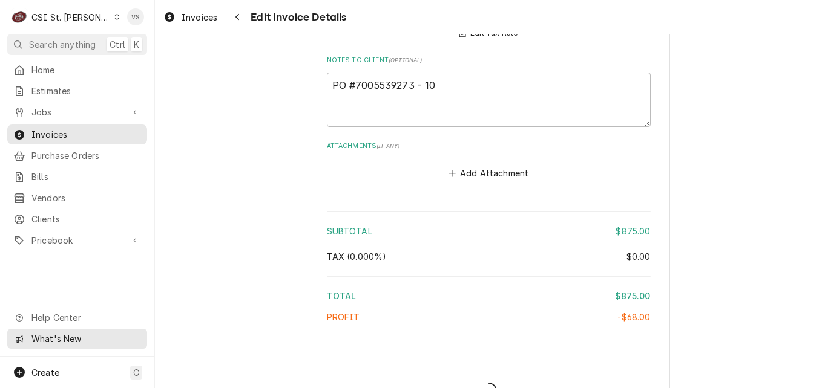
type textarea "x"
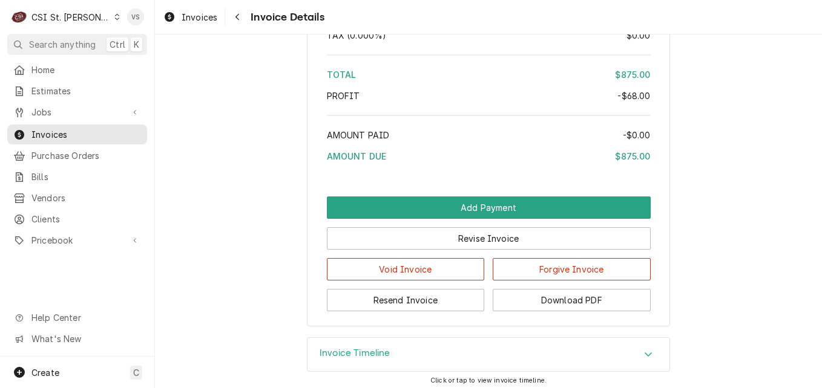
scroll to position [2572, 0]
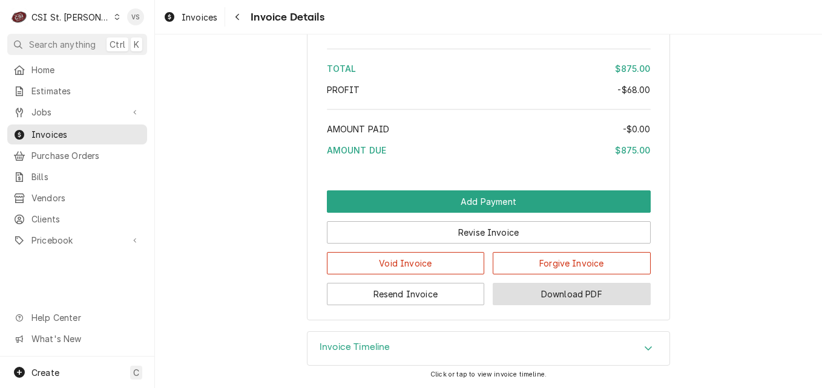
click at [545, 297] on button "Download PDF" at bounding box center [572, 294] width 158 height 22
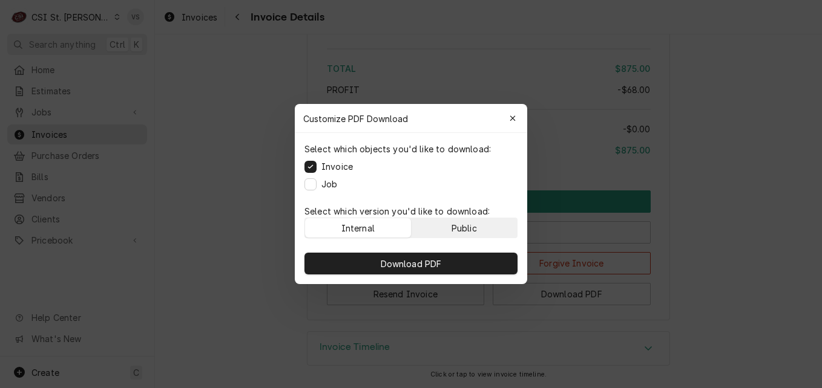
click at [461, 221] on button "Public" at bounding box center [464, 227] width 106 height 19
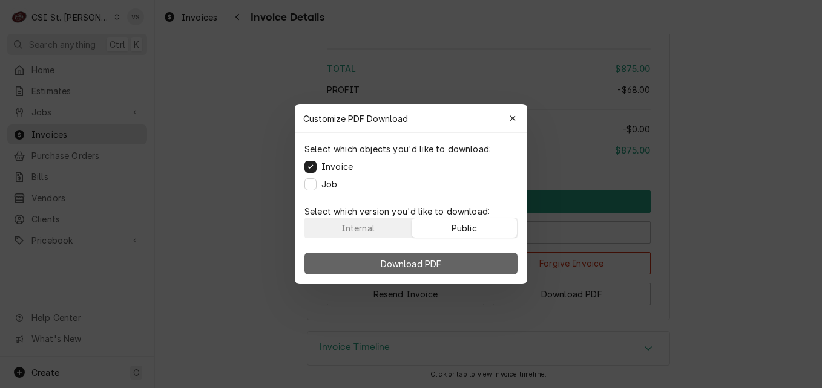
click at [470, 258] on button "Download PDF" at bounding box center [410, 264] width 213 height 22
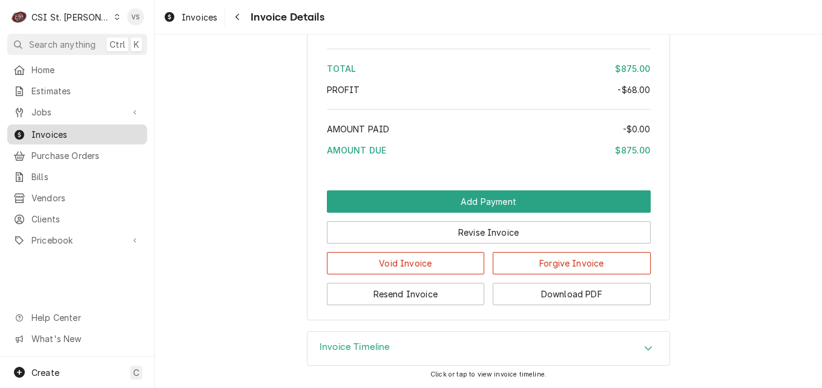
click at [83, 131] on span "Invoices" at bounding box center [86, 134] width 110 height 13
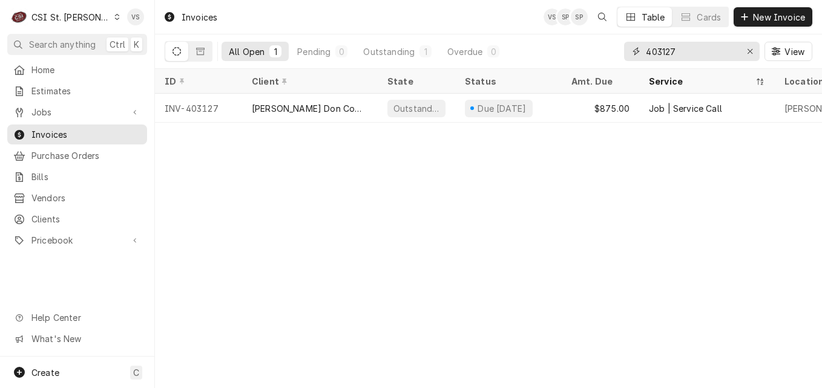
drag, startPoint x: 681, startPoint y: 51, endPoint x: 632, endPoint y: 51, distance: 49.0
click at [632, 51] on div "403127" at bounding box center [692, 51] width 136 height 19
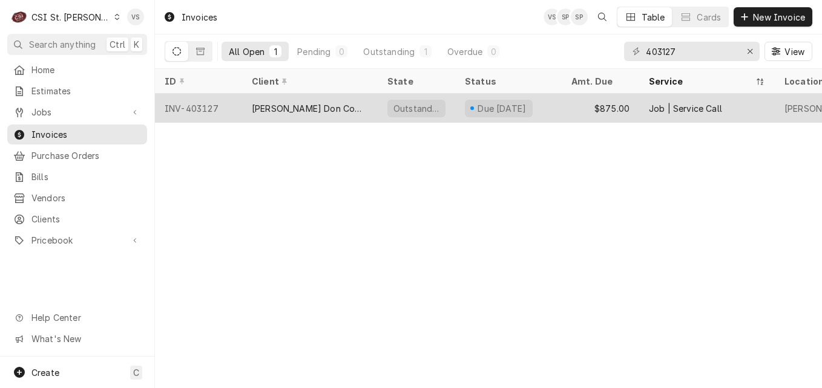
click at [296, 106] on div "[PERSON_NAME] Don Company" at bounding box center [310, 108] width 116 height 13
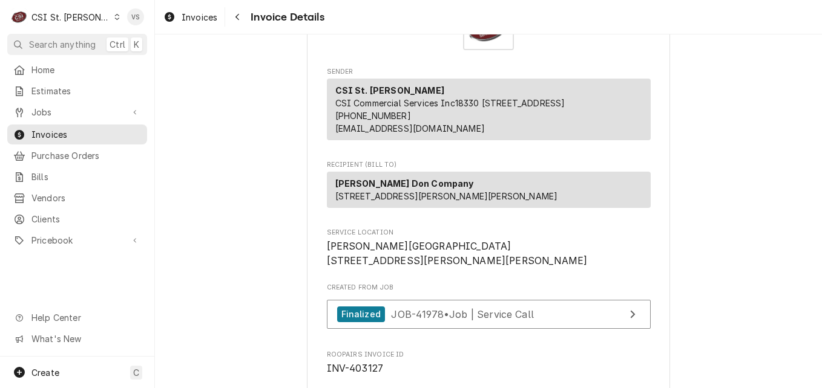
scroll to position [121, 0]
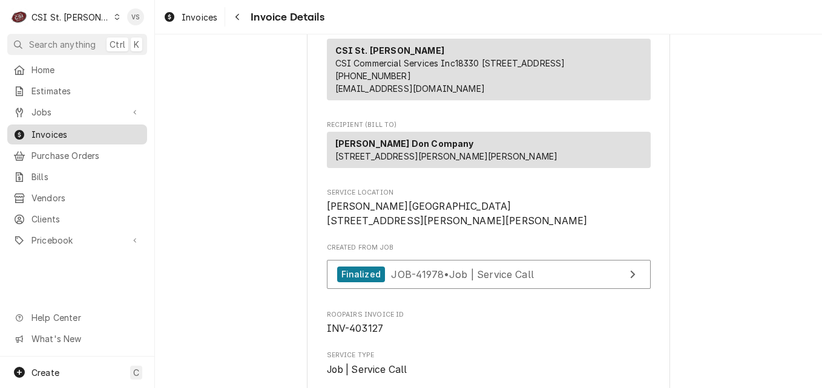
click at [87, 128] on span "Invoices" at bounding box center [86, 134] width 110 height 13
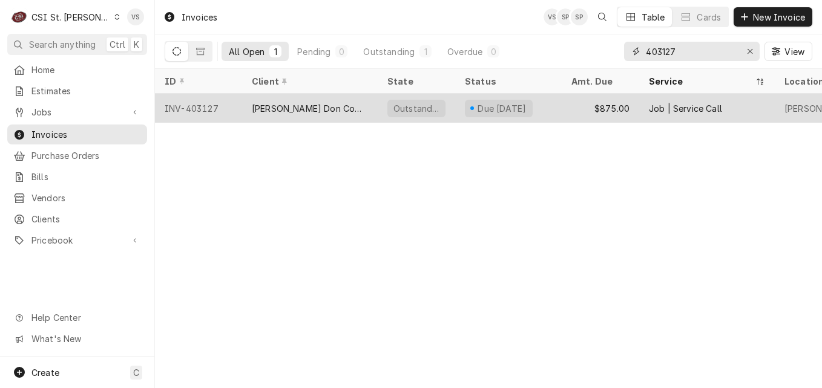
drag, startPoint x: 681, startPoint y: 48, endPoint x: 670, endPoint y: 93, distance: 45.9
click at [663, 52] on input "403127" at bounding box center [691, 51] width 91 height 19
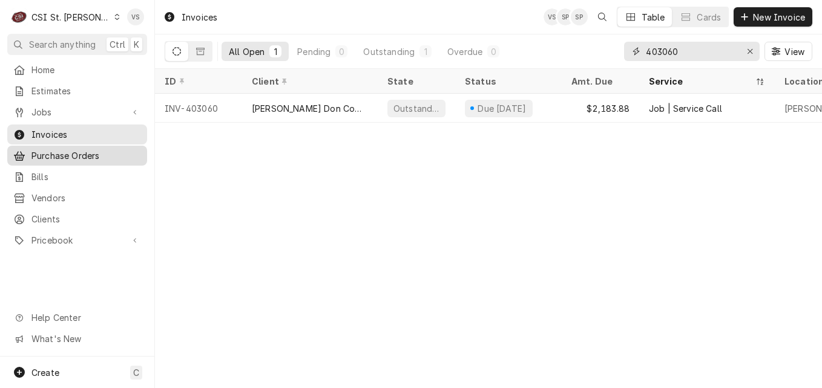
type input "403060"
click at [323, 111] on div "[PERSON_NAME] Don Company" at bounding box center [310, 108] width 116 height 13
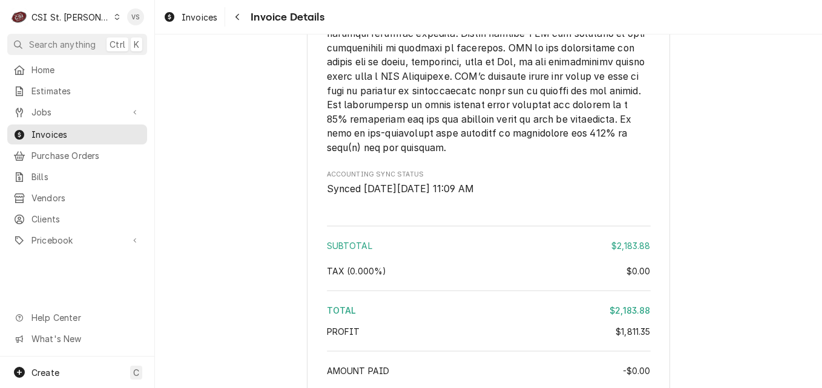
scroll to position [3244, 0]
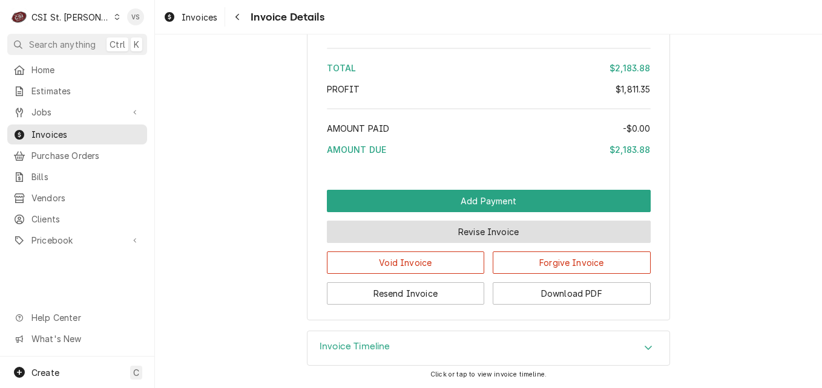
click at [485, 237] on button "Revise Invoice" at bounding box center [489, 232] width 324 height 22
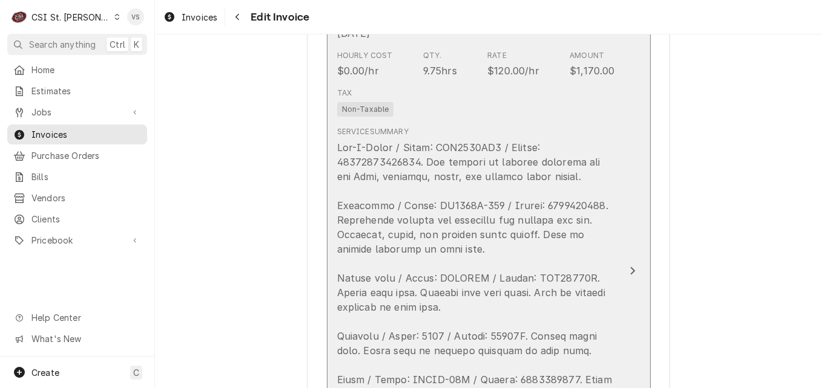
click at [490, 116] on div "Tax Non-Taxable" at bounding box center [476, 102] width 278 height 39
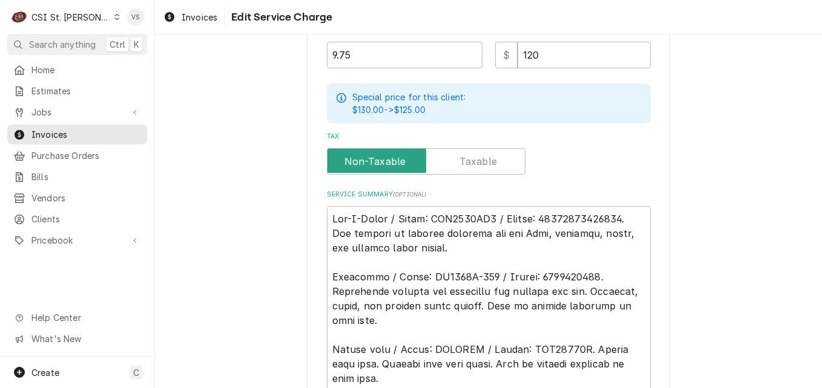
scroll to position [424, 0]
type textarea "x"
type textarea "Ice-O-Matic / Model: ICE0400HA6 / Serial: 15111280010080. Ice machine is gettin…"
paste textarea "7005538426 - 10"
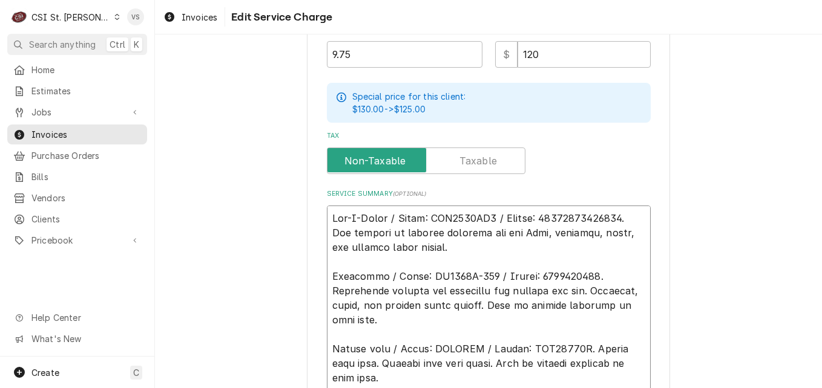
type textarea "x"
type textarea "7005538426 - 10 Ice-O-Matic / Model: ICE0400HA6 / Serial: 15111280010080. Ice m…"
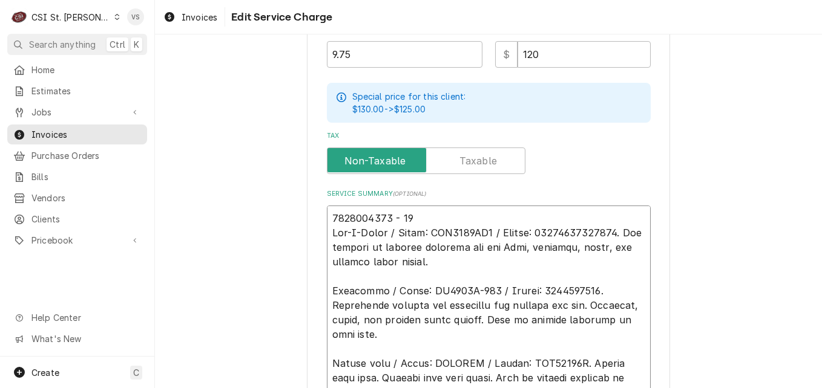
type textarea "x"
type textarea "P7005538426 - 10 Ice-O-Matic / Model: ICE0400HA6 / Serial: 15111280010080. Ice …"
type textarea "x"
type textarea "PO7005538426 - 10 Ice-O-Matic / Model: ICE0400HA6 / Serial: 15111280010080. Ice…"
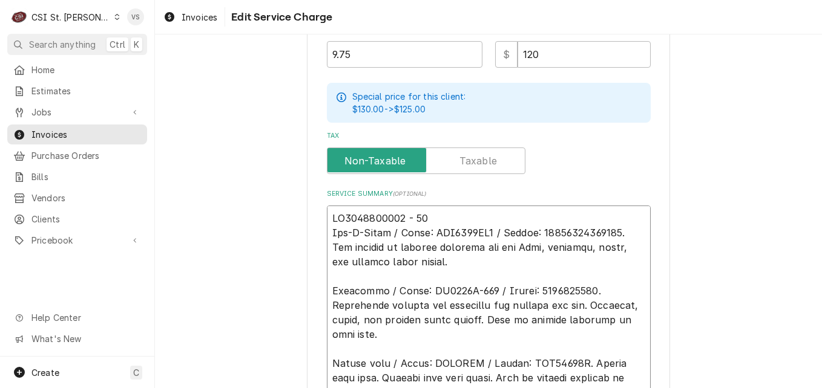
type textarea "x"
type textarea "PO 7005538426 - 10 Ice-O-Matic / Model: ICE0400HA6 / Serial: 15111280010080. Ic…"
type textarea "x"
drag, startPoint x: 432, startPoint y: 219, endPoint x: 326, endPoint y: 218, distance: 105.9
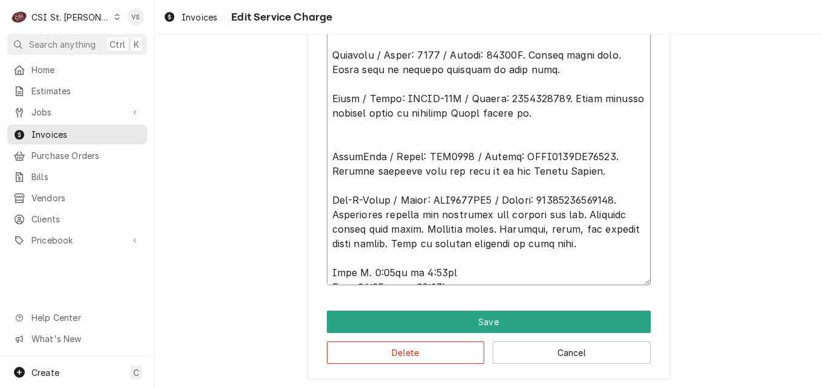
scroll to position [776, 0]
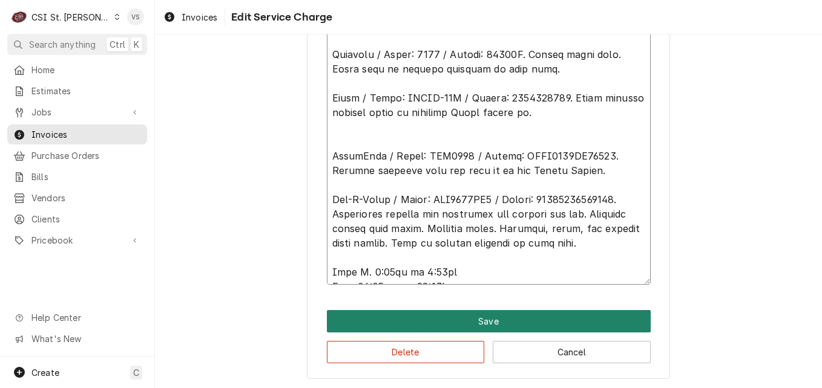
type textarea "PO #7005538426 - 10 Ice-O-Matic / Model: ICE0400HA6 / Serial: 15111280010080. I…"
click at [431, 317] on button "Save" at bounding box center [489, 321] width 324 height 22
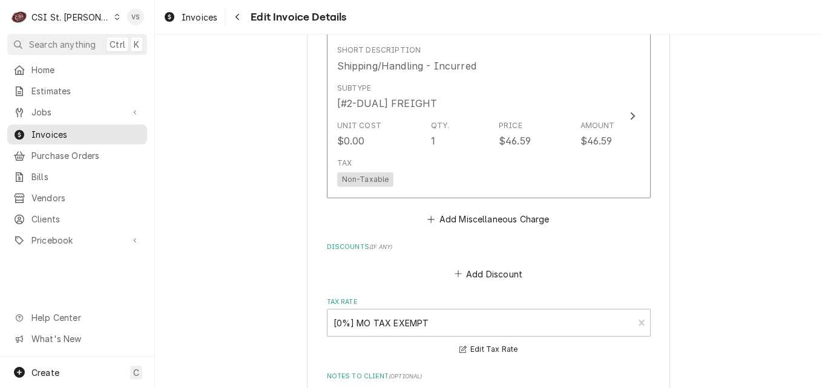
scroll to position [2988, 0]
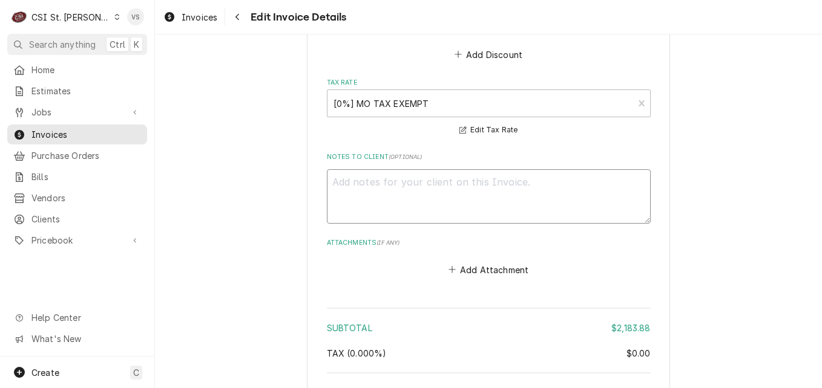
click at [373, 169] on textarea "Notes to Client ( optional )" at bounding box center [489, 196] width 324 height 54
paste textarea "PO #7005538426 - 10"
type textarea "x"
type textarea "PO #7005538426 - 10"
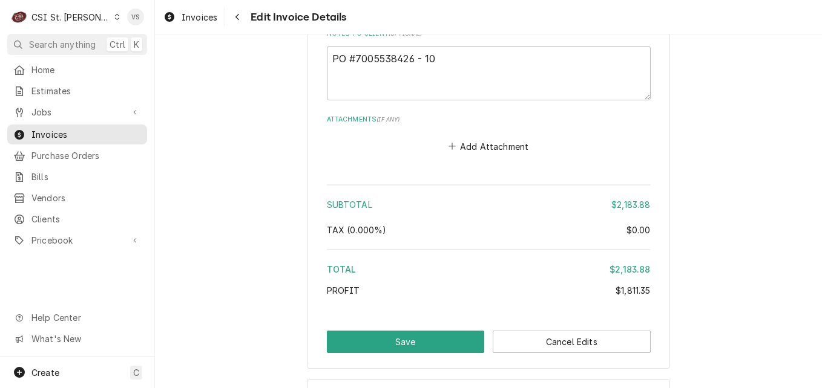
scroll to position [3115, 0]
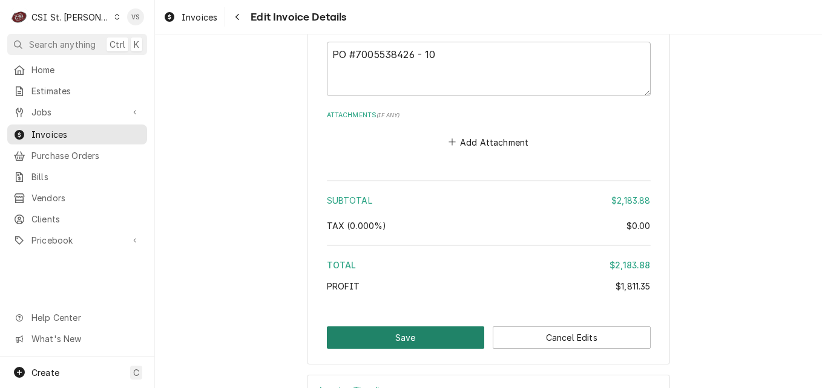
click at [439, 327] on button "Save" at bounding box center [406, 338] width 158 height 22
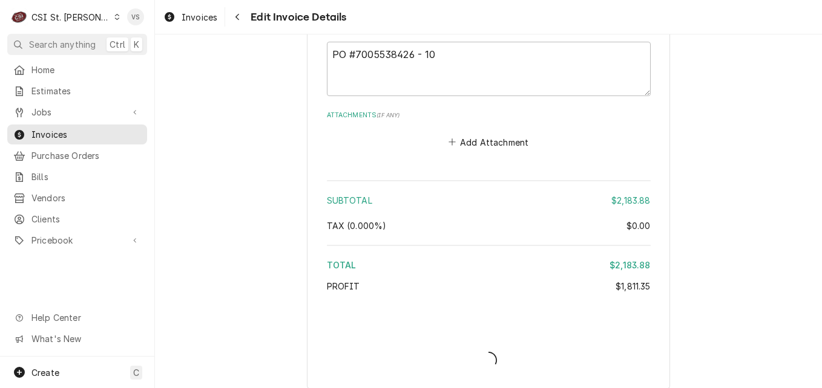
type textarea "x"
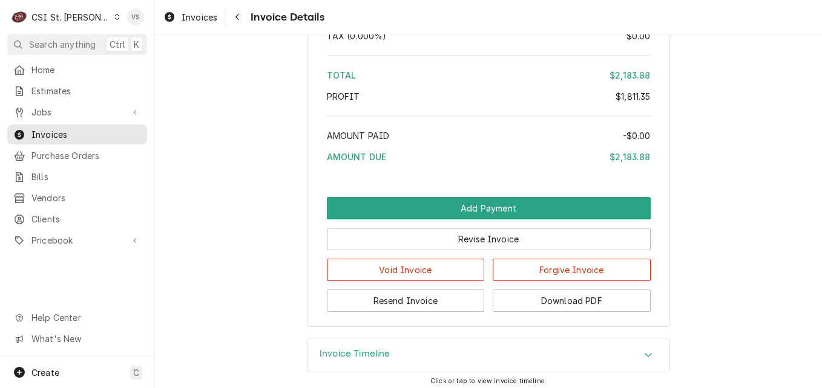
scroll to position [3297, 0]
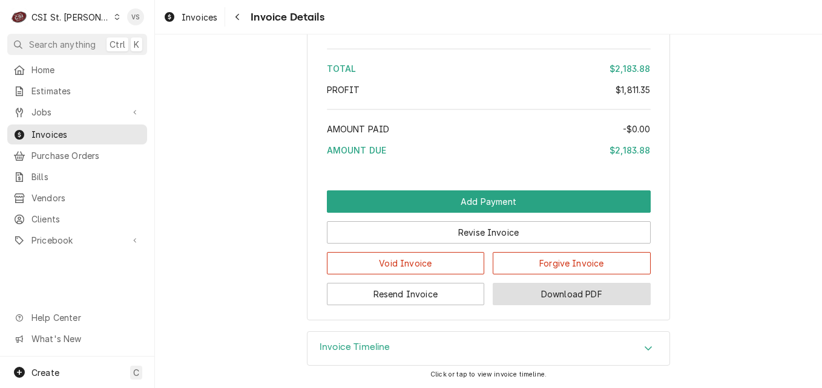
click at [546, 294] on button "Download PDF" at bounding box center [572, 294] width 158 height 22
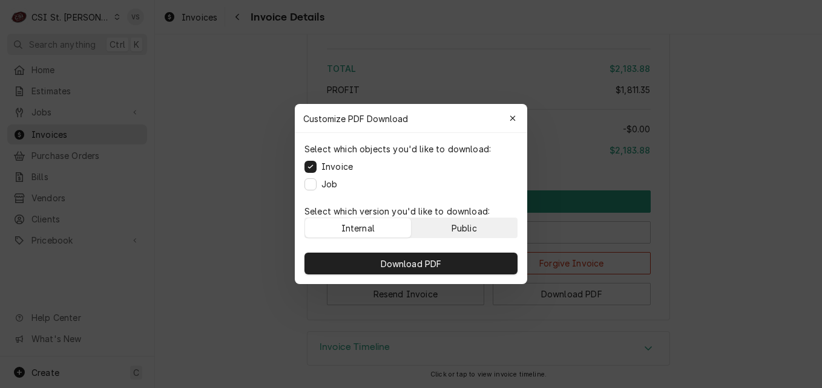
click at [450, 231] on button "Public" at bounding box center [464, 227] width 106 height 19
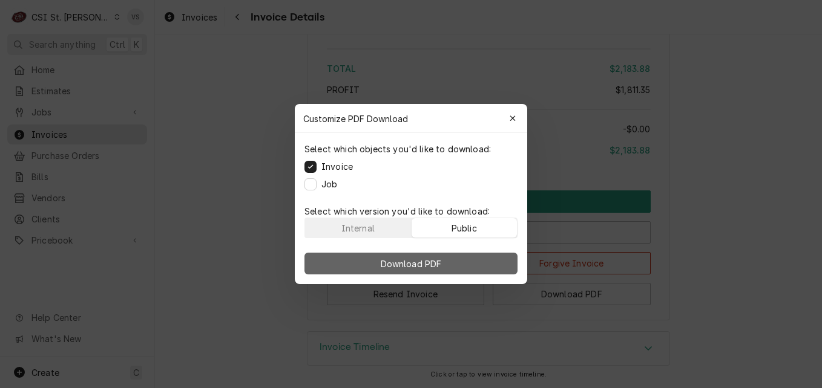
click at [445, 260] on button "Download PDF" at bounding box center [410, 264] width 213 height 22
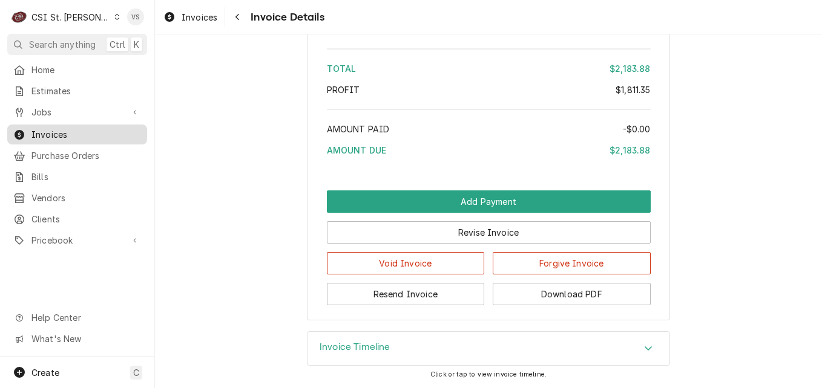
click at [66, 133] on span "Invoices" at bounding box center [86, 134] width 110 height 13
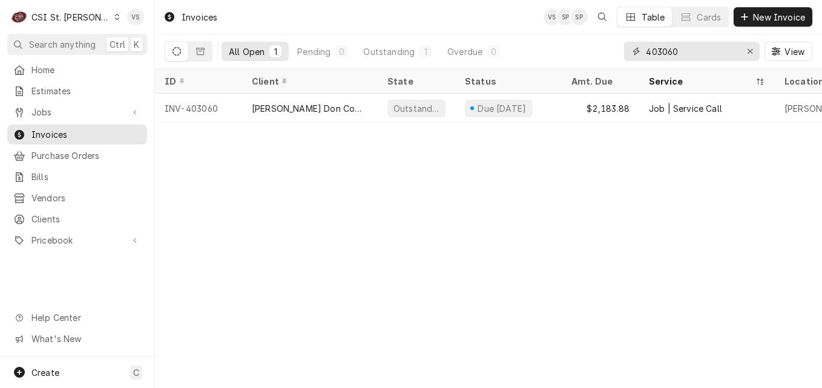
drag, startPoint x: 678, startPoint y: 49, endPoint x: 669, endPoint y: 47, distance: 9.3
click at [659, 51] on input "403060" at bounding box center [691, 51] width 91 height 19
type input "402965"
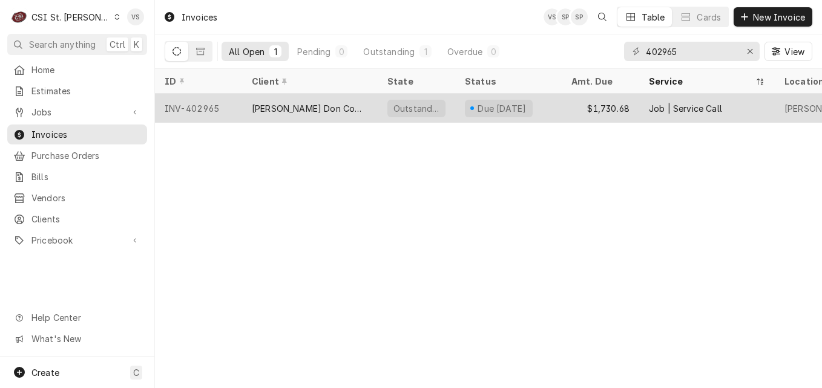
click at [308, 106] on div "[PERSON_NAME] Don Company" at bounding box center [310, 108] width 116 height 13
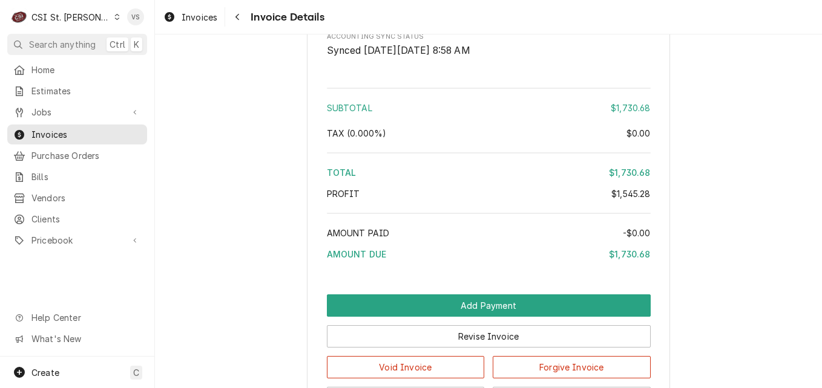
scroll to position [2481, 0]
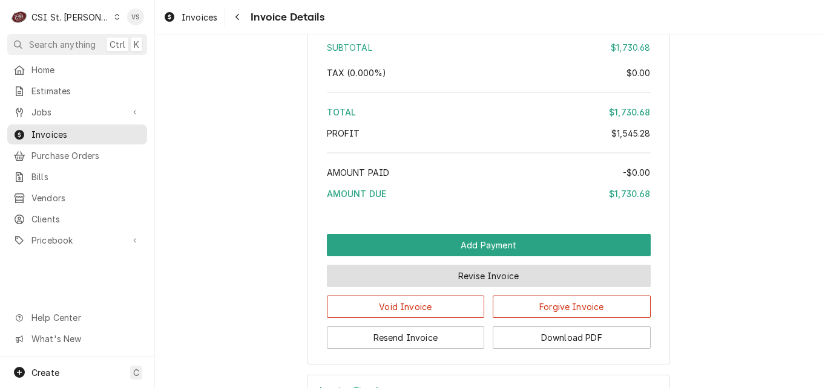
click at [459, 287] on button "Revise Invoice" at bounding box center [489, 276] width 324 height 22
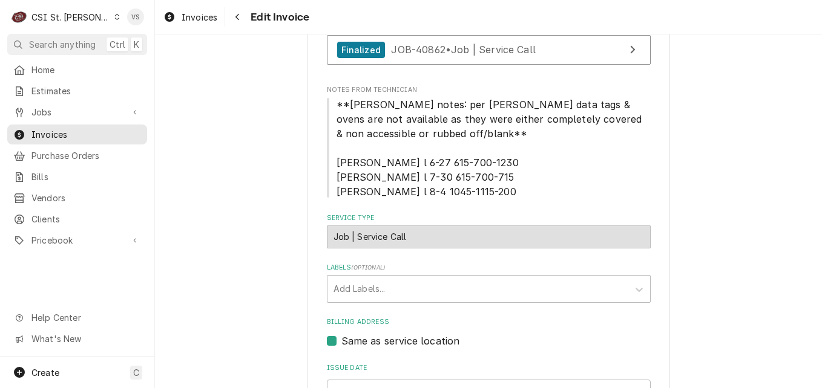
scroll to position [666, 0]
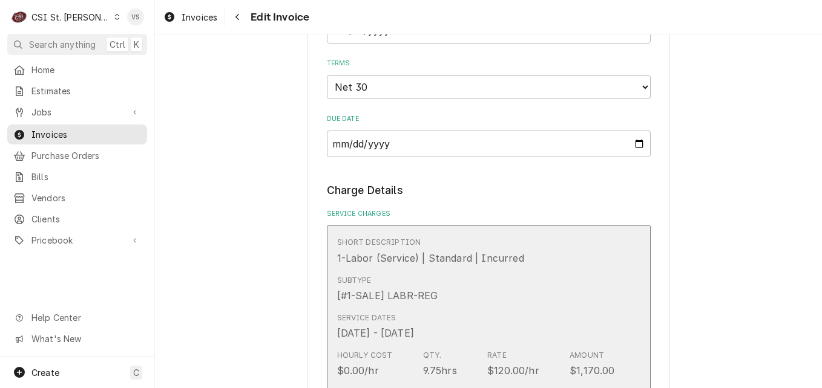
click at [518, 313] on div "Service Dates Jun 26, 2025 - Aug 4, 2025" at bounding box center [476, 327] width 278 height 38
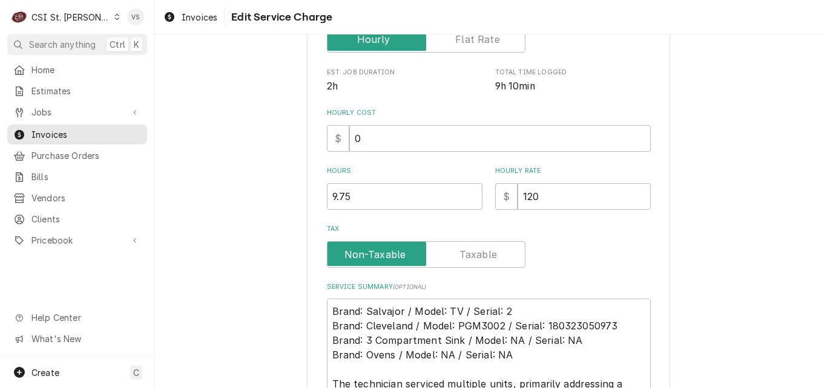
scroll to position [315, 0]
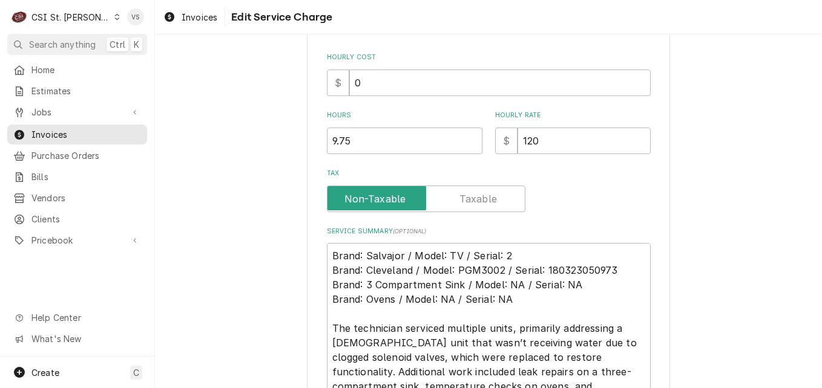
type textarea "x"
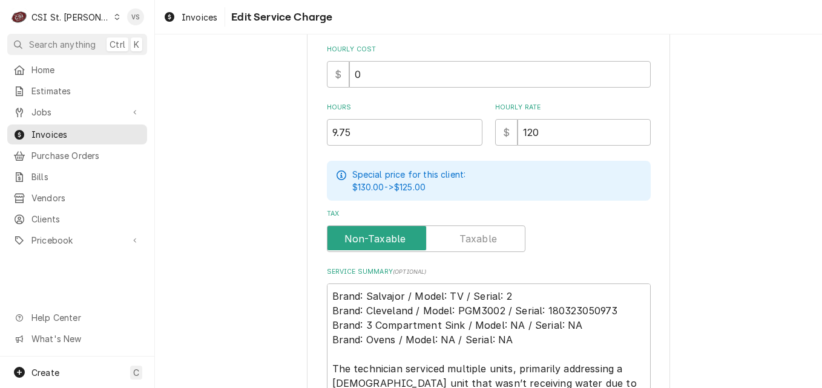
scroll to position [363, 0]
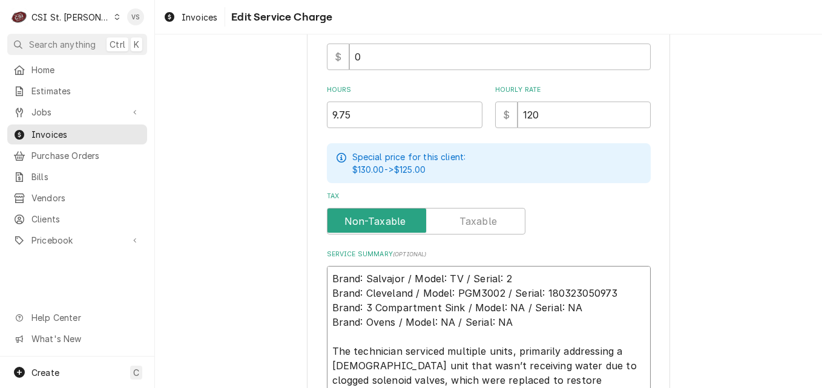
click at [328, 276] on textarea "Brand: Salvajor / Model: TV / Serial: 2 Brand: Cleveland / Model: PGM3002 / Ser…" at bounding box center [489, 387] width 324 height 243
type textarea "Brand: Salvajor / Model: TV / Serial: 2 Brand: Cleveland / Model: PGM3002 / Ser…"
type textarea "x"
type textarea "P Brand: Salvajor / Model: TV / Serial: 2 Brand: Cleveland / Model: PGM3002 / S…"
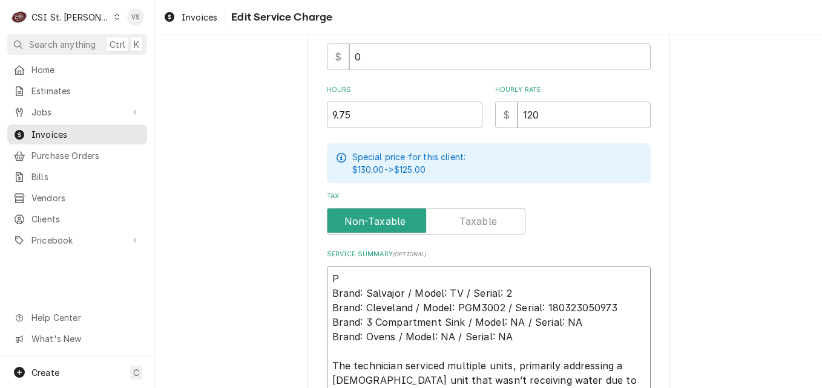
type textarea "x"
type textarea "PO Brand: Salvajor / Model: TV / Serial: 2 Brand: Cleveland / Model: PGM3002 / …"
type textarea "x"
type textarea "PO# Brand: Salvajor / Model: TV / Serial: 2 Brand: Cleveland / Model: PGM3002 /…"
paste textarea "7005534997 - 10"
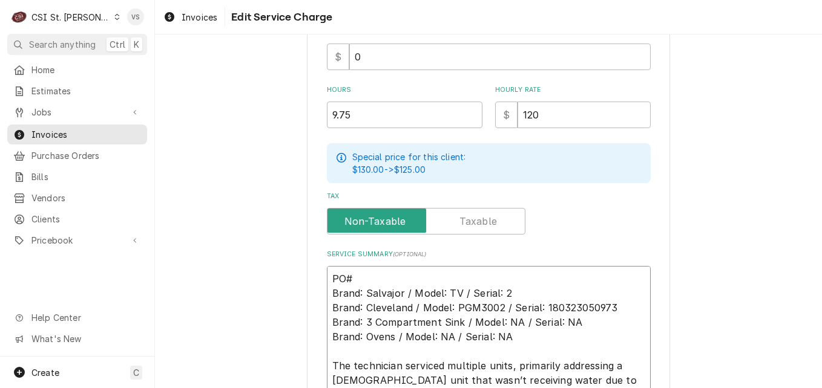
type textarea "x"
type textarea "PO#7005534997 - 10 Brand: Salvajor / Model: TV / Serial: 2 Brand: Cleveland / M…"
click at [342, 277] on textarea "PO#7005534997 - 10 Brand: Salvajor / Model: TV / Serial: 2 Brand: Cleveland / M…" at bounding box center [489, 395] width 324 height 258
type textarea "x"
drag, startPoint x: 327, startPoint y: 278, endPoint x: 428, endPoint y: 280, distance: 101.1
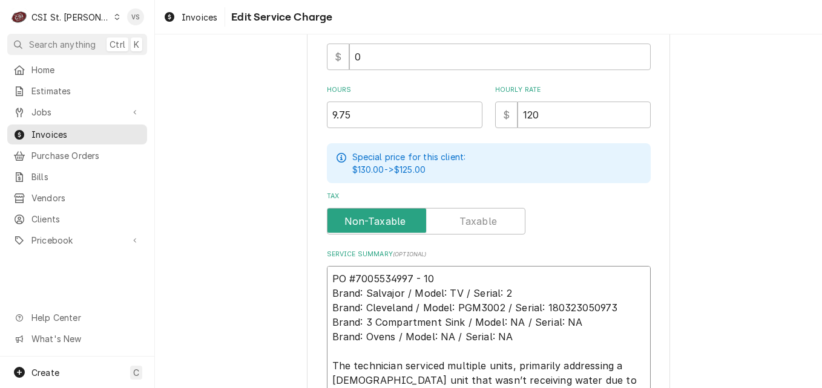
click at [428, 280] on textarea "PO #7005534997 - 10 Brand: Salvajor / Model: TV / Serial: 2 Brand: Cleveland / …" at bounding box center [489, 395] width 324 height 258
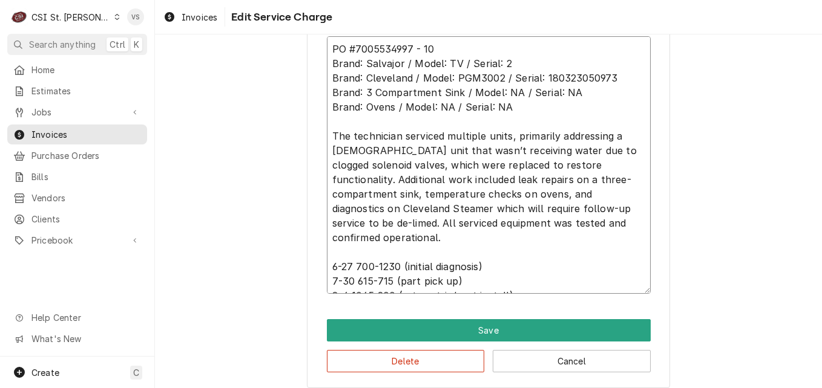
scroll to position [602, 0]
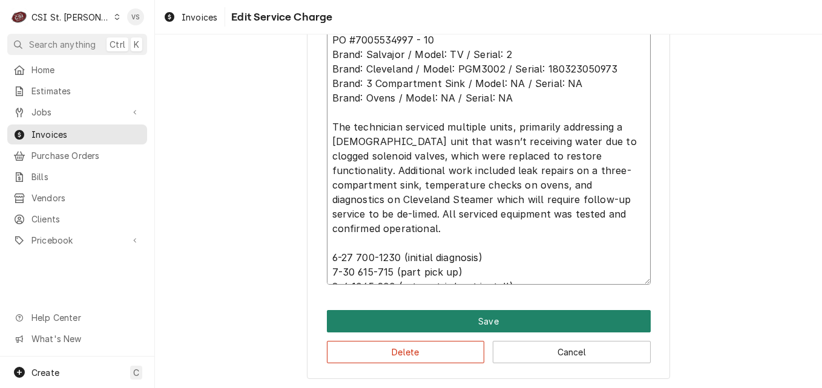
type textarea "PO #7005534997 - 10 Brand: Salvajor / Model: TV / Serial: 2 Brand: Cleveland / …"
click at [423, 324] on button "Save" at bounding box center [489, 321] width 324 height 22
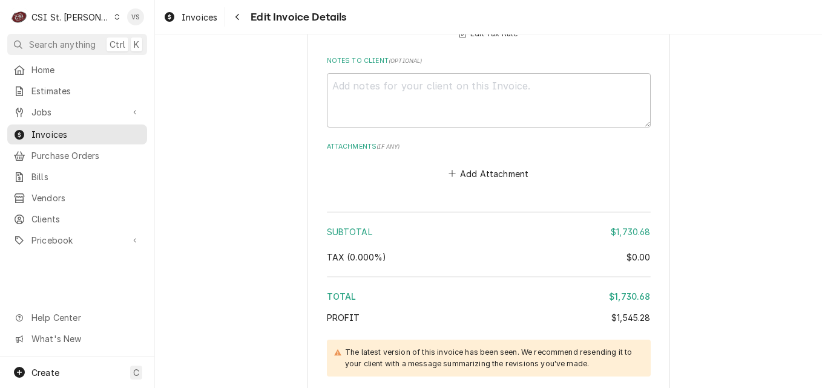
scroll to position [2222, 0]
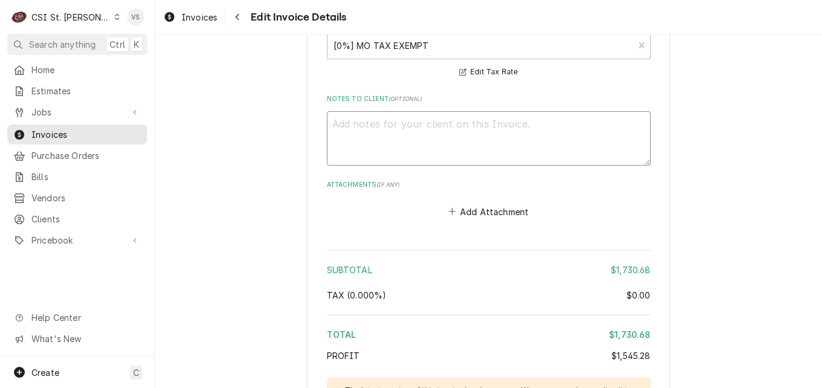
click at [354, 120] on textarea "Notes to Client ( optional )" at bounding box center [489, 138] width 324 height 54
paste textarea "PO #7005534997 - 10"
type textarea "x"
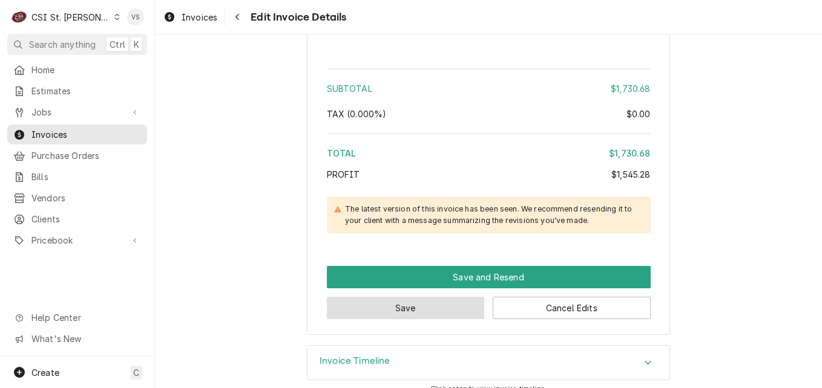
type textarea "PO #7005534997 - 10"
click at [384, 297] on button "Save" at bounding box center [406, 308] width 158 height 22
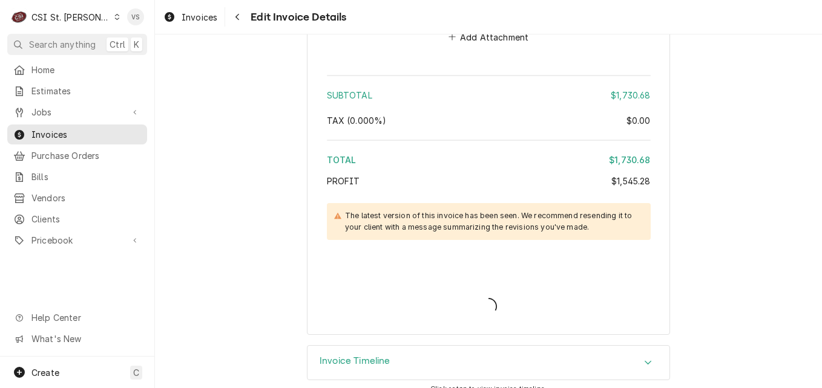
type textarea "x"
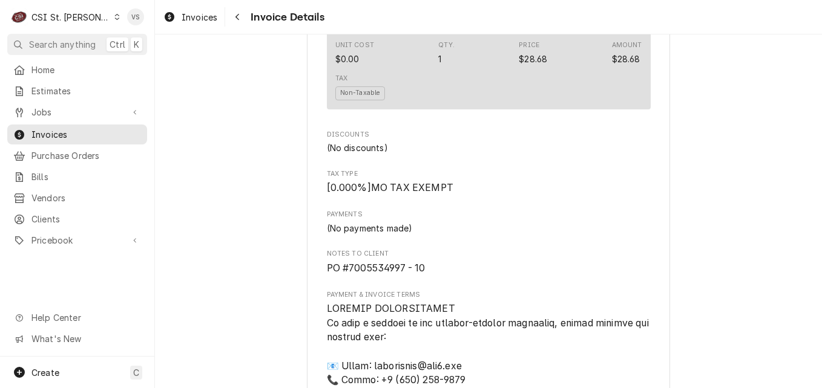
scroll to position [2564, 0]
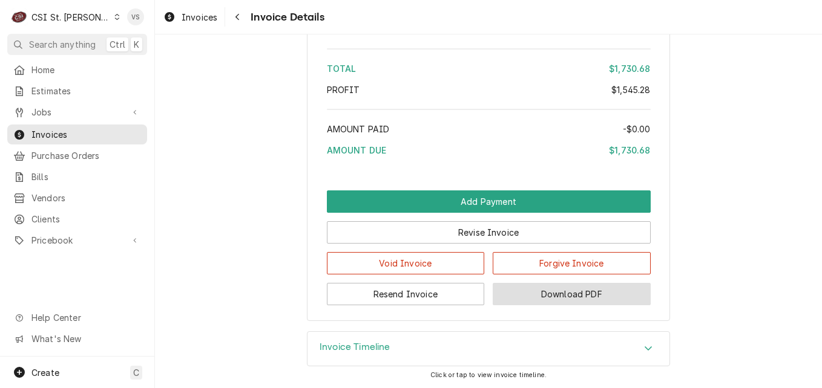
click at [543, 291] on button "Download PDF" at bounding box center [572, 294] width 158 height 22
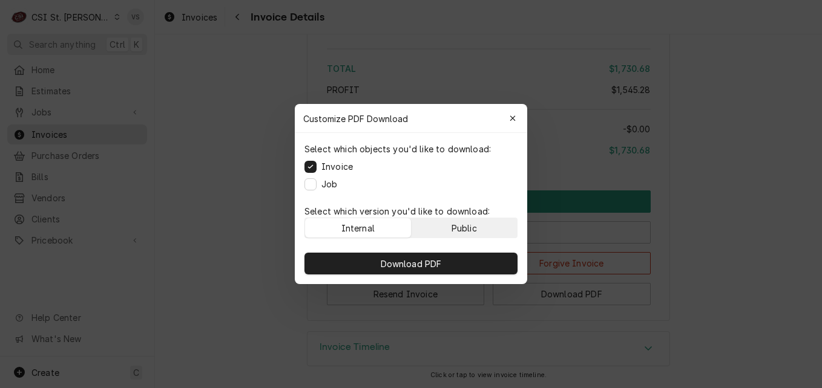
click at [472, 229] on div "Public" at bounding box center [463, 228] width 25 height 13
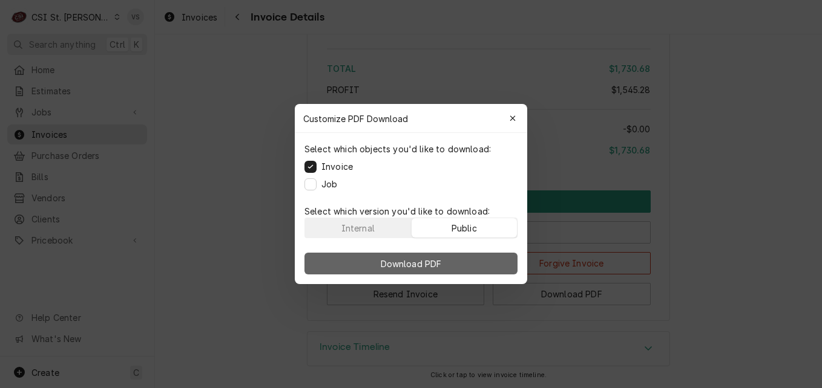
click at [465, 260] on button "Download PDF" at bounding box center [410, 264] width 213 height 22
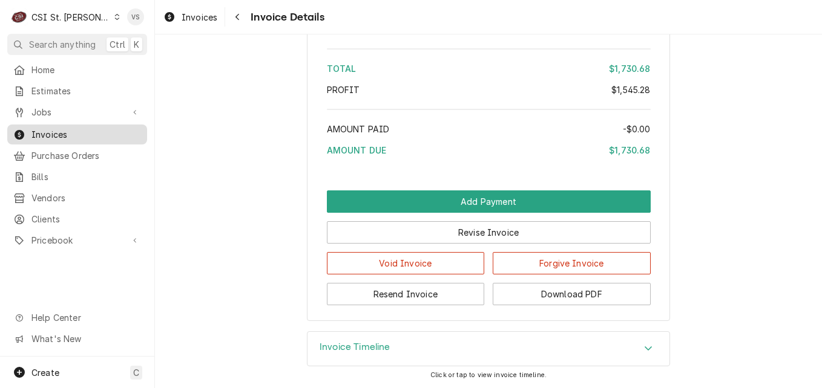
click at [87, 133] on span "Invoices" at bounding box center [86, 134] width 110 height 13
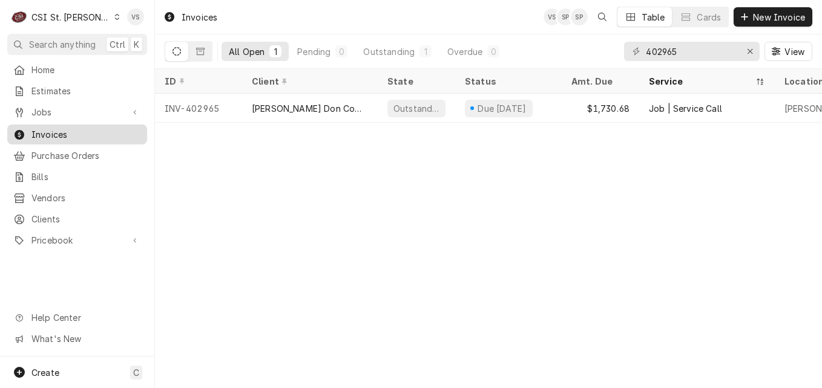
click at [88, 134] on span "Invoices" at bounding box center [86, 134] width 110 height 13
drag, startPoint x: 683, startPoint y: 50, endPoint x: 671, endPoint y: 51, distance: 12.2
click at [671, 51] on div "C CSI St. [PERSON_NAME] VS Search anything Ctrl K Home Estimates Jobs Jobs Job …" at bounding box center [411, 194] width 822 height 388
click at [677, 51] on input "402965" at bounding box center [691, 51] width 91 height 19
click at [658, 50] on input "402965" at bounding box center [691, 51] width 91 height 19
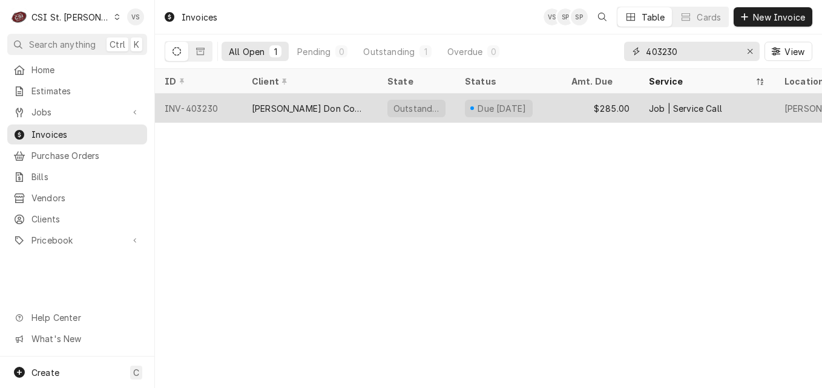
type input "403230"
click at [330, 109] on div "[PERSON_NAME] Don Company" at bounding box center [310, 108] width 116 height 13
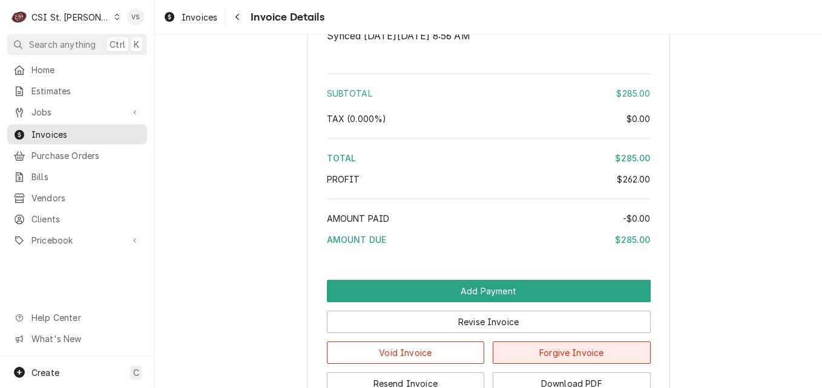
scroll to position [2034, 0]
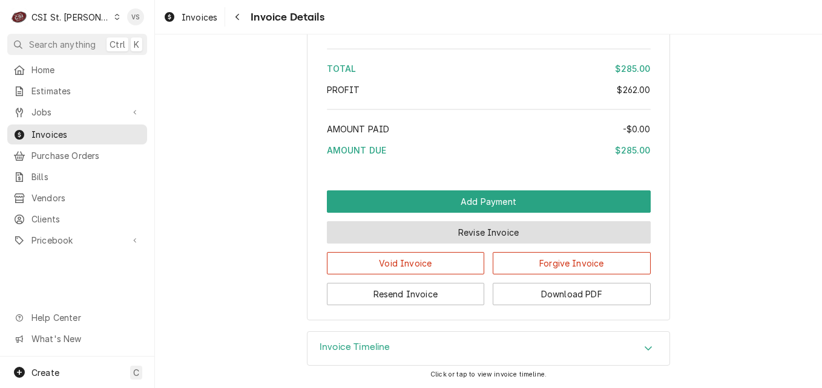
click at [477, 238] on button "Revise Invoice" at bounding box center [489, 232] width 324 height 22
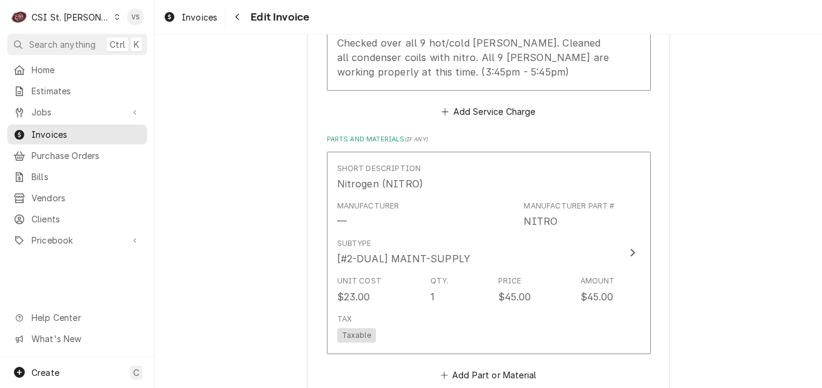
scroll to position [908, 0]
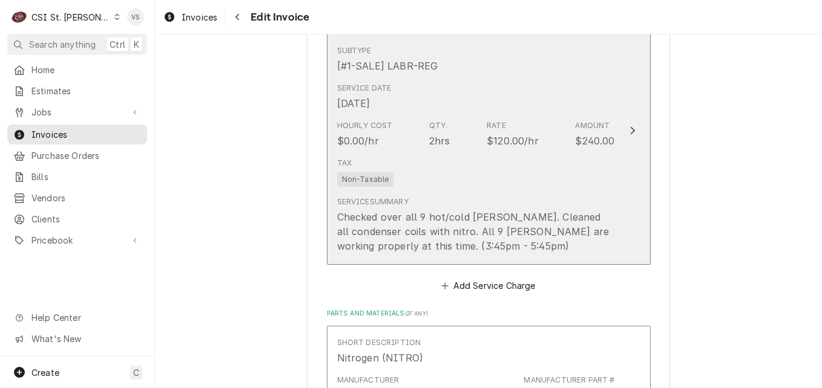
click at [490, 93] on div "Service Date [DATE]" at bounding box center [476, 97] width 278 height 38
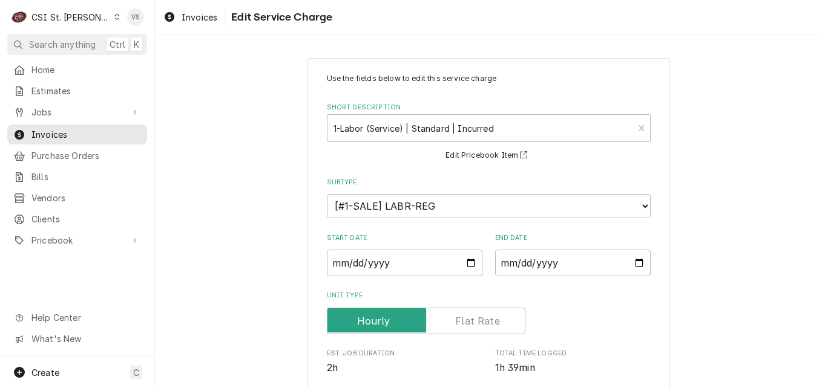
scroll to position [363, 0]
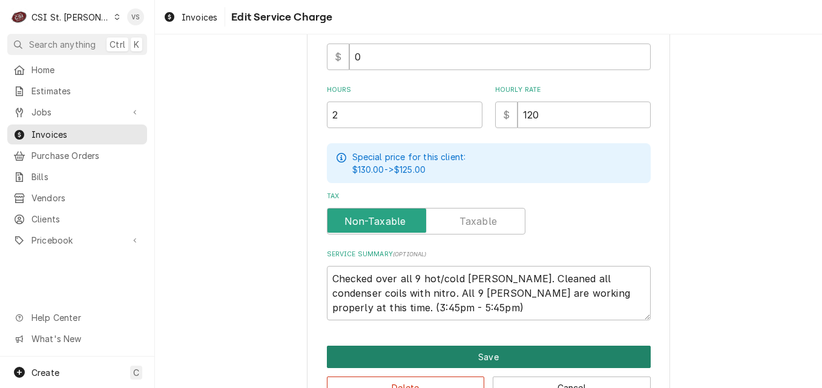
click at [426, 352] on button "Save" at bounding box center [489, 357] width 324 height 22
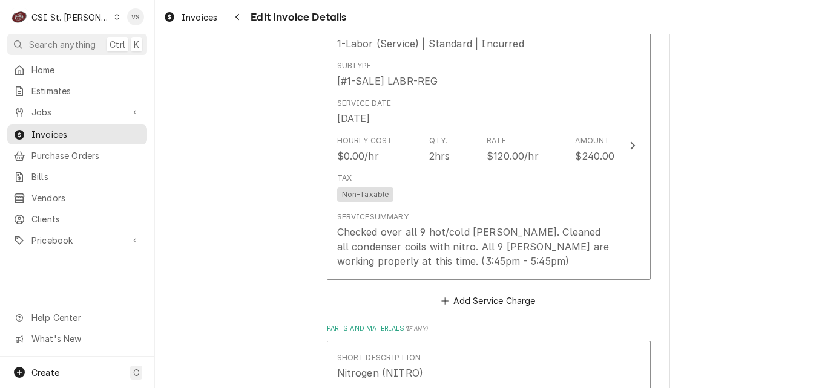
scroll to position [893, 0]
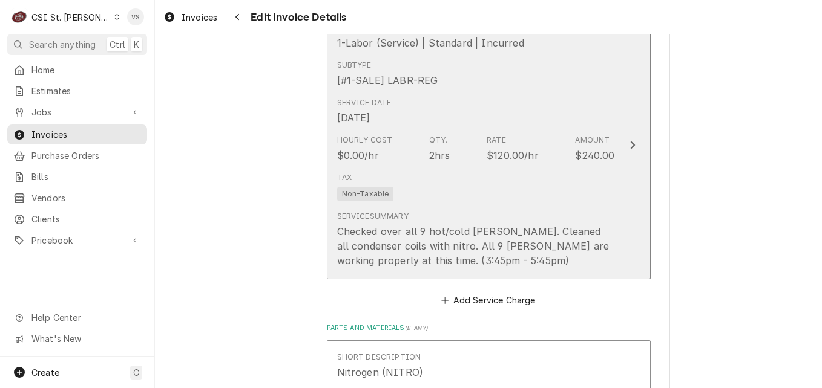
click at [490, 93] on div "Service Date [DATE]" at bounding box center [476, 112] width 278 height 38
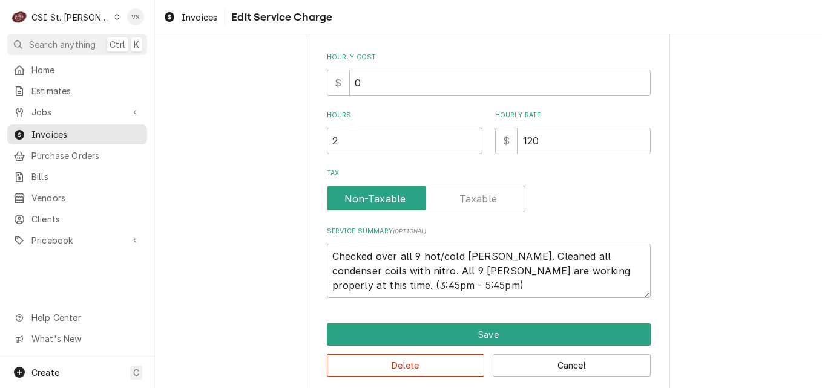
scroll to position [315, 0]
type textarea "x"
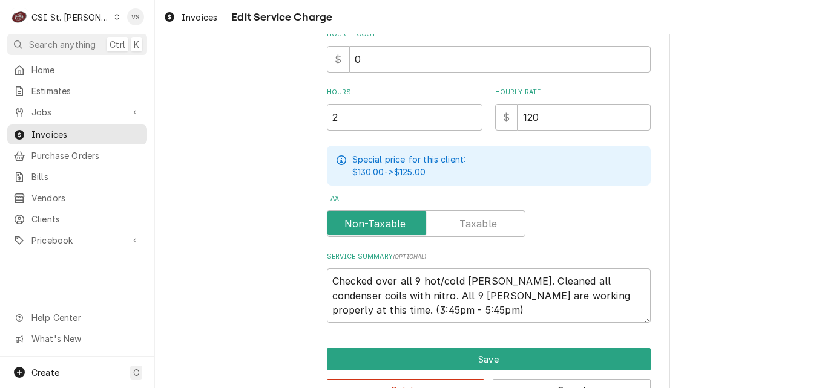
scroll to position [399, 0]
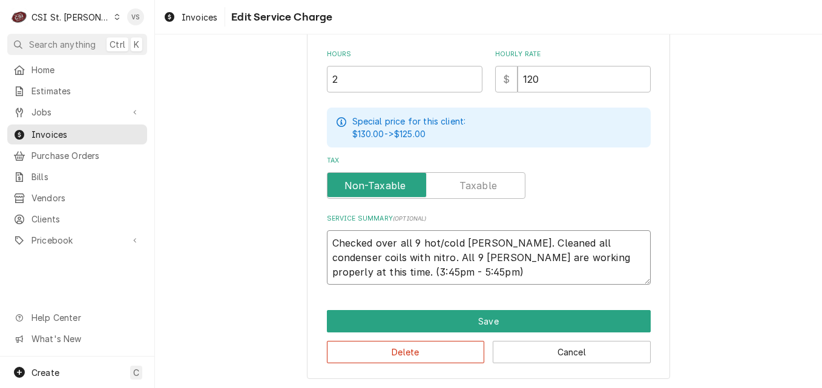
click at [327, 239] on textarea "Checked over all 9 hot/cold [PERSON_NAME]. Cleaned all condenser coils with nit…" at bounding box center [489, 258] width 324 height 54
type textarea "Checked over all 9 hot/cold [PERSON_NAME]. Cleaned all condenser coils with nit…"
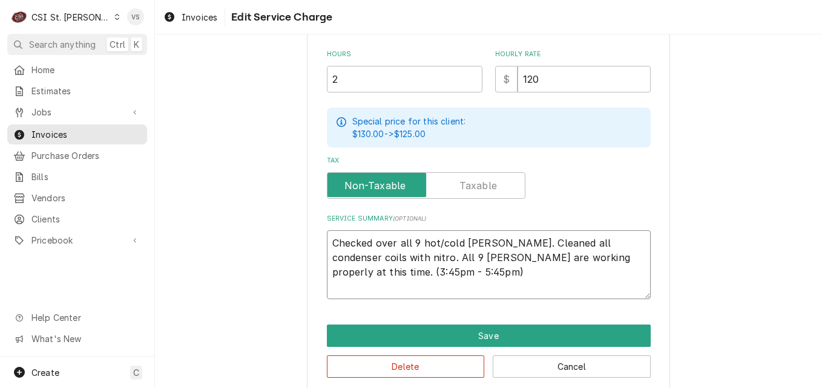
type textarea "x"
type textarea "P Checked over all 9 hot/cold [PERSON_NAME]. Cleaned all condenser coils with n…"
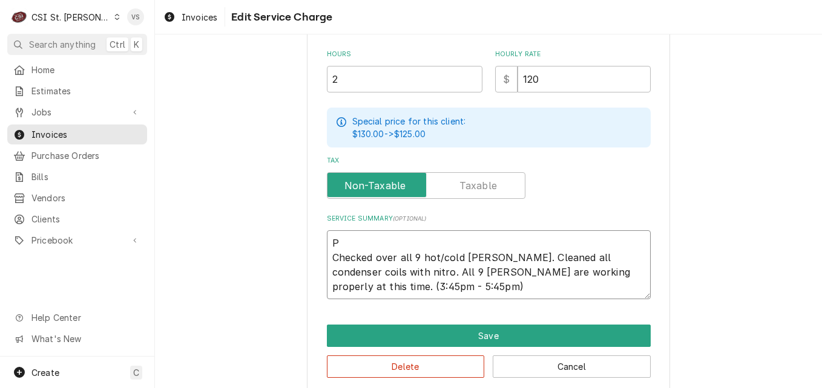
type textarea "x"
type textarea "PO Checked over all 9 hot/cold [PERSON_NAME]. Cleaned all condenser coils with …"
type textarea "x"
type textarea "PO Checked over all 9 hot/cold [PERSON_NAME]. Cleaned all condenser coils with …"
type textarea "x"
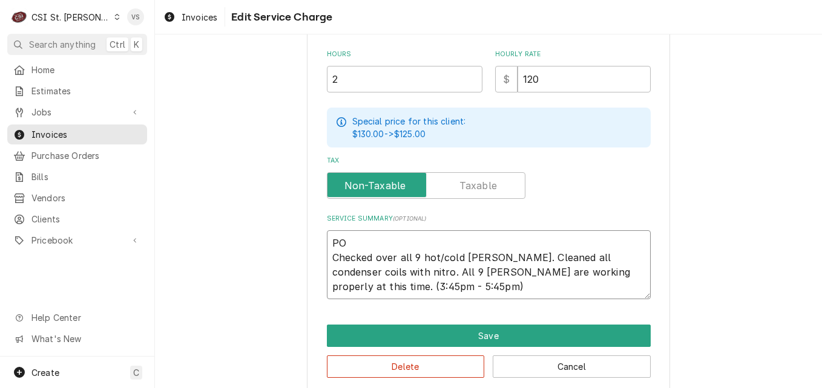
type textarea "PO # Checked over all 9 hot/cold wells. Cleaned all condenser coils with nitro.…"
paste textarea "7005534987 - 10"
type textarea "x"
drag, startPoint x: 326, startPoint y: 240, endPoint x: 431, endPoint y: 242, distance: 105.9
click at [431, 242] on textarea "PO #7005534987 - 10 Checked over all 9 hot/cold [PERSON_NAME]. Cleaned all cond…" at bounding box center [489, 265] width 324 height 69
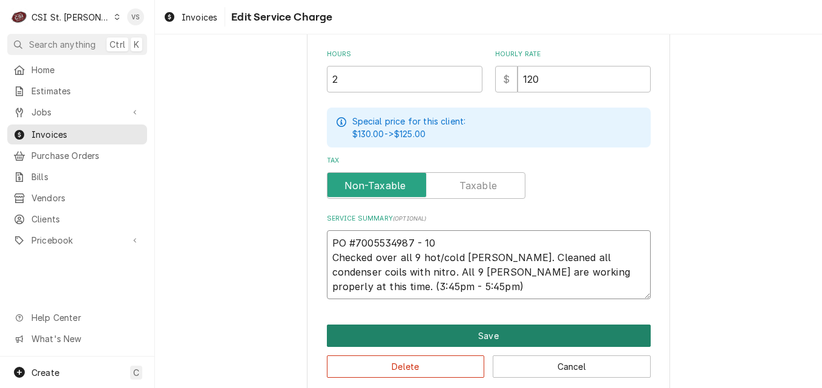
type textarea "PO #7005534987 - 10 Checked over all 9 hot/cold [PERSON_NAME]. Cleaned all cond…"
click at [440, 333] on button "Save" at bounding box center [489, 336] width 324 height 22
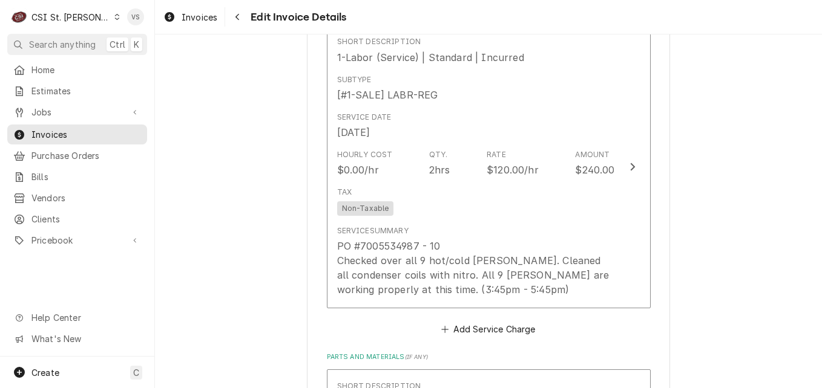
scroll to position [1423, 0]
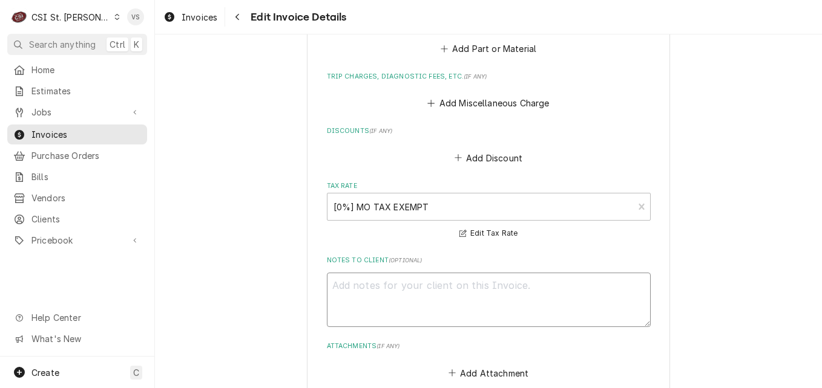
click at [379, 279] on textarea "Notes to Client ( optional )" at bounding box center [489, 300] width 324 height 54
paste textarea "PO #7005534987 - 10"
type textarea "x"
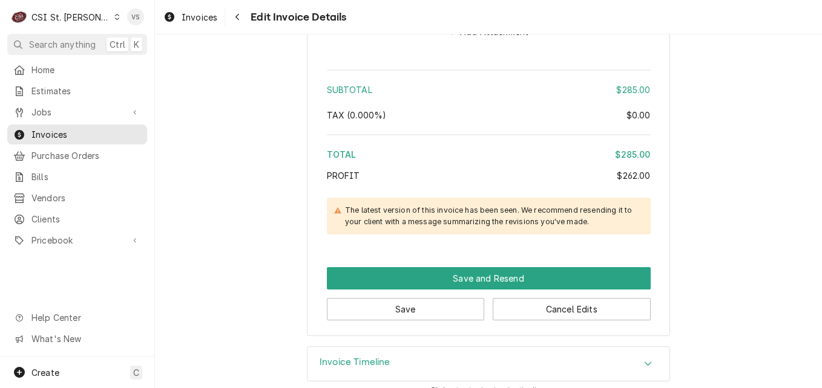
scroll to position [1766, 0]
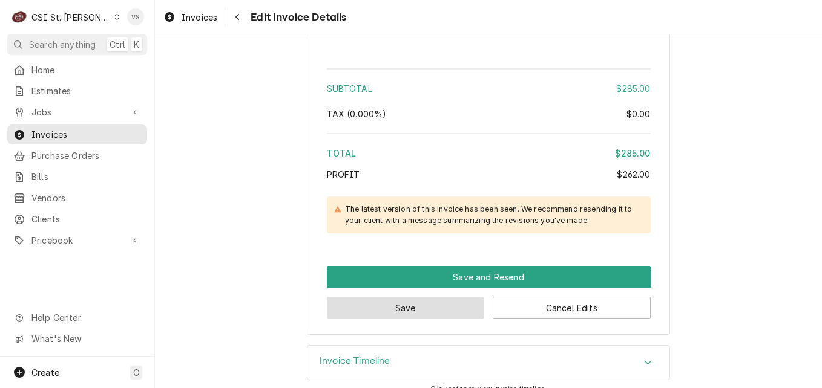
type textarea "PO #7005534987 - 10"
click at [422, 297] on button "Save" at bounding box center [406, 308] width 158 height 22
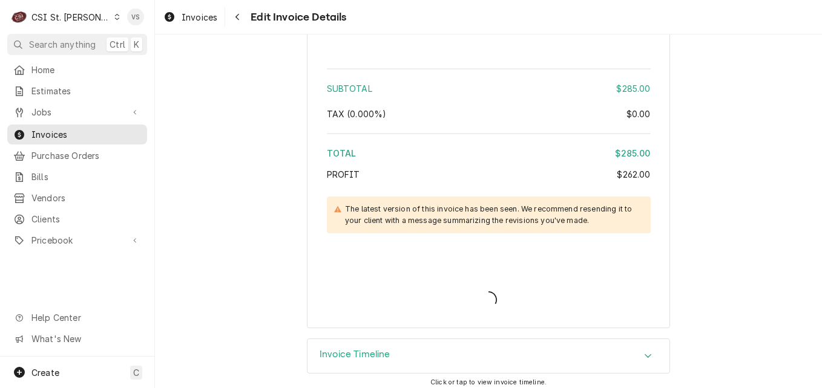
scroll to position [1759, 0]
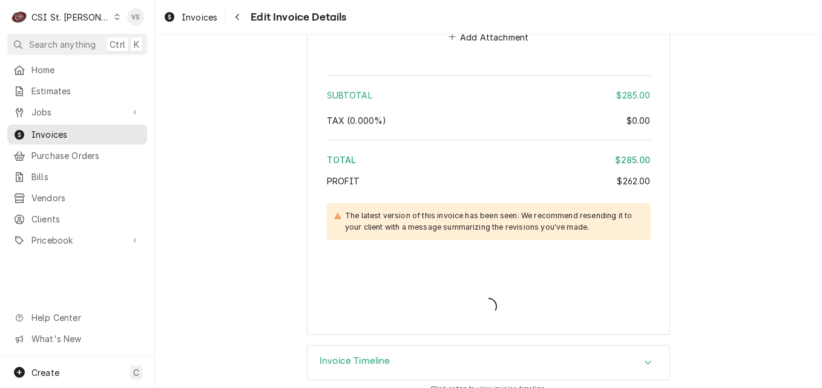
type textarea "x"
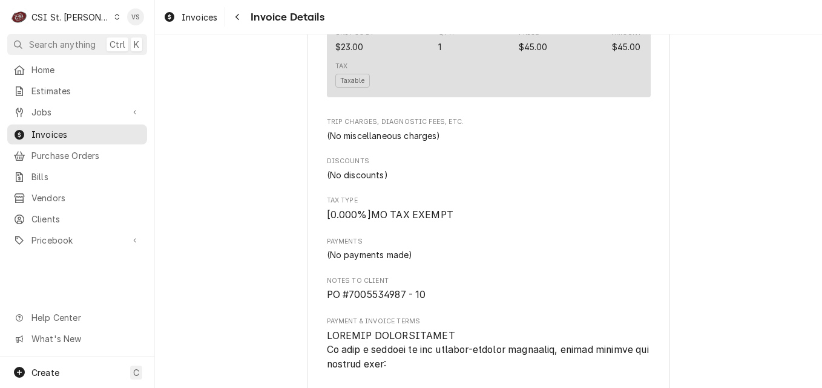
scroll to position [2047, 0]
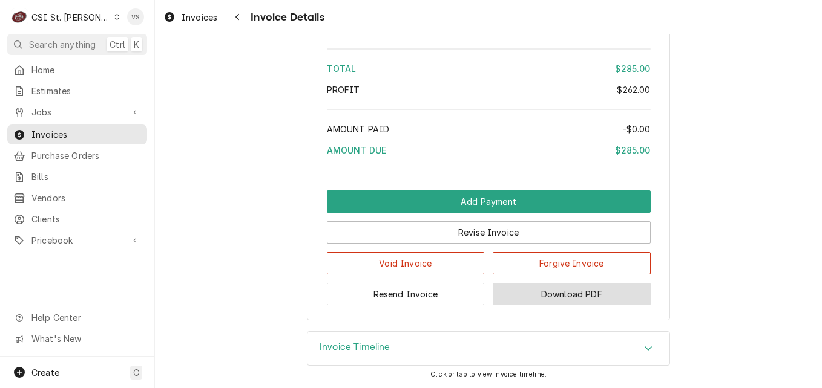
click at [558, 295] on button "Download PDF" at bounding box center [572, 294] width 158 height 22
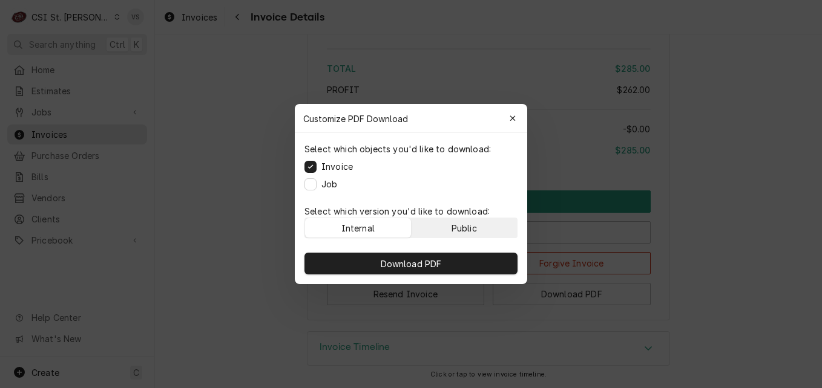
click at [479, 232] on button "Public" at bounding box center [464, 227] width 106 height 19
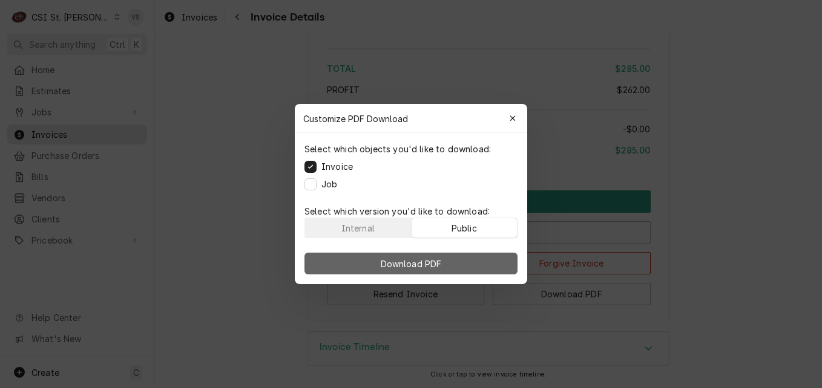
click at [471, 256] on button "Download PDF" at bounding box center [410, 264] width 213 height 22
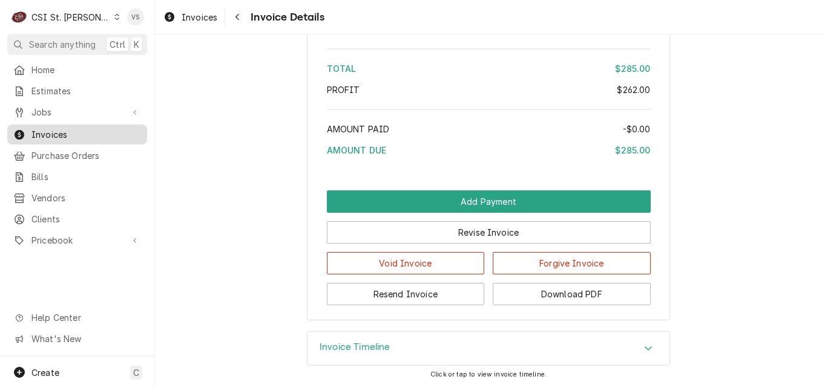
click at [56, 136] on span "Invoices" at bounding box center [86, 134] width 110 height 13
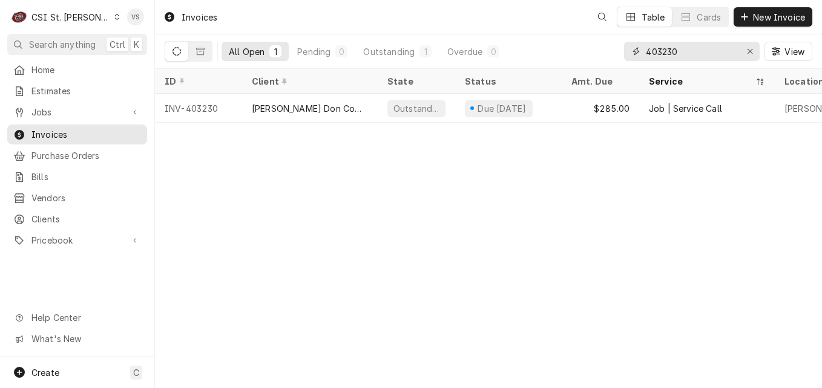
click at [686, 52] on input "403230" at bounding box center [691, 51] width 91 height 19
type input "403214"
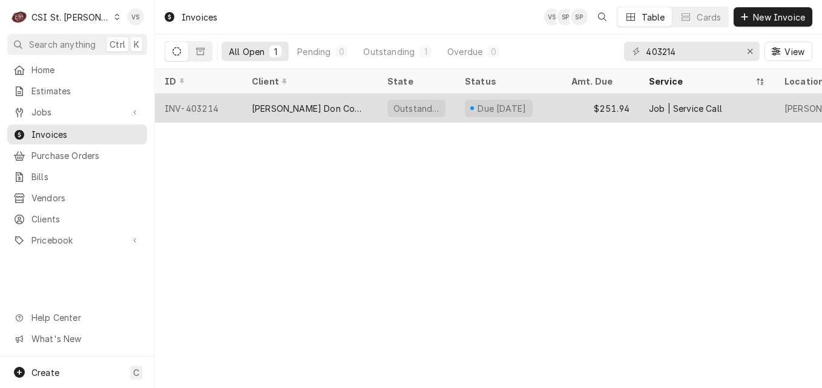
click at [353, 103] on div "[PERSON_NAME] Don Company" at bounding box center [310, 108] width 136 height 29
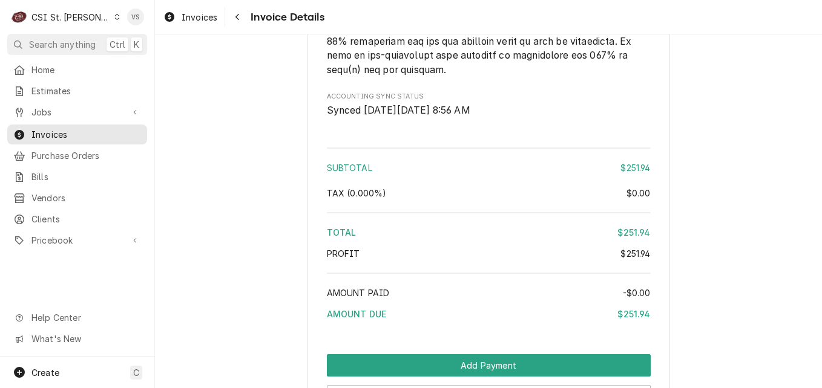
scroll to position [2080, 0]
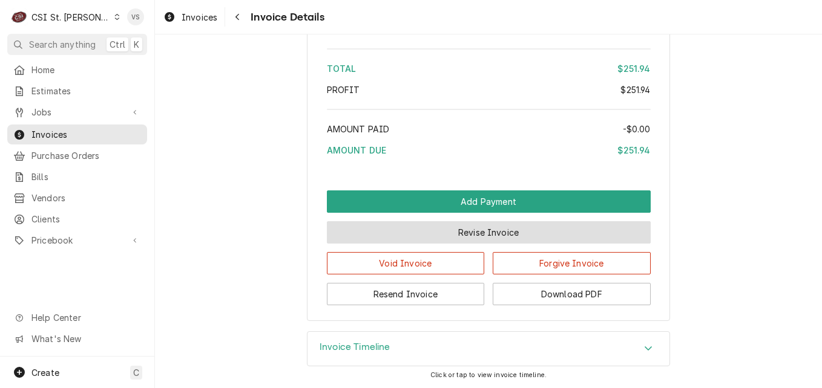
click at [468, 238] on button "Revise Invoice" at bounding box center [489, 232] width 324 height 22
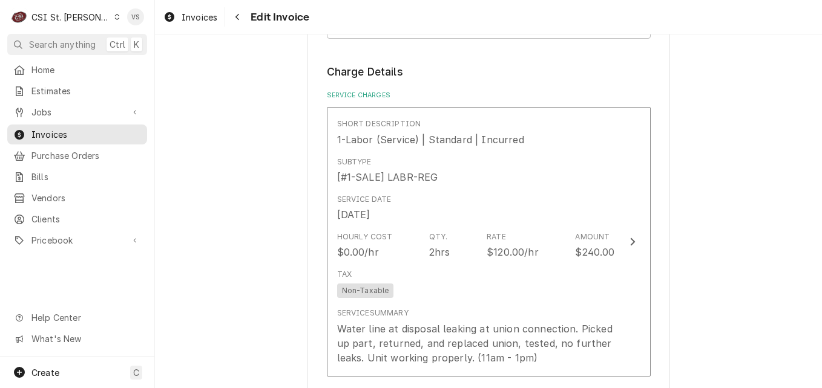
scroll to position [726, 0]
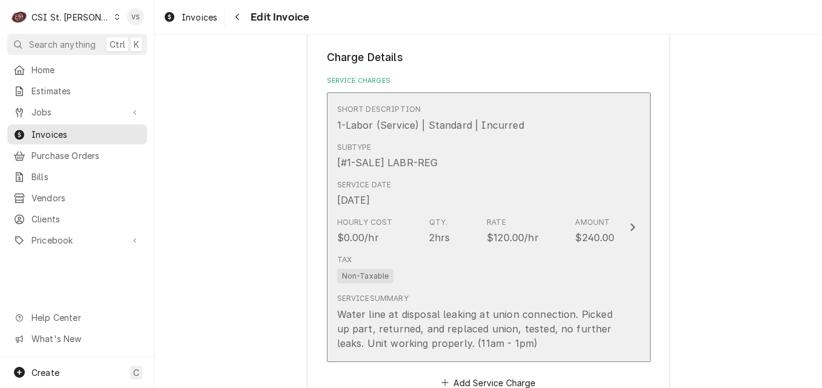
click at [397, 272] on div "Tax Non-Taxable" at bounding box center [476, 269] width 278 height 39
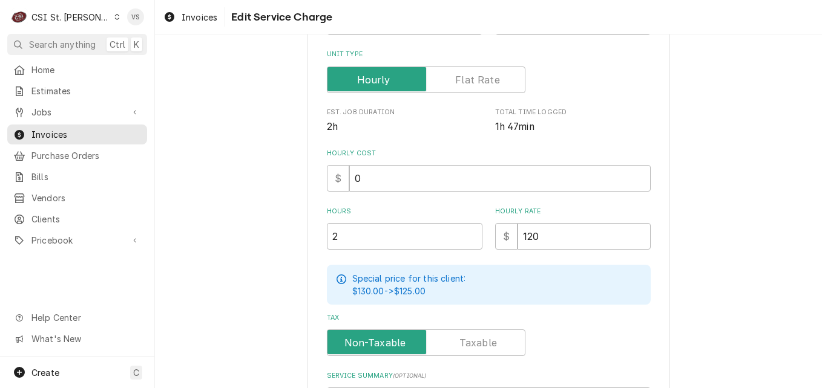
scroll to position [303, 0]
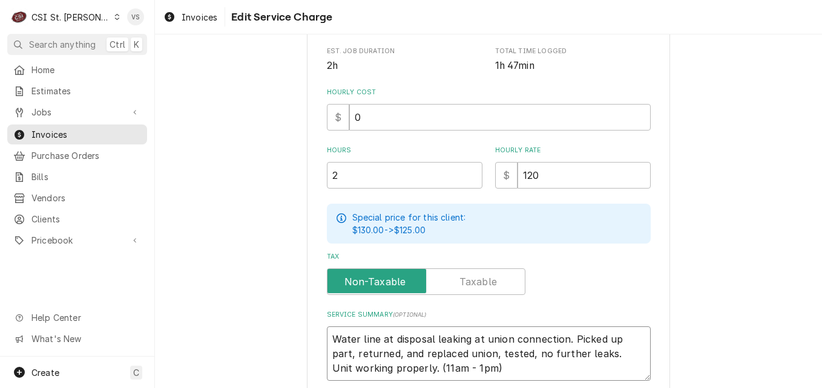
click at [327, 335] on textarea "Water line at disposal leaking at union connection. Picked up part, returned, a…" at bounding box center [489, 354] width 324 height 54
type textarea "x"
type textarea "Water line at disposal leaking at union connection. Picked up part, returned, a…"
click at [327, 335] on textarea "Water line at disposal leaking at union connection. Picked up part, returned, a…" at bounding box center [489, 361] width 324 height 69
type textarea "x"
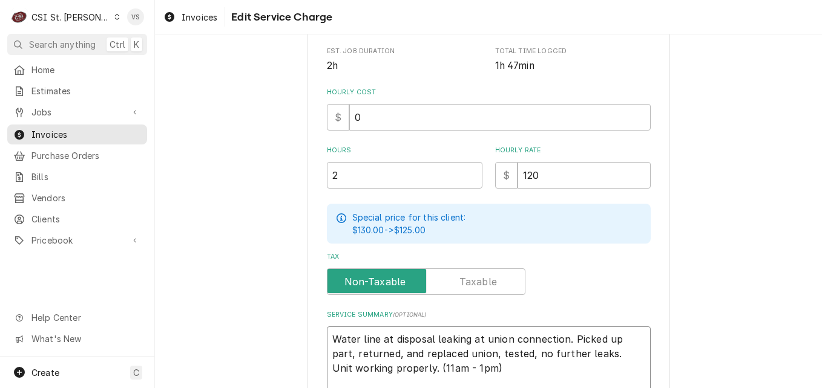
type textarea "P Water line at disposal leaking at union connection. Picked up part, returned,…"
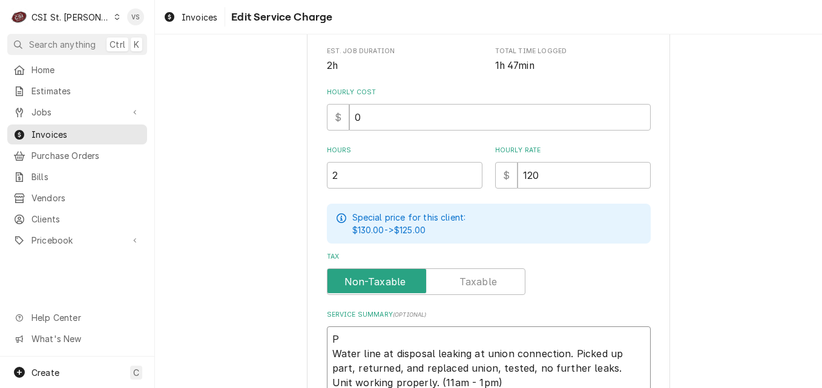
type textarea "x"
type textarea "PO Water line at disposal leaking at union connection. Picked up part, returned…"
type textarea "x"
type textarea "PO Water line at disposal leaking at union connection. Picked up part, returned…"
type textarea "x"
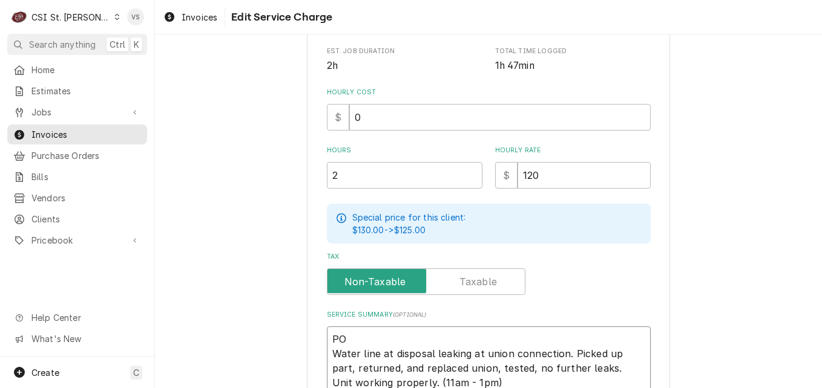
type textarea "PO # Water line at disposal leaking at union connection. Picked up part, return…"
paste textarea "7005534968 - 10"
type textarea "x"
drag, startPoint x: 433, startPoint y: 339, endPoint x: 327, endPoint y: 341, distance: 105.9
click at [327, 341] on textarea "PO #7005534968 - 10 Water line at disposal leaking at union connection. Picked …" at bounding box center [489, 361] width 324 height 69
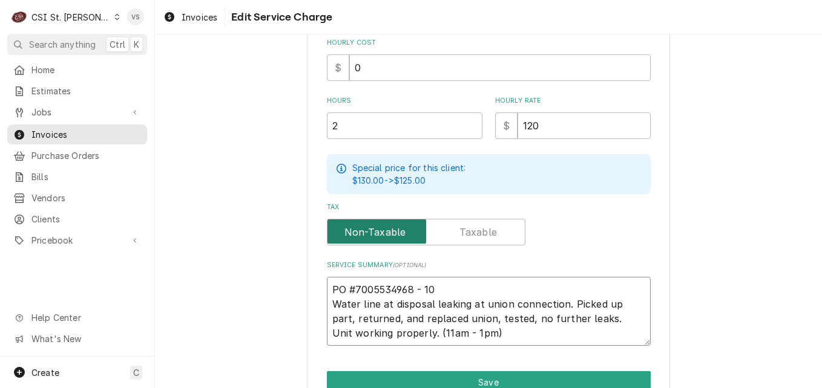
scroll to position [413, 0]
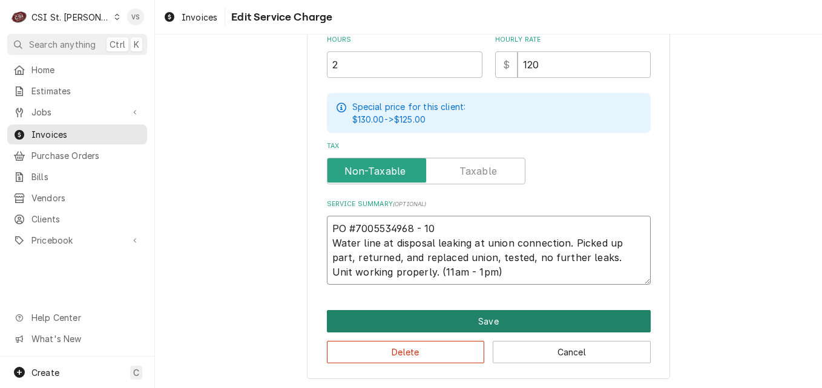
type textarea "PO #7005534968 - 10 Water line at disposal leaking at union connection. Picked …"
click at [391, 319] on button "Save" at bounding box center [489, 321] width 324 height 22
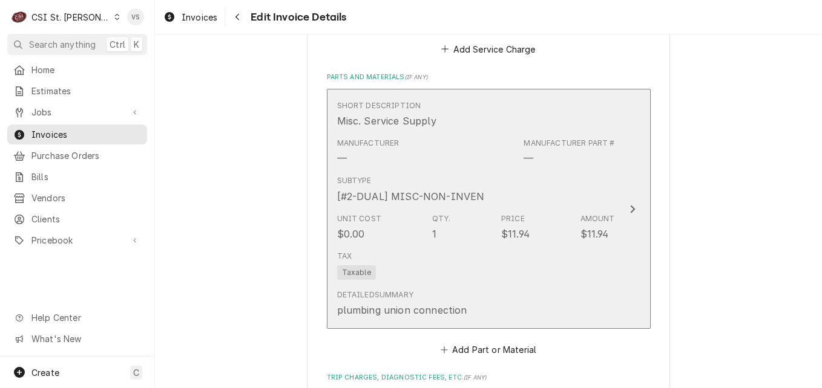
scroll to position [1438, 0]
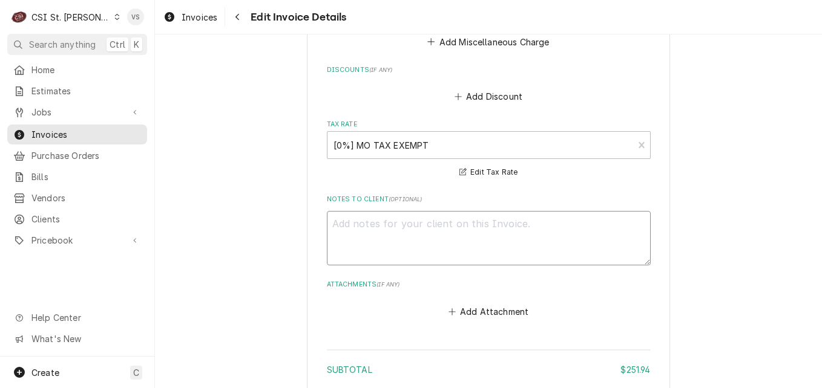
click at [345, 223] on textarea "Notes to Client ( optional )" at bounding box center [489, 238] width 324 height 54
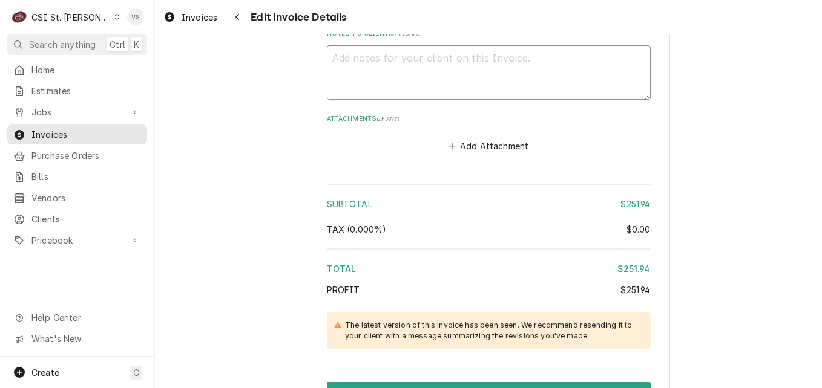
scroll to position [1619, 0]
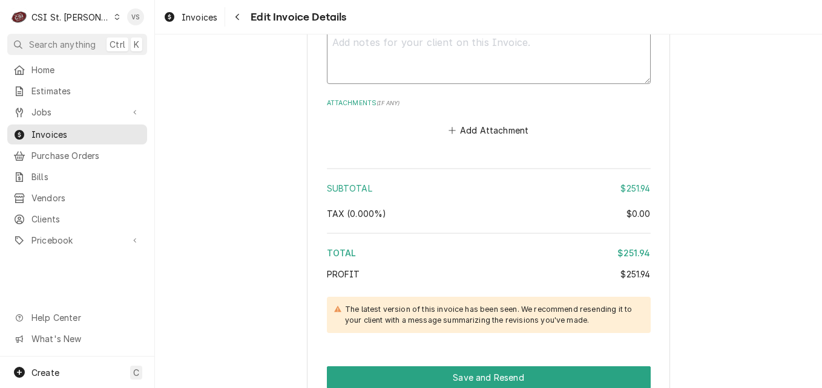
paste textarea "PO #7005534968 - 10"
type textarea "x"
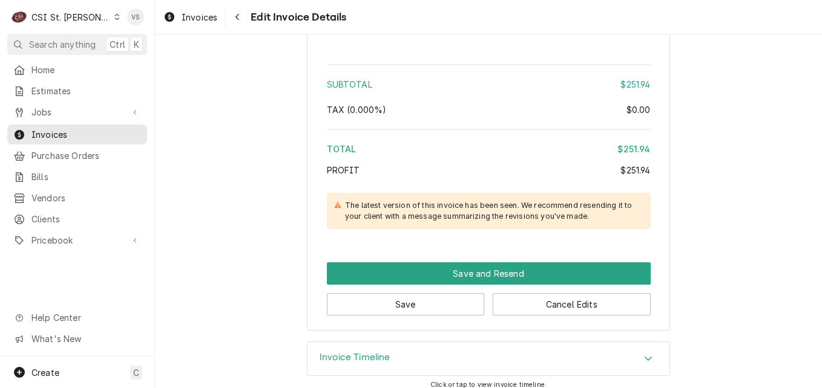
scroll to position [1733, 0]
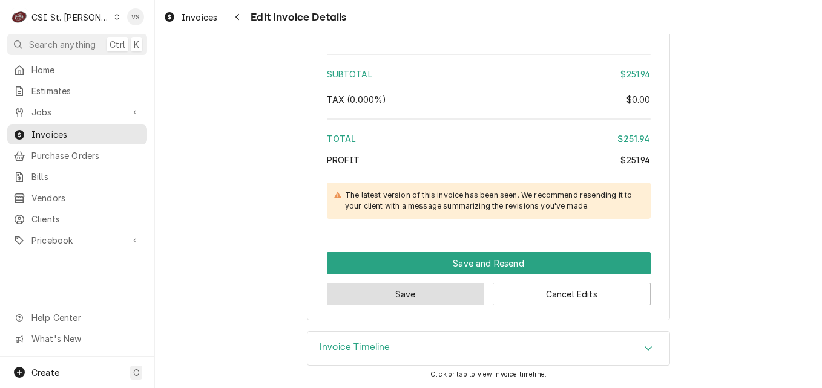
type textarea "PO #7005534968 - 10"
click at [434, 294] on button "Save" at bounding box center [406, 294] width 158 height 22
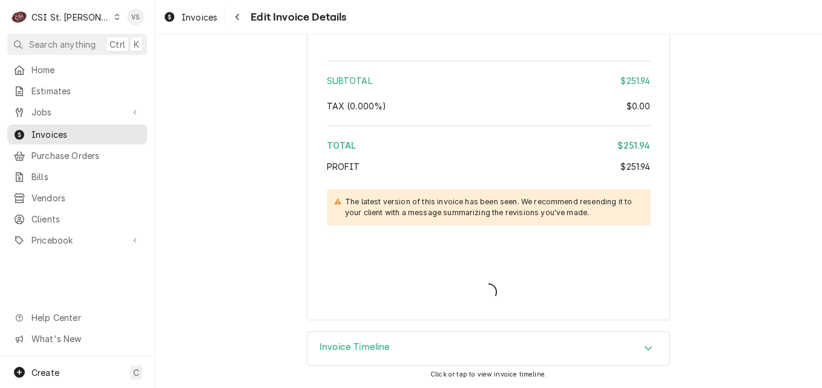
type textarea "x"
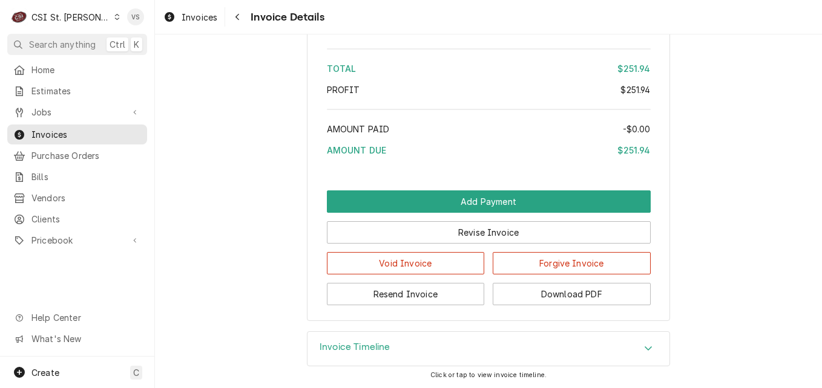
scroll to position [2092, 0]
click at [561, 284] on button "Download PDF" at bounding box center [572, 294] width 158 height 22
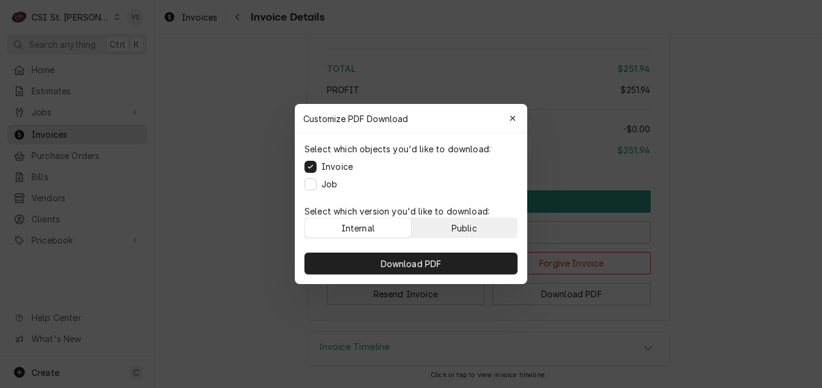
click at [453, 226] on div "Public" at bounding box center [463, 228] width 25 height 13
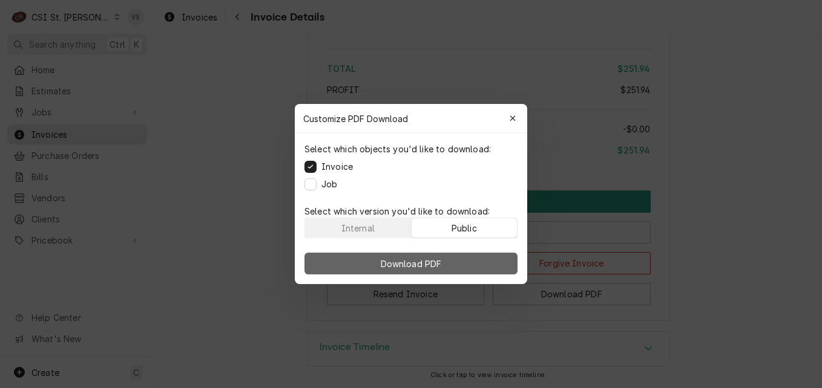
click at [452, 264] on button "Download PDF" at bounding box center [410, 264] width 213 height 22
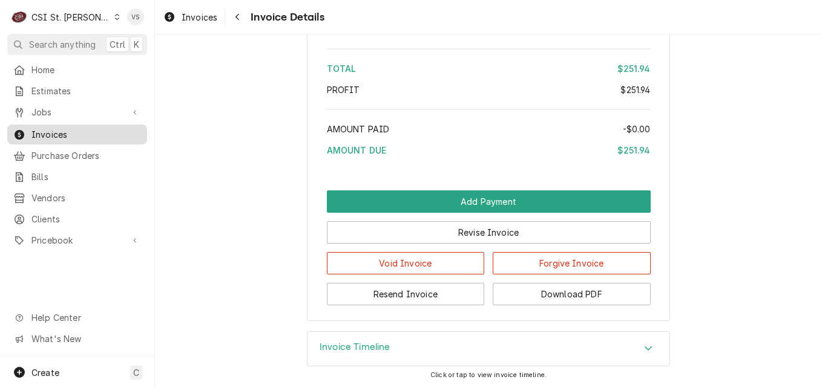
click at [116, 137] on div "Invoices" at bounding box center [77, 134] width 135 height 15
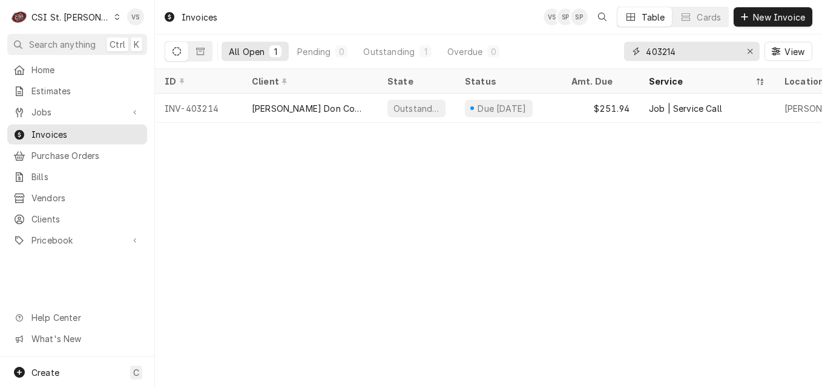
drag, startPoint x: 673, startPoint y: 50, endPoint x: 683, endPoint y: 47, distance: 10.0
click at [683, 47] on input "403214" at bounding box center [691, 51] width 91 height 19
type input "403213"
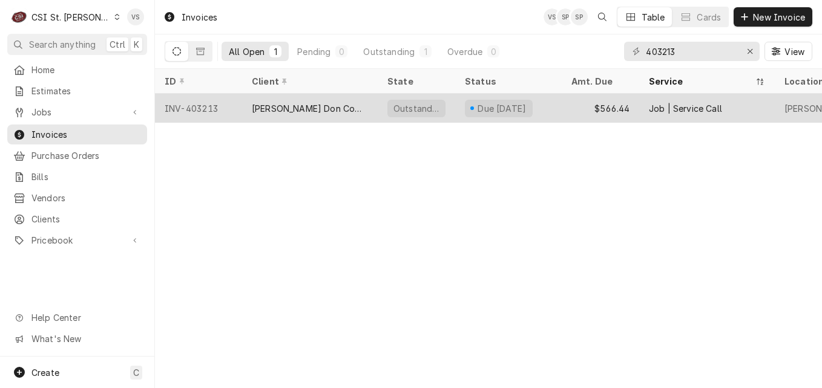
click at [294, 106] on div "[PERSON_NAME] Don Company" at bounding box center [310, 108] width 116 height 13
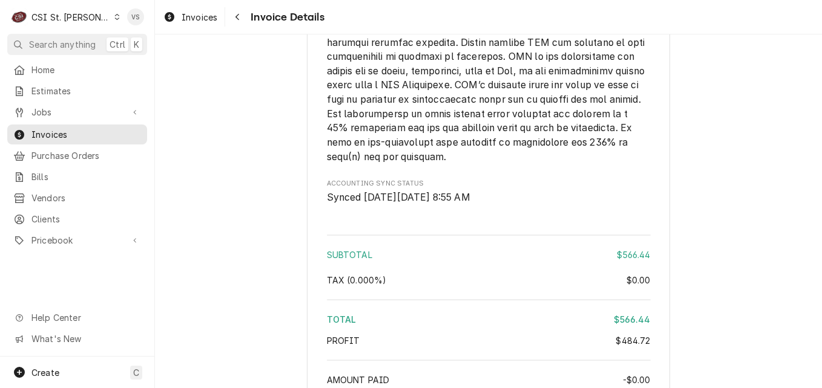
scroll to position [2711, 0]
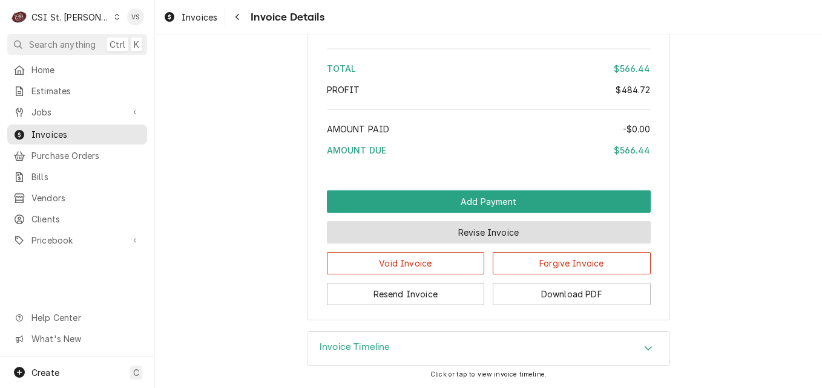
click at [451, 231] on button "Revise Invoice" at bounding box center [489, 232] width 324 height 22
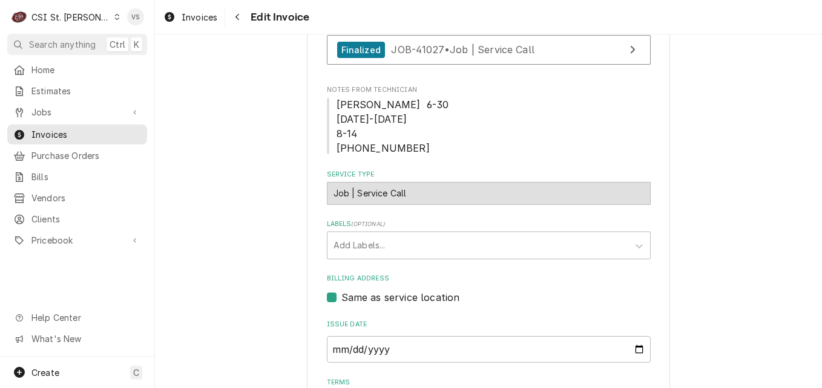
scroll to position [666, 0]
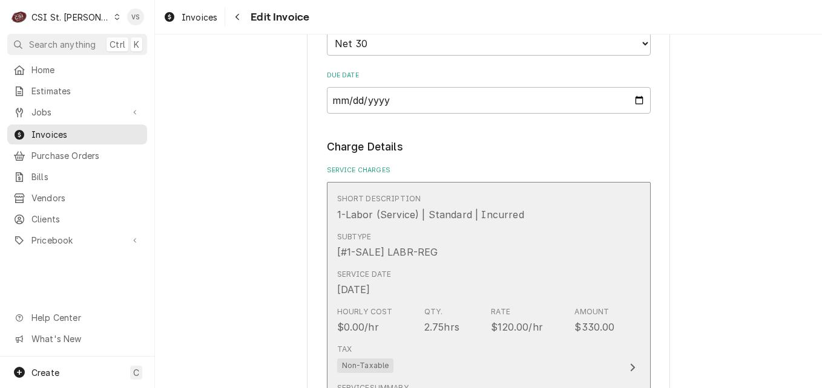
click at [454, 267] on div "Service Date Aug 14, 2025" at bounding box center [476, 283] width 278 height 38
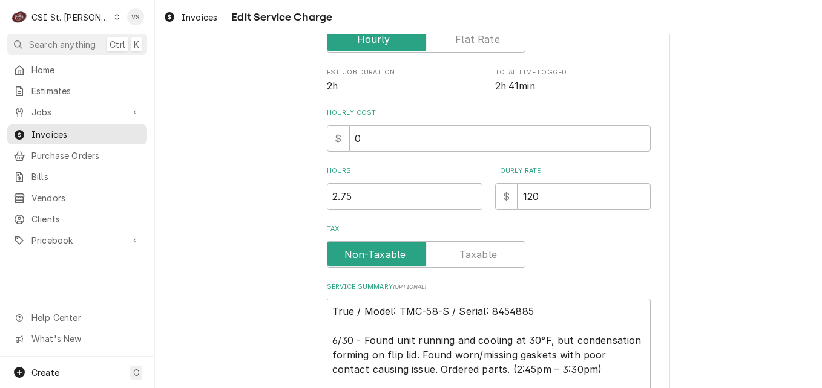
scroll to position [315, 0]
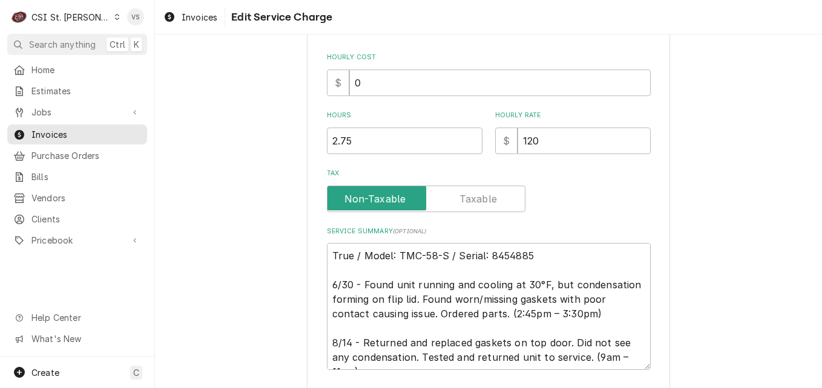
type textarea "x"
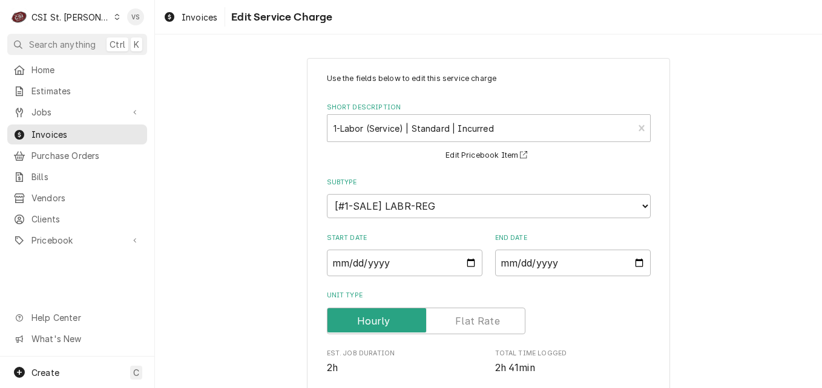
scroll to position [471, 0]
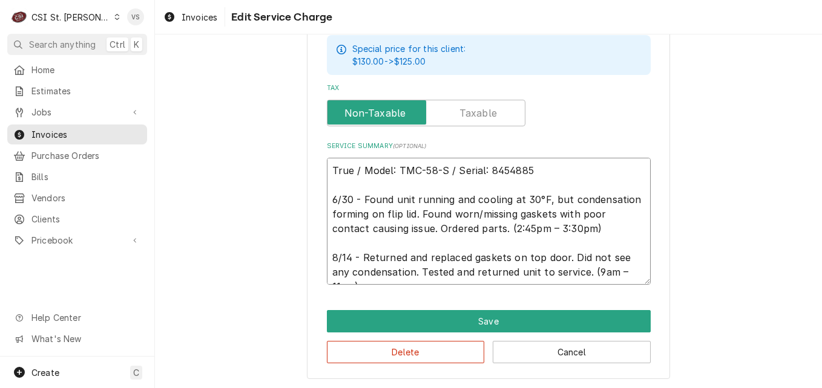
click at [327, 169] on textarea "True / Model: TMC-58-S / Serial: 8454885 6/30 - Found unit running and cooling …" at bounding box center [489, 221] width 324 height 127
type textarea "True / Model: TMC-58-S / Serial: 8454885 6/30 - Found unit running and cooling …"
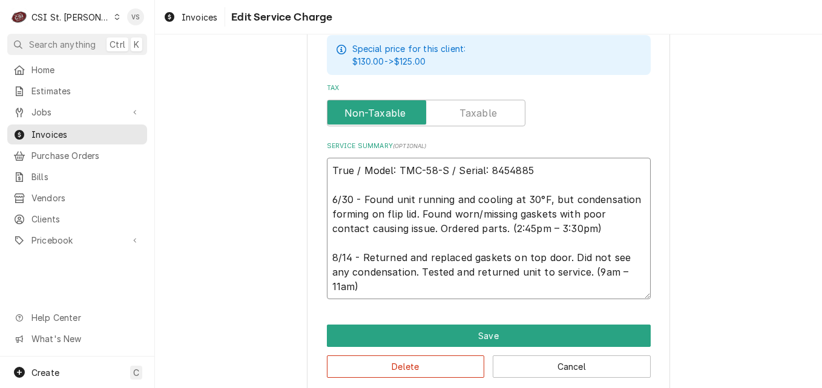
click at [329, 168] on textarea "True / Model: TMC-58-S / Serial: 8454885 6/30 - Found unit running and cooling …" at bounding box center [489, 229] width 324 height 142
type textarea "x"
type textarea "P True / Model: TMC-58-S / Serial: 8454885 6/30 - Found unit running and coolin…"
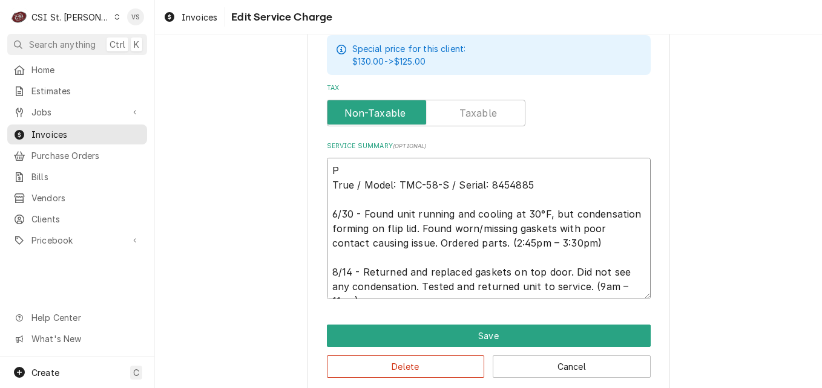
type textarea "x"
type textarea "PO True / Model: TMC-58-S / Serial: 8454885 6/30 - Found unit running and cooli…"
type textarea "x"
type textarea "PO True / Model: TMC-58-S / Serial: 8454885 6/30 - Found unit running and cooli…"
type textarea "x"
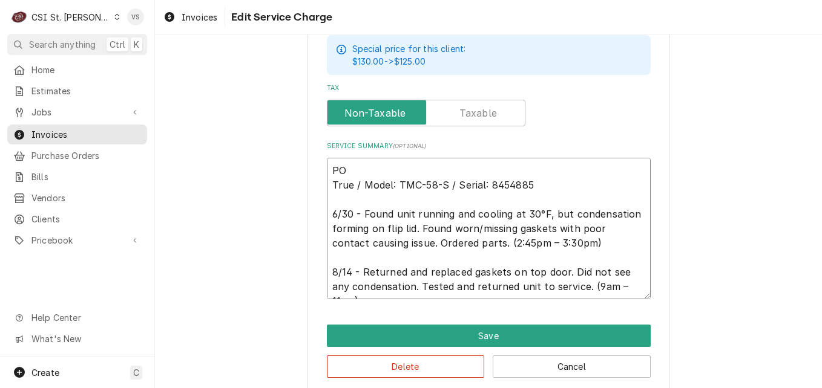
type textarea "PO # True / Model: TMC-58-S / Serial: 8454885 6/30 - Found unit running and coo…"
paste textarea "7005534491 - 10"
type textarea "x"
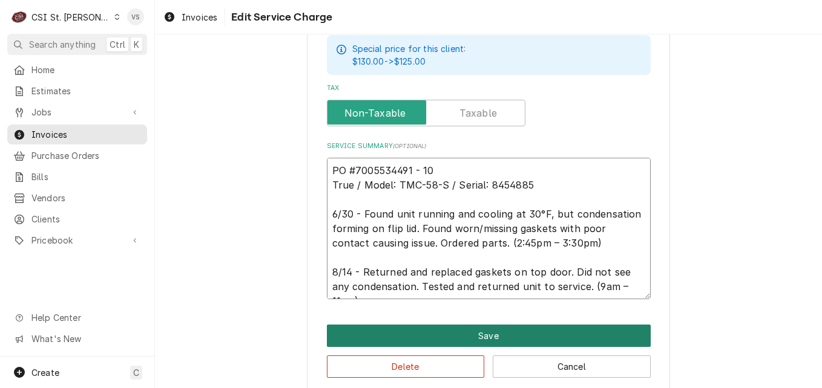
type textarea "PO #7005534491 - 10 True / Model: TMC-58-S / Serial: 8454885 6/30 - Found unit …"
click at [453, 338] on button "Save" at bounding box center [489, 336] width 324 height 22
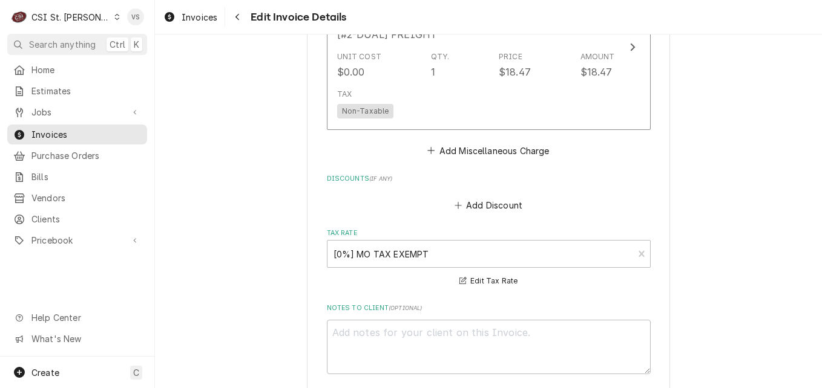
scroll to position [2285, 0]
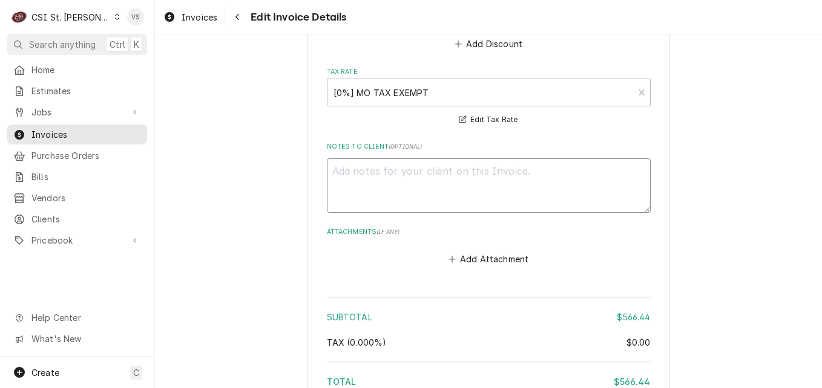
click at [361, 187] on textarea "Notes to Client ( optional )" at bounding box center [489, 186] width 324 height 54
paste textarea "7005534491 - 10"
type textarea "x"
type textarea "7005534491 - 10"
click at [328, 169] on textarea "7005534491 - 10" at bounding box center [489, 186] width 324 height 54
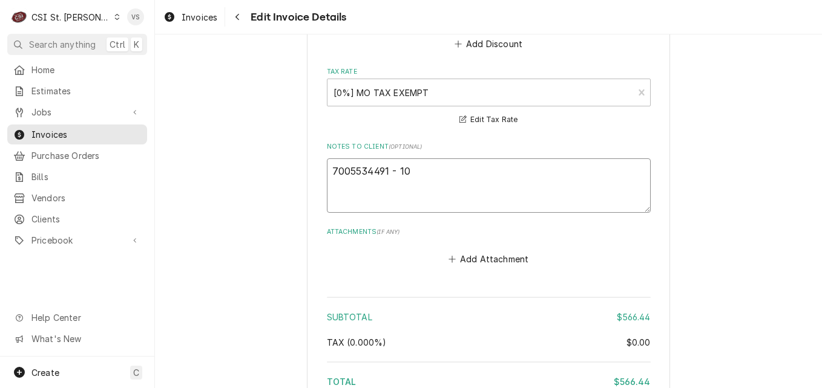
type textarea "x"
type textarea "P7005534491 - 10"
type textarea "x"
type textarea "PO7005534491 - 10"
type textarea "x"
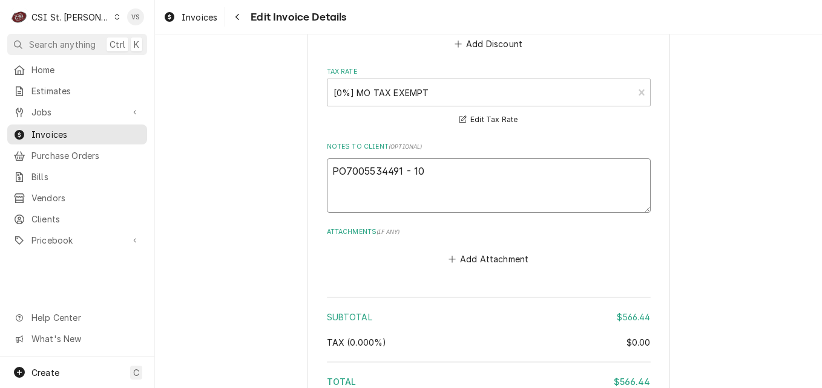
type textarea "PO 7005534491 - 10"
type textarea "x"
drag, startPoint x: 437, startPoint y: 172, endPoint x: 324, endPoint y: 172, distance: 113.7
click at [327, 172] on textarea "PO #7005534491 - 10" at bounding box center [489, 186] width 324 height 54
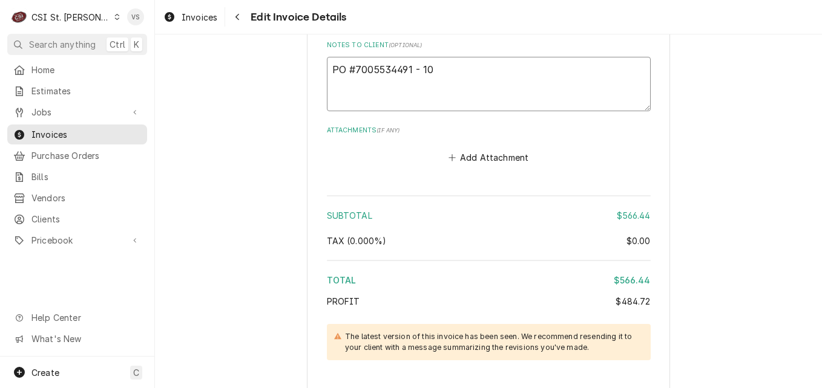
scroll to position [2528, 0]
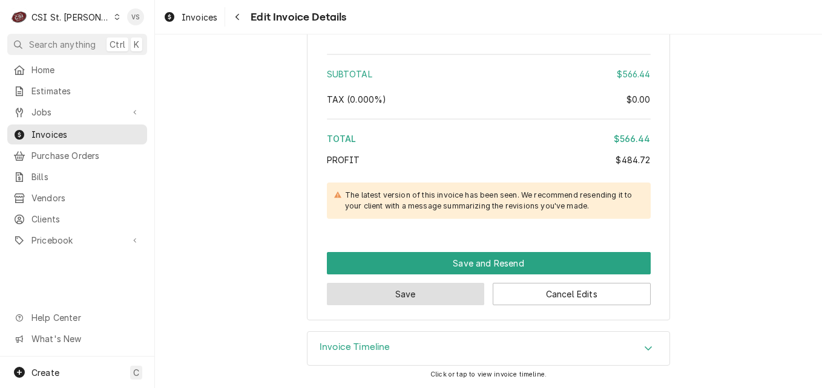
type textarea "PO #7005534491 - 10"
click at [444, 298] on button "Save" at bounding box center [406, 294] width 158 height 22
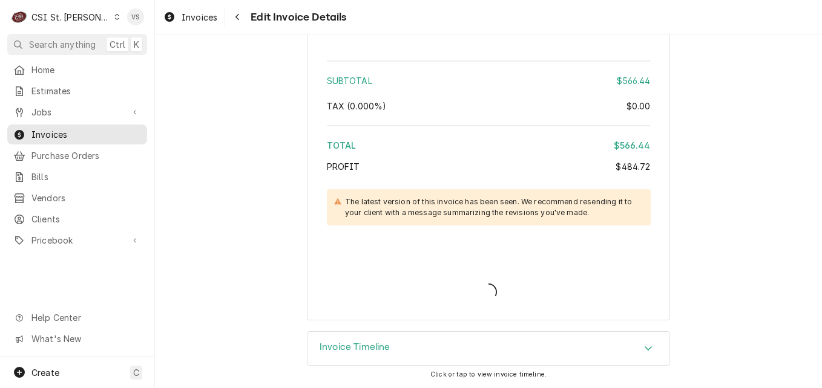
scroll to position [2521, 0]
type textarea "x"
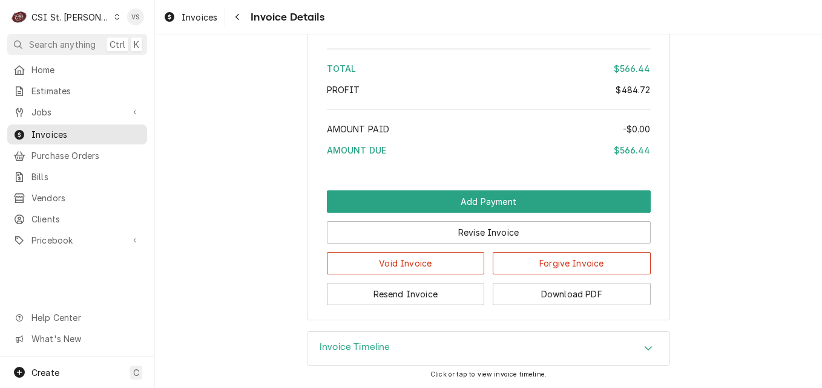
scroll to position [2724, 0]
click at [562, 295] on button "Download PDF" at bounding box center [572, 294] width 158 height 22
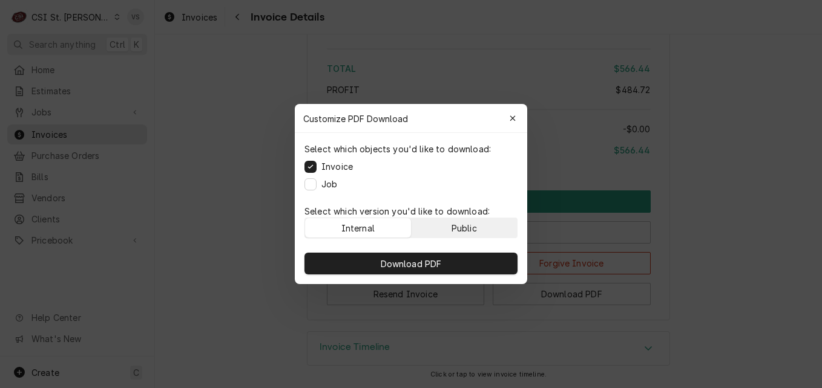
click at [479, 230] on button "Public" at bounding box center [464, 227] width 106 height 19
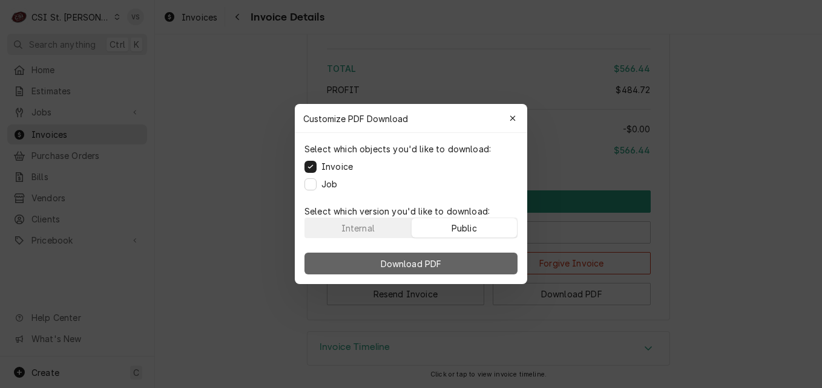
click at [463, 258] on button "Download PDF" at bounding box center [410, 264] width 213 height 22
